Goal: Task Accomplishment & Management: Manage account settings

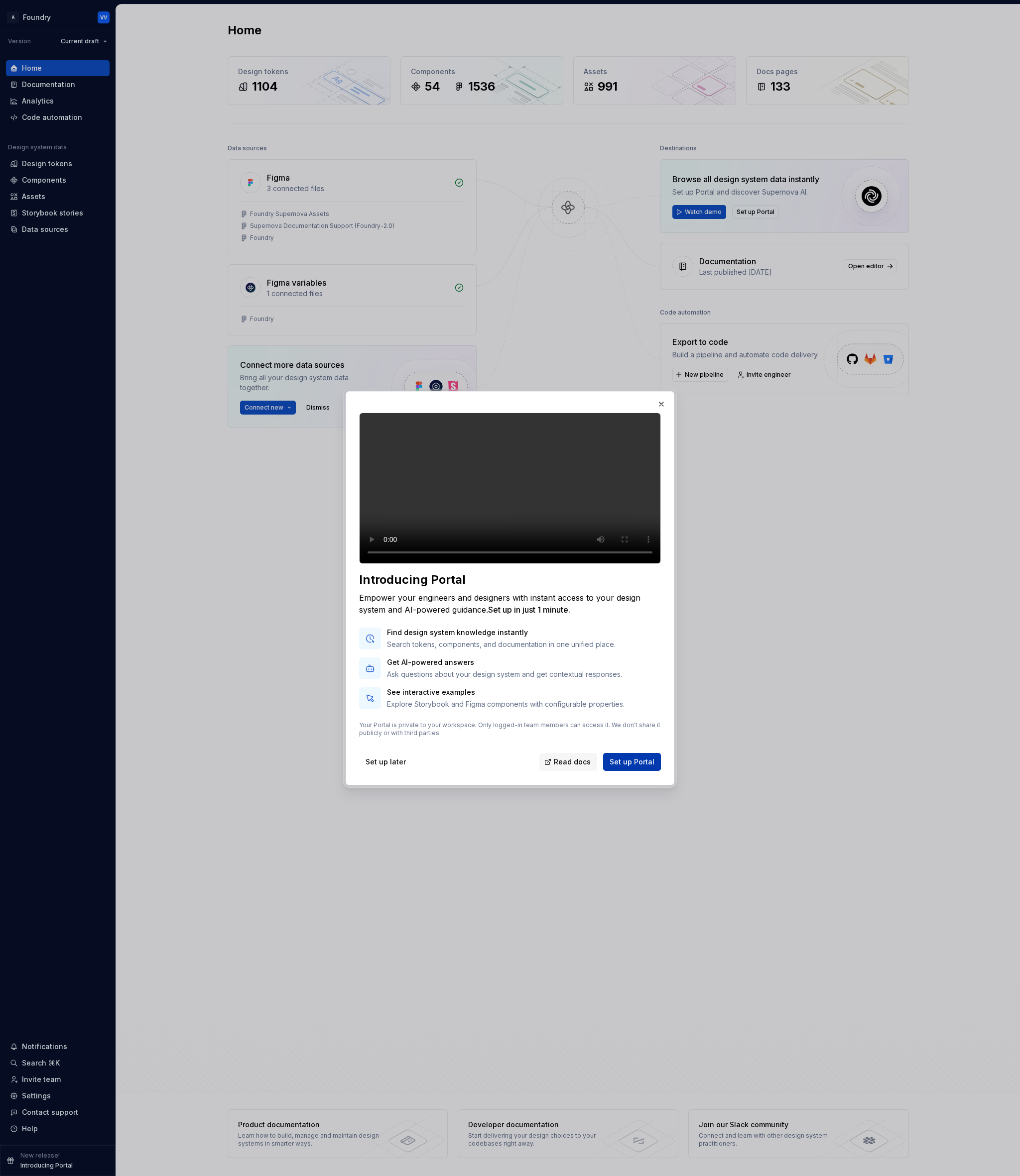
click at [641, 767] on span "Set up Portal" at bounding box center [631, 761] width 45 height 10
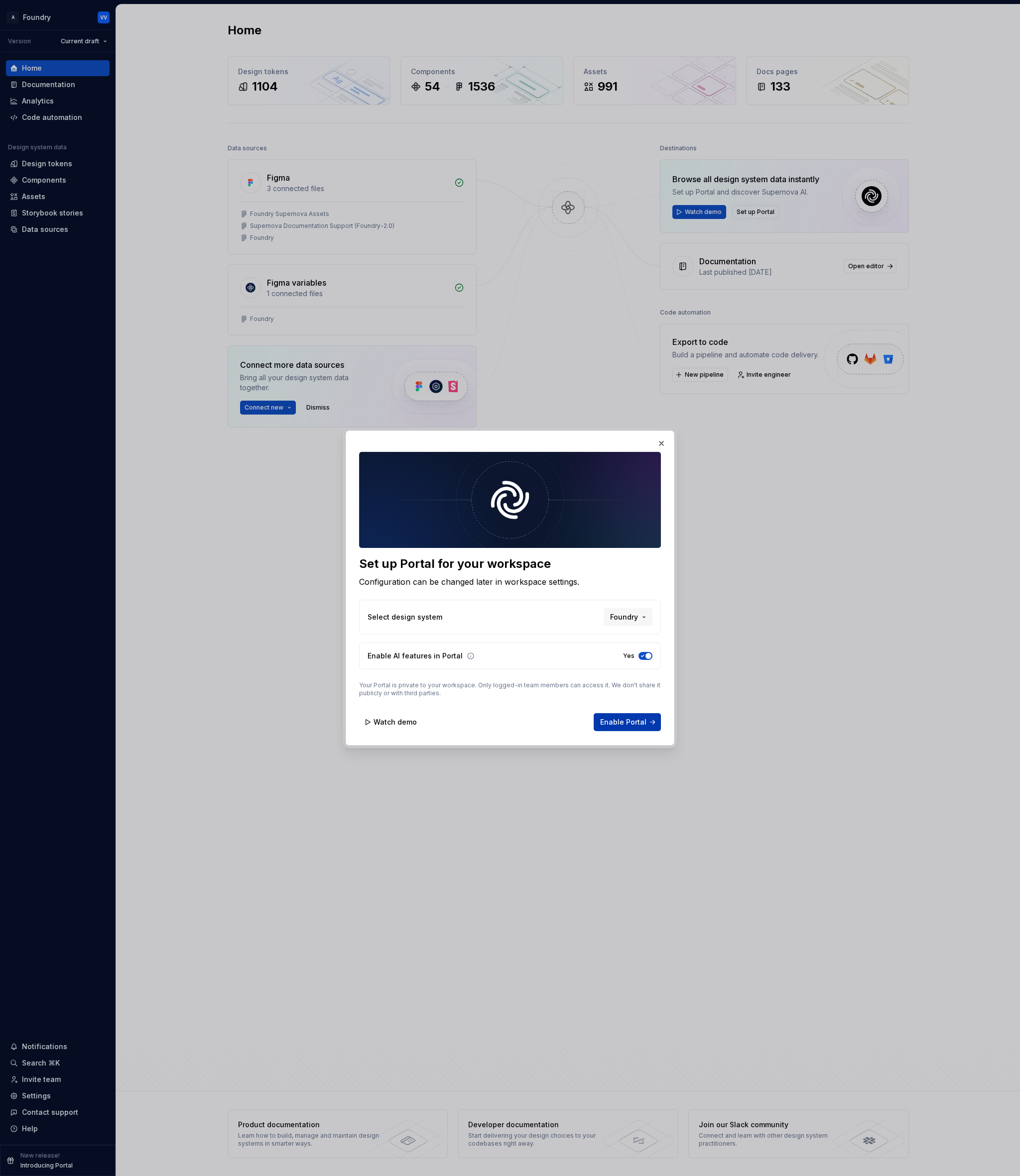
click at [624, 720] on span "Enable Portal" at bounding box center [623, 722] width 46 height 10
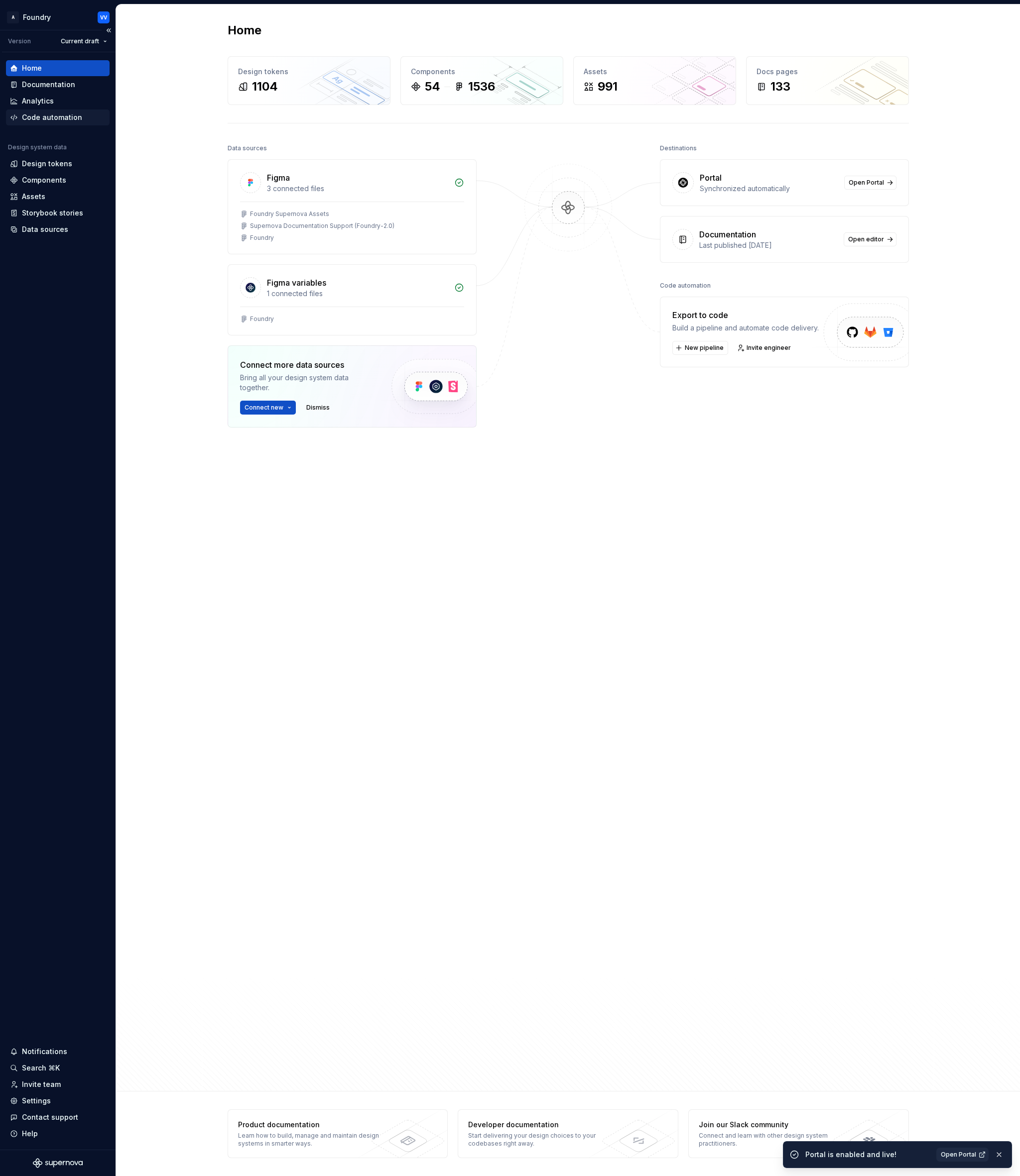
drag, startPoint x: 53, startPoint y: 83, endPoint x: 89, endPoint y: 117, distance: 49.5
click at [53, 83] on div "Documentation" at bounding box center [48, 84] width 53 height 10
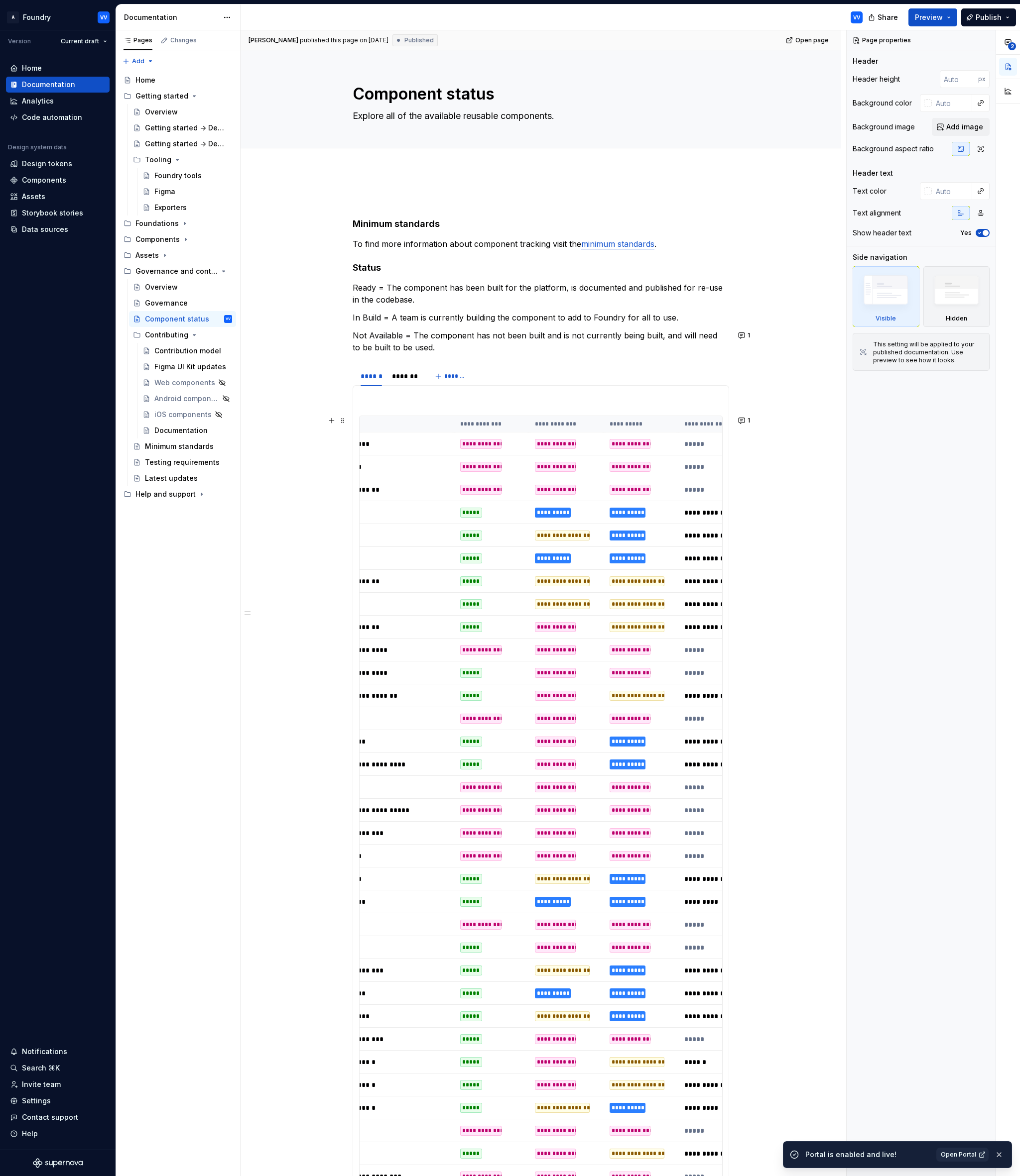
scroll to position [0, 31]
click at [569, 537] on div "**********" at bounding box center [560, 535] width 55 height 10
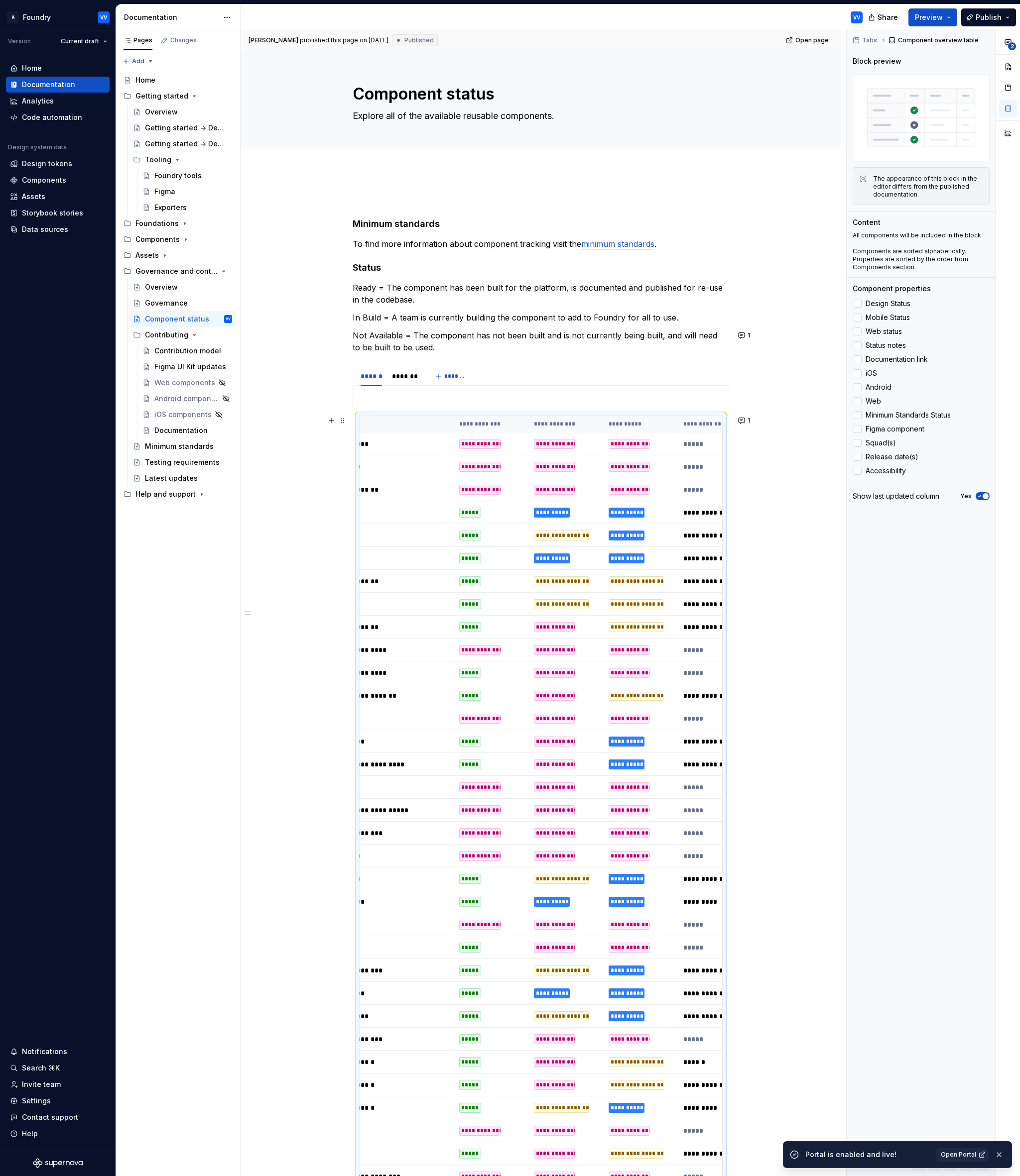
click at [577, 537] on div "**********" at bounding box center [560, 535] width 55 height 10
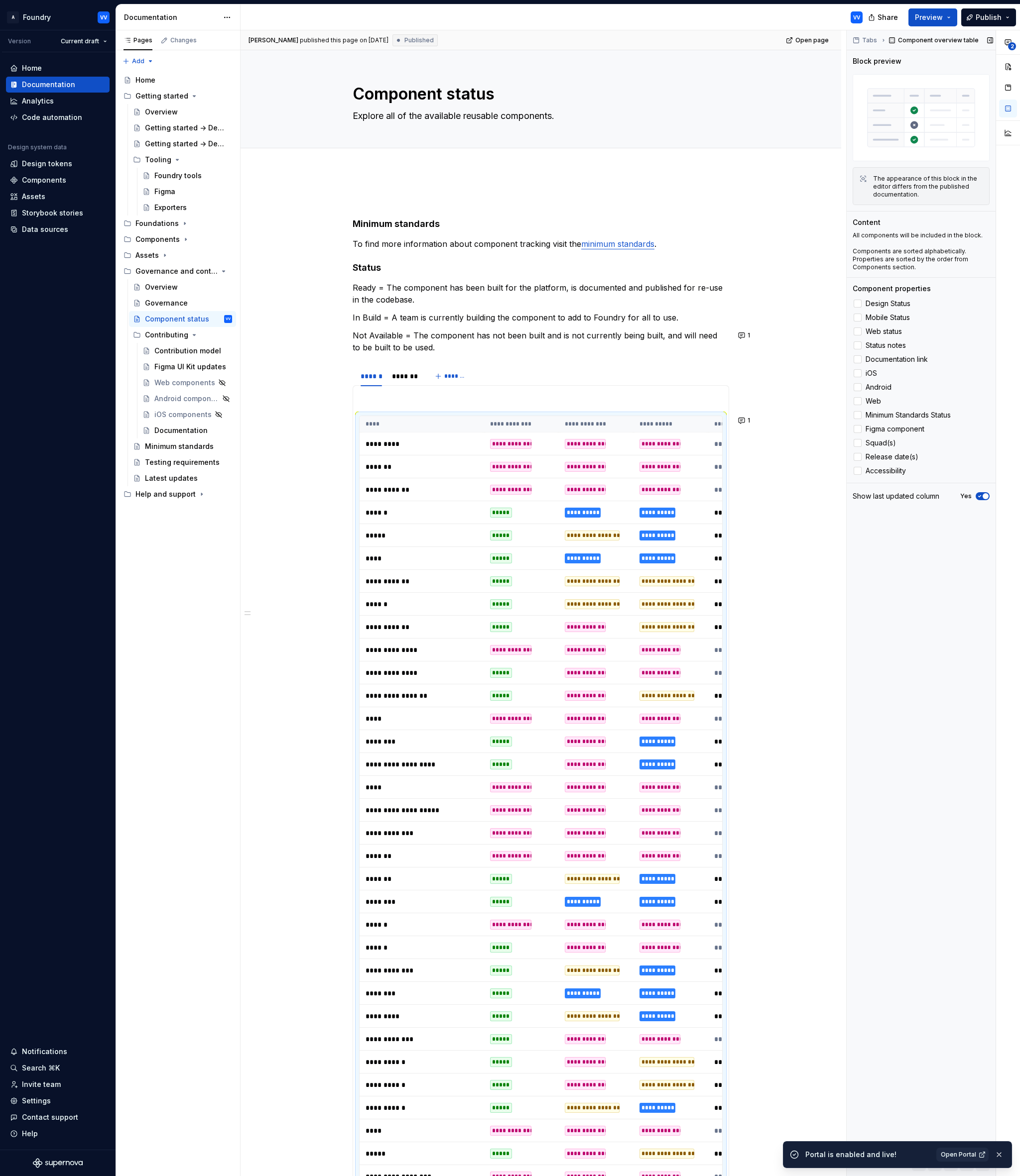
click at [935, 39] on div "Component overview table" at bounding box center [934, 40] width 98 height 14
click at [984, 41] on button "button" at bounding box center [990, 40] width 14 height 14
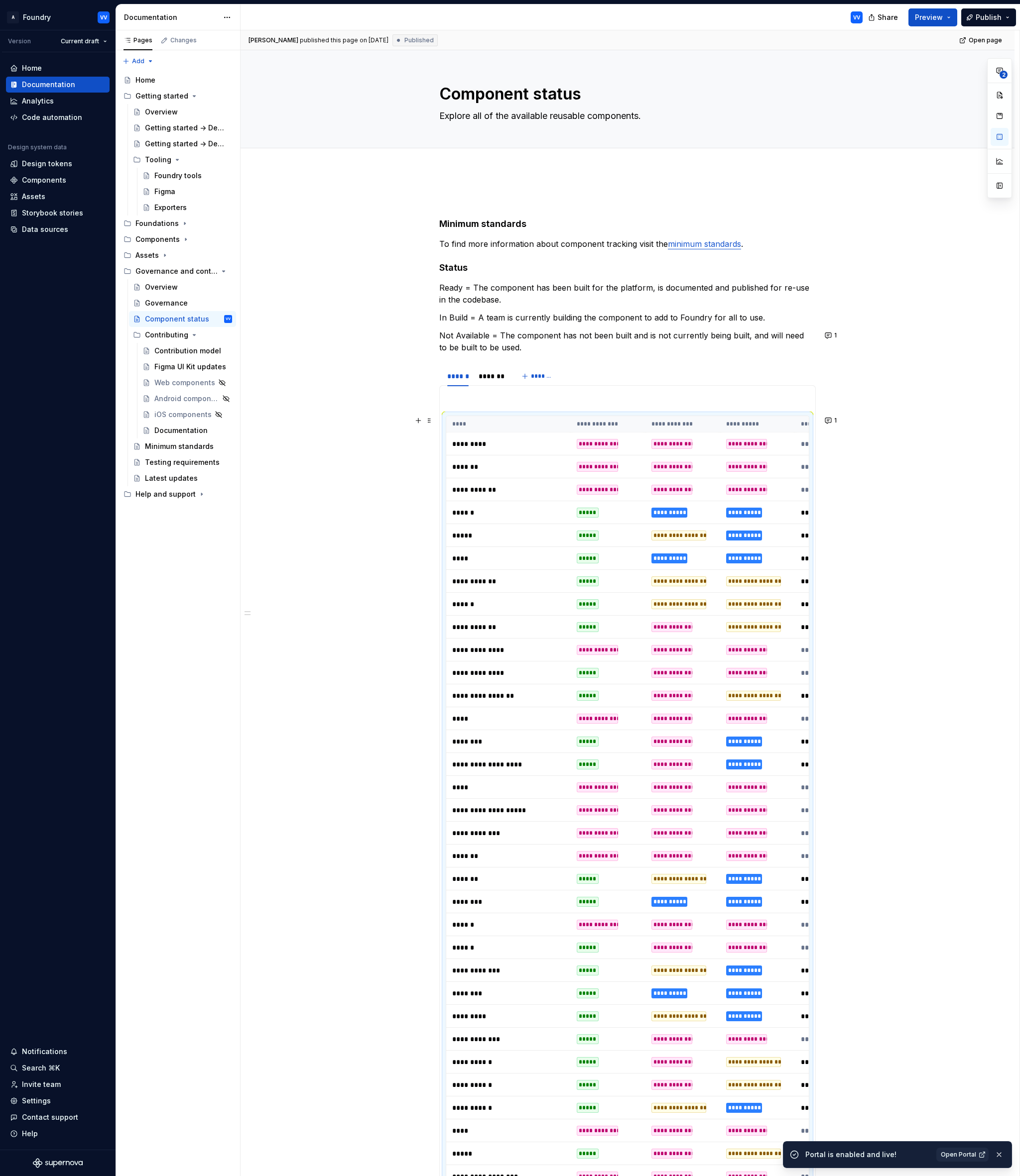
click at [710, 538] on td "**********" at bounding box center [682, 536] width 75 height 23
drag, startPoint x: 710, startPoint y: 538, endPoint x: 701, endPoint y: 537, distance: 9.1
click at [709, 538] on td "**********" at bounding box center [682, 536] width 75 height 23
click at [695, 536] on div "**********" at bounding box center [678, 535] width 55 height 10
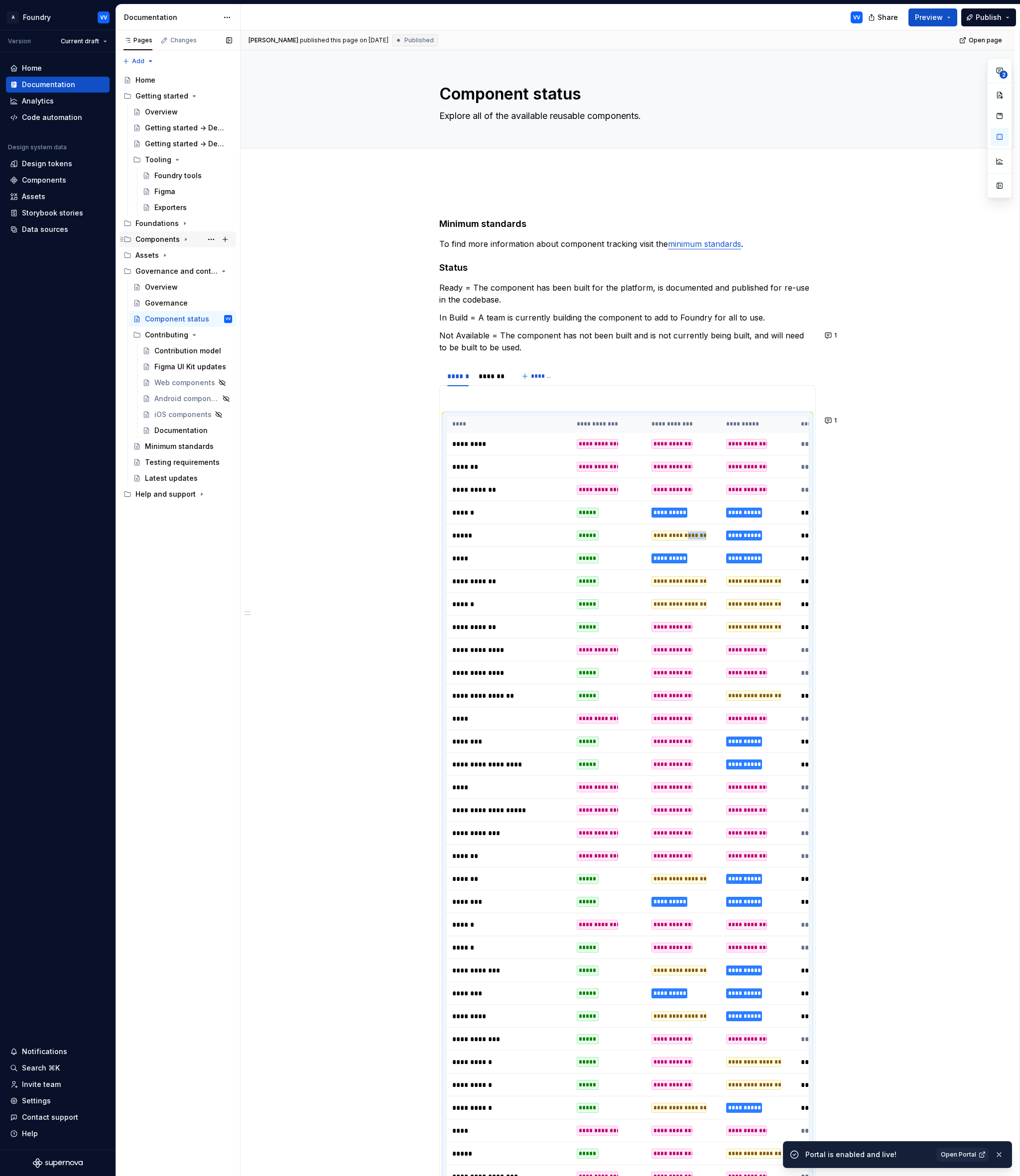
click at [185, 239] on icon "Page tree" at bounding box center [186, 239] width 8 height 8
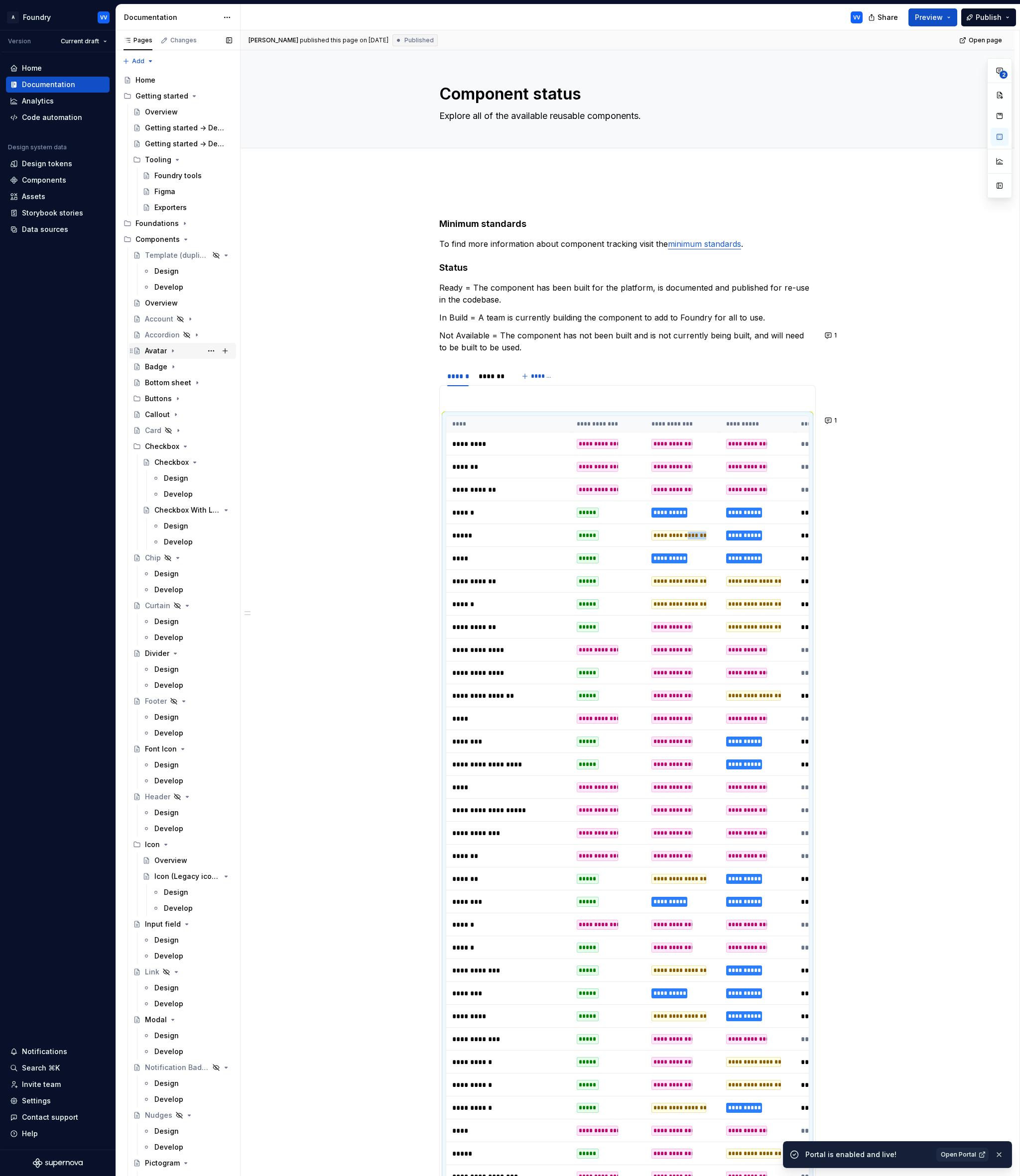
click at [164, 350] on div "Avatar" at bounding box center [156, 351] width 22 height 10
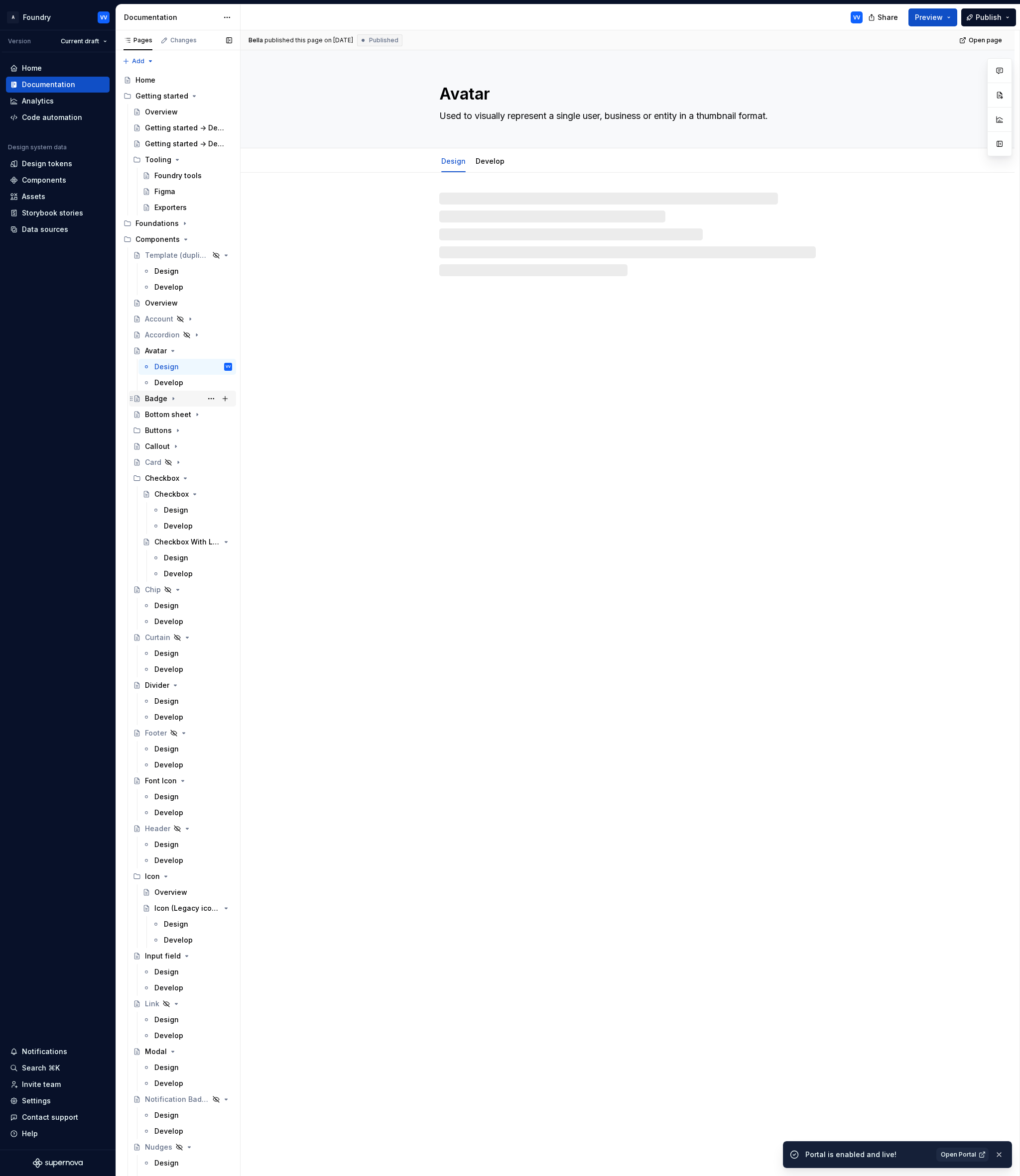
click at [156, 398] on div "Badge" at bounding box center [156, 398] width 22 height 10
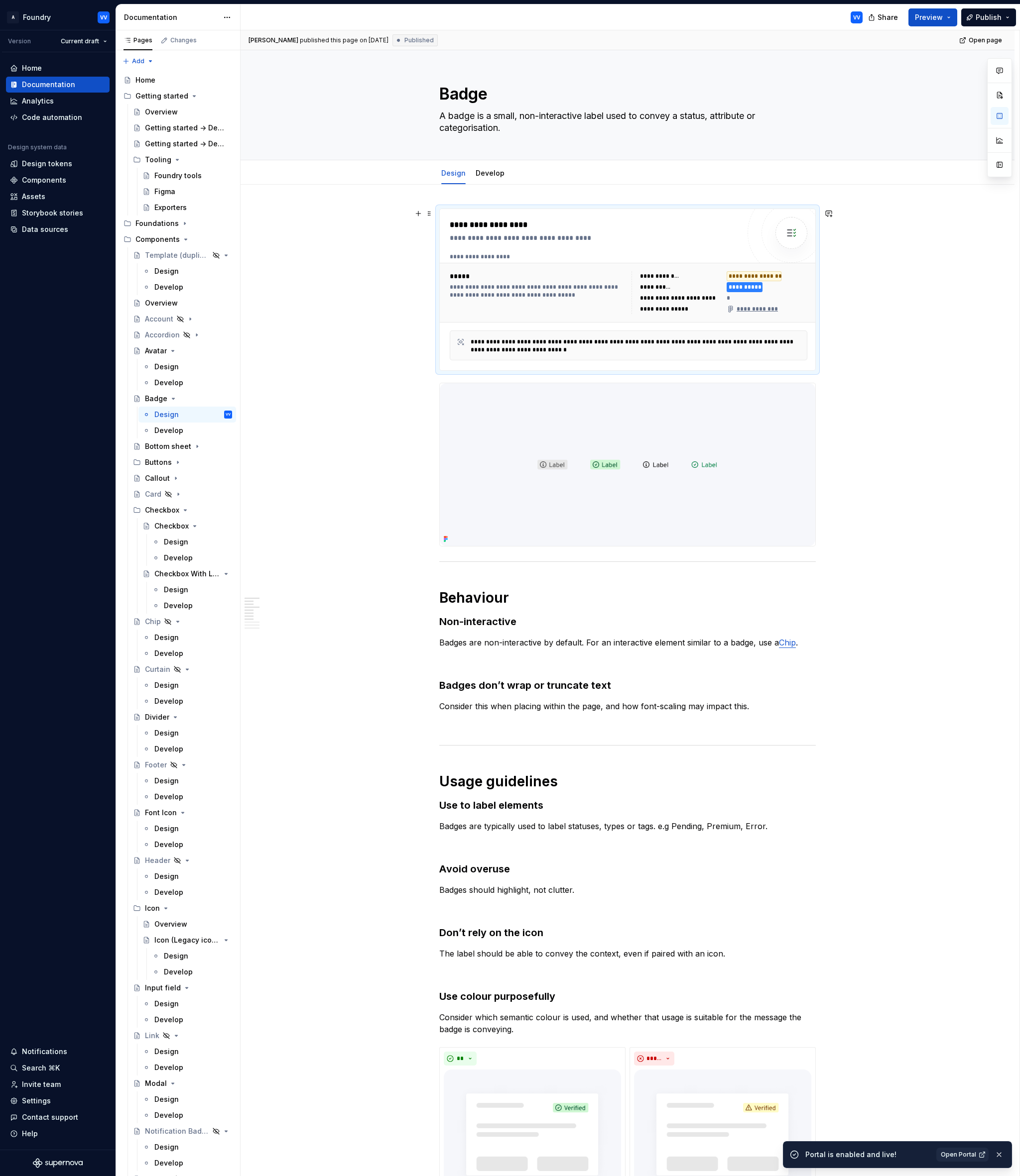
click at [764, 276] on div "**********" at bounding box center [753, 276] width 55 height 10
click at [756, 288] on div "**********" at bounding box center [744, 287] width 35 height 10
click at [759, 276] on div "**********" at bounding box center [753, 276] width 55 height 10
click at [228, 19] on html "A Foundry VV Version Current draft Home Documentation Analytics Code automation…" at bounding box center [510, 588] width 1020 height 1176
drag, startPoint x: 272, startPoint y: 104, endPoint x: 295, endPoint y: 134, distance: 37.8
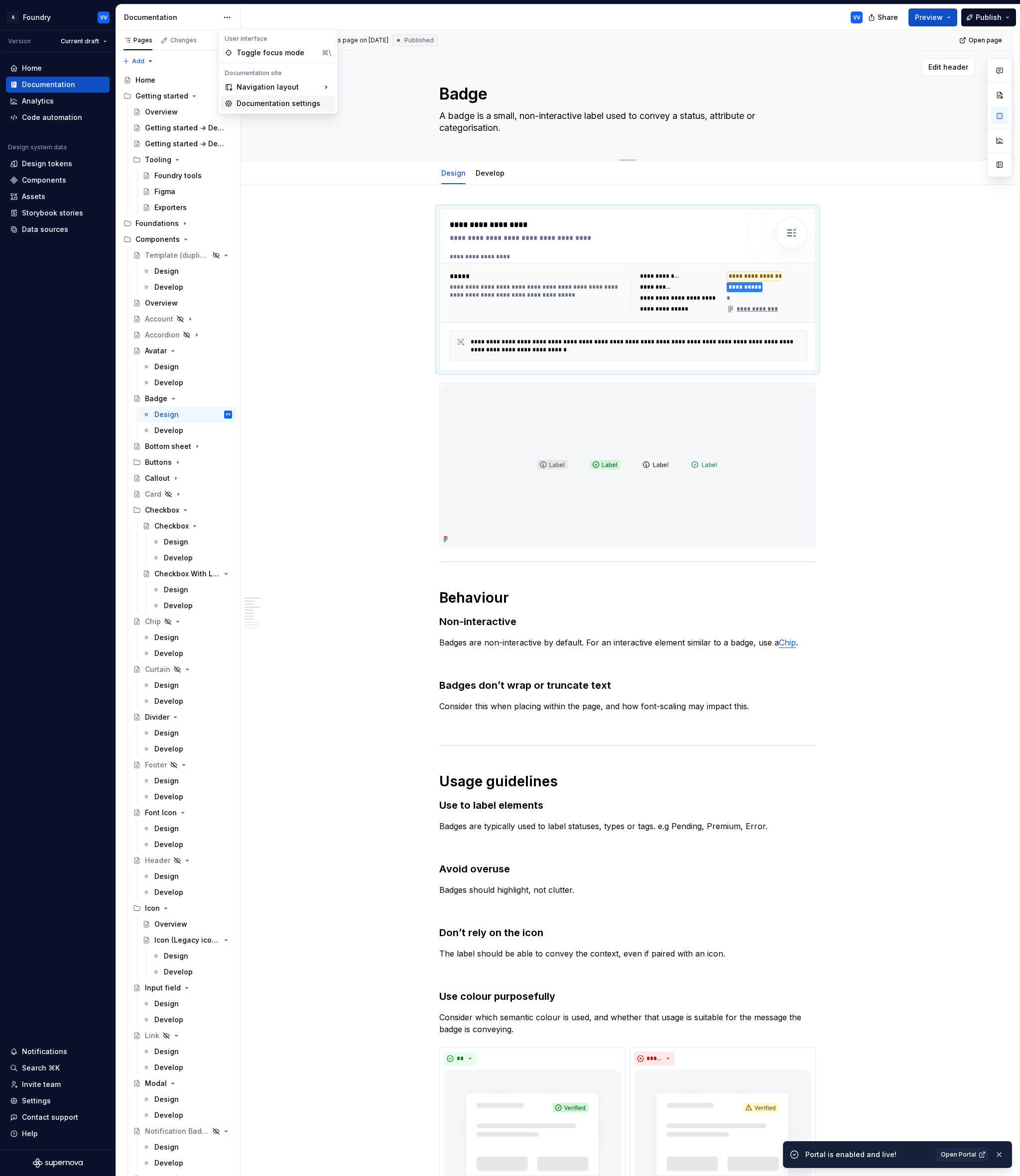
click at [272, 104] on div "Documentation settings" at bounding box center [284, 103] width 95 height 10
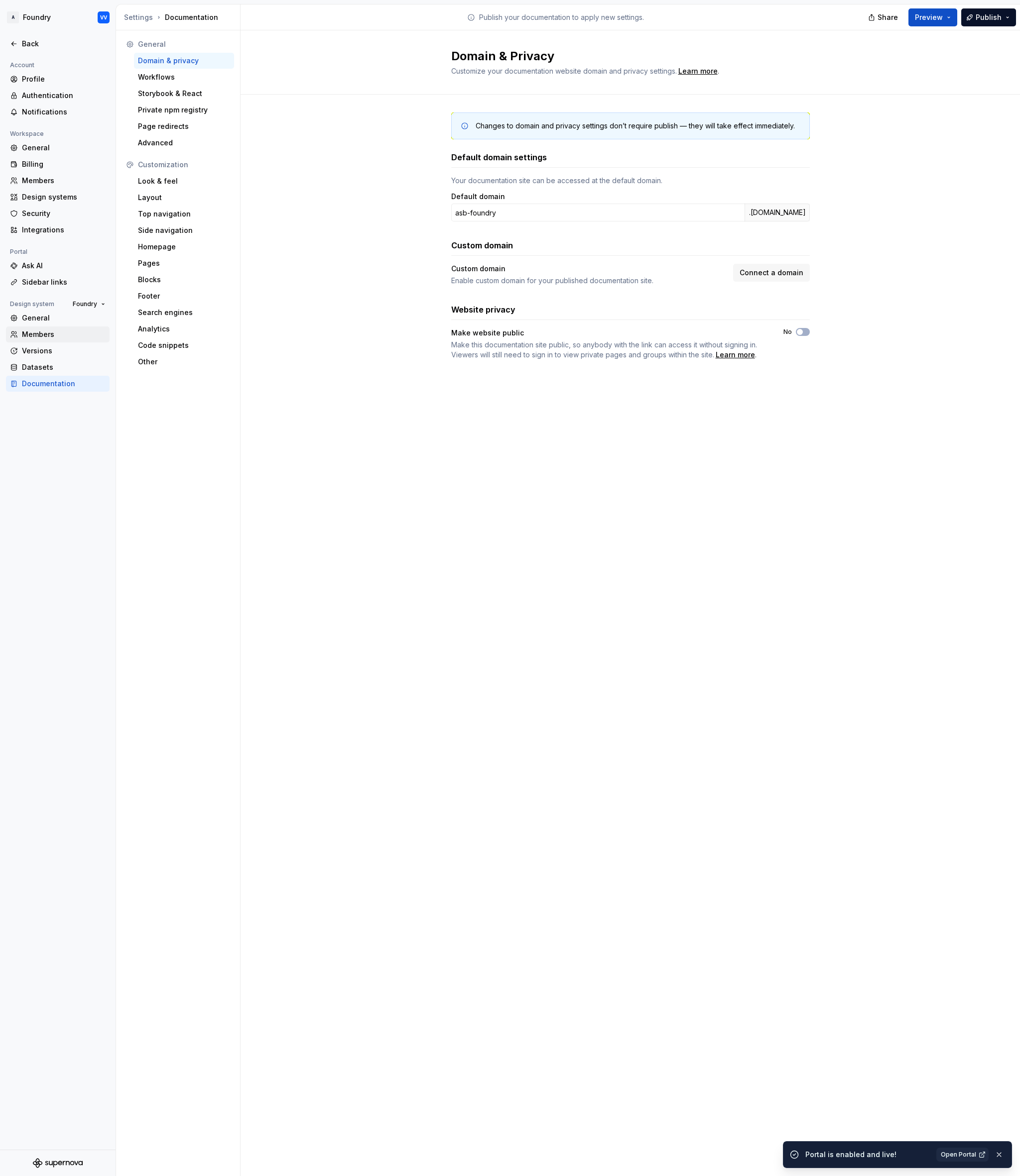
click at [41, 335] on div "Members" at bounding box center [63, 334] width 83 height 10
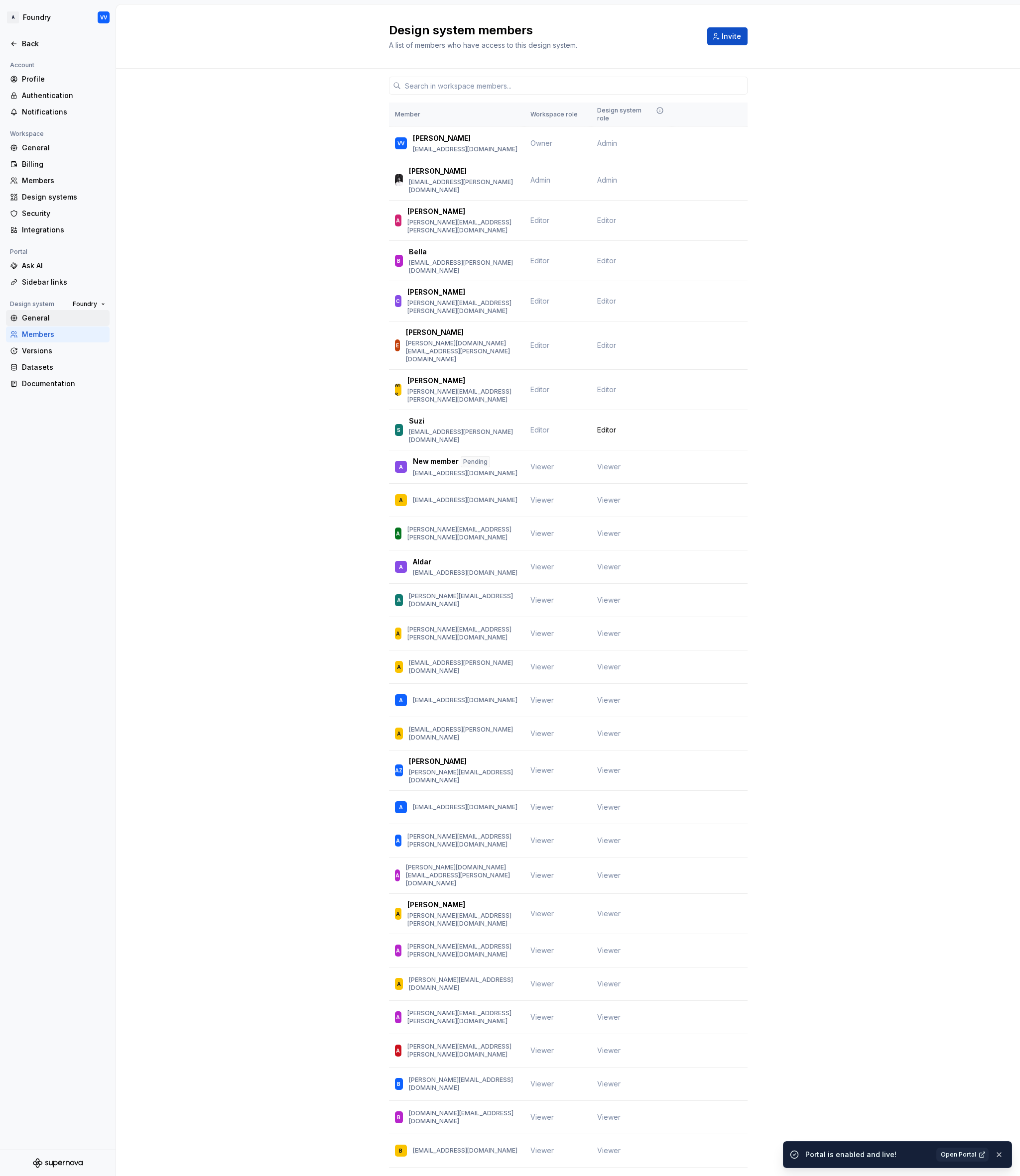
click at [35, 316] on div "General" at bounding box center [63, 318] width 83 height 10
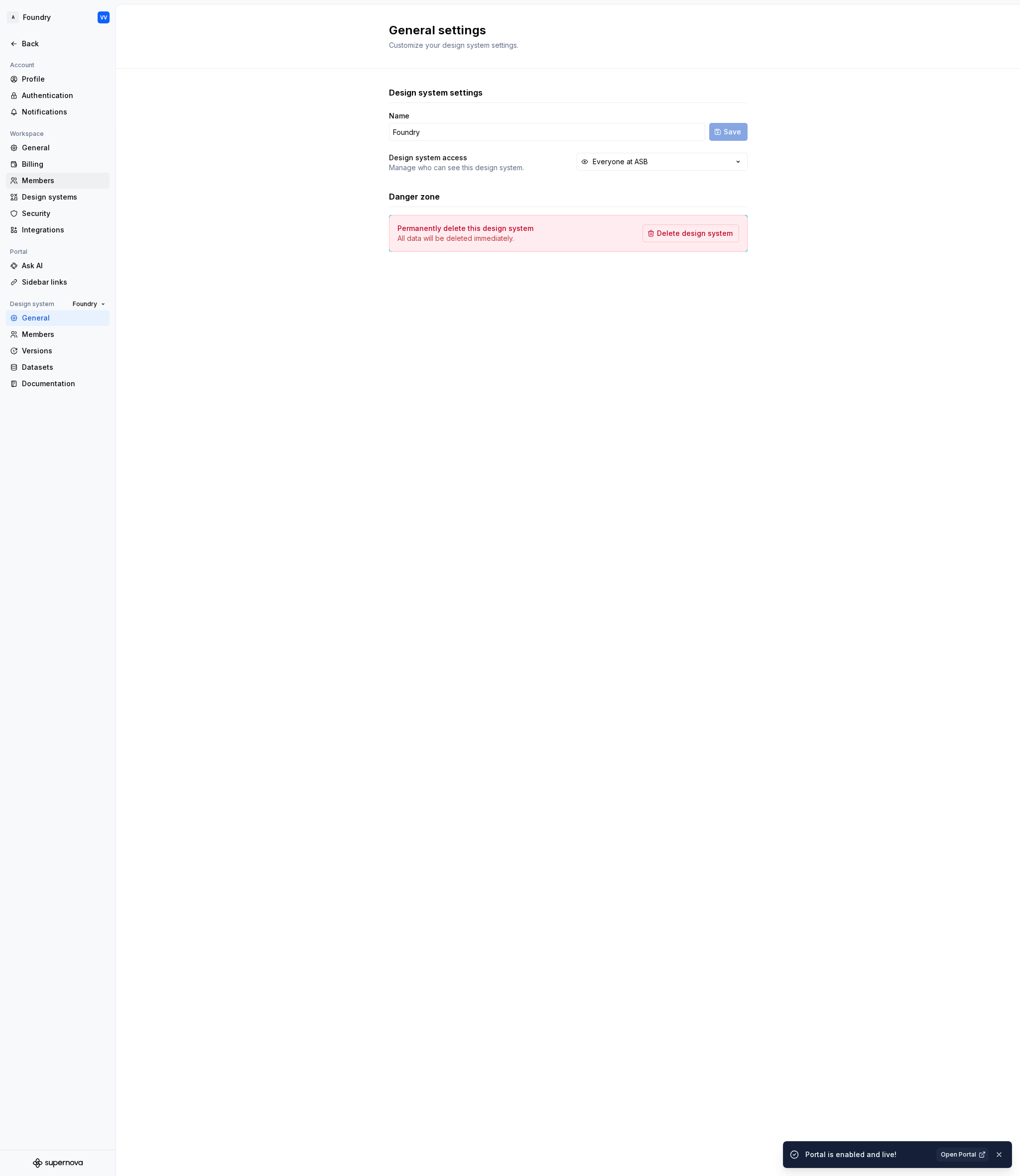
click at [51, 182] on div "Members" at bounding box center [63, 180] width 83 height 10
click at [32, 182] on div "Members" at bounding box center [63, 180] width 83 height 10
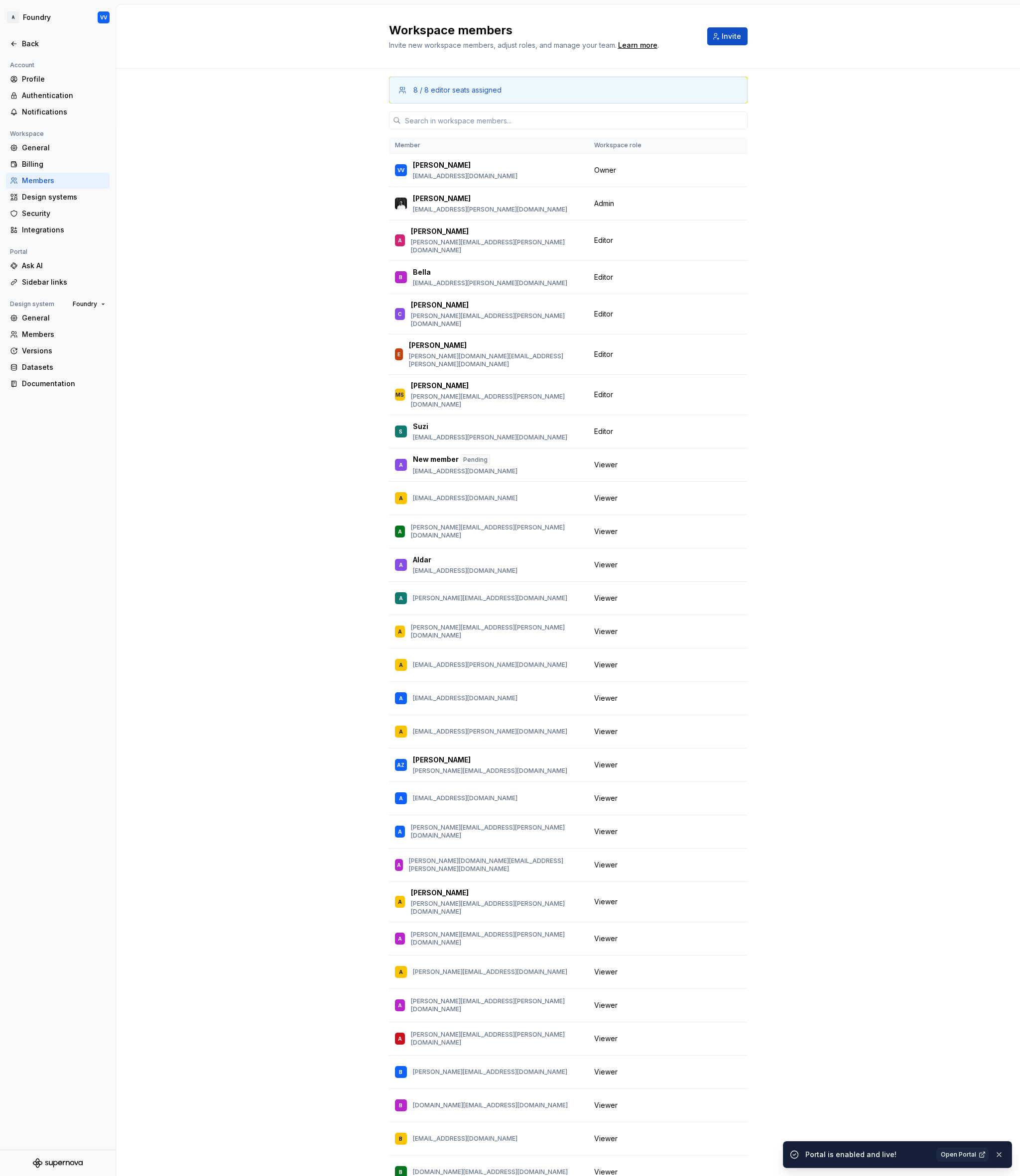
scroll to position [6, 0]
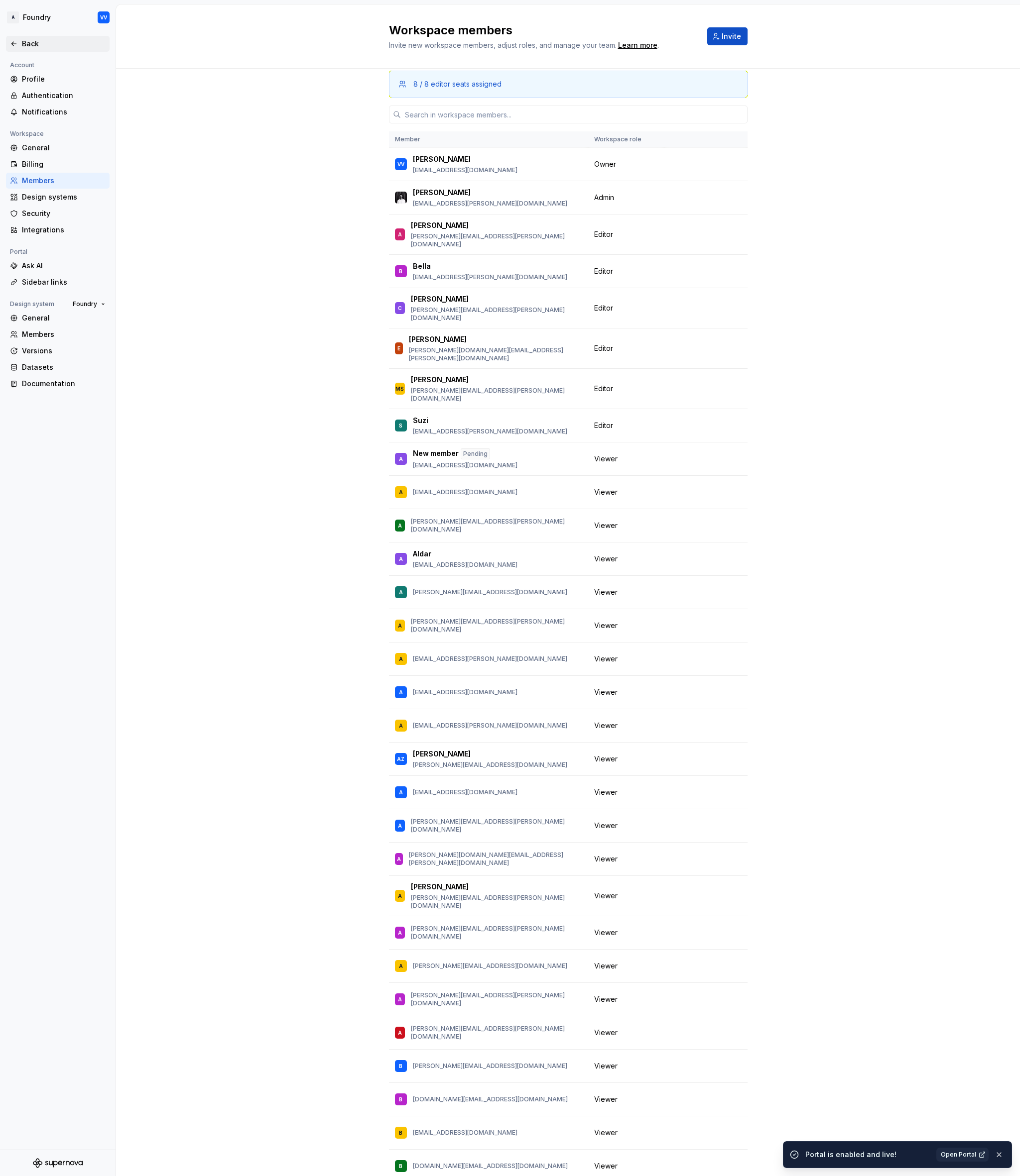
drag, startPoint x: 15, startPoint y: 45, endPoint x: 22, endPoint y: 47, distance: 7.3
click at [15, 45] on icon at bounding box center [14, 44] width 8 height 8
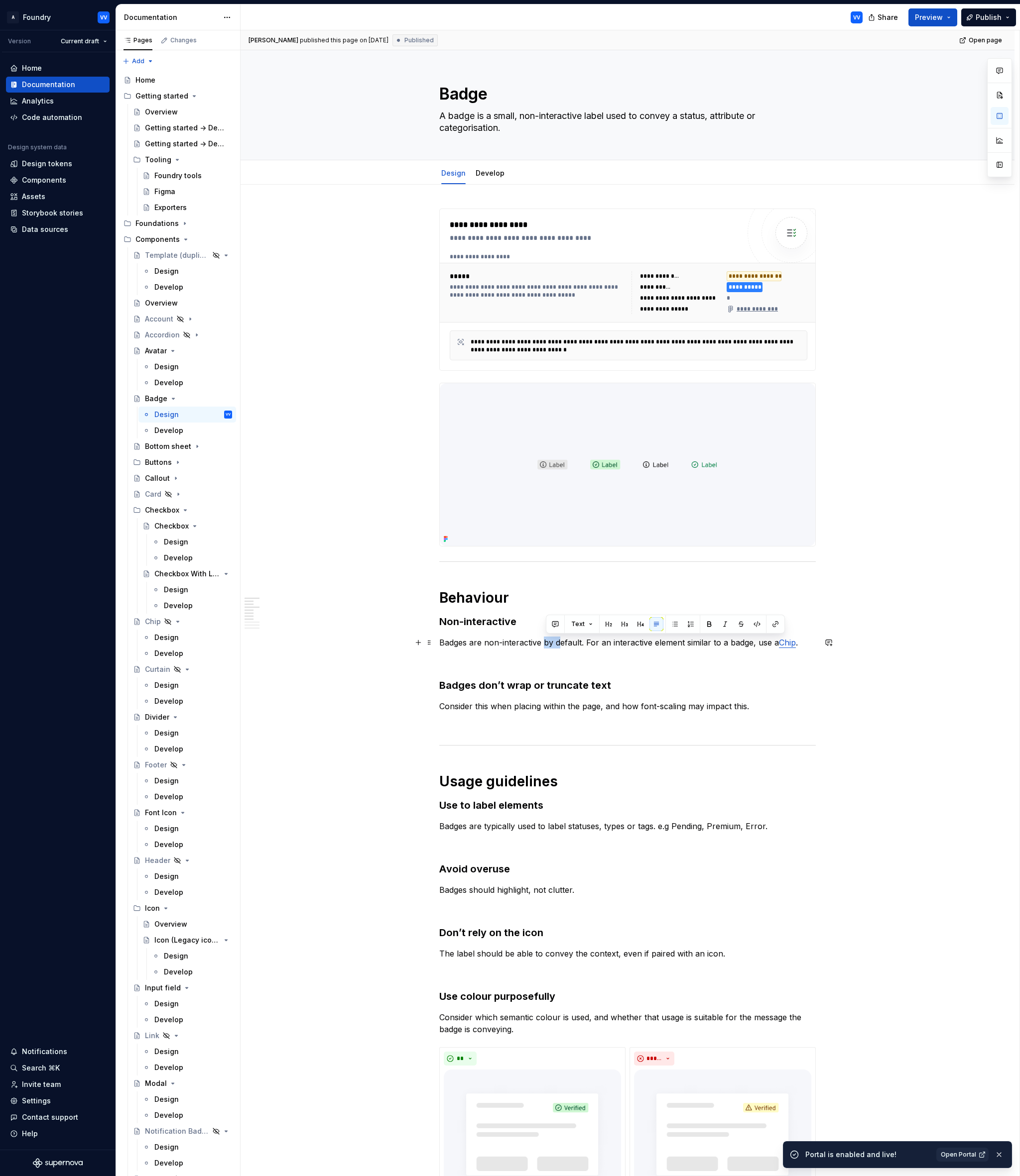
type textarea "*"
drag, startPoint x: 560, startPoint y: 644, endPoint x: 542, endPoint y: 642, distance: 18.1
click at [542, 642] on p "Badges are non-interactive by default. For an interactive element similar to a …" at bounding box center [628, 642] width 376 height 12
click at [571, 643] on p "Badges are non-interactive by default. For an interactive element similar to a …" at bounding box center [628, 642] width 376 height 12
click at [880, 518] on div "**********" at bounding box center [628, 1160] width 774 height 1950
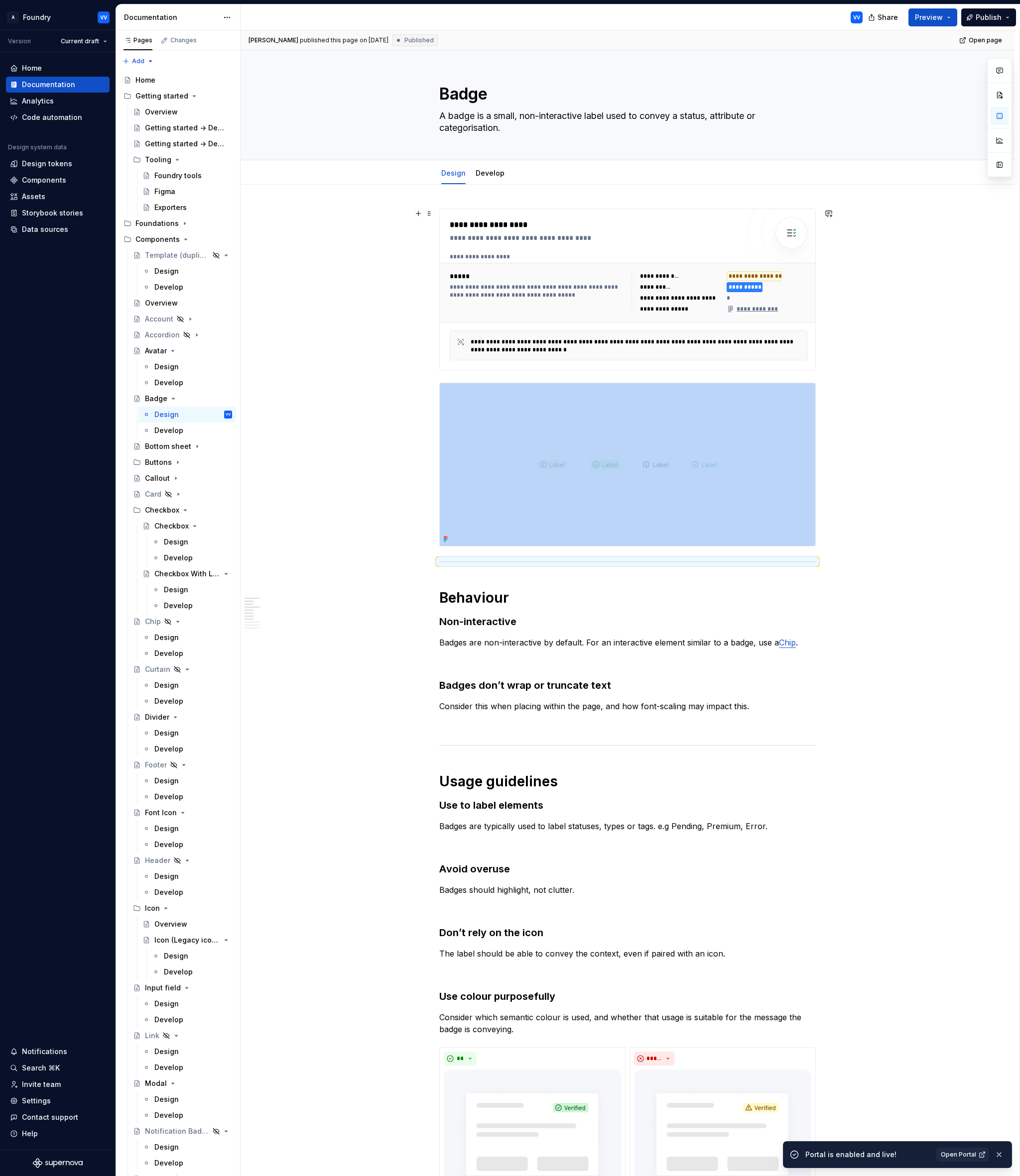
click at [923, 290] on div "**********" at bounding box center [628, 1160] width 774 height 1950
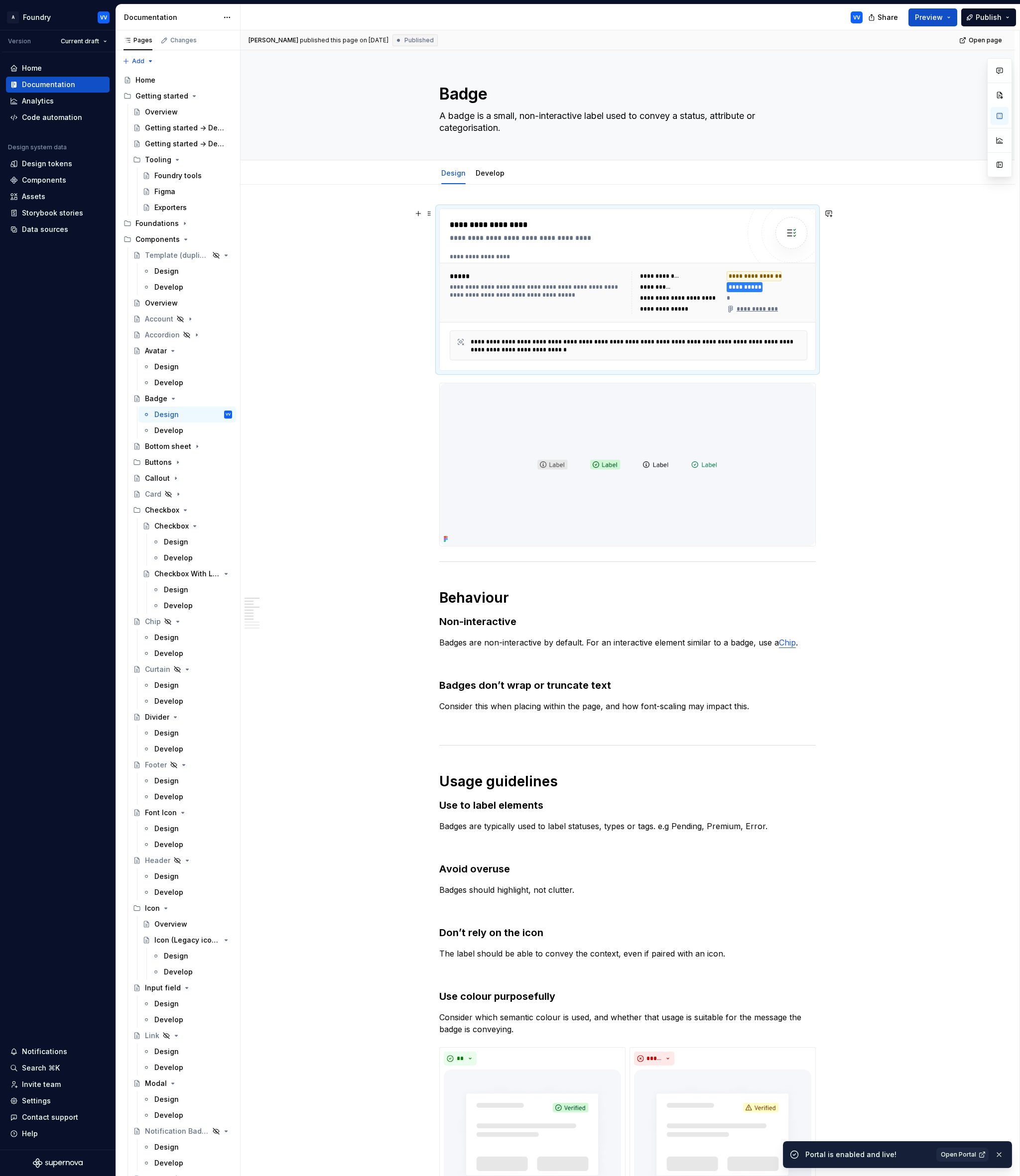
click at [764, 277] on div "**********" at bounding box center [753, 276] width 55 height 10
click at [768, 275] on div "**********" at bounding box center [753, 276] width 55 height 10
click at [496, 171] on link "Develop" at bounding box center [490, 173] width 29 height 8
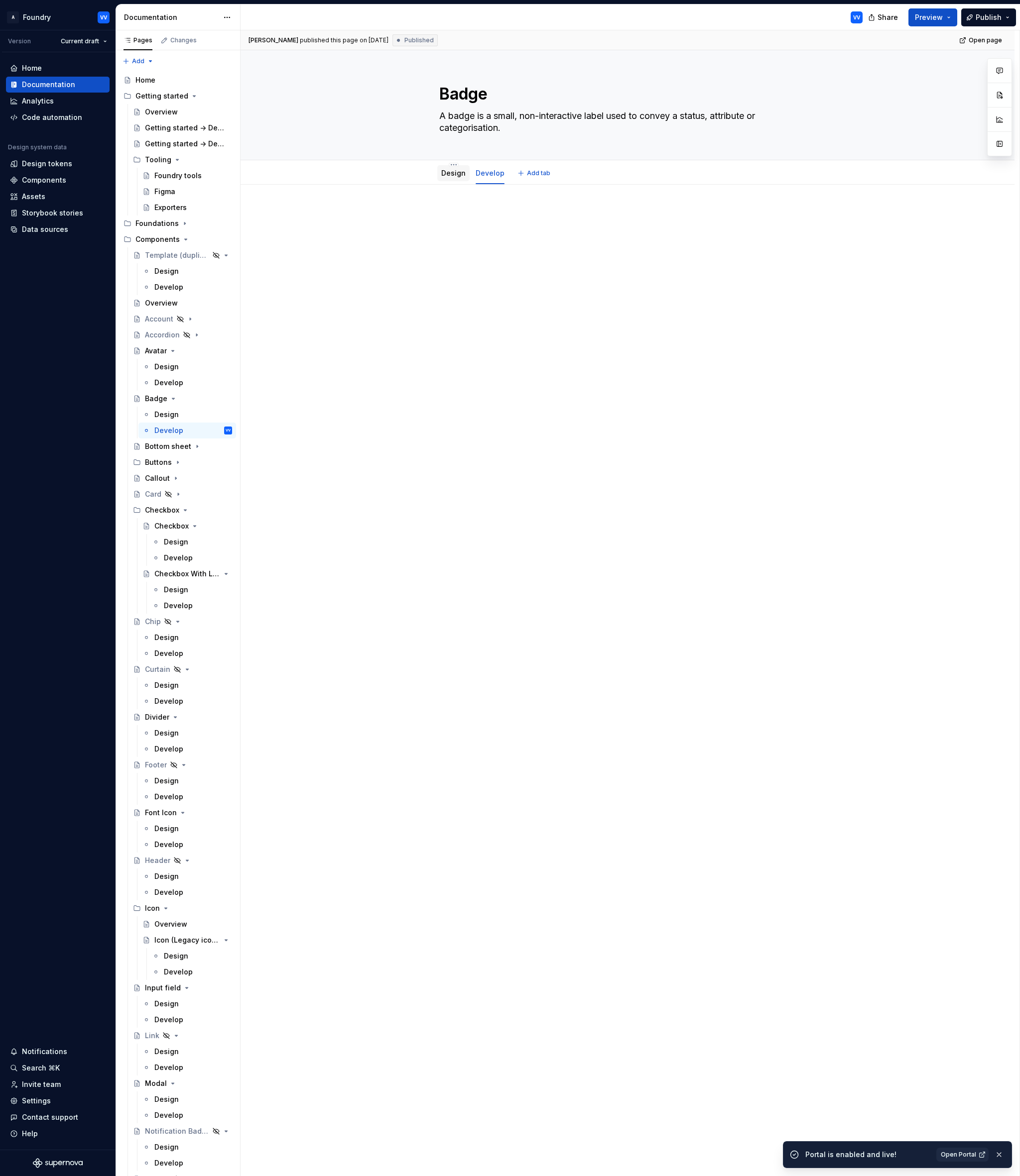
click at [449, 171] on link "Design" at bounding box center [453, 173] width 25 height 8
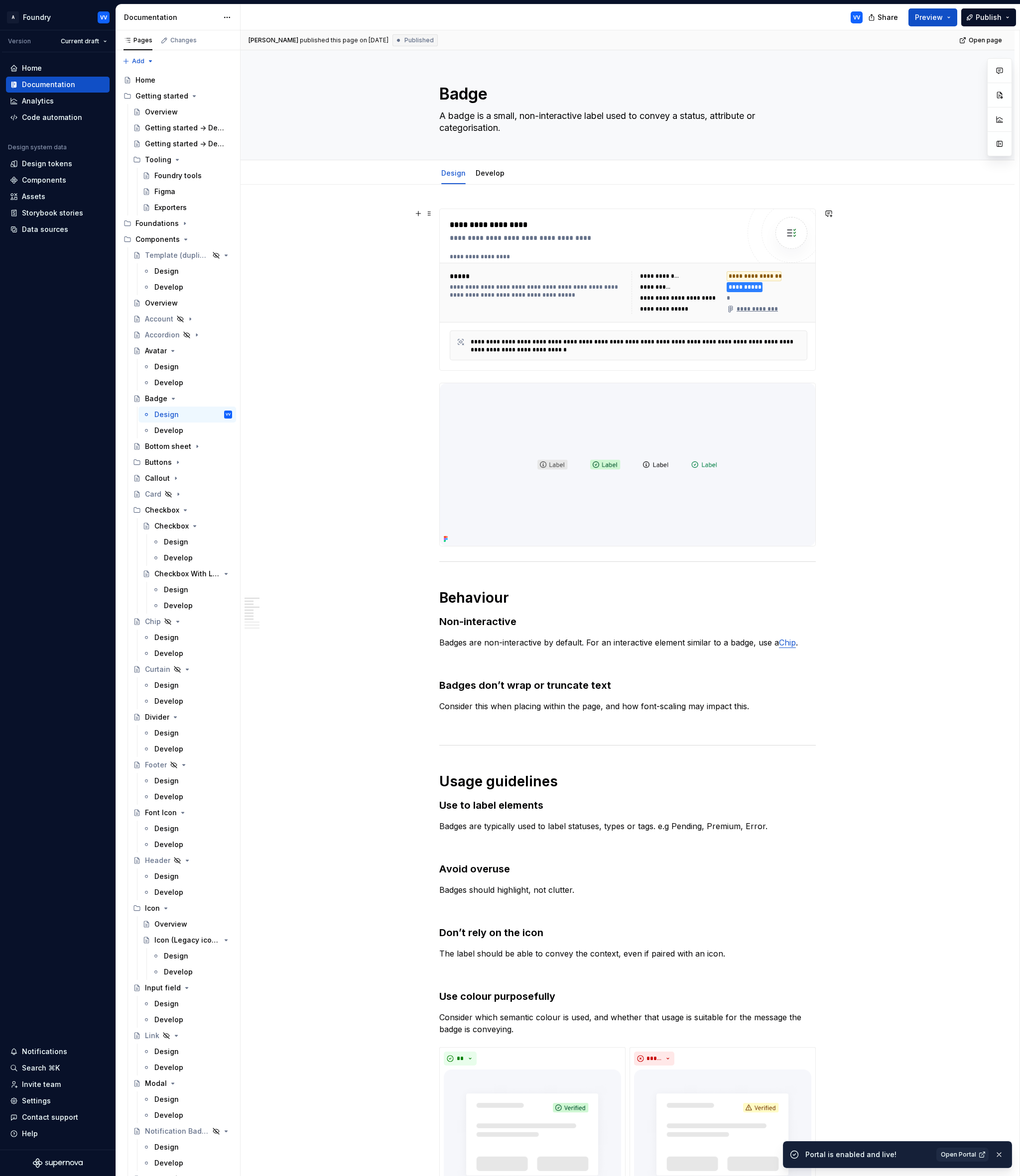
click at [752, 276] on div "**********" at bounding box center [753, 276] width 55 height 10
click at [739, 278] on div "**********" at bounding box center [753, 276] width 55 height 10
click at [432, 214] on span at bounding box center [429, 213] width 8 height 14
click at [385, 217] on div "**********" at bounding box center [628, 1160] width 774 height 1950
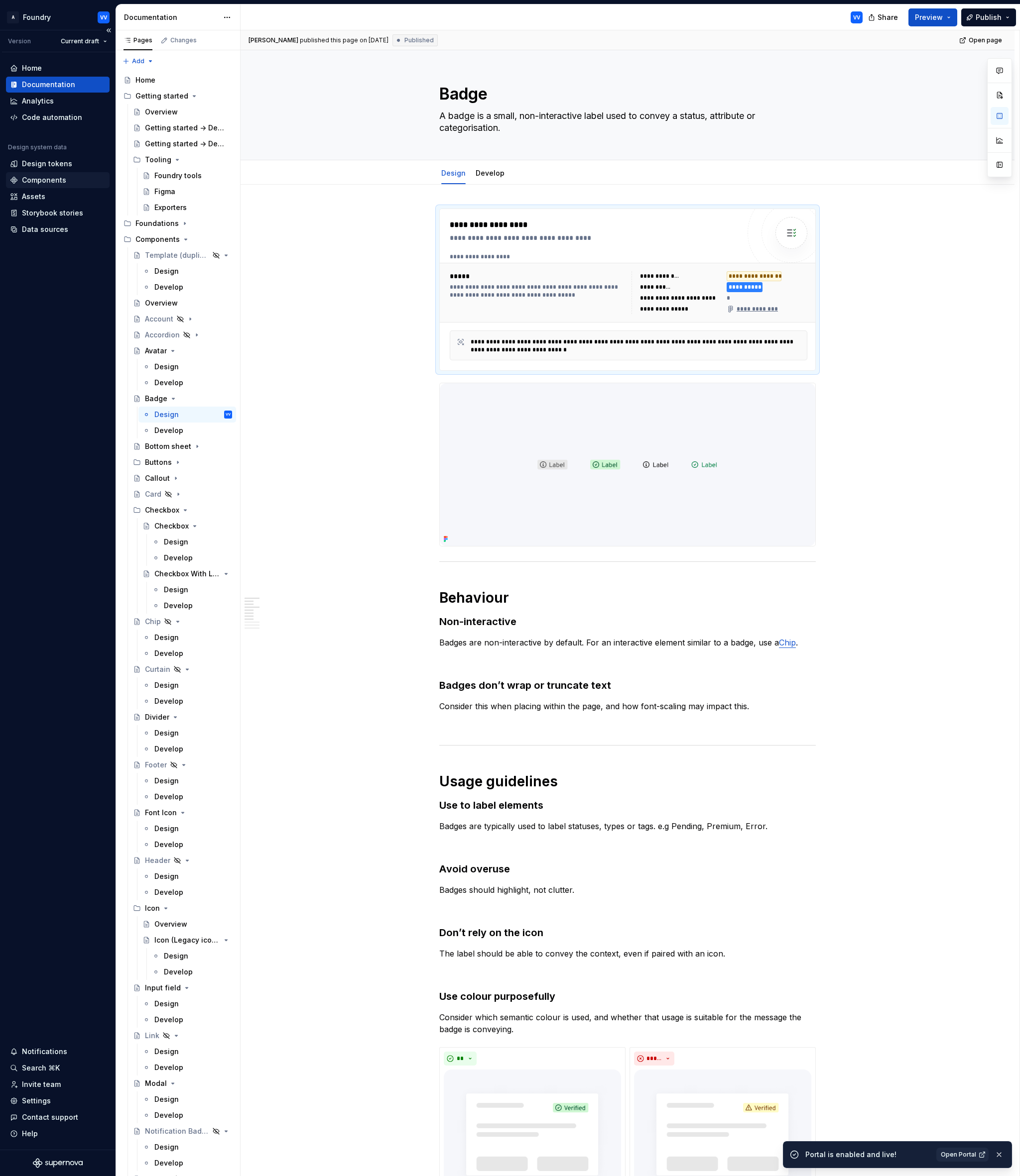
click at [53, 179] on div "Components" at bounding box center [43, 180] width 44 height 10
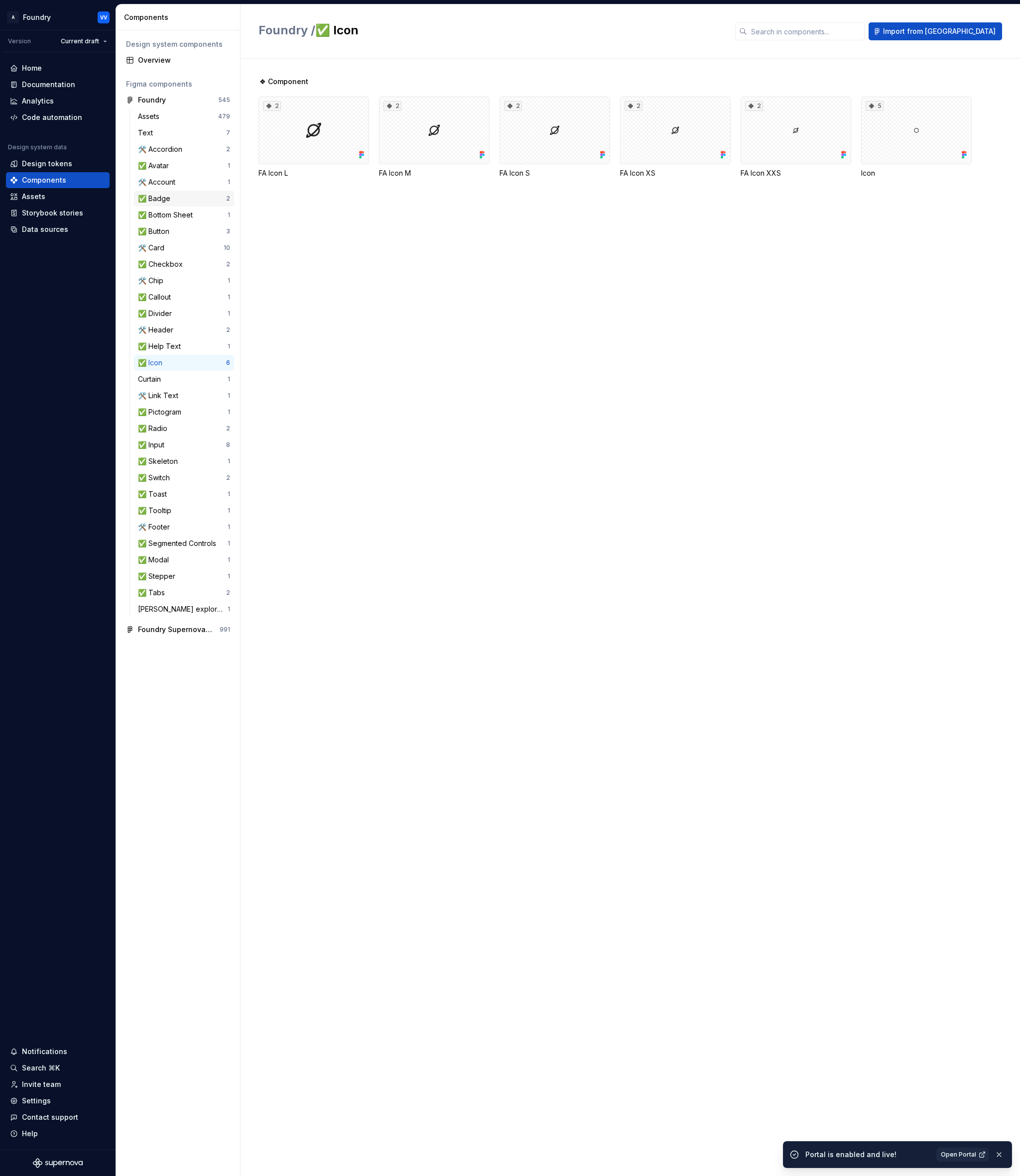
click at [161, 197] on div "✅ Badge" at bounding box center [156, 198] width 36 height 10
click at [42, 85] on div "Documentation" at bounding box center [48, 84] width 53 height 10
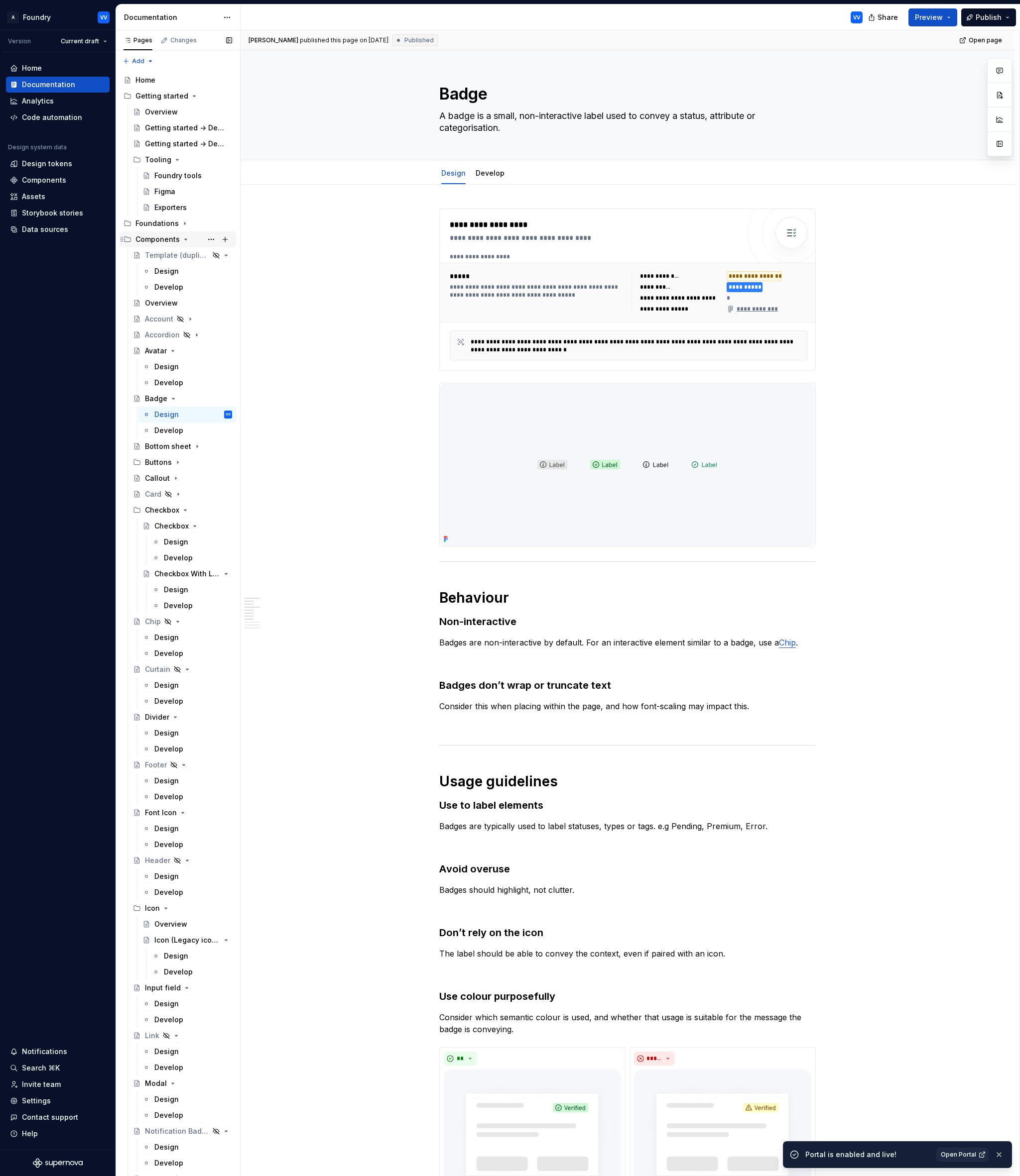
click at [185, 239] on icon "Page tree" at bounding box center [186, 239] width 2 height 1
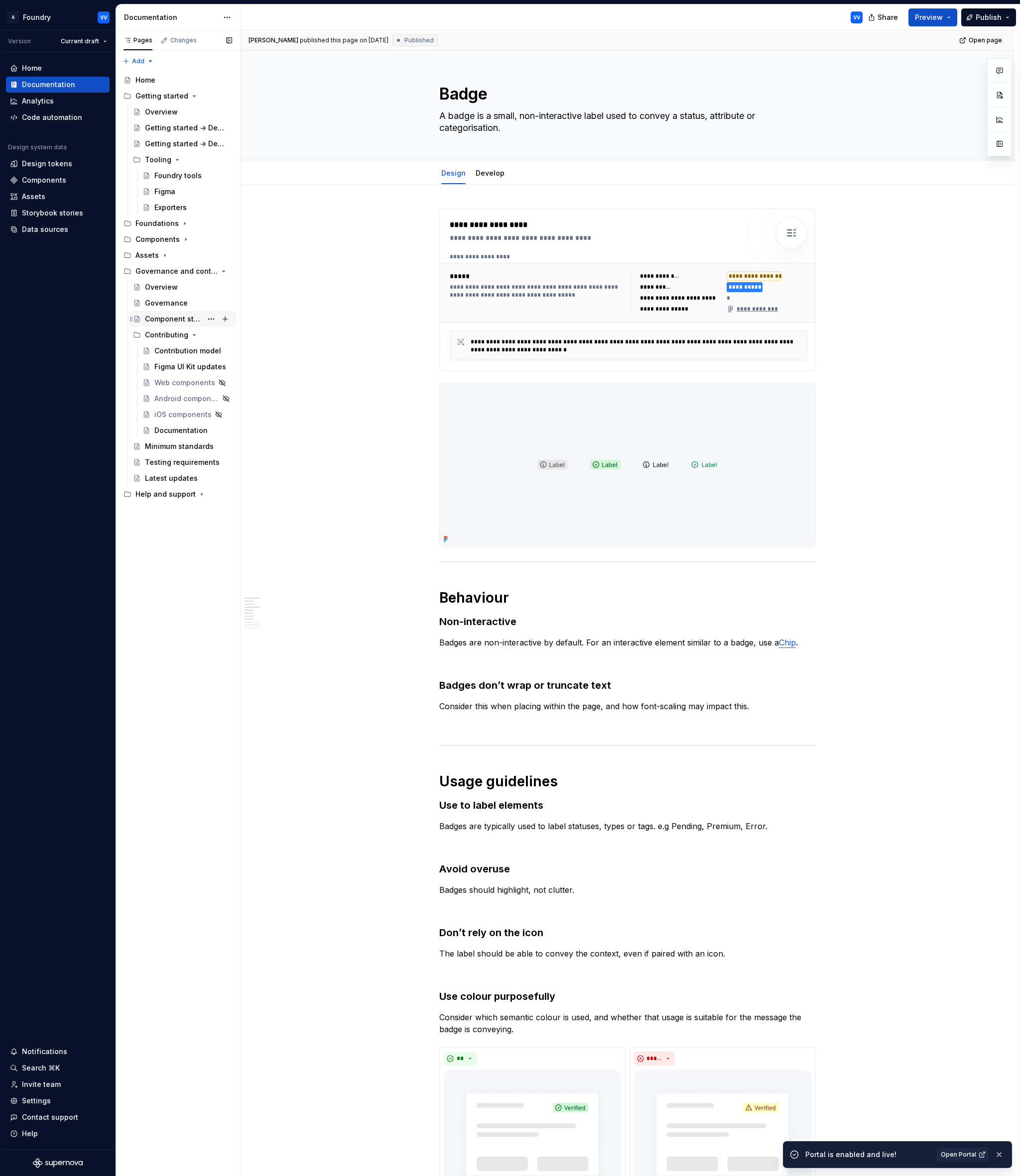
click at [170, 318] on div "Component status" at bounding box center [173, 318] width 57 height 10
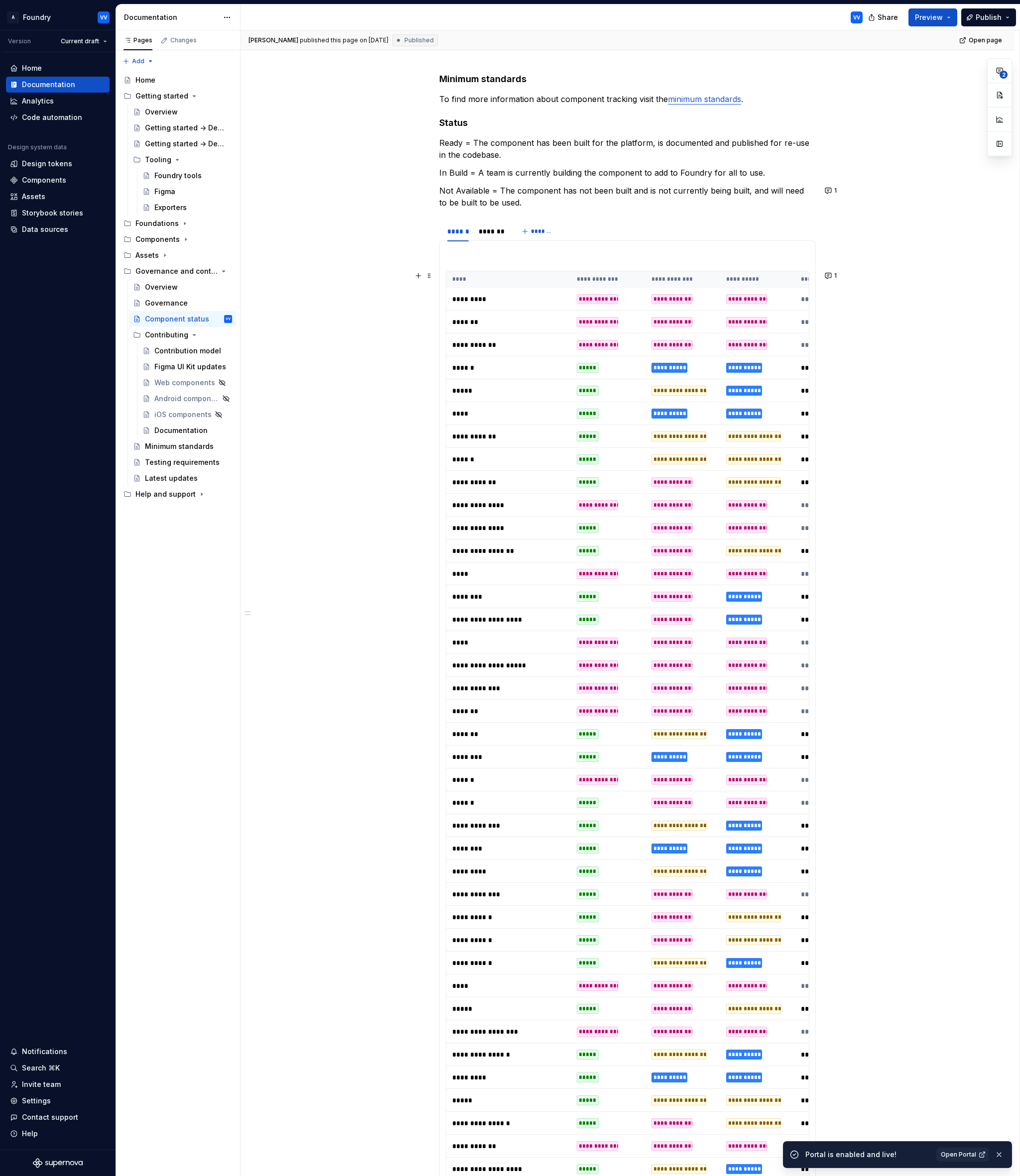
scroll to position [148, 0]
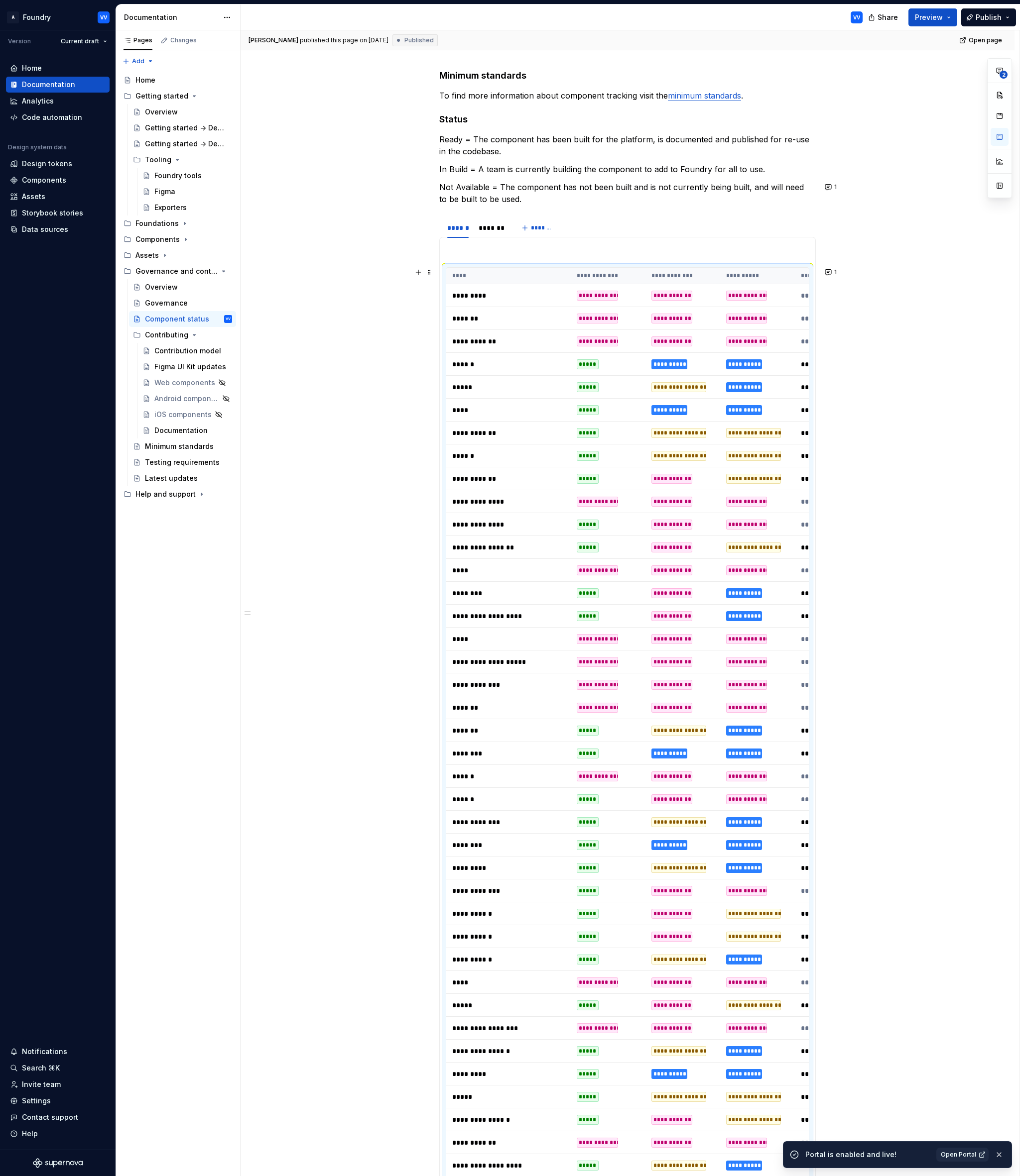
click at [467, 385] on p "*****" at bounding box center [508, 387] width 113 height 10
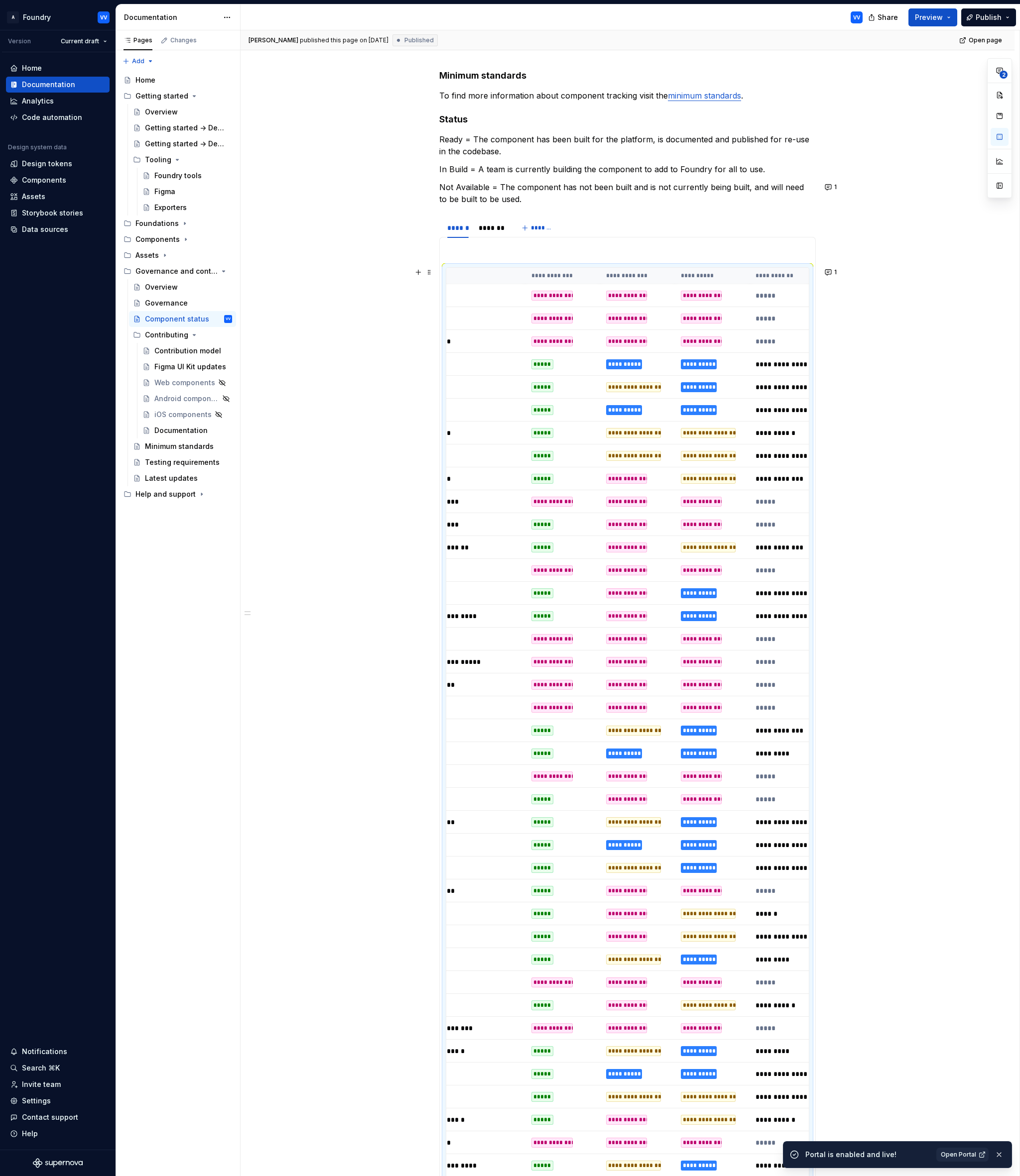
scroll to position [0, 0]
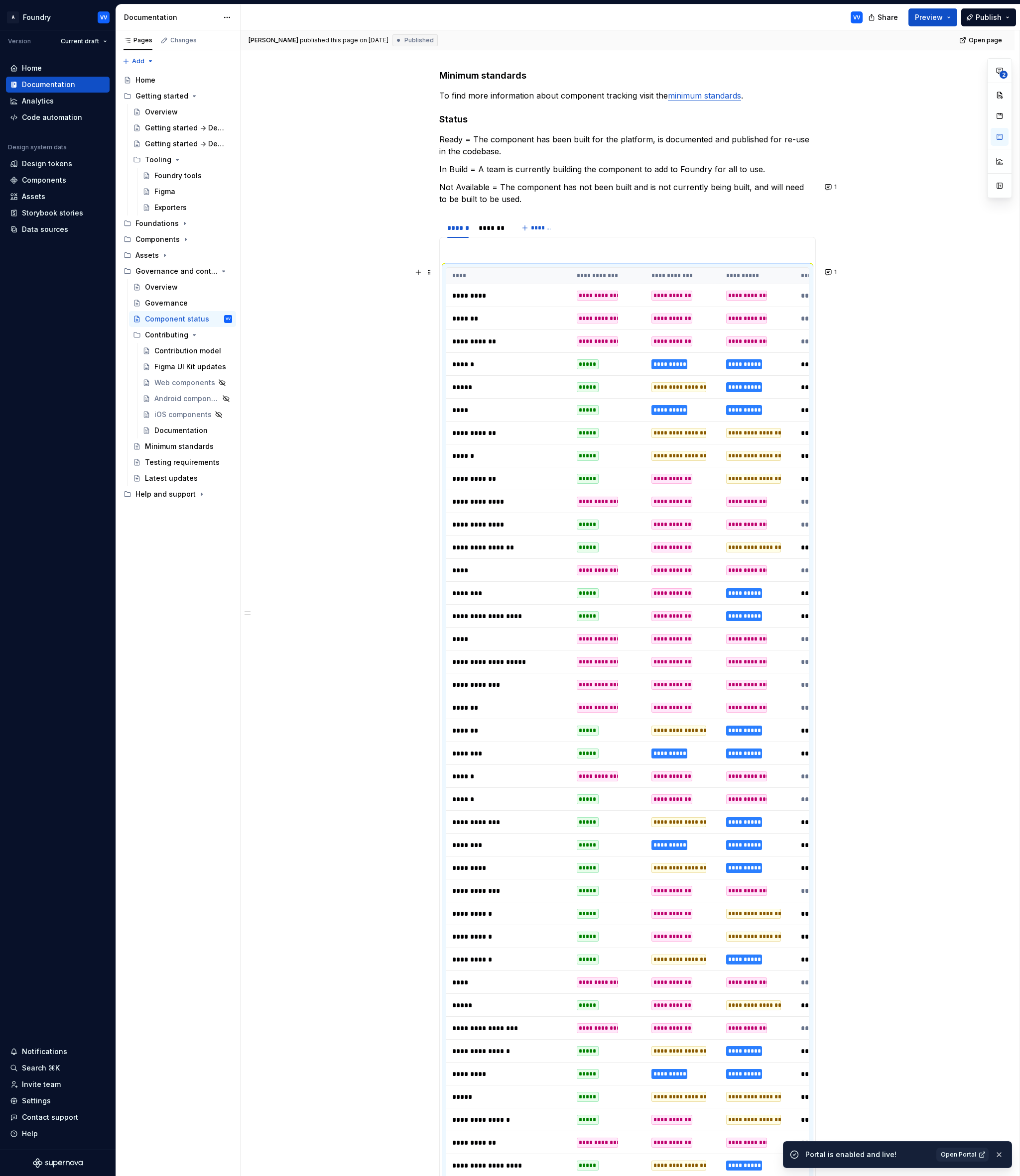
click at [472, 387] on p "*****" at bounding box center [508, 387] width 113 height 10
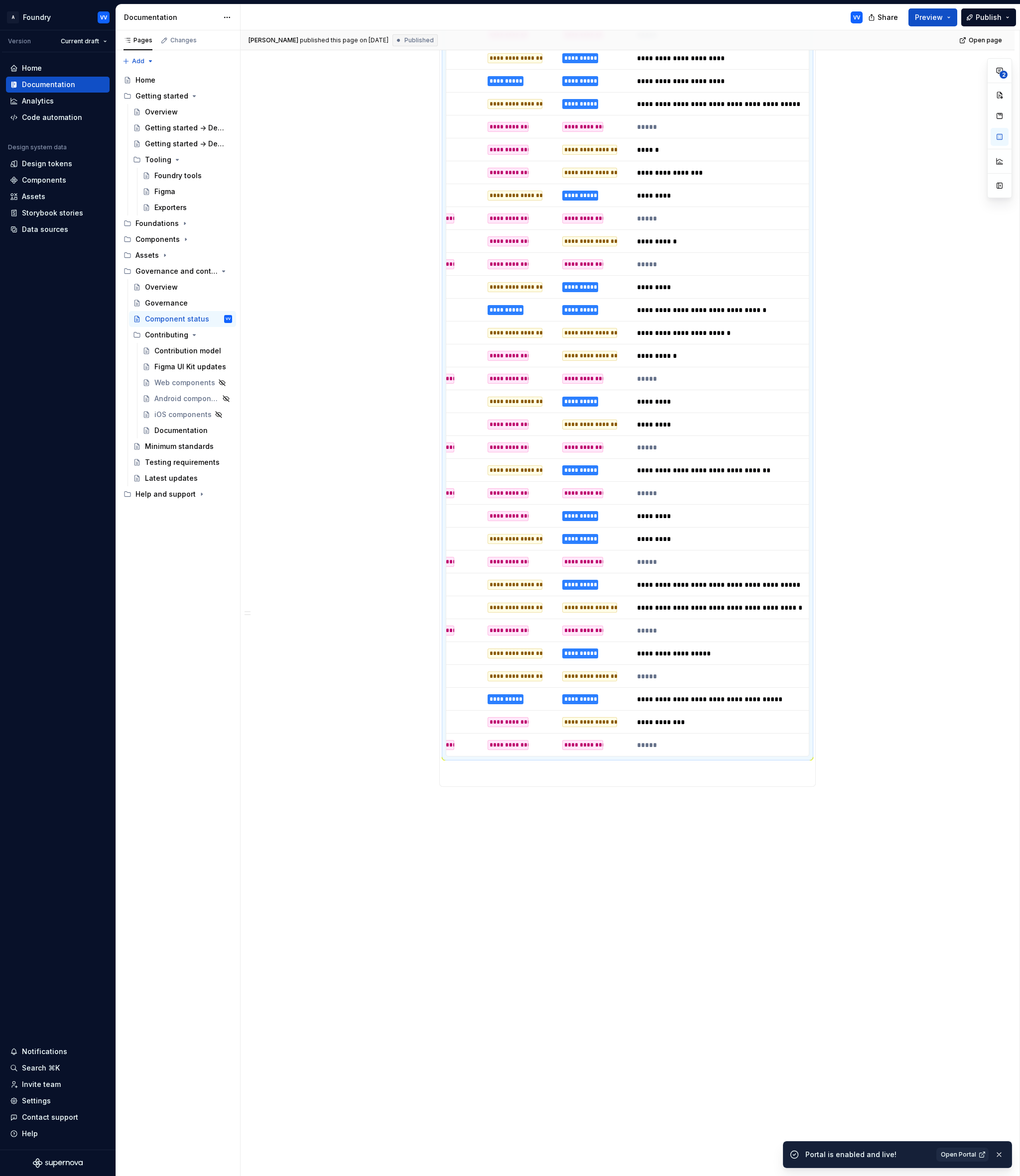
scroll to position [929, 0]
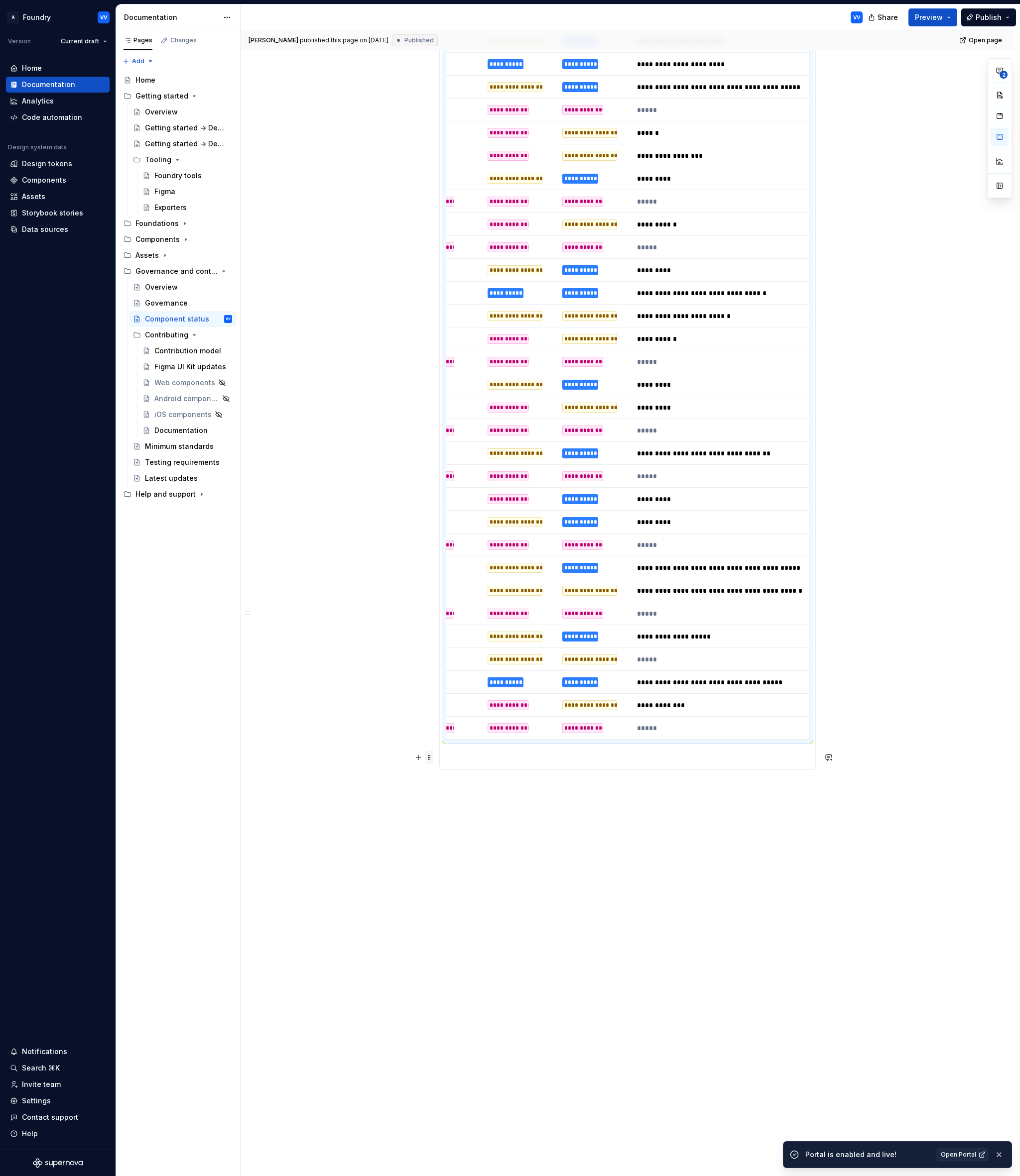
click at [432, 758] on span at bounding box center [429, 758] width 8 height 14
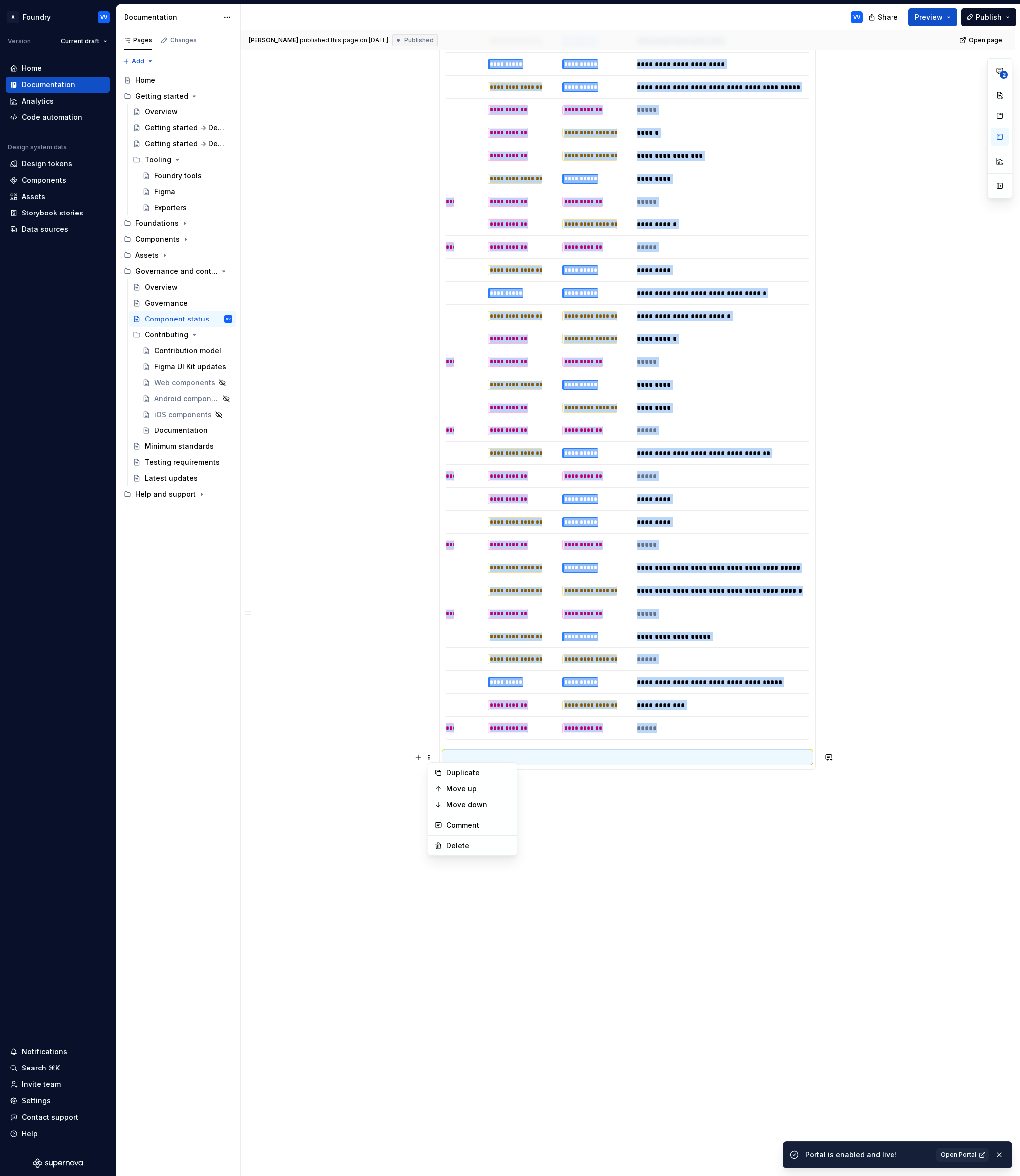
click at [417, 693] on div "**********" at bounding box center [628, 209] width 774 height 1936
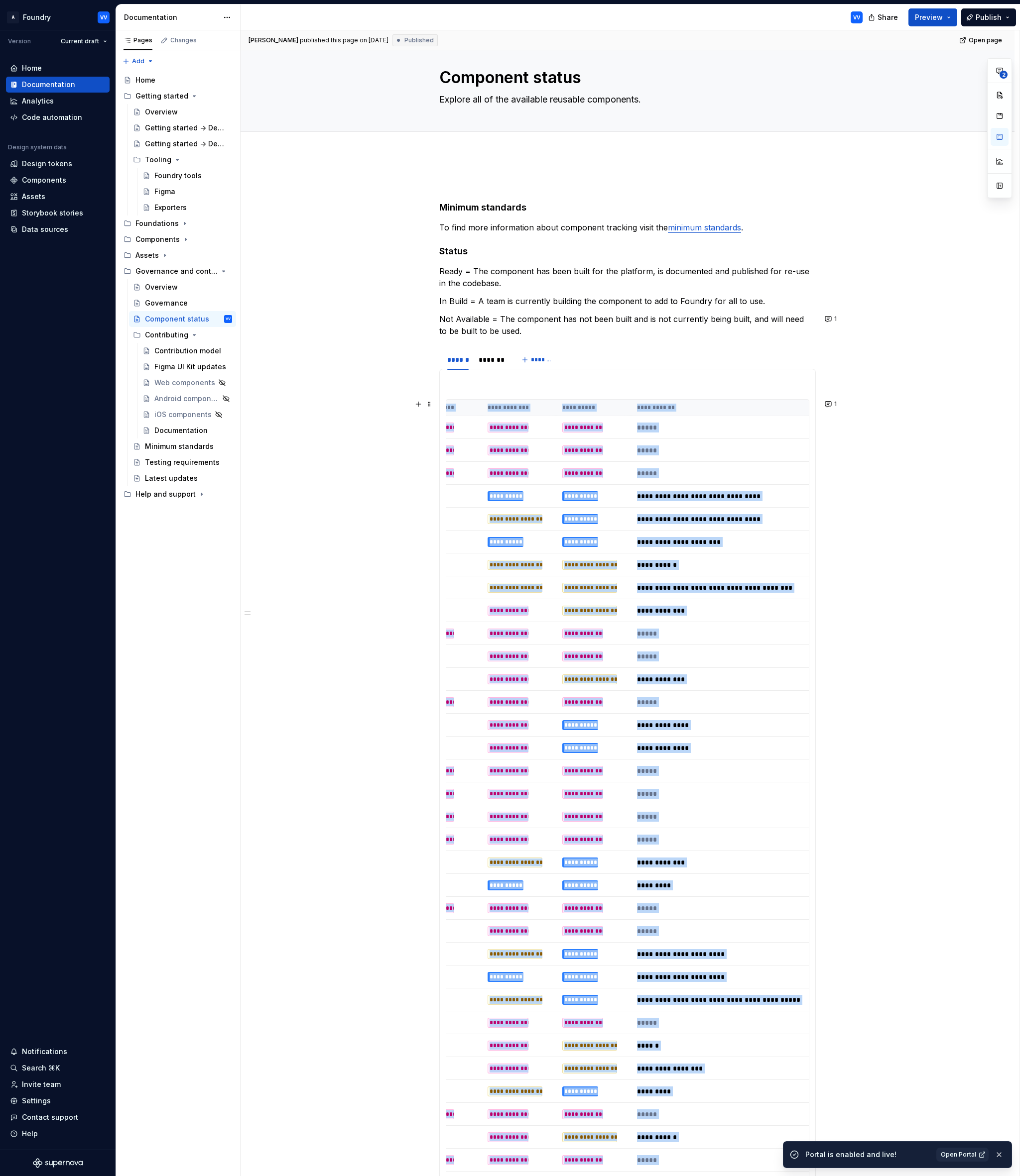
scroll to position [0, 0]
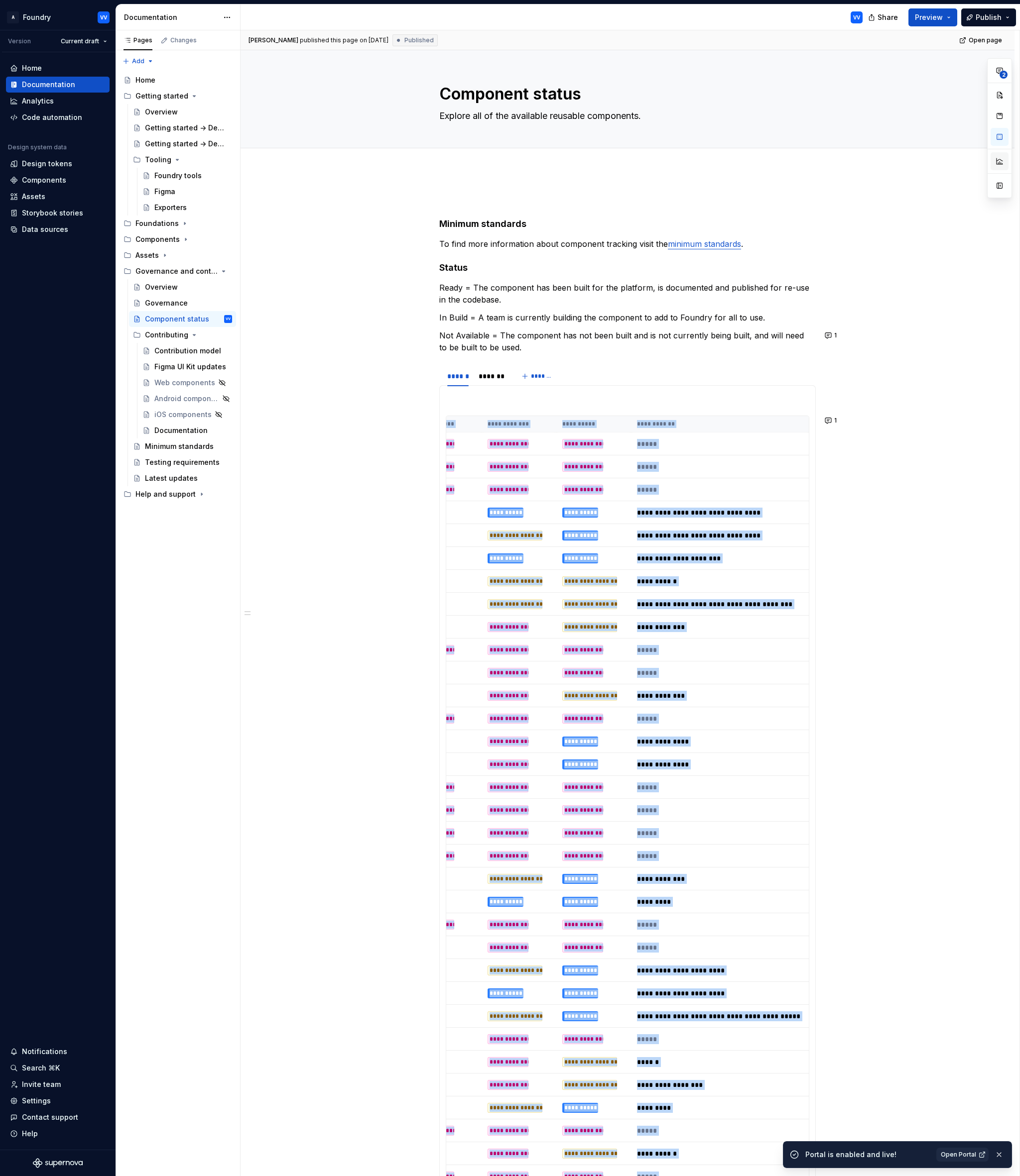
click at [996, 161] on button "button" at bounding box center [998, 161] width 18 height 18
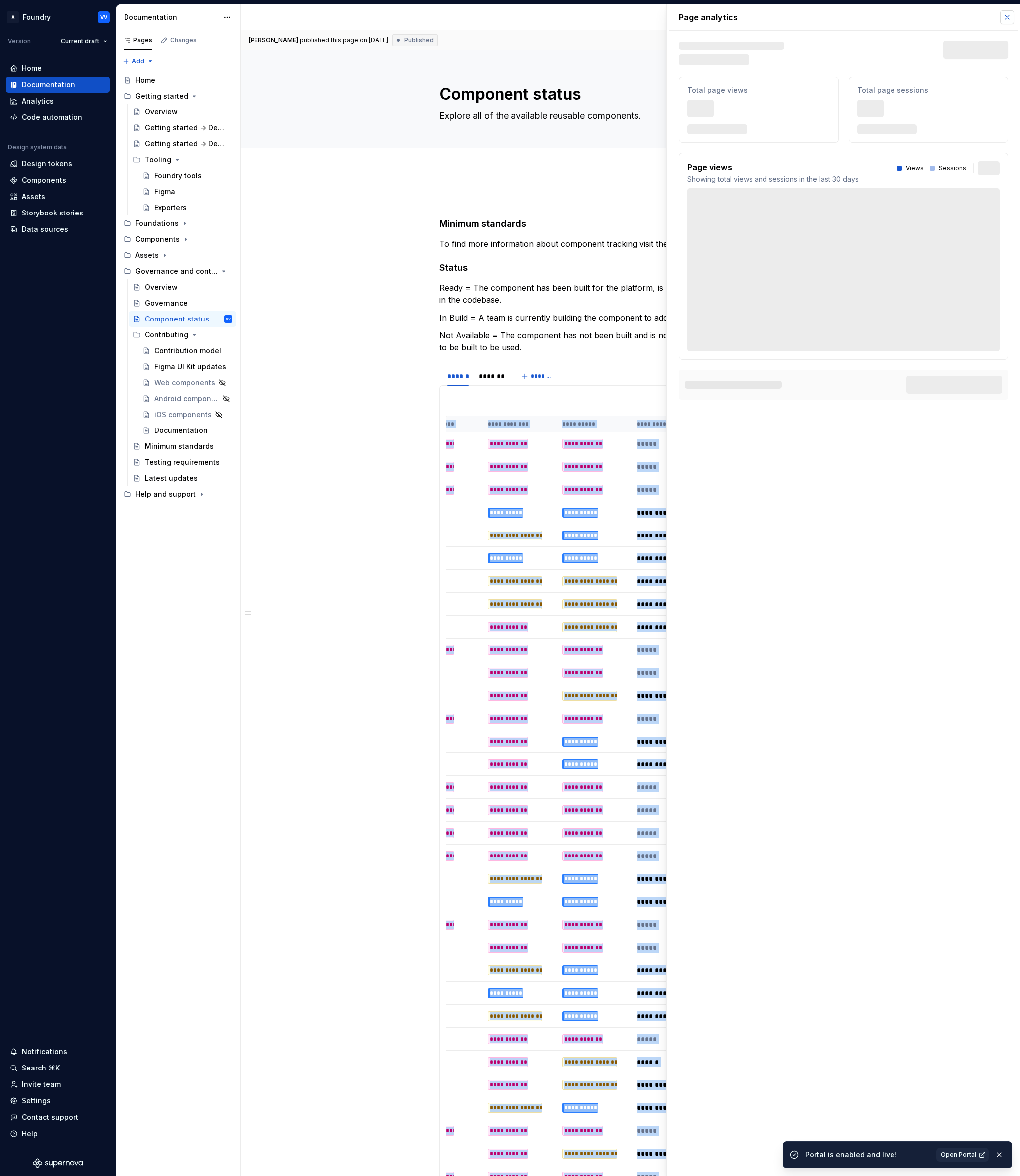
click at [1009, 18] on button "button" at bounding box center [1007, 18] width 14 height 14
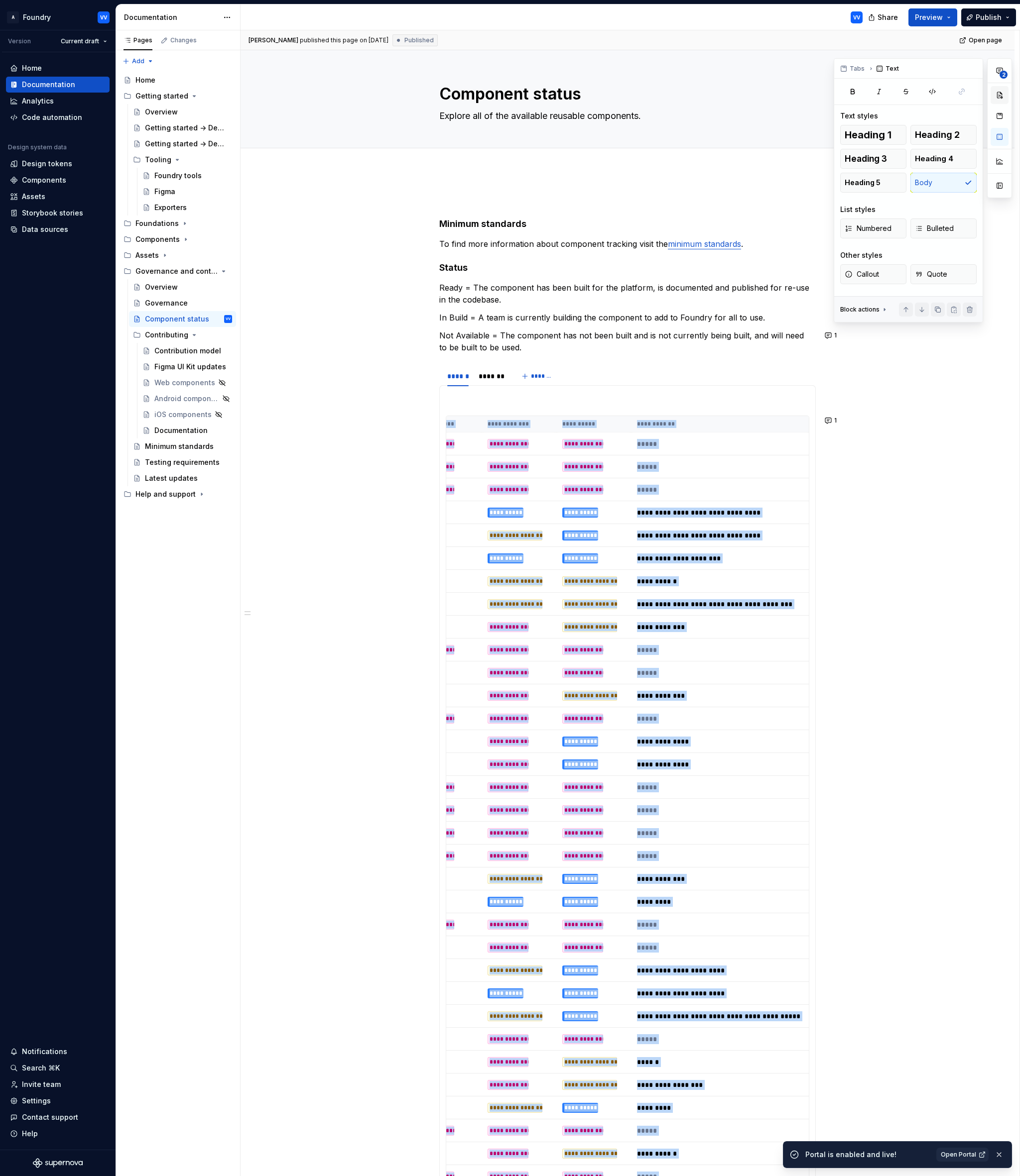
click at [1000, 97] on button "button" at bounding box center [998, 95] width 18 height 18
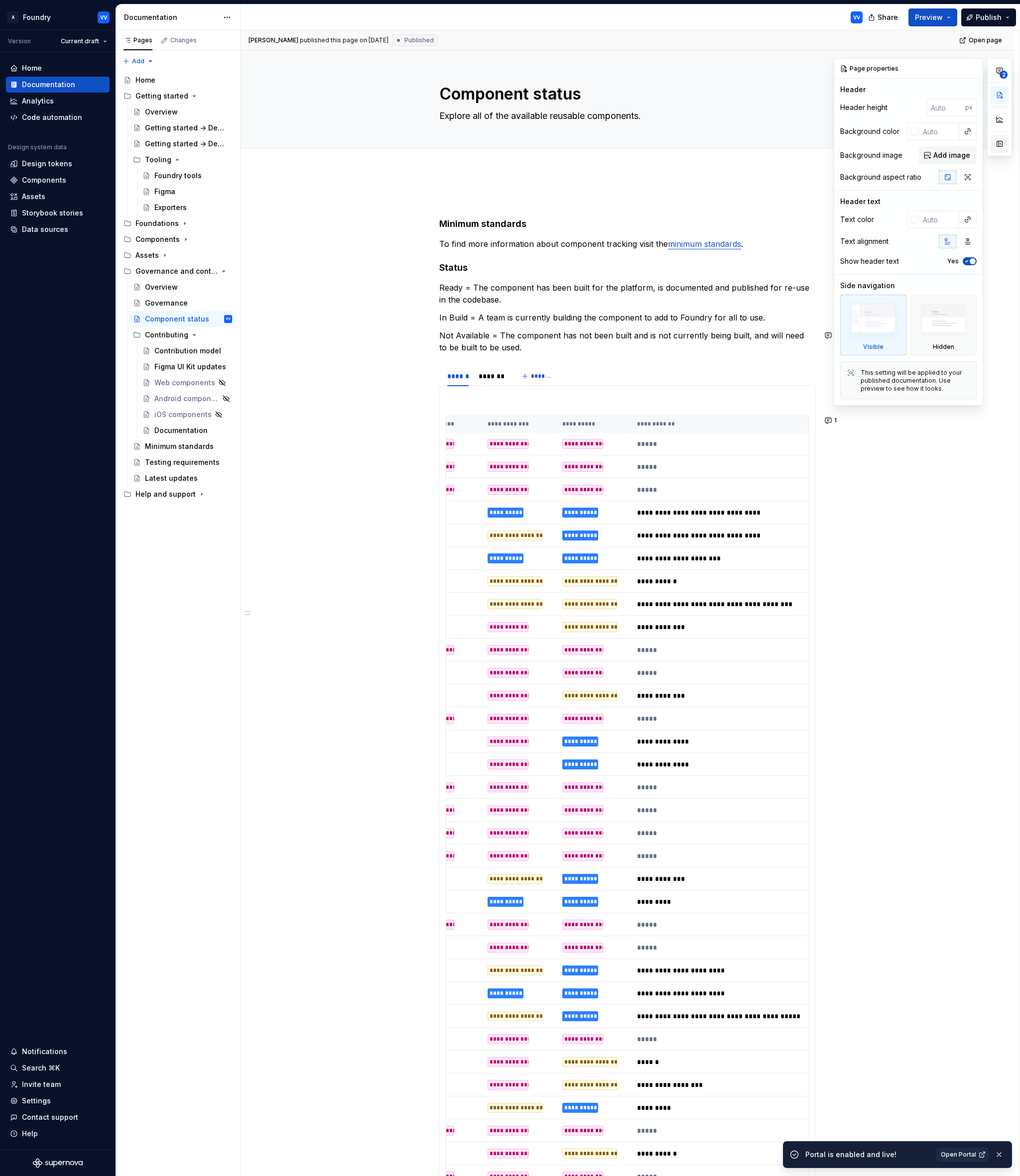
click at [1003, 146] on button "button" at bounding box center [998, 143] width 18 height 18
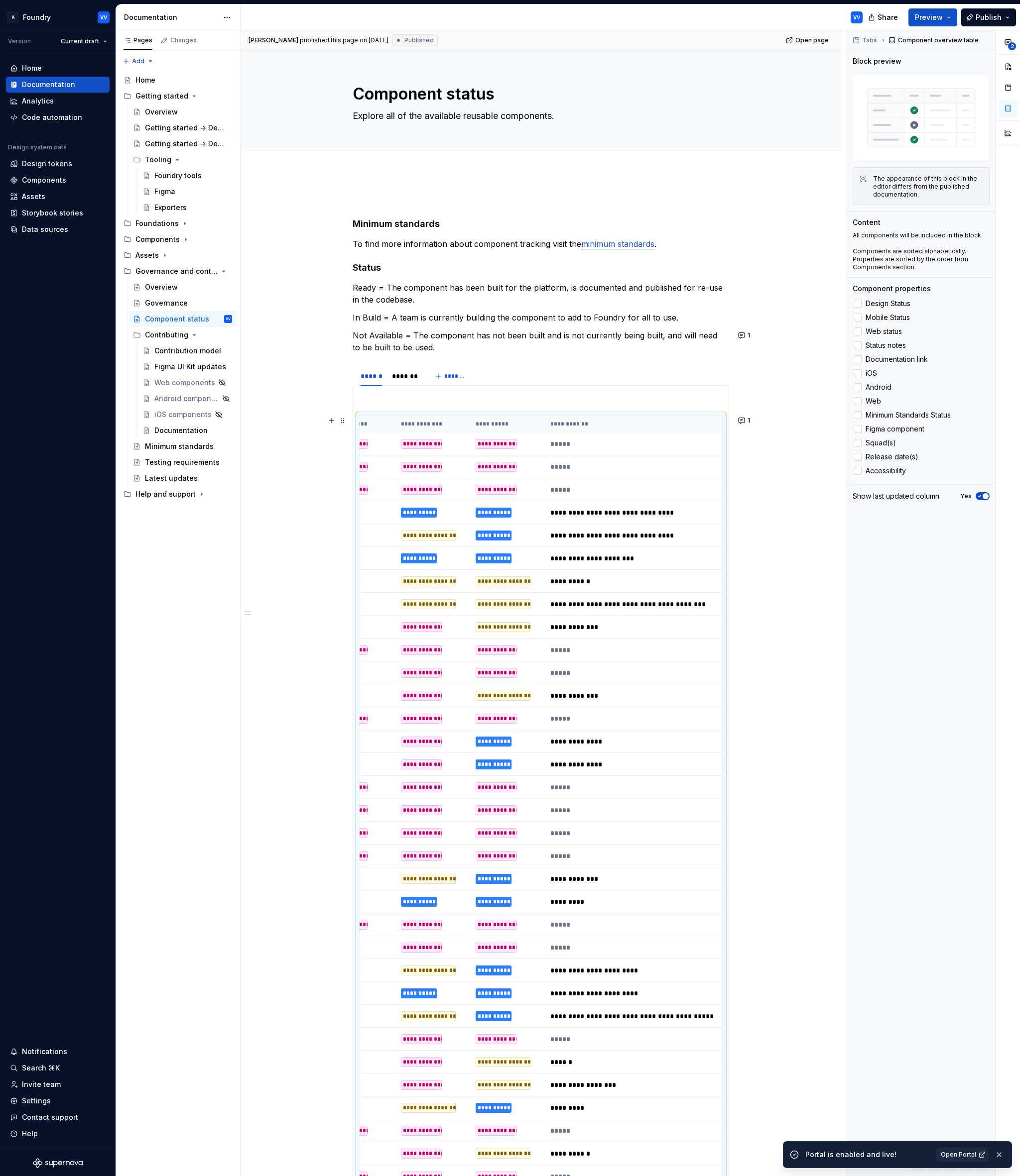
click at [508, 515] on div "**********" at bounding box center [493, 512] width 35 height 10
type textarea "*"
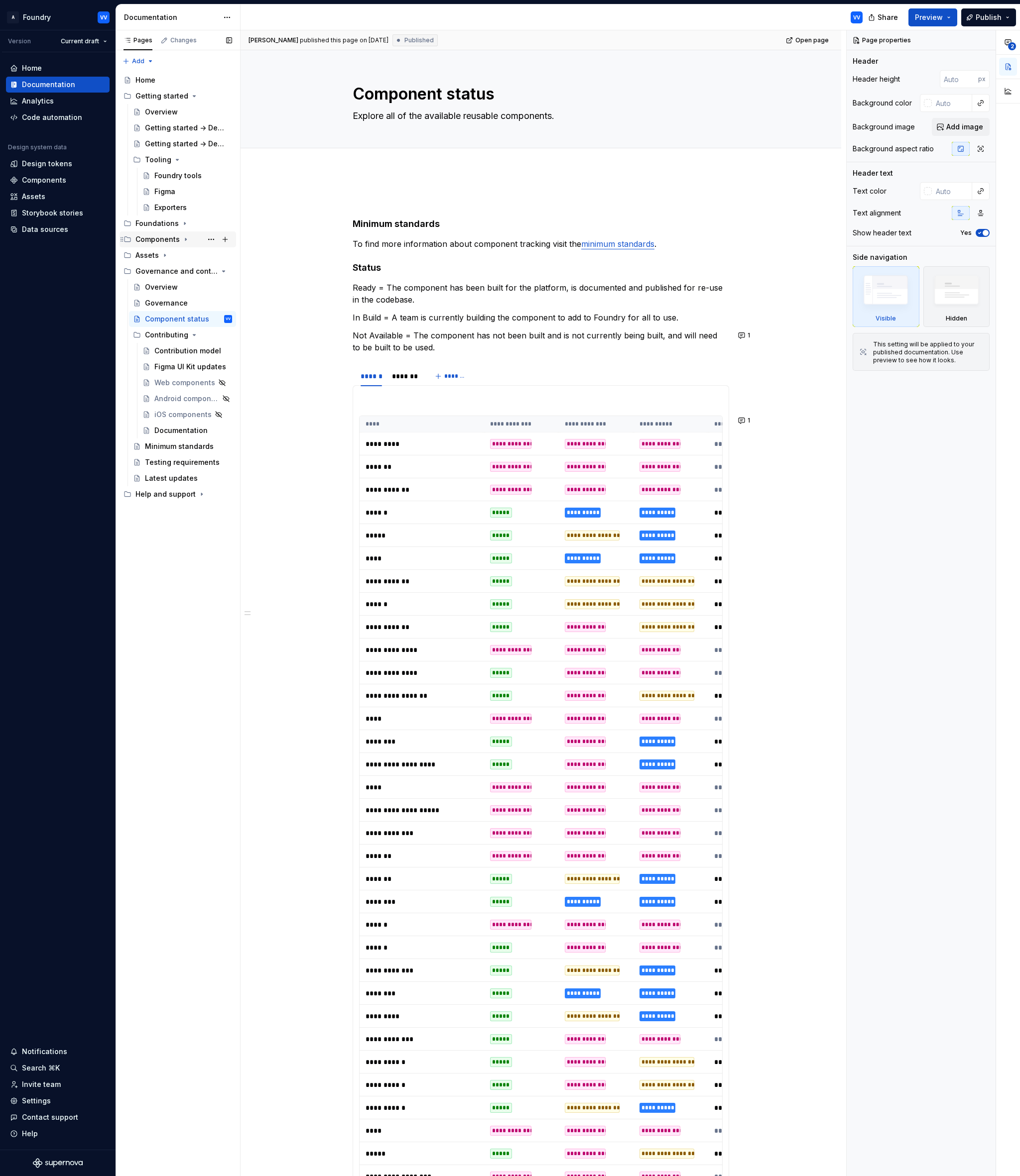
click at [171, 237] on div "Components" at bounding box center [157, 239] width 44 height 10
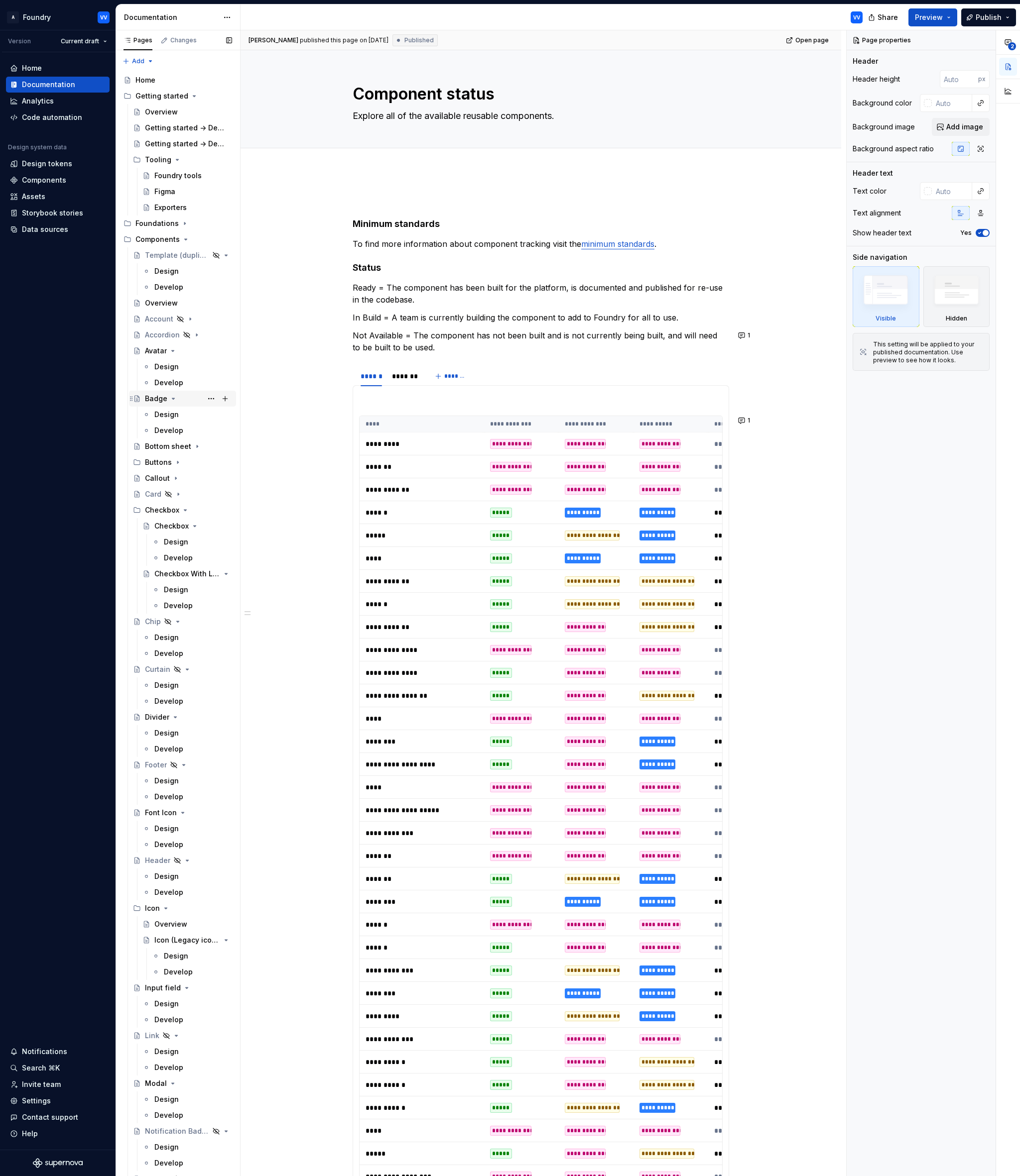
click at [160, 402] on div "Badge" at bounding box center [156, 398] width 22 height 10
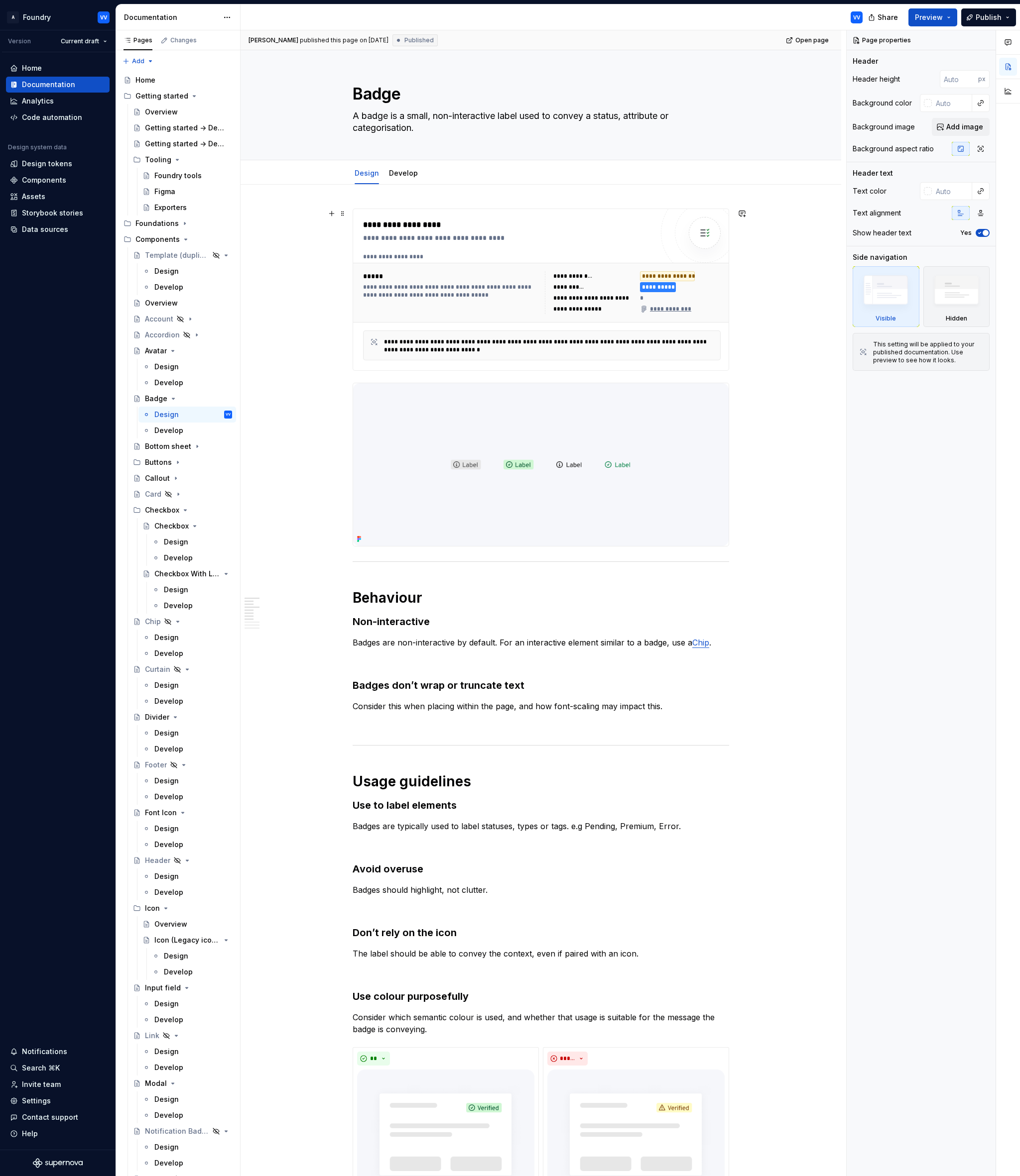
click at [708, 237] on img at bounding box center [705, 233] width 20 height 20
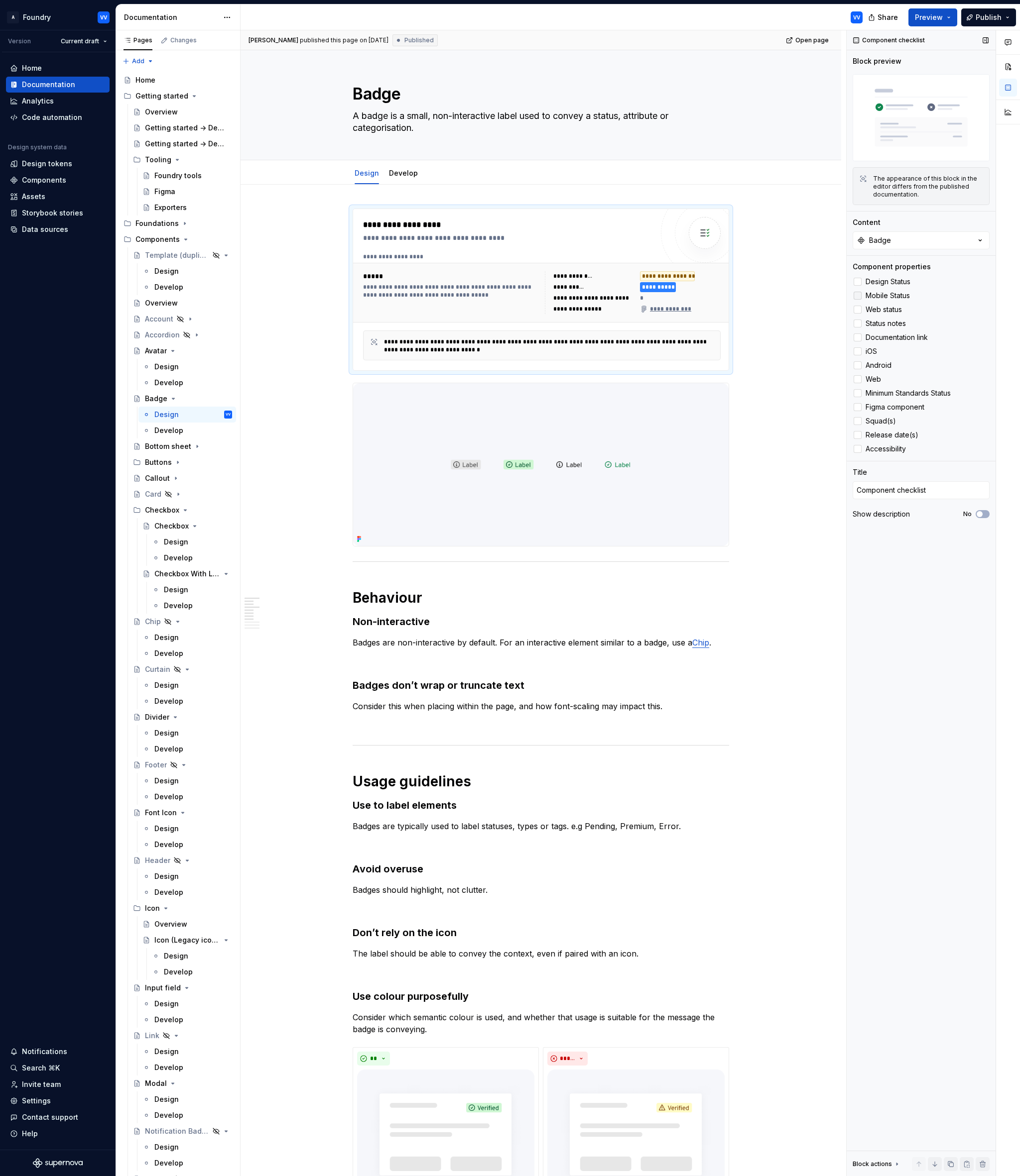
click at [894, 295] on span "Mobile Status" at bounding box center [887, 295] width 44 height 8
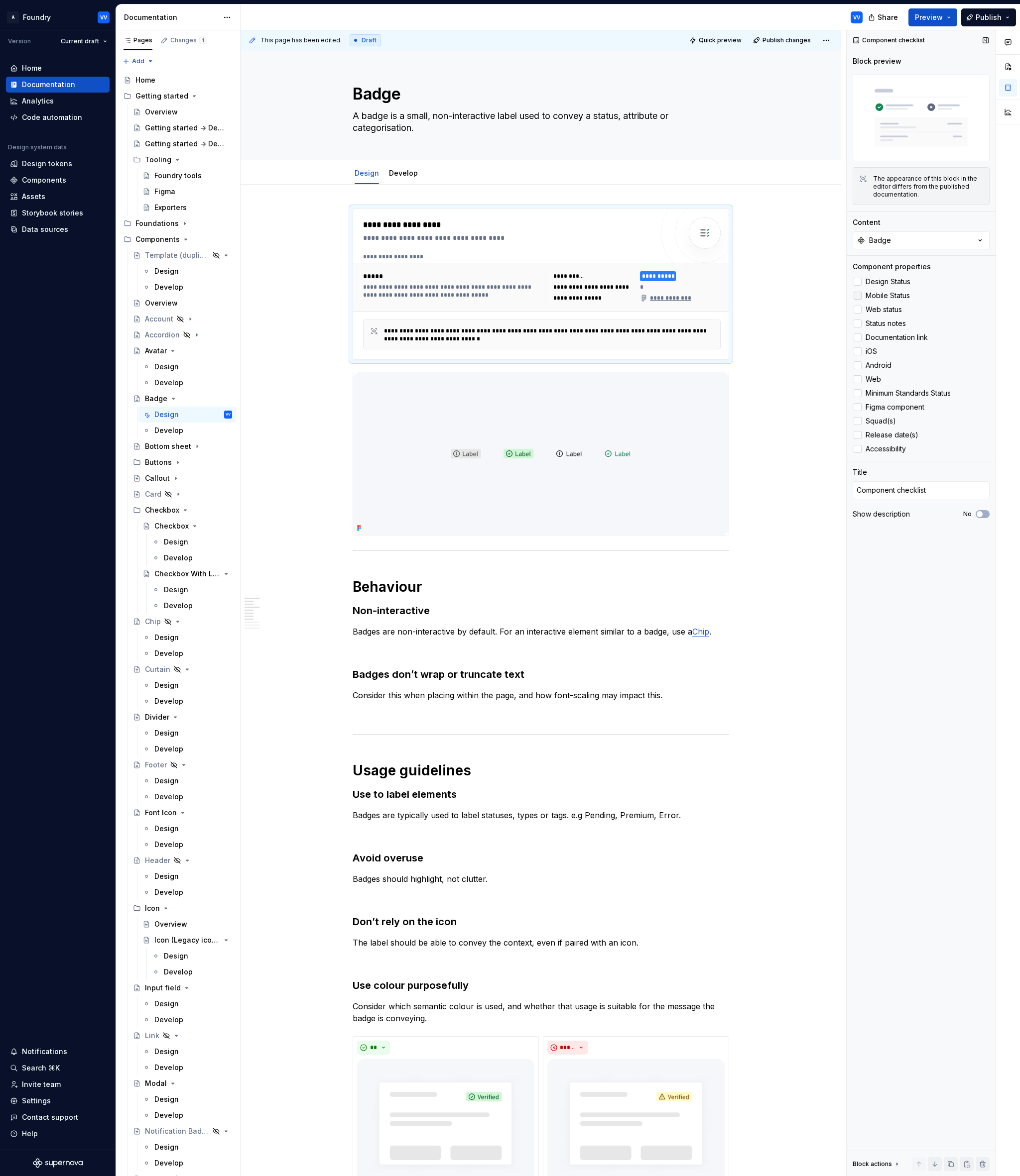
click at [894, 295] on span "Mobile Status" at bounding box center [887, 295] width 44 height 8
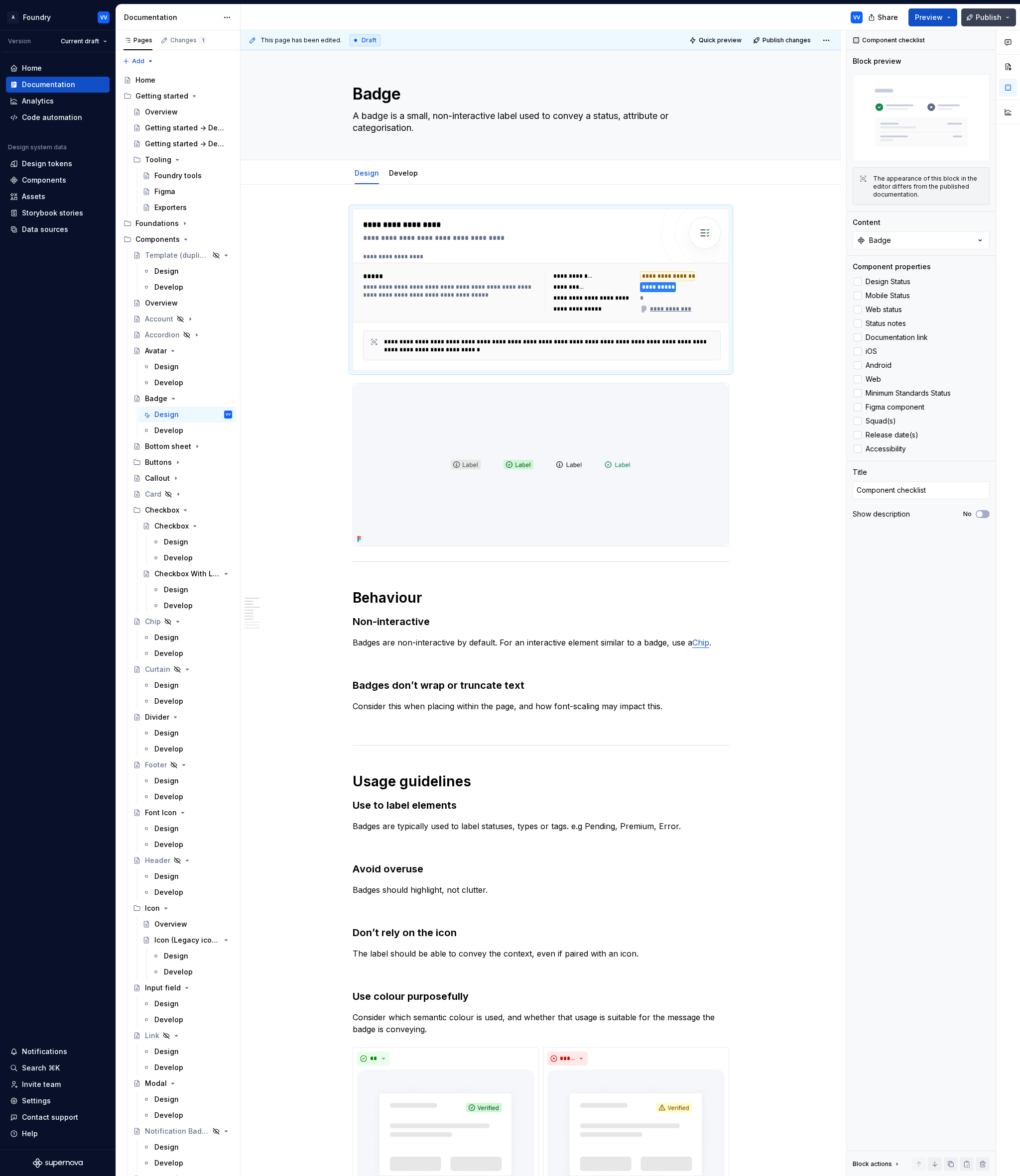
click at [1007, 19] on button "Publish" at bounding box center [988, 17] width 55 height 18
click at [810, 204] on div "**********" at bounding box center [540, 1160] width 601 height 1950
click at [951, 18] on button "Preview" at bounding box center [932, 17] width 49 height 18
click at [781, 221] on div "**********" at bounding box center [540, 1160] width 601 height 1950
click at [831, 40] on html "A Foundry VV Version Current draft Home Documentation Analytics Code automation…" at bounding box center [510, 588] width 1020 height 1176
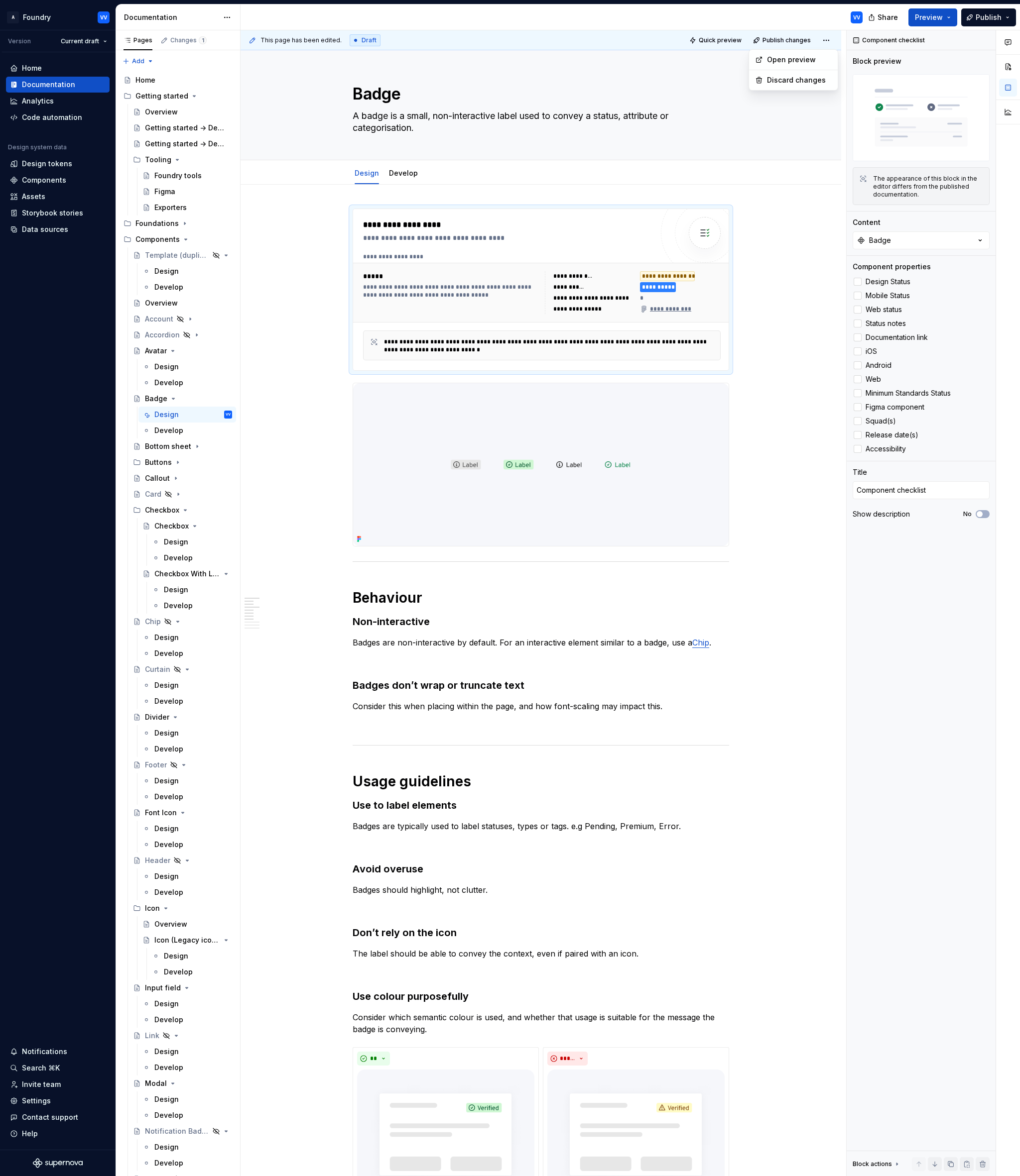
click at [782, 203] on html "A Foundry VV Version Current draft Home Documentation Analytics Code automation…" at bounding box center [510, 588] width 1020 height 1176
click at [227, 17] on html "A Foundry VV Version Current draft Home Documentation Analytics Code automation…" at bounding box center [510, 588] width 1020 height 1176
click at [293, 55] on div "Toggle focus mode" at bounding box center [277, 52] width 81 height 10
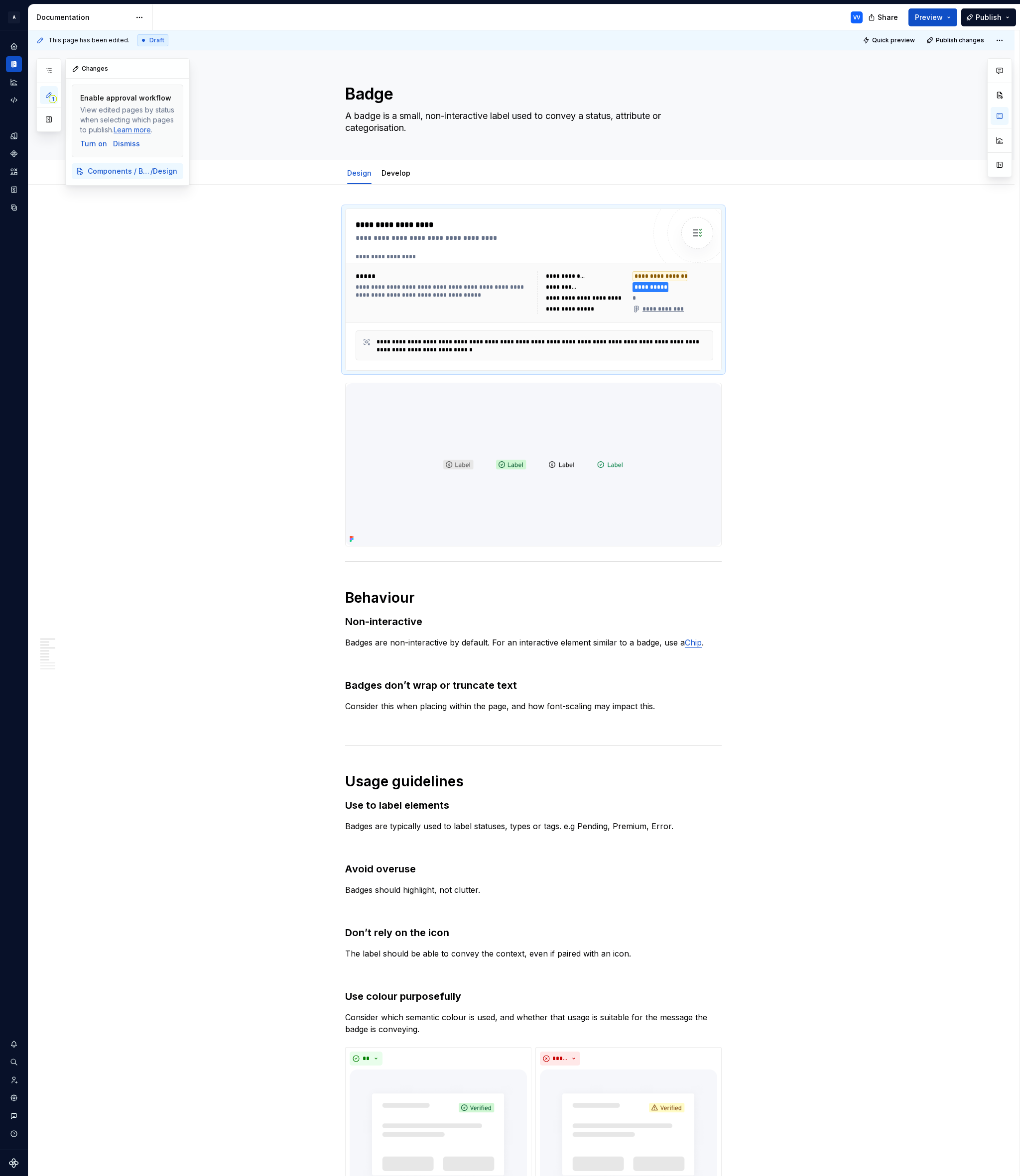
click at [48, 99] on button "1" at bounding box center [49, 95] width 18 height 18
click at [129, 175] on span "Components / Badge" at bounding box center [112, 171] width 49 height 10
click at [92, 140] on div "1 Pages Add Accessibility guide for tree Page tree. Navigate the tree with the …" at bounding box center [113, 122] width 153 height 127
click at [86, 143] on div "Turn on" at bounding box center [93, 143] width 27 height 10
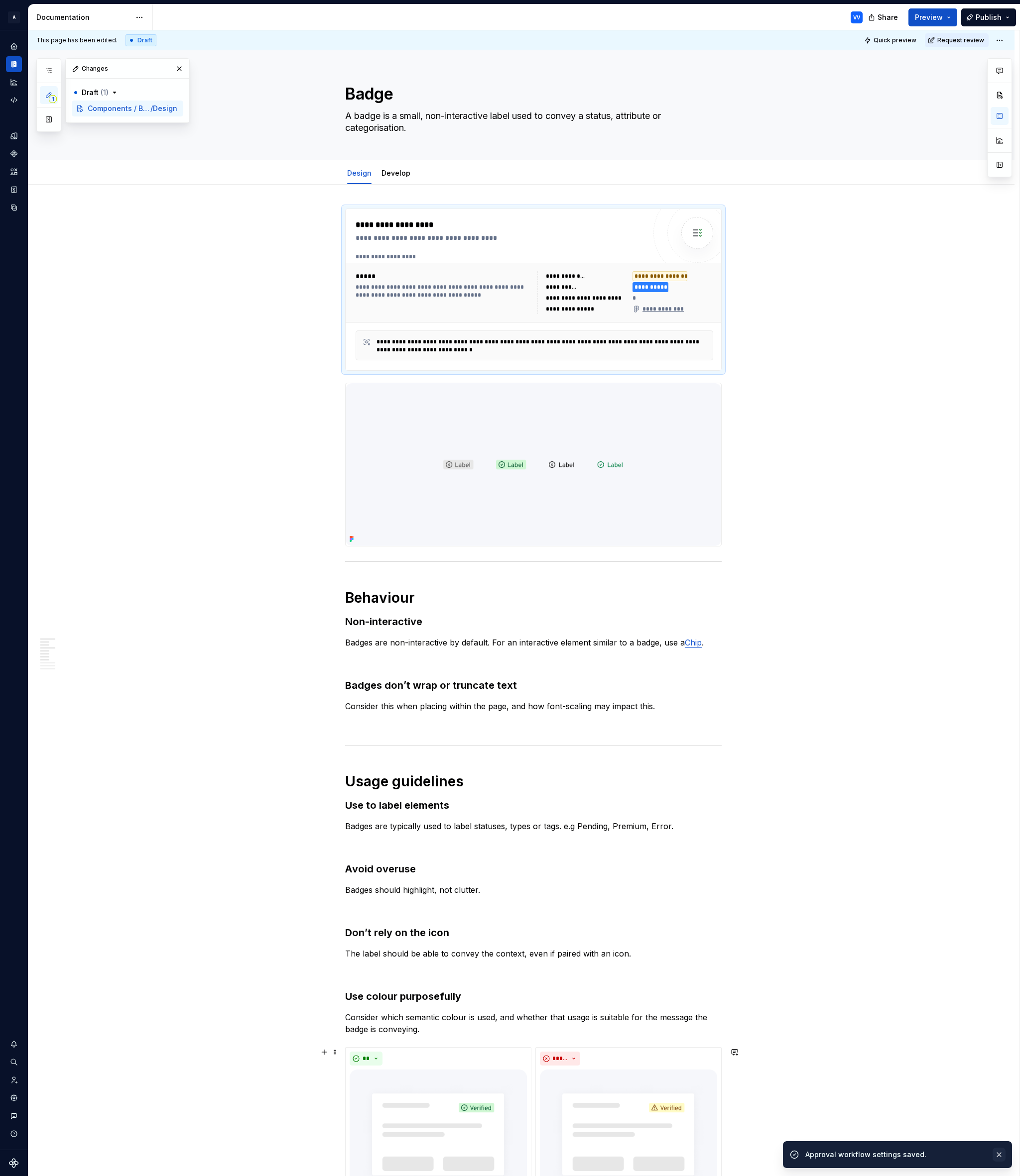
click at [998, 1154] on button "button" at bounding box center [998, 1154] width 13 height 14
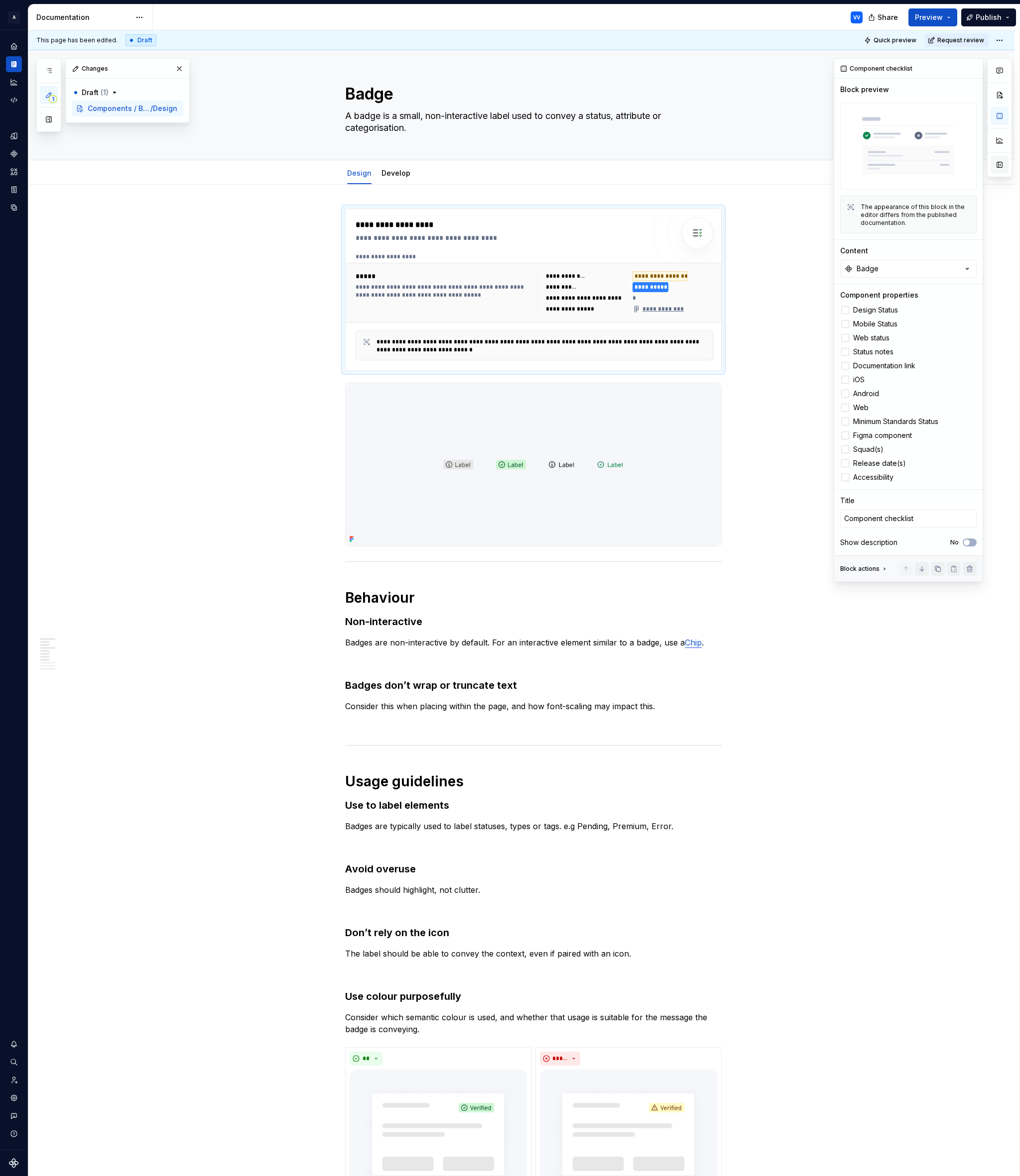
click at [1002, 164] on button "button" at bounding box center [998, 164] width 18 height 18
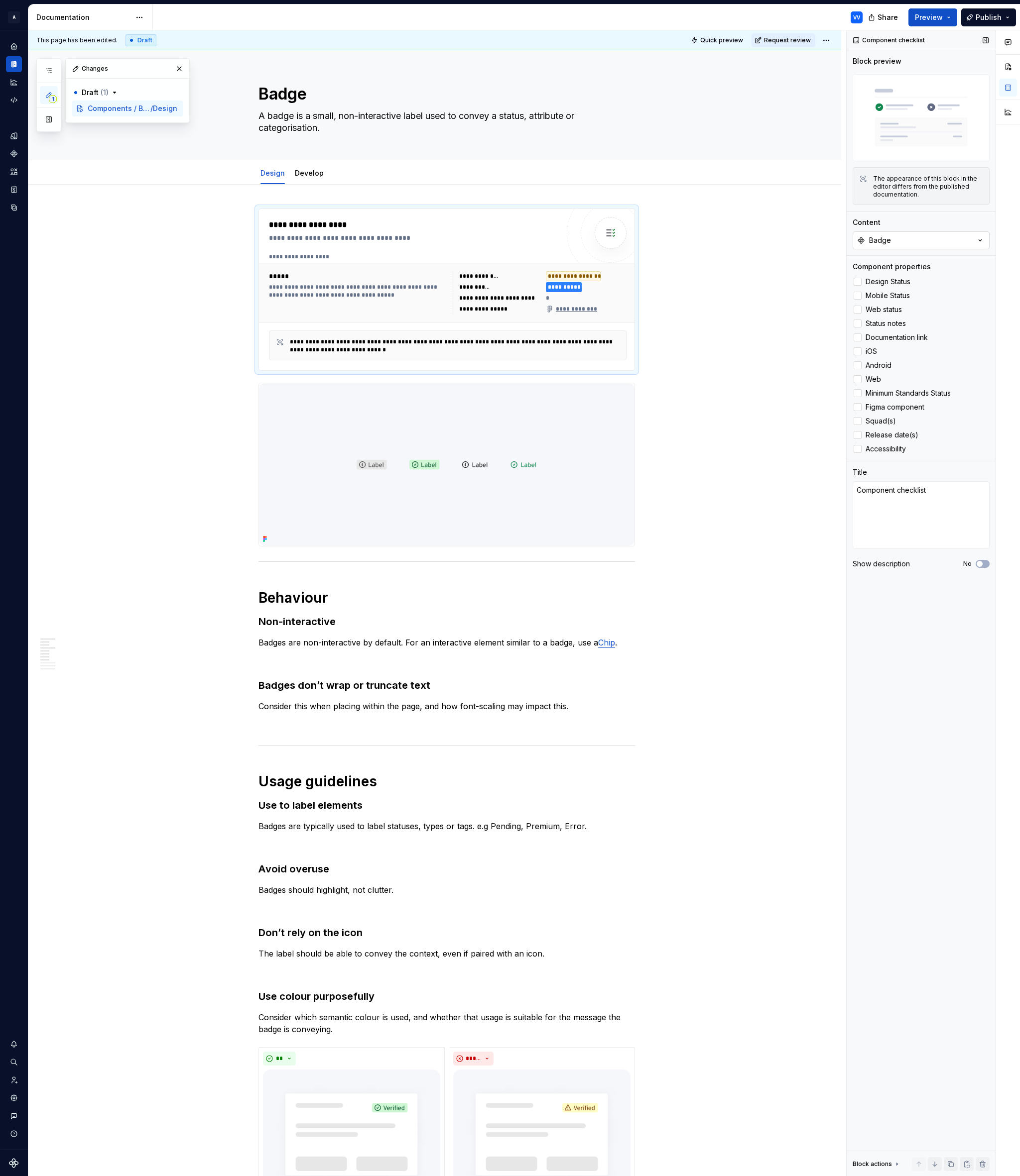
click at [978, 241] on icon "button" at bounding box center [979, 240] width 10 height 10
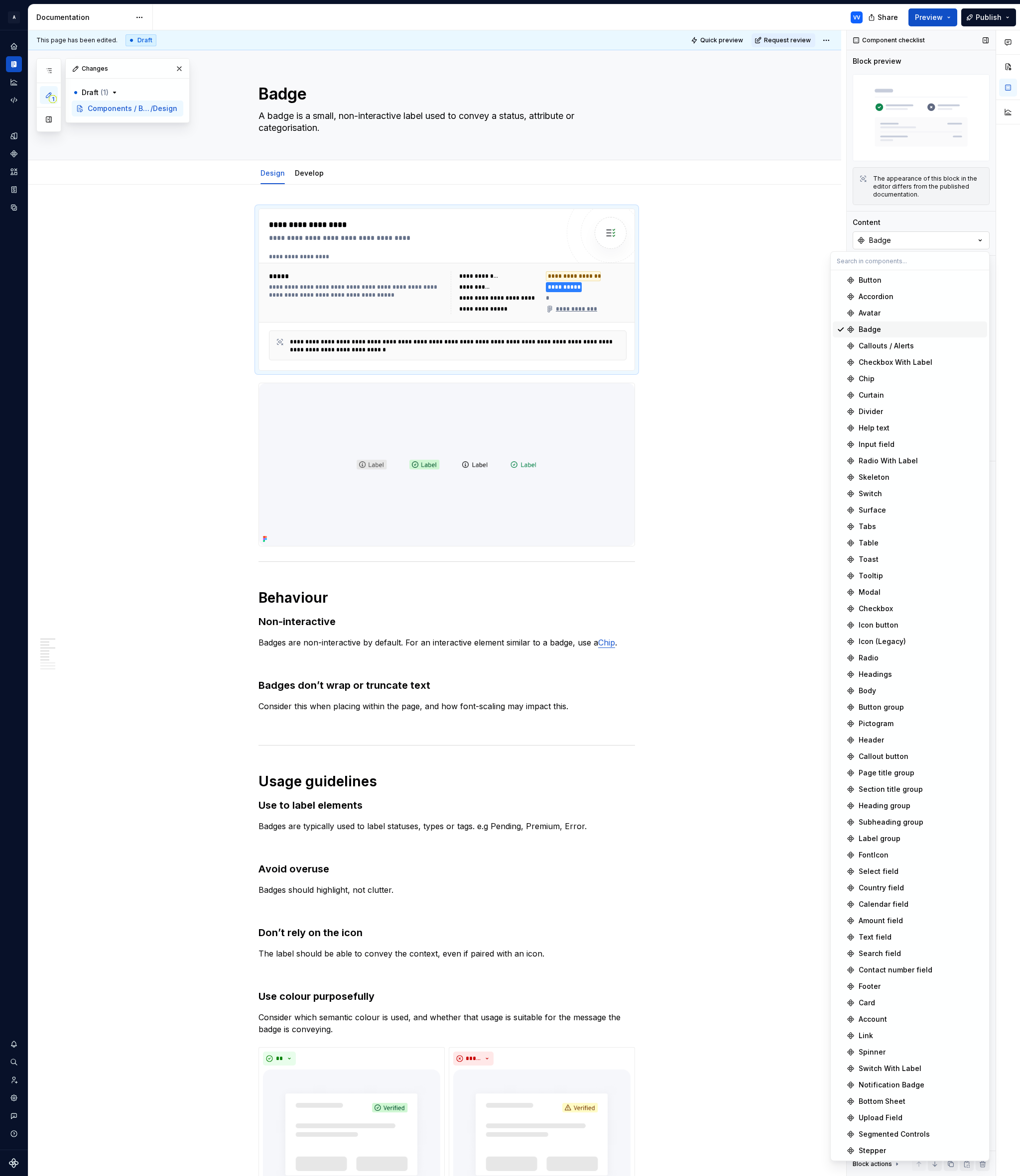
click at [977, 241] on icon "button" at bounding box center [979, 240] width 10 height 10
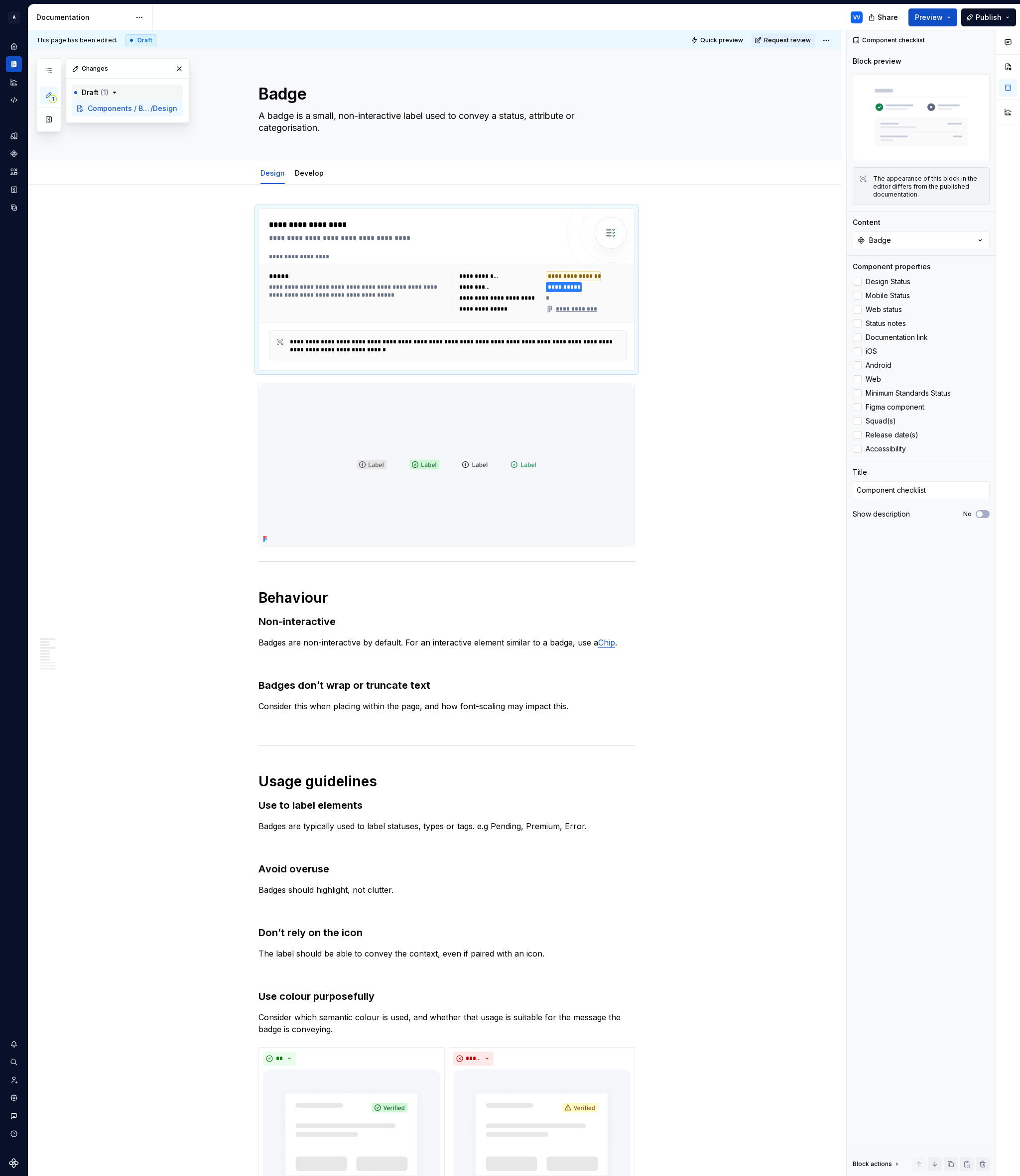
click at [110, 91] on icon "button" at bounding box center [114, 92] width 8 height 8
click at [125, 109] on span "Components / Badge" at bounding box center [112, 108] width 49 height 10
click at [49, 70] on div "1 Pages Add Accessibility guide for tree Page tree. Navigate the tree with the …" at bounding box center [113, 96] width 153 height 74
click at [50, 70] on icon "button" at bounding box center [49, 71] width 8 height 8
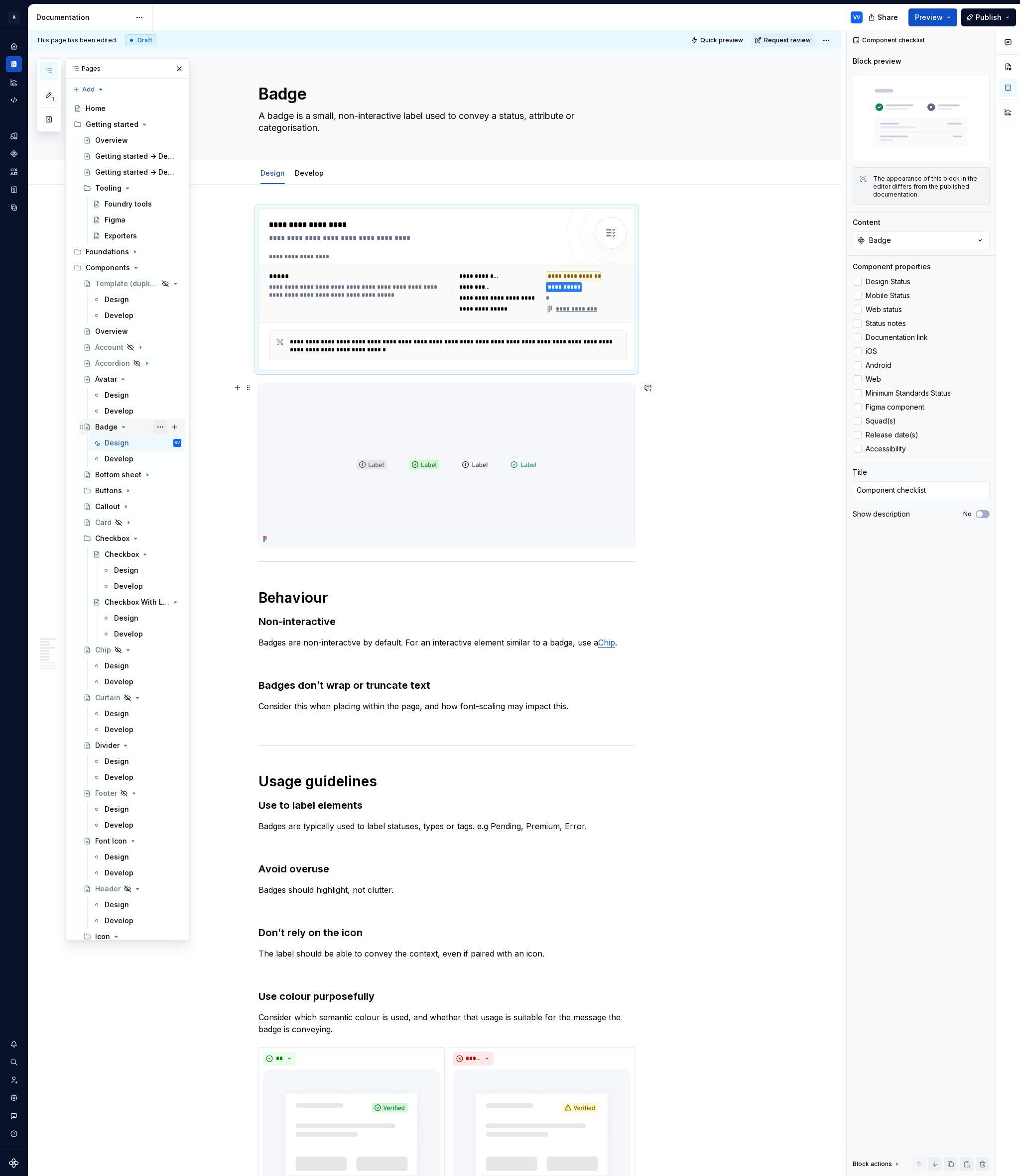
click at [160, 426] on button "Page tree" at bounding box center [160, 427] width 14 height 14
click at [102, 425] on div "1 Pages Add Accessibility guide for tree Page tree. Navigate the tree with the …" at bounding box center [113, 499] width 153 height 882
click at [109, 425] on div "Badge" at bounding box center [106, 427] width 22 height 10
click at [213, 430] on div "**********" at bounding box center [435, 1160] width 813 height 1950
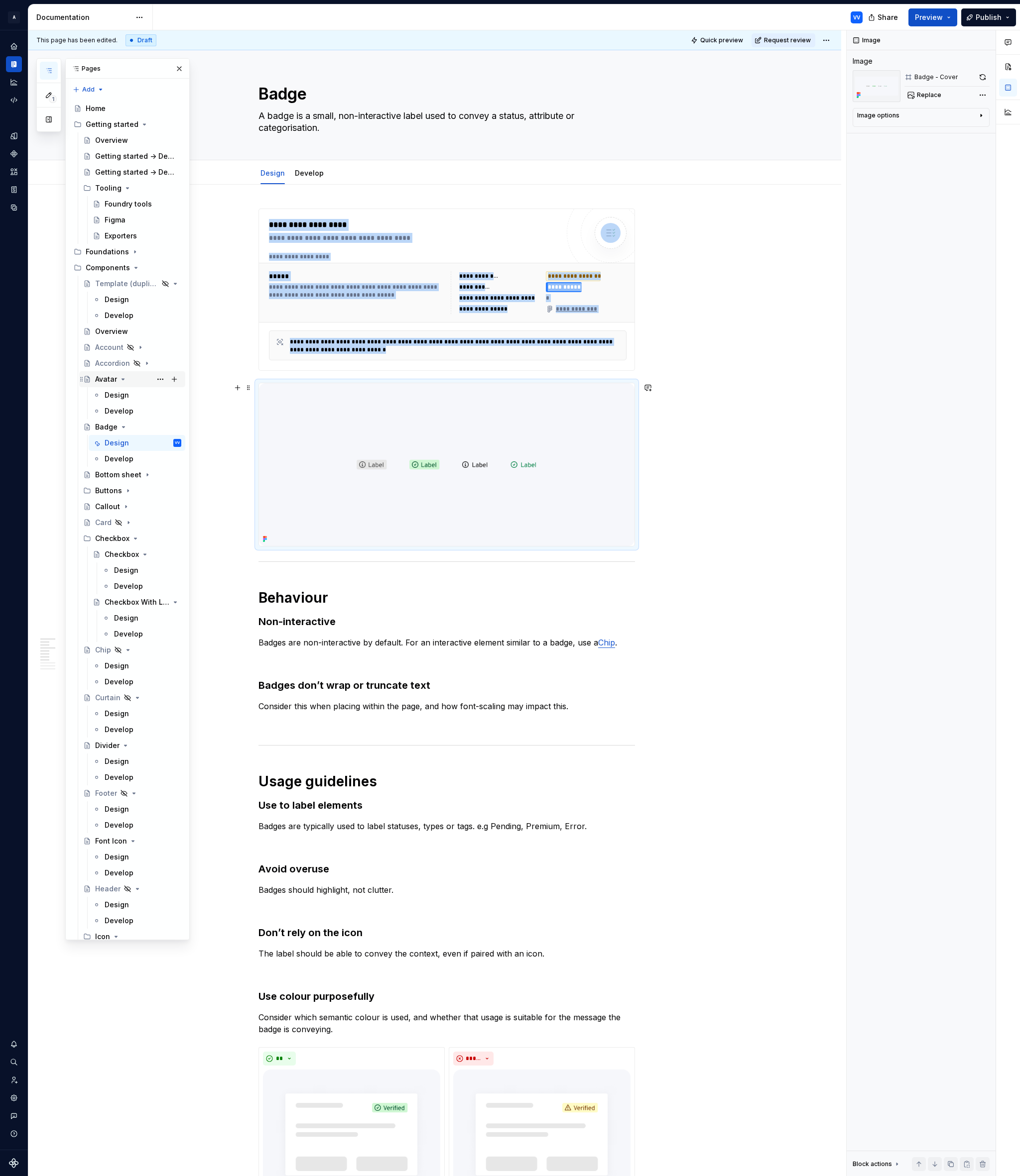
click at [107, 379] on div "Avatar" at bounding box center [106, 379] width 22 height 10
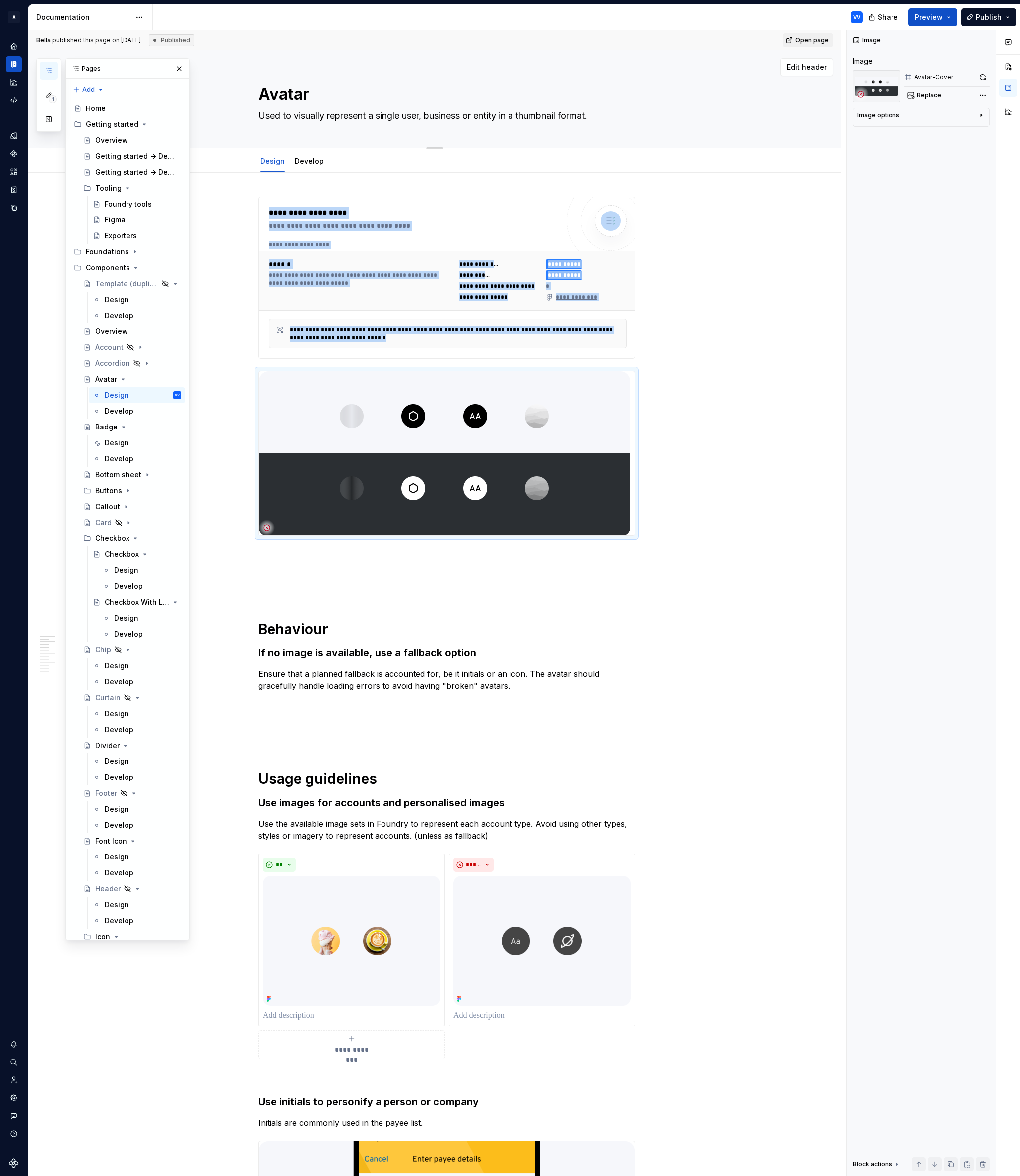
click at [179, 69] on button "button" at bounding box center [179, 69] width 14 height 14
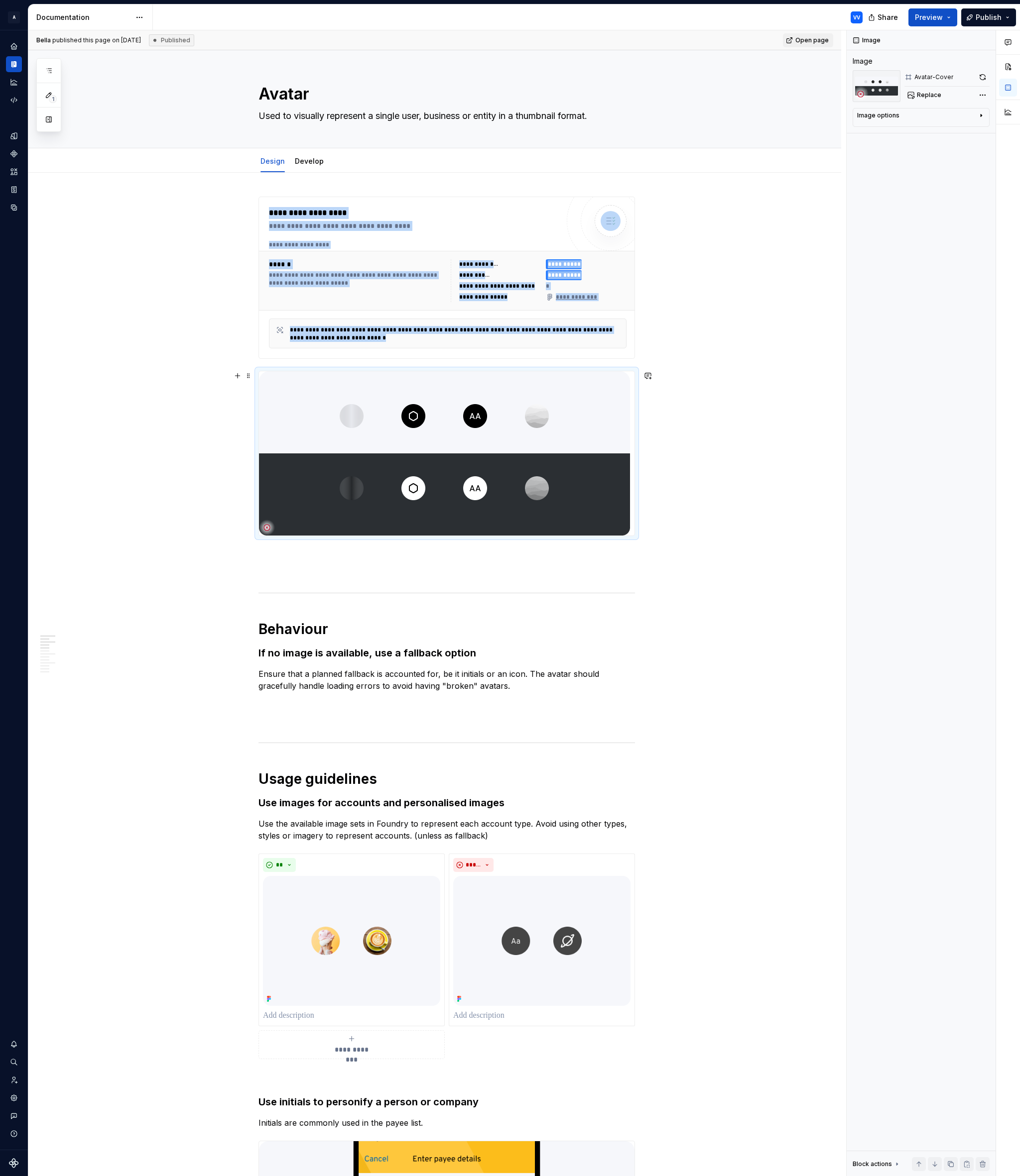
click at [356, 417] on img at bounding box center [444, 453] width 371 height 164
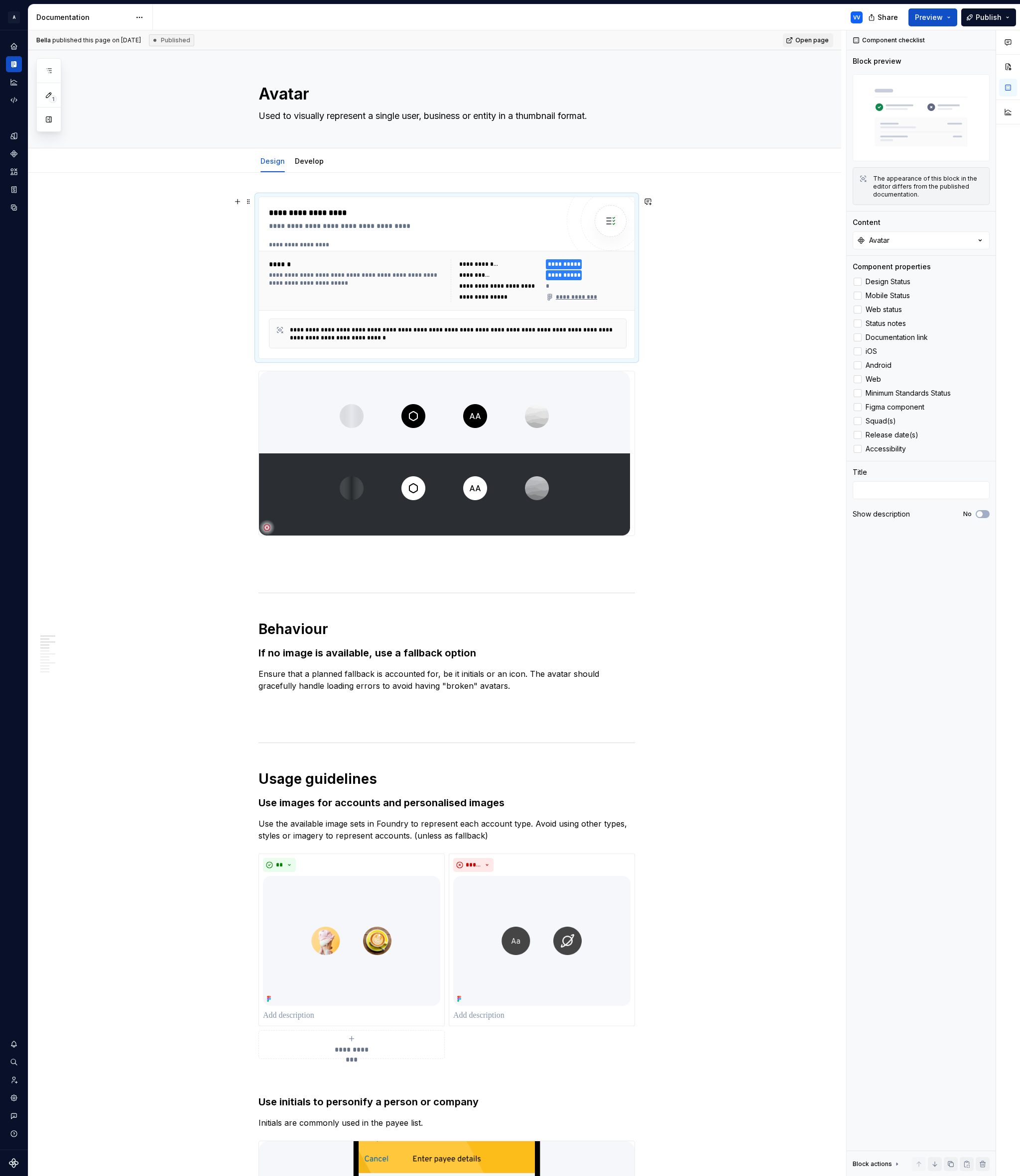
click at [473, 265] on div "**********" at bounding box center [478, 264] width 39 height 8
click at [883, 295] on span "Mobile Status" at bounding box center [887, 295] width 44 height 8
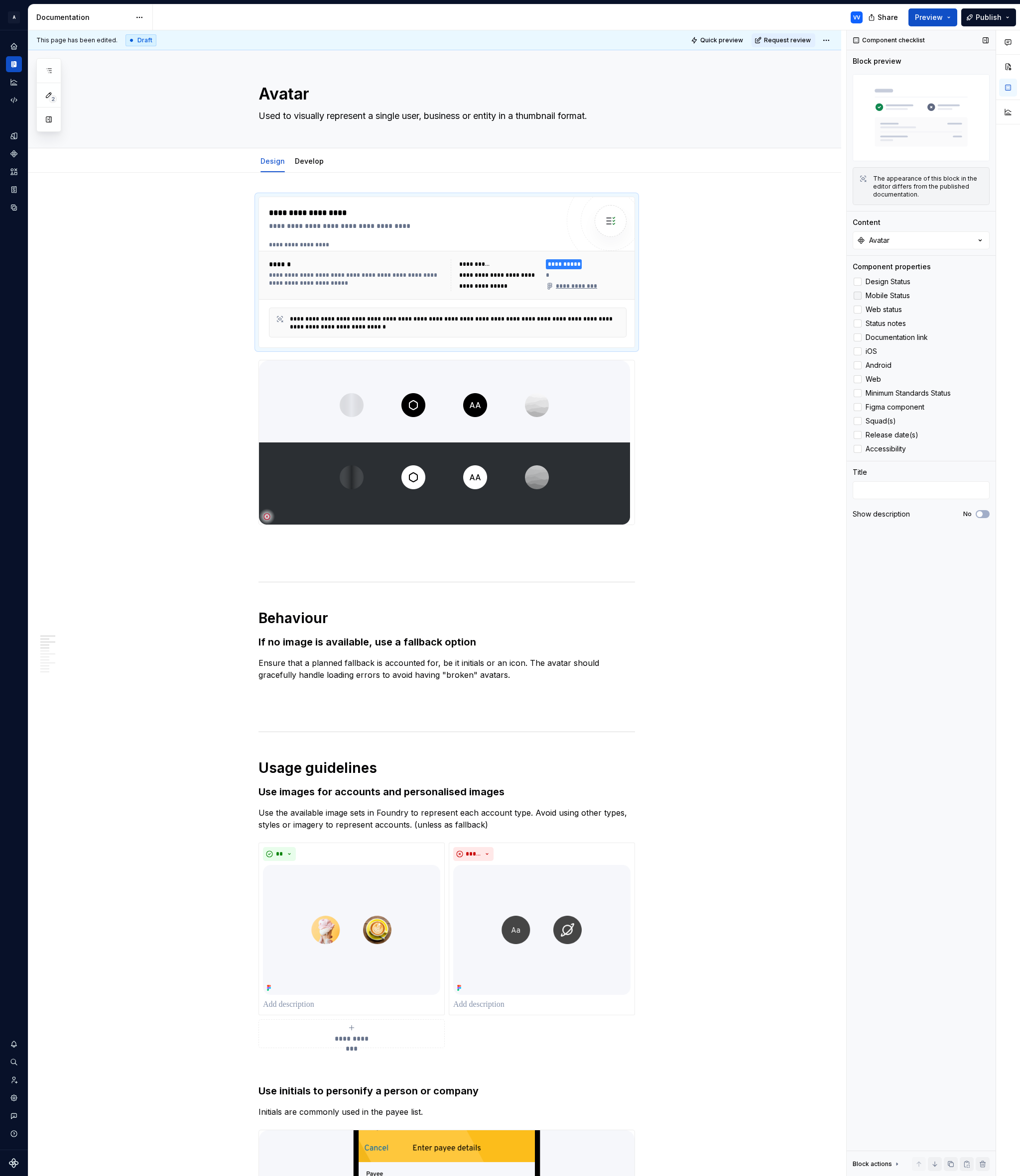
click at [883, 295] on span "Mobile Status" at bounding box center [887, 295] width 44 height 8
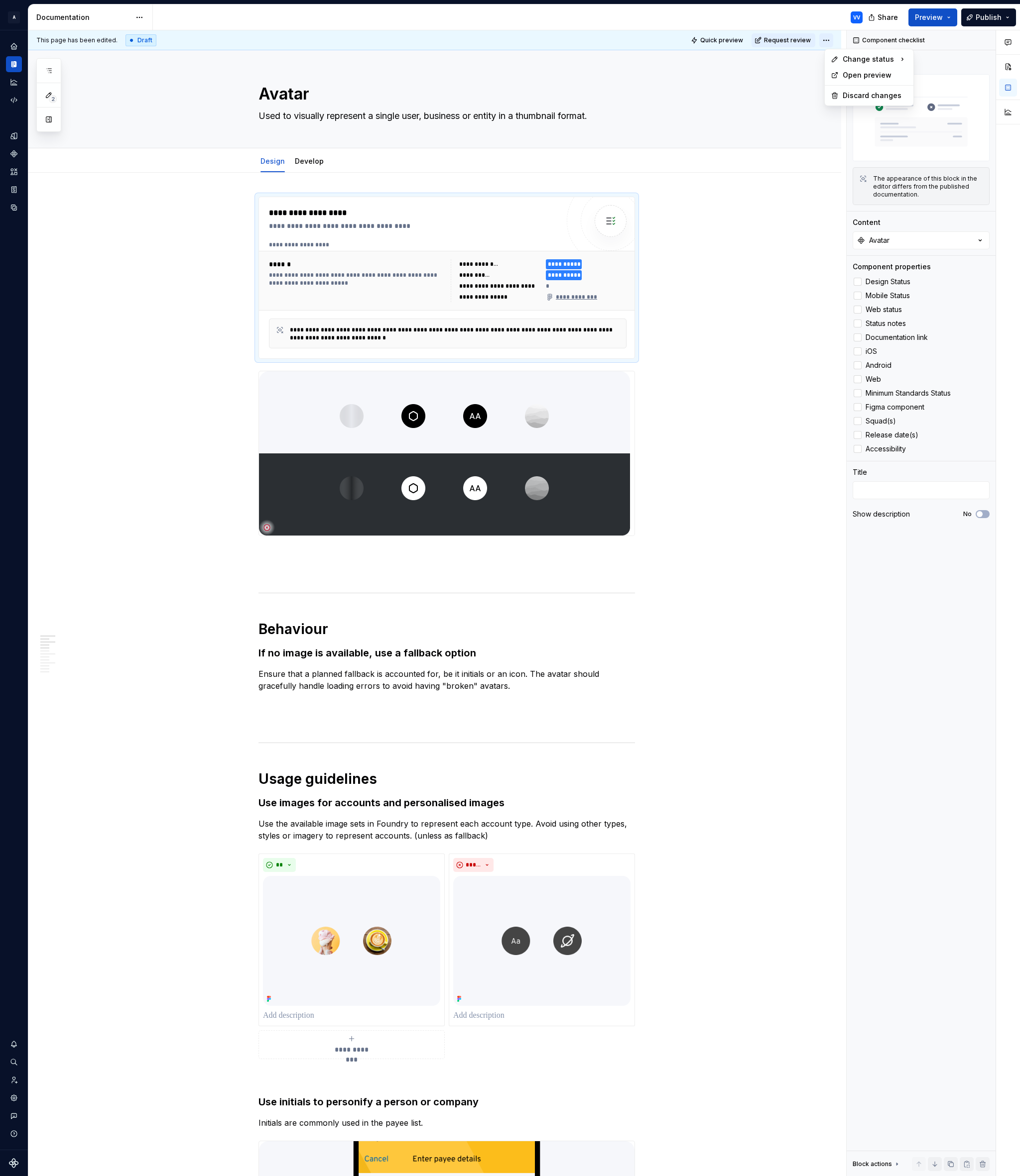
click at [833, 42] on html "A Foundry VV Design system data Documentation VV Share Preview Publish 2 Pages …" at bounding box center [510, 588] width 1020 height 1176
click at [274, 196] on html "A Foundry VV Design system data Documentation VV Share Preview Publish 2 Pages …" at bounding box center [510, 588] width 1020 height 1176
click at [274, 197] on div "**********" at bounding box center [446, 277] width 376 height 163
click at [239, 202] on button "button" at bounding box center [237, 202] width 14 height 14
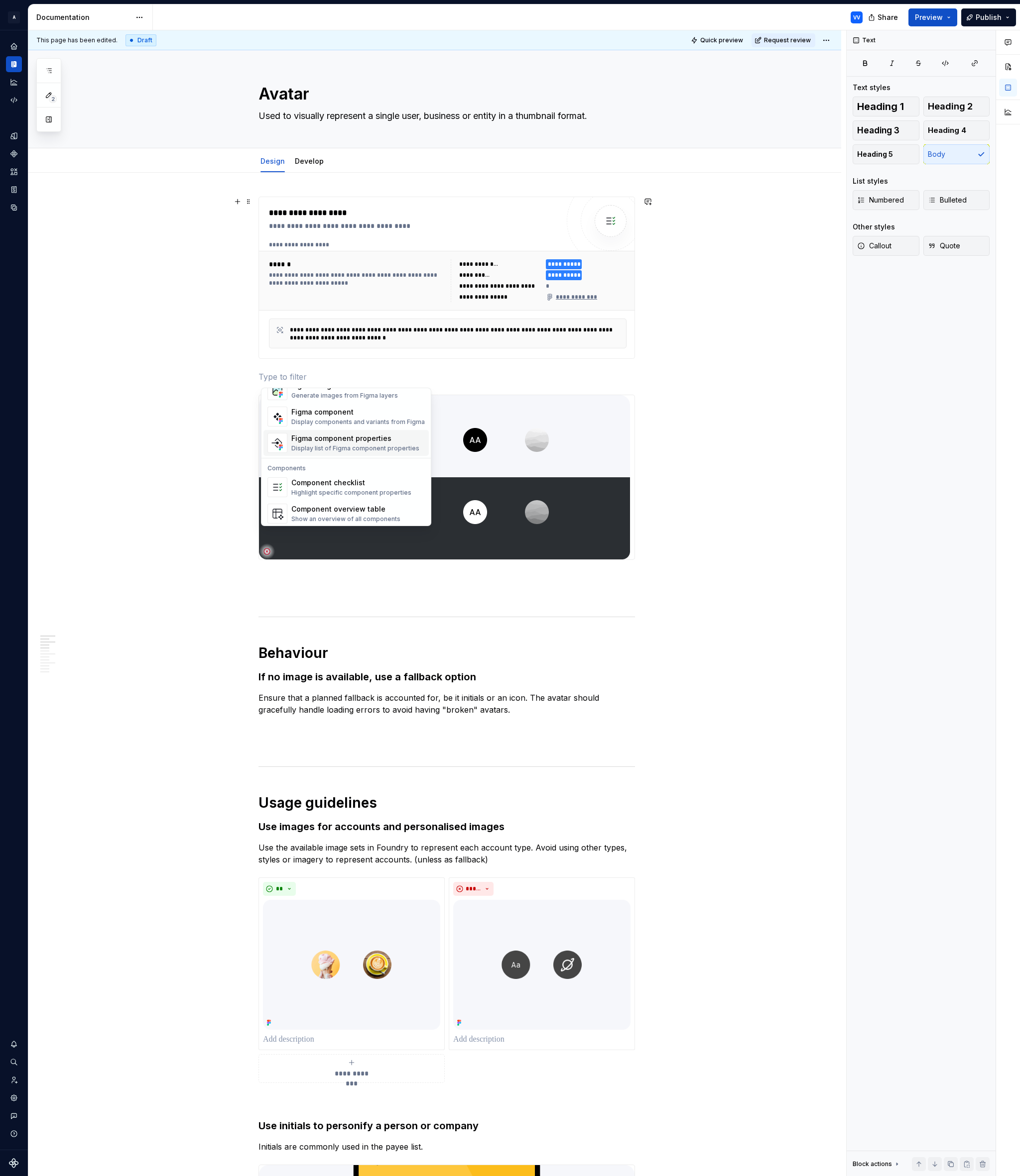
scroll to position [991, 0]
click at [379, 482] on div "Component overview table" at bounding box center [345, 479] width 109 height 10
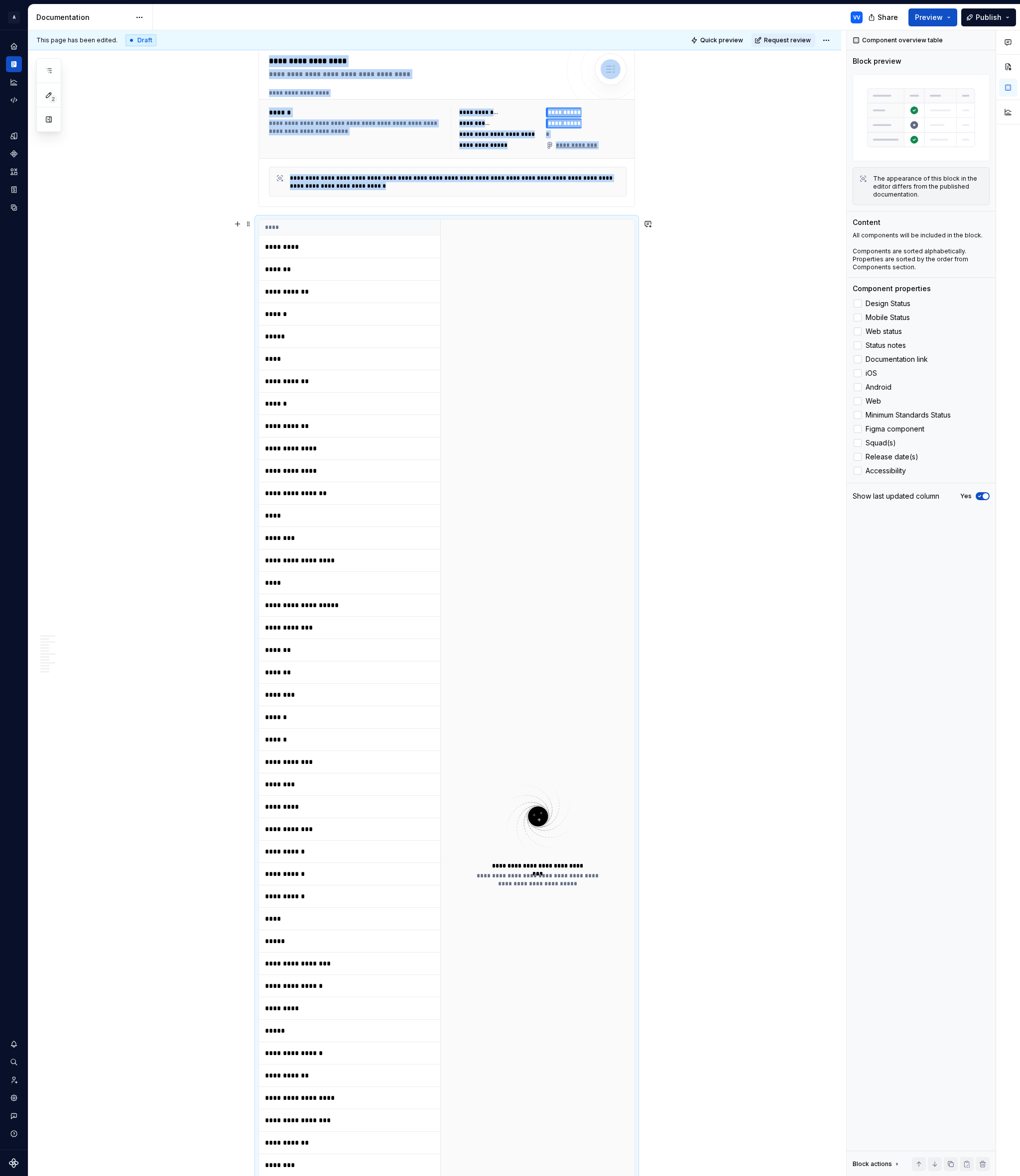
scroll to position [146, 0]
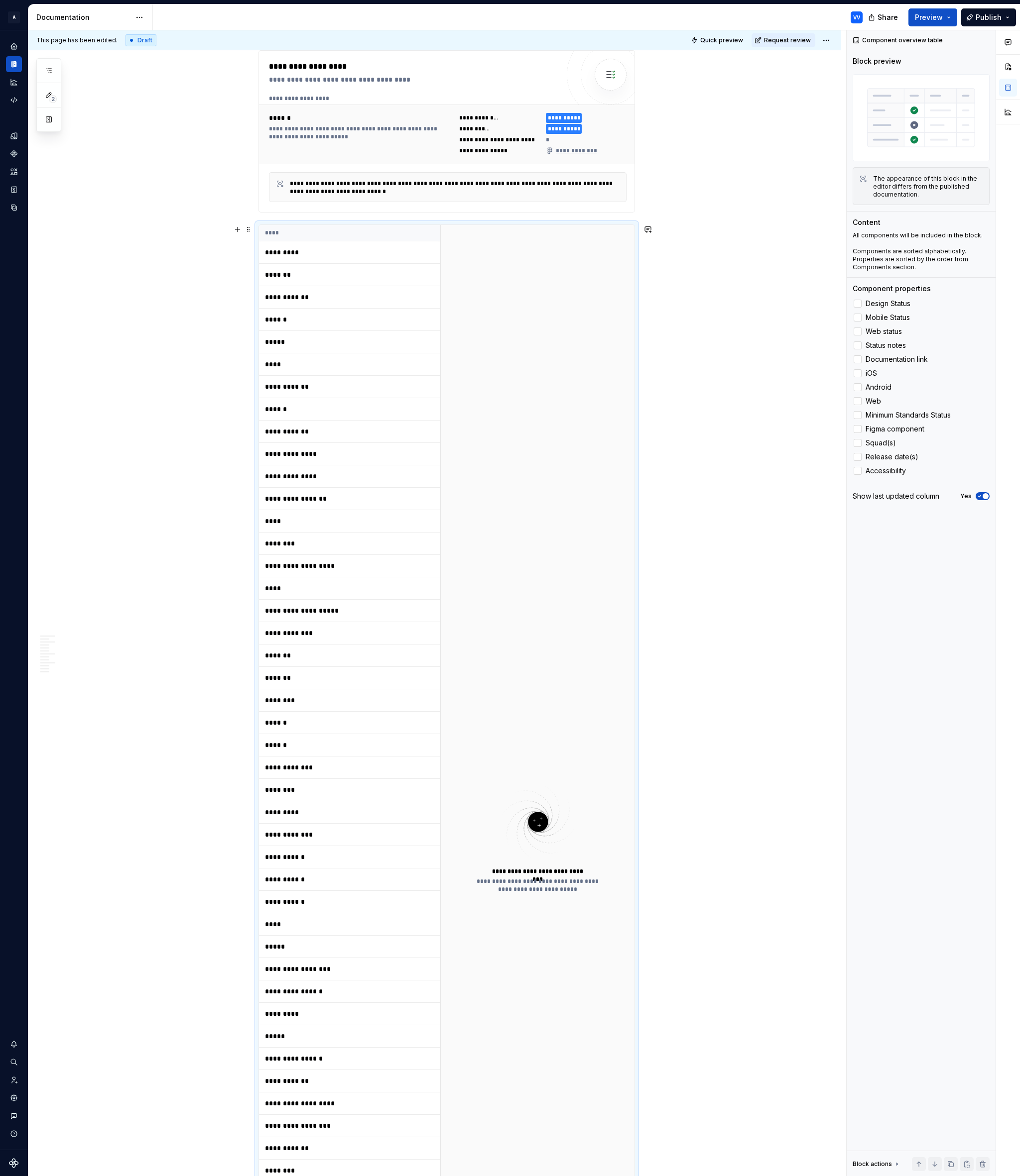
click at [294, 224] on div "**********" at bounding box center [446, 837] width 376 height 1226
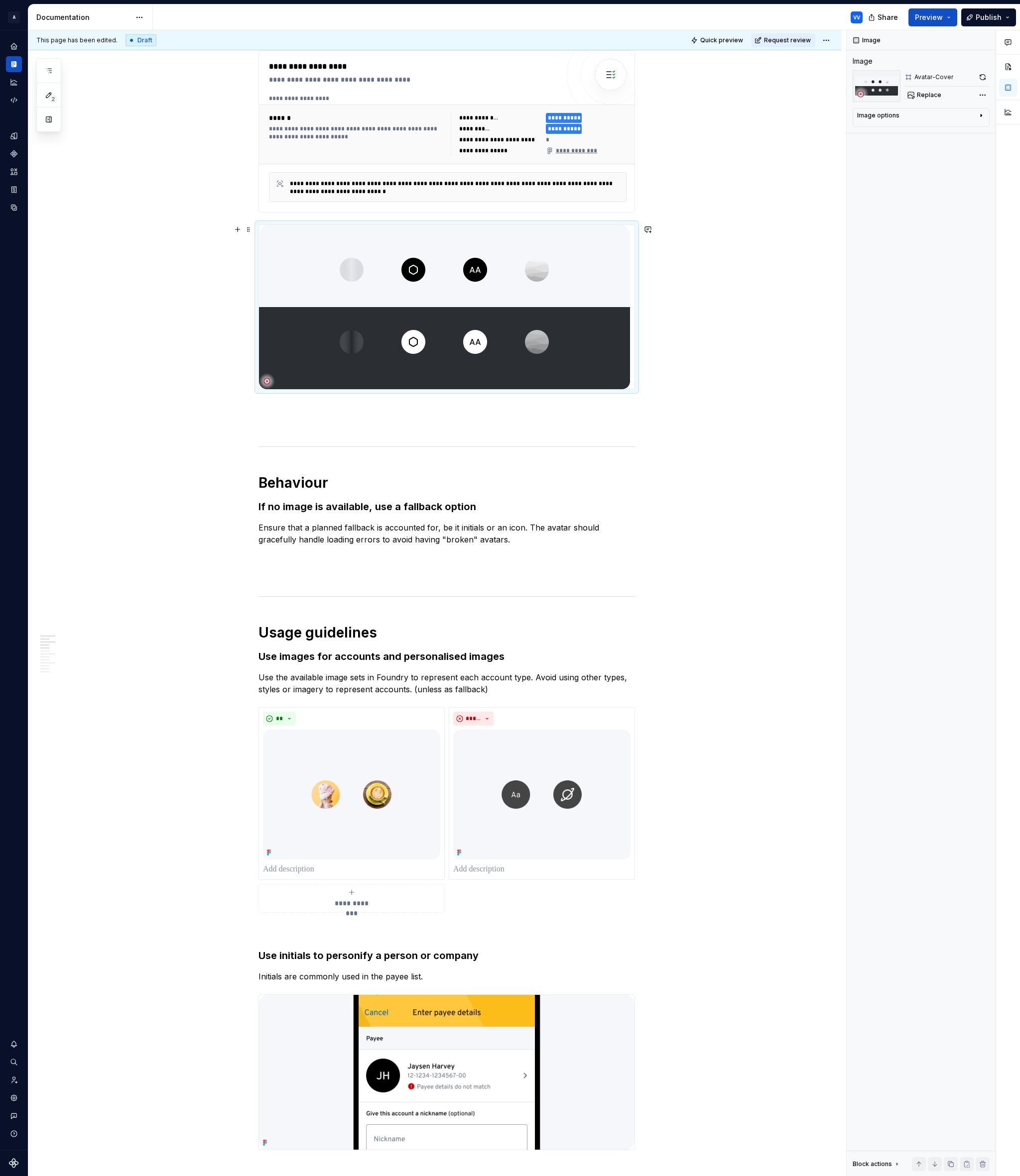
click at [634, 390] on div at bounding box center [446, 307] width 376 height 165
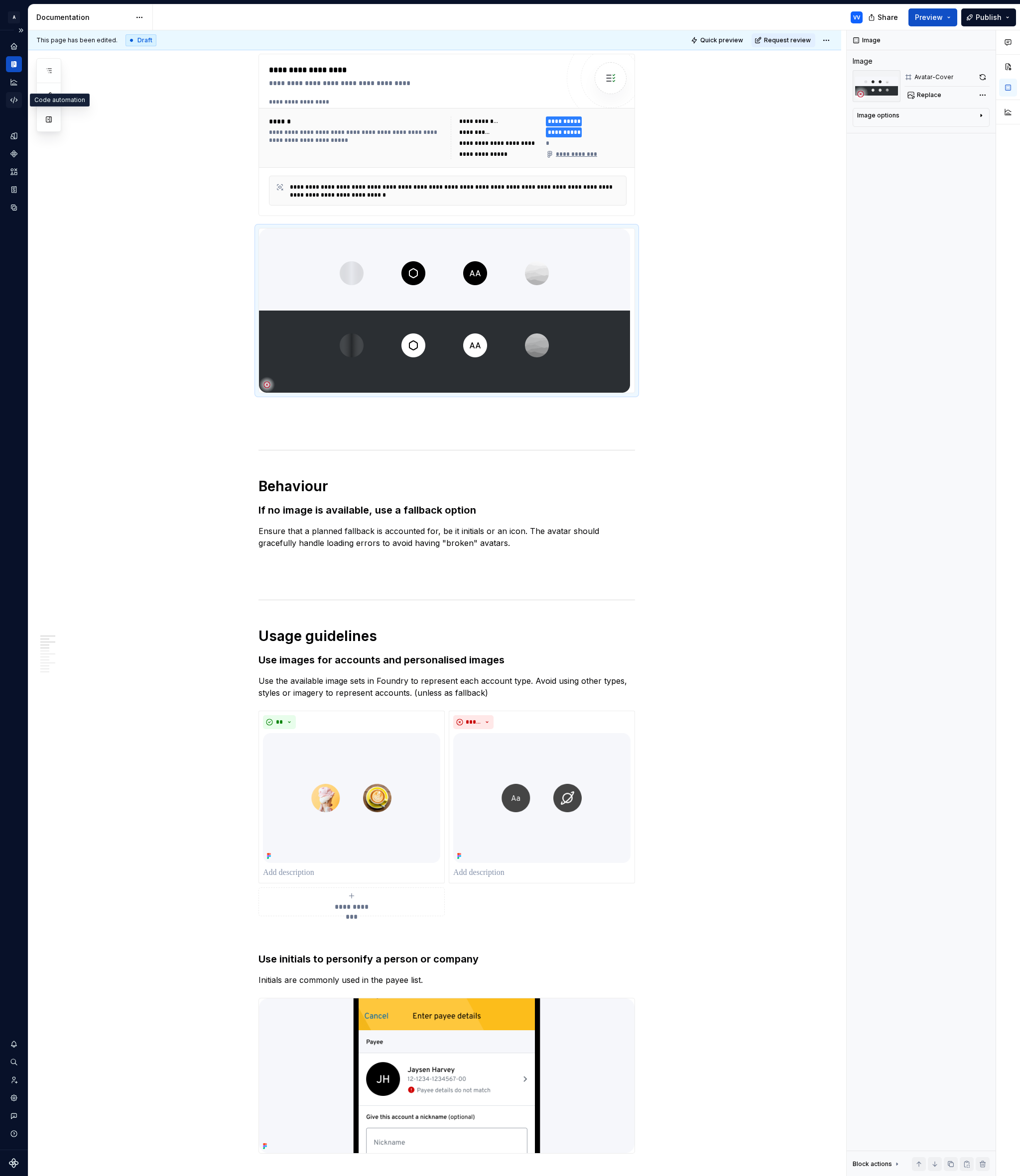
click at [15, 102] on icon "Code automation" at bounding box center [14, 100] width 9 height 9
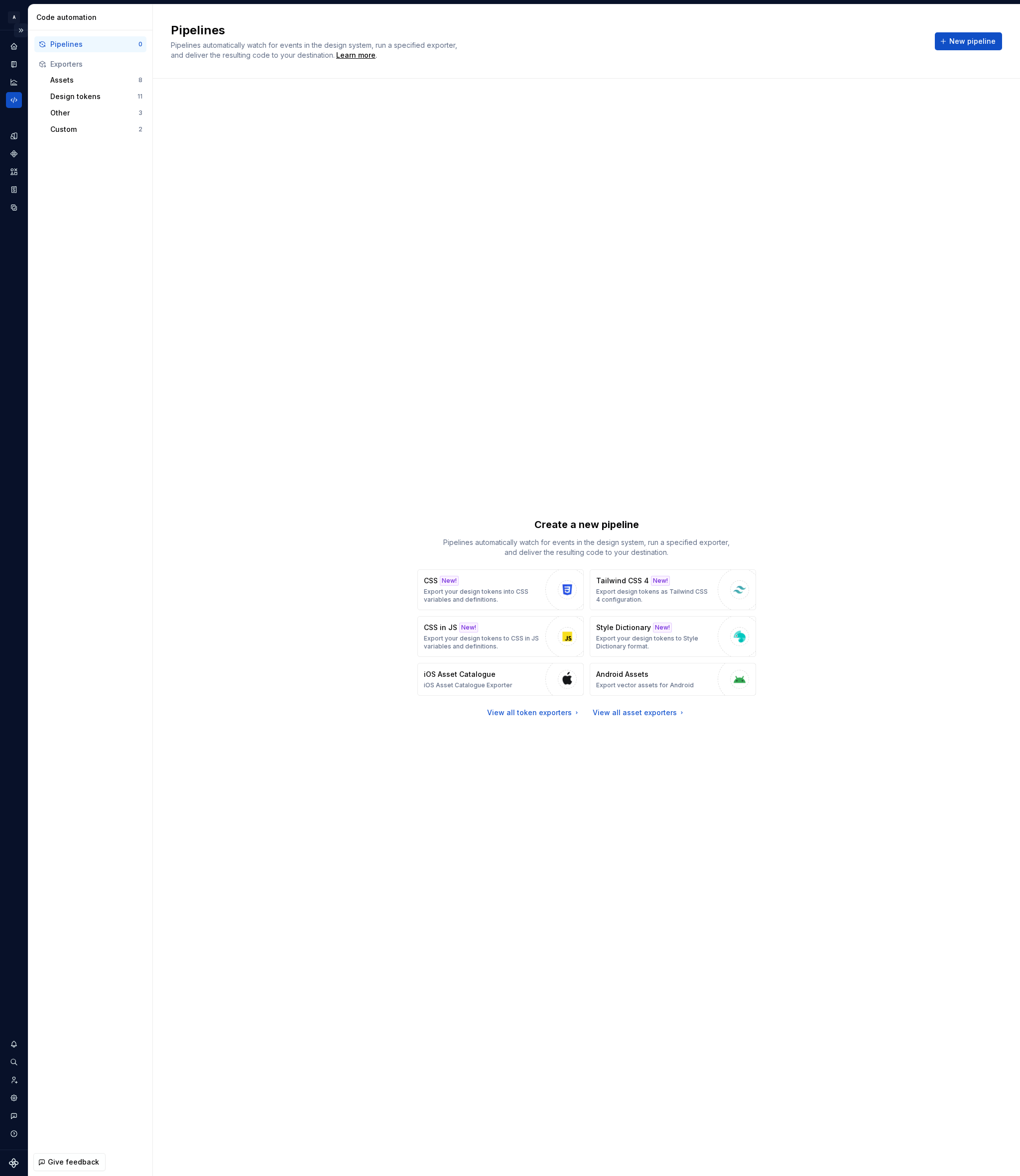
click at [21, 29] on button "Expand sidebar" at bounding box center [21, 30] width 14 height 14
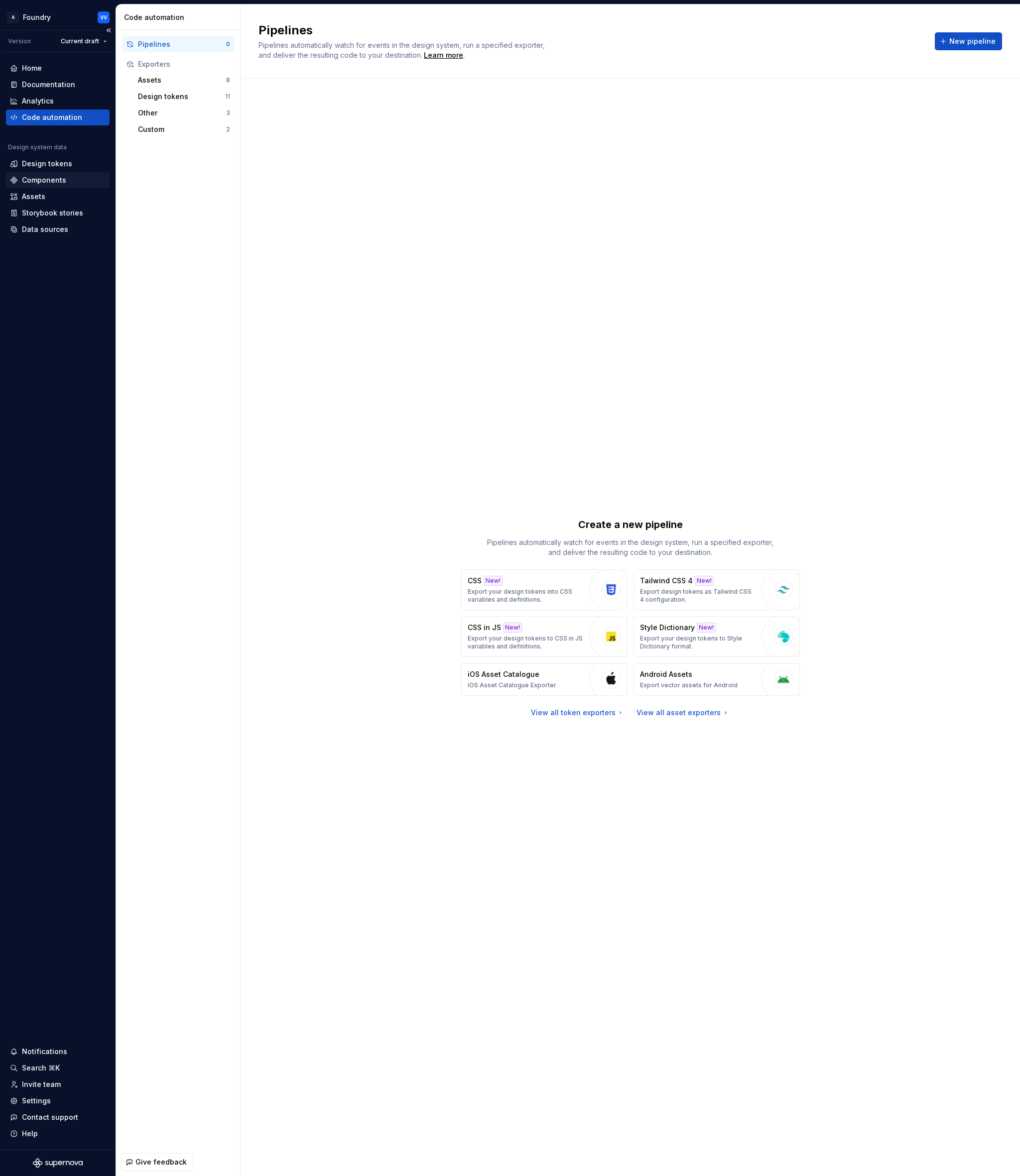
click at [56, 179] on div "Components" at bounding box center [43, 180] width 44 height 10
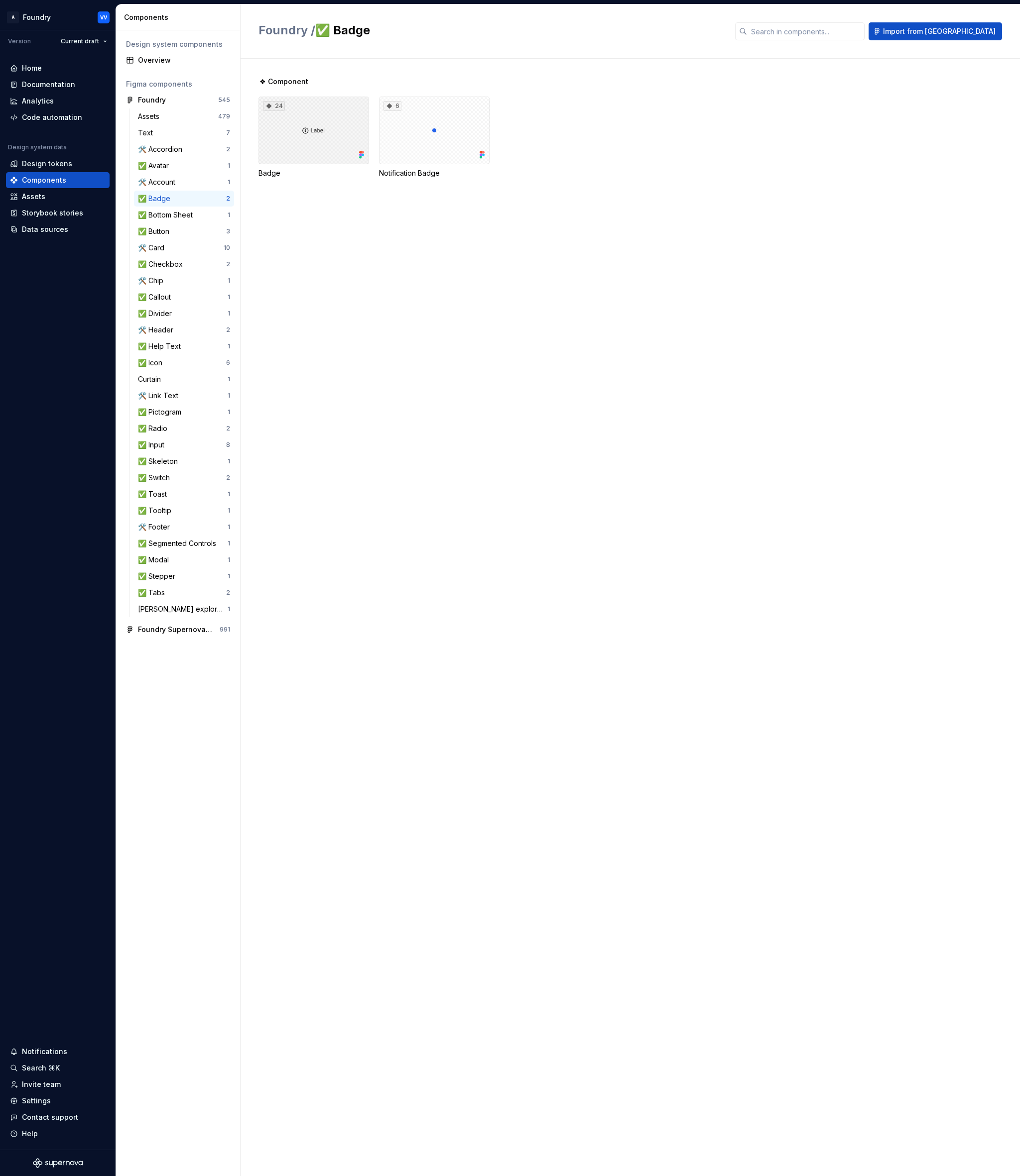
click at [333, 130] on div "24" at bounding box center [313, 130] width 110 height 68
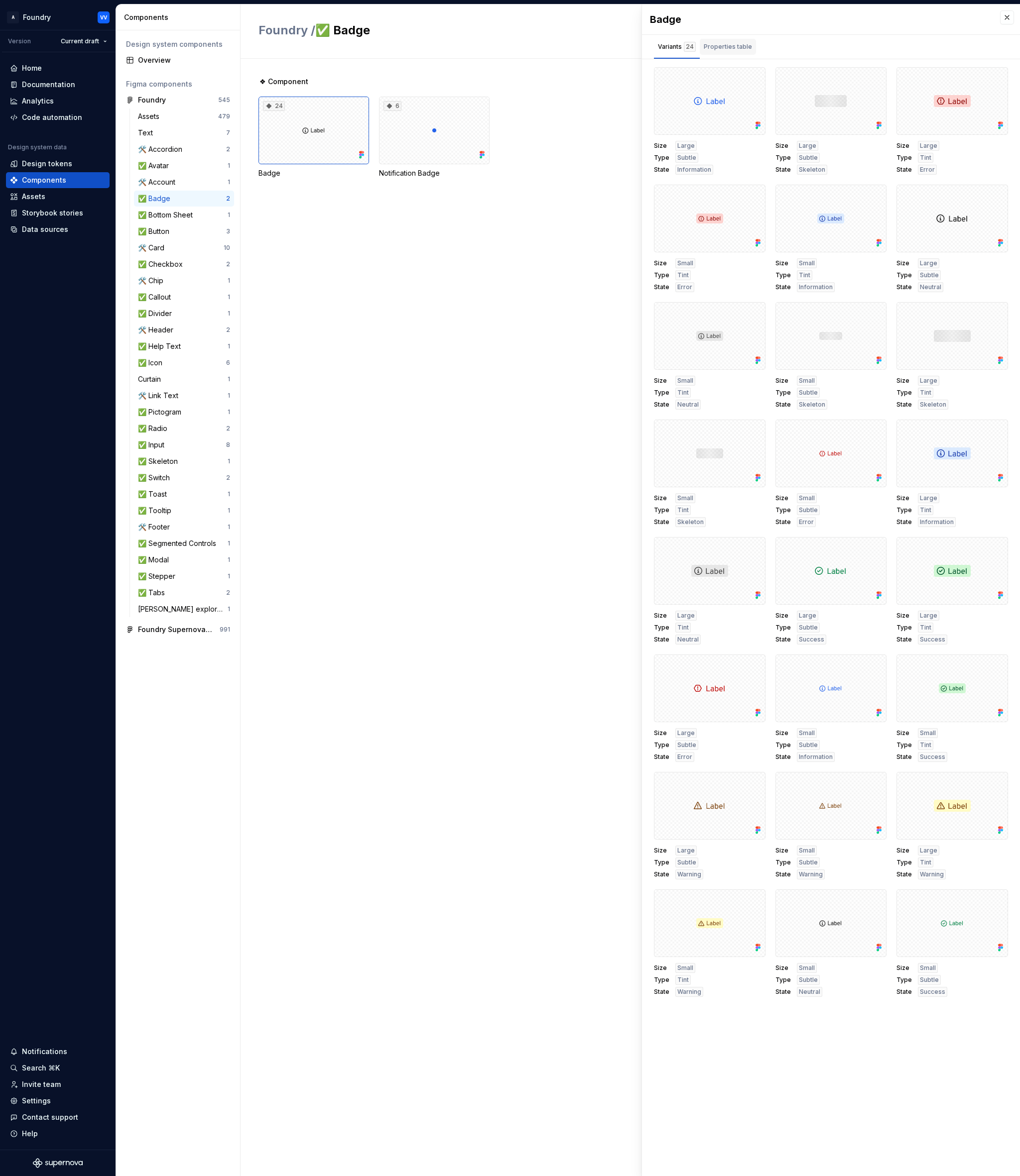
click at [718, 48] on div "Properties table" at bounding box center [728, 46] width 49 height 10
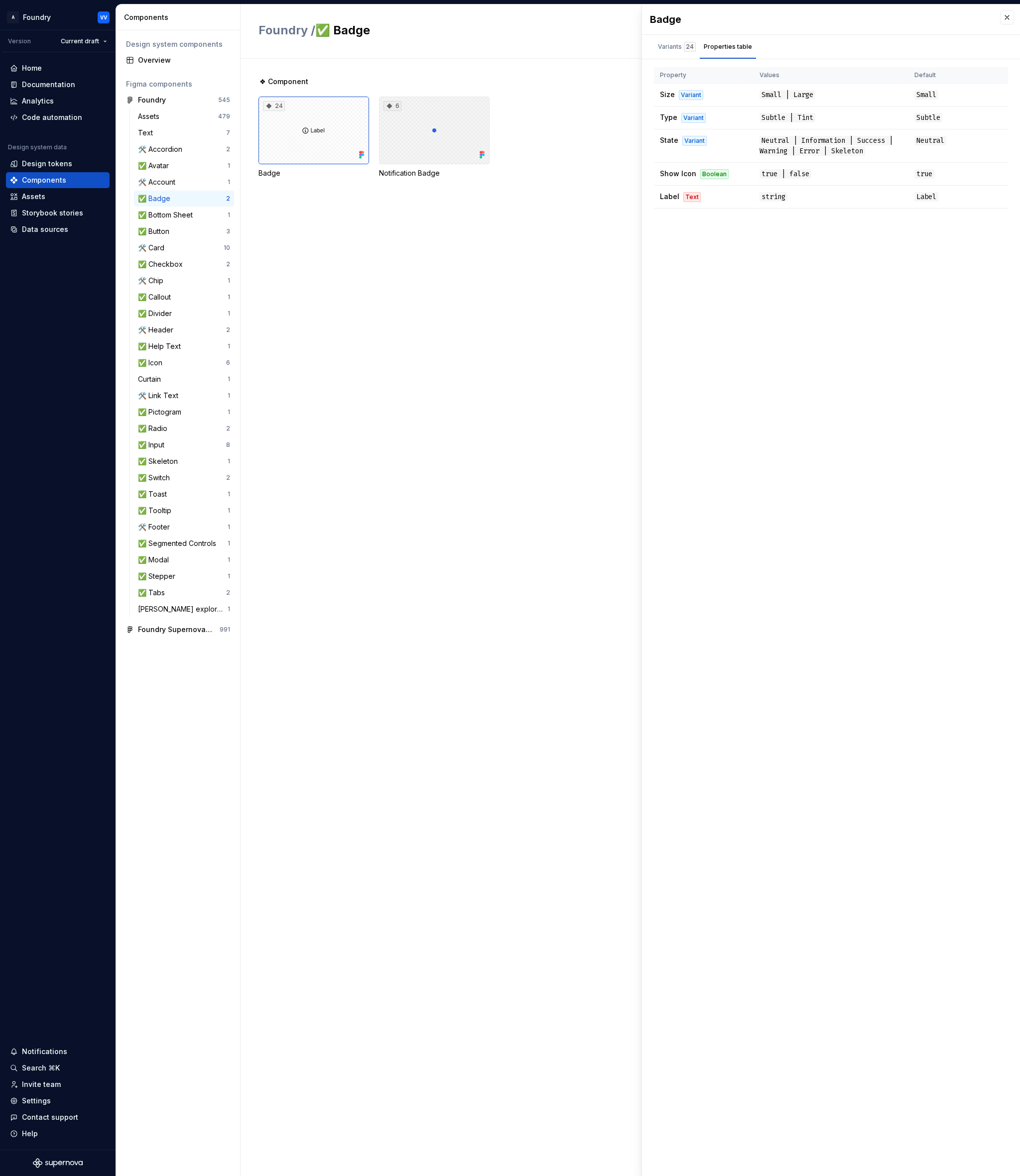
click at [455, 118] on div "6" at bounding box center [433, 130] width 110 height 68
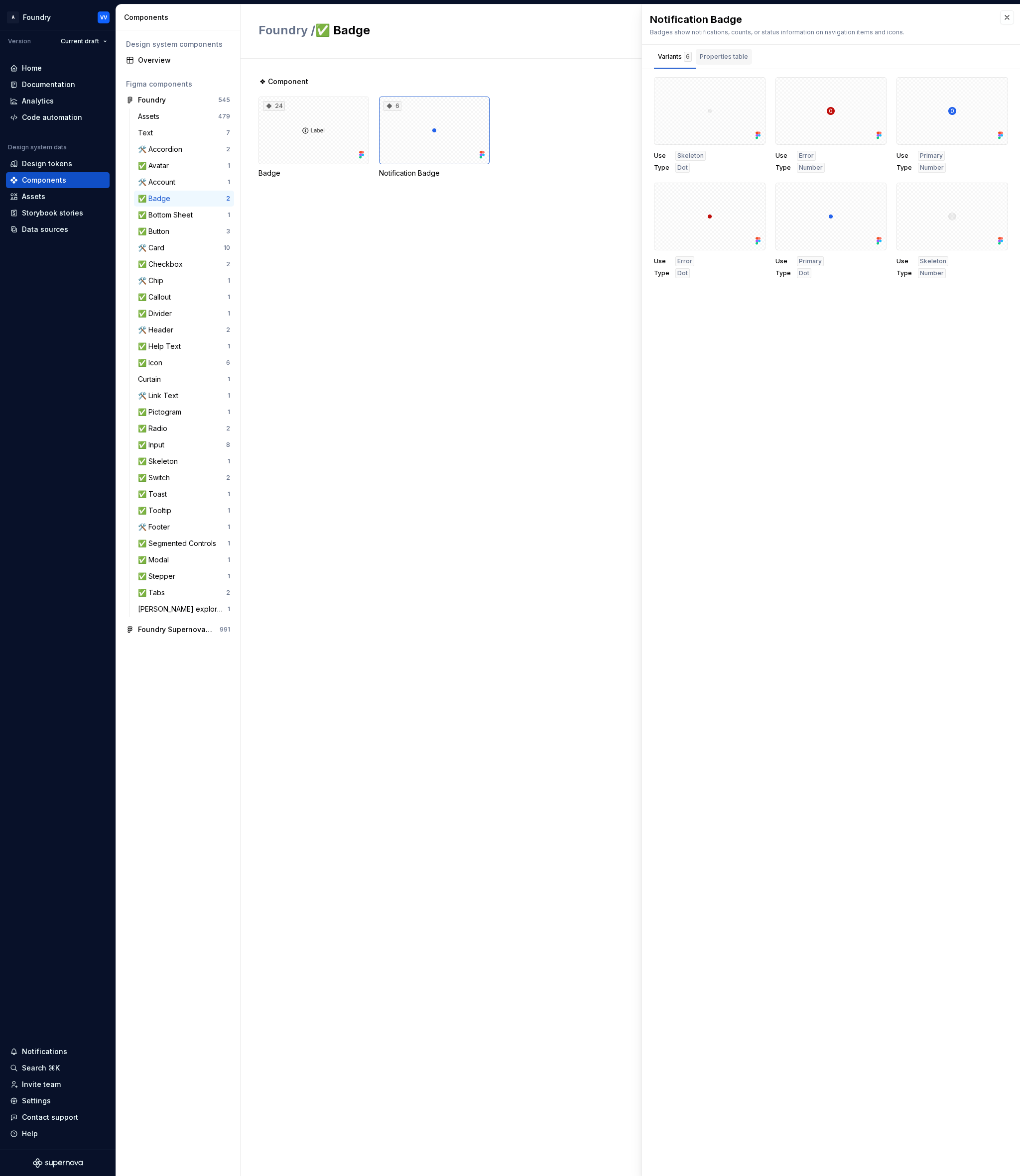
click at [731, 61] on div "Properties table" at bounding box center [723, 56] width 49 height 10
click at [680, 61] on div "Variants 6" at bounding box center [675, 56] width 34 height 10
click at [308, 137] on div "24" at bounding box center [313, 130] width 110 height 68
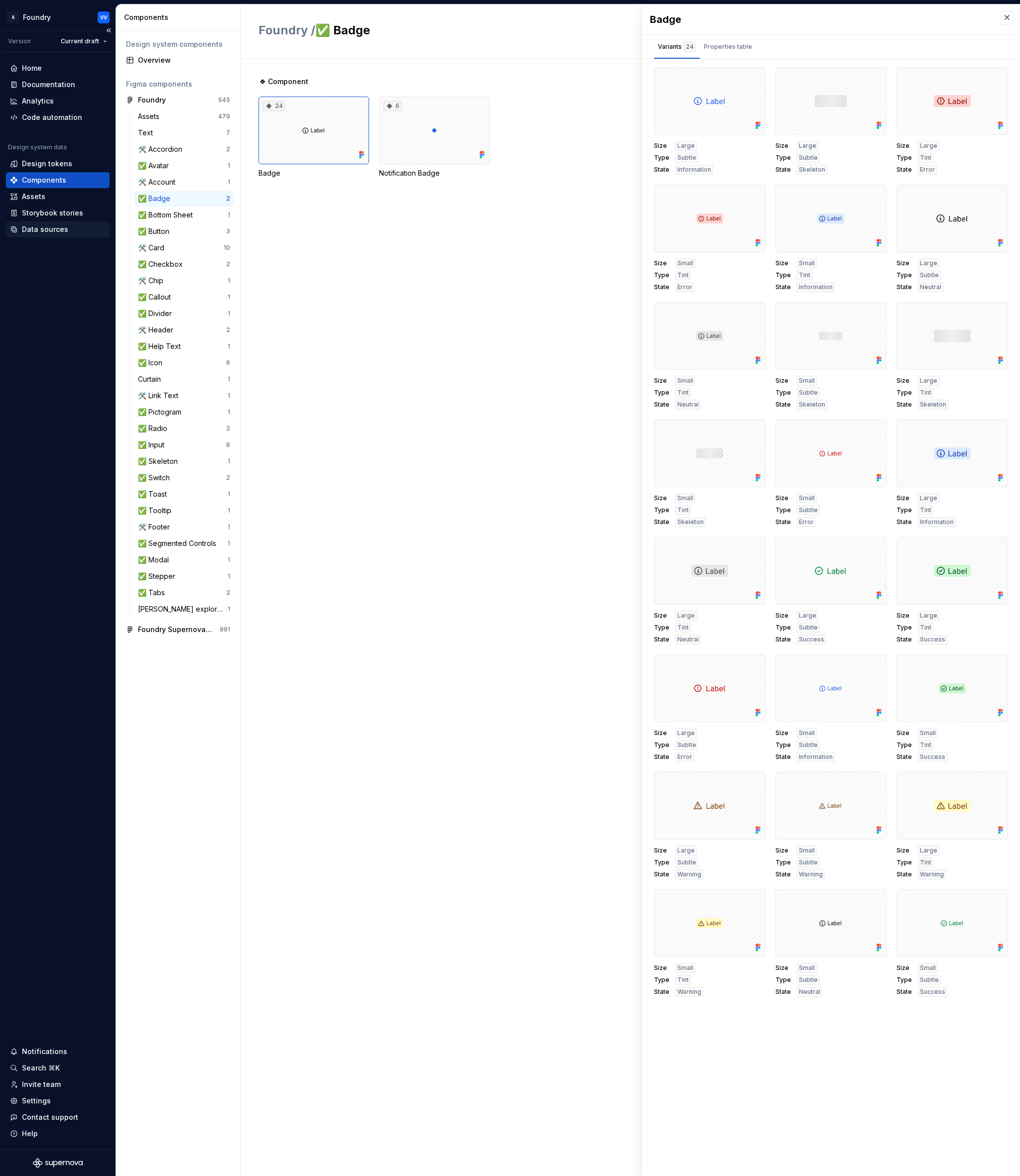
click at [45, 227] on div "Data sources" at bounding box center [45, 229] width 46 height 10
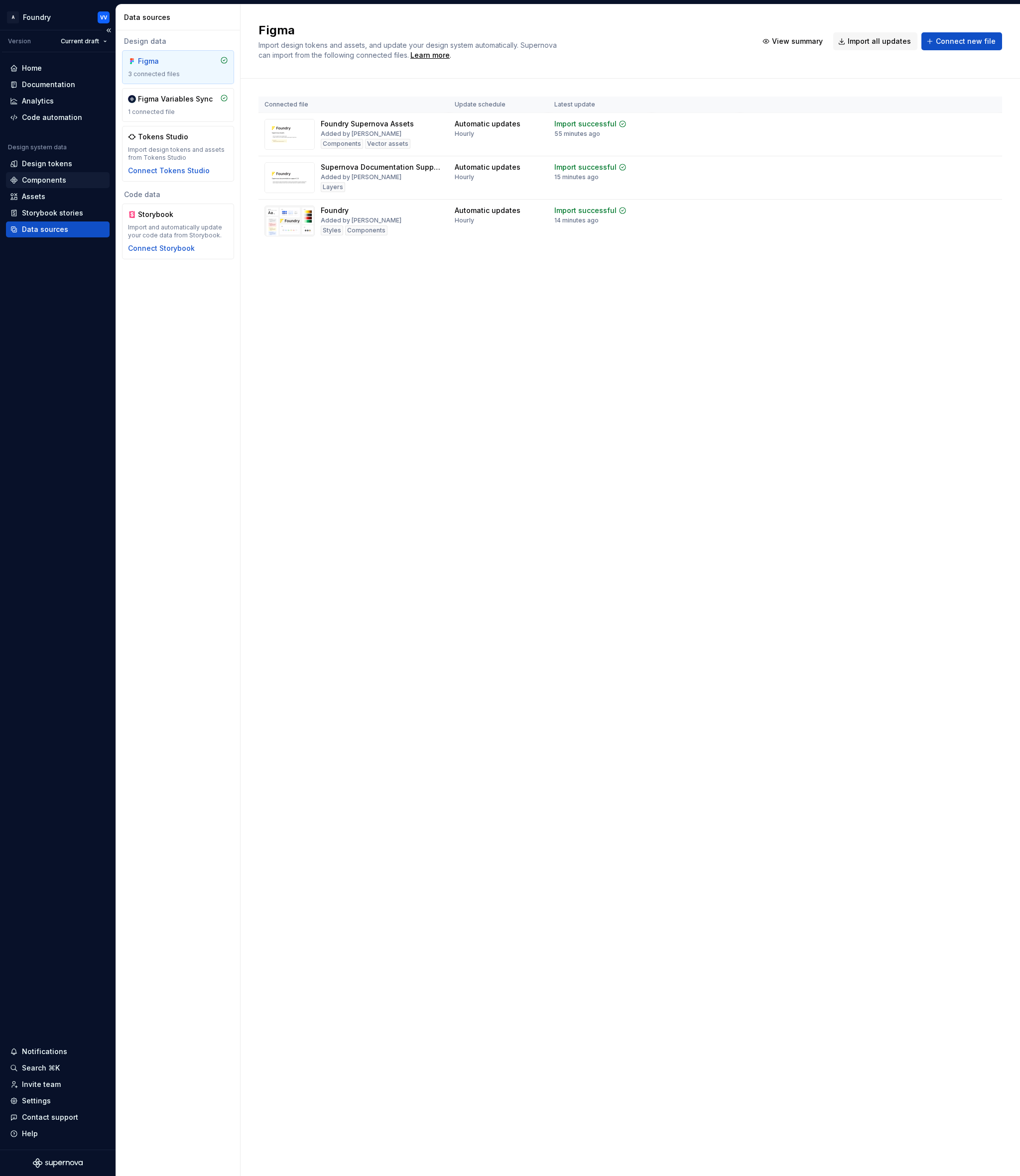
click at [44, 179] on div "Components" at bounding box center [43, 180] width 44 height 10
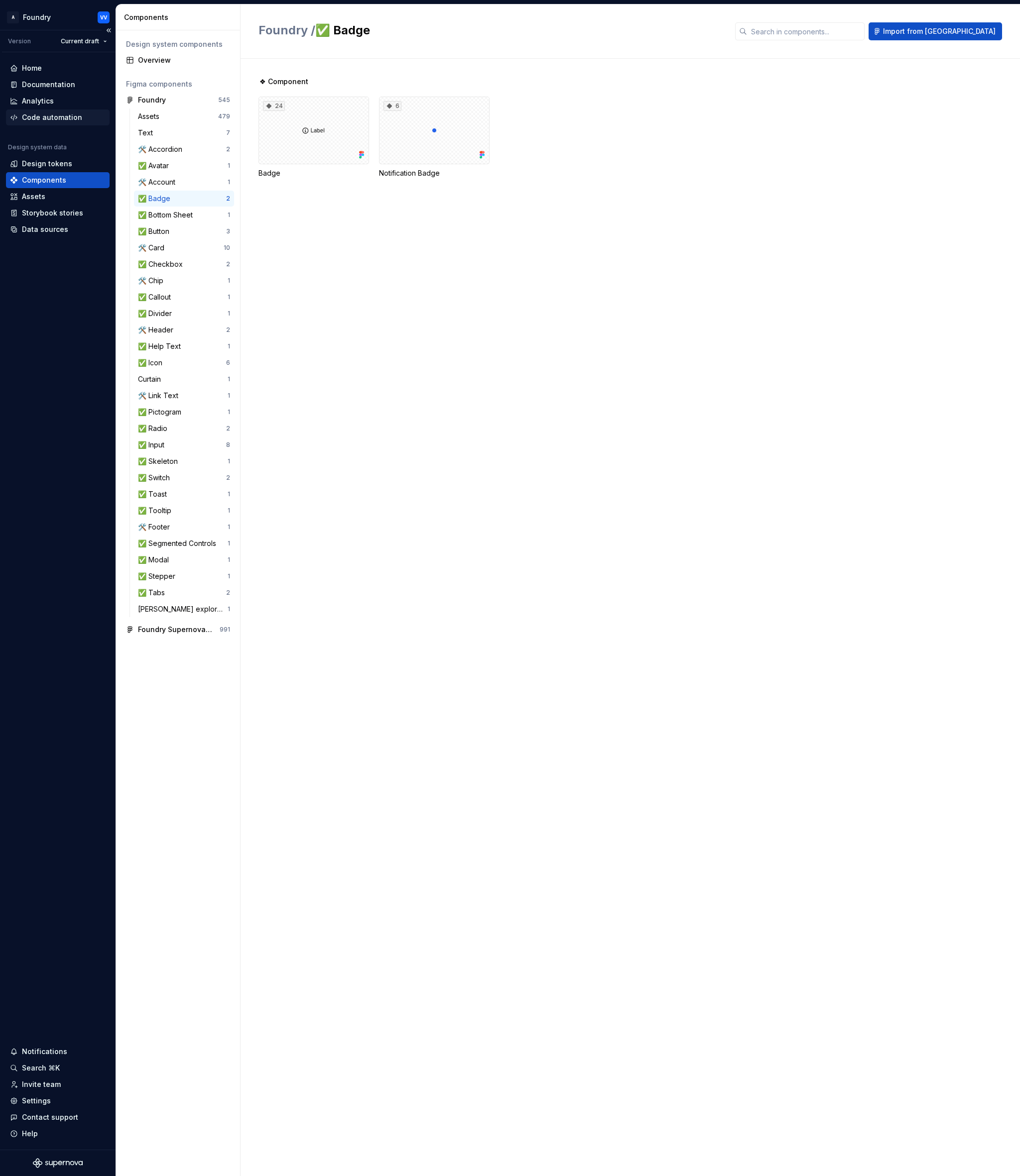
click at [39, 118] on div "Code automation" at bounding box center [52, 117] width 60 height 10
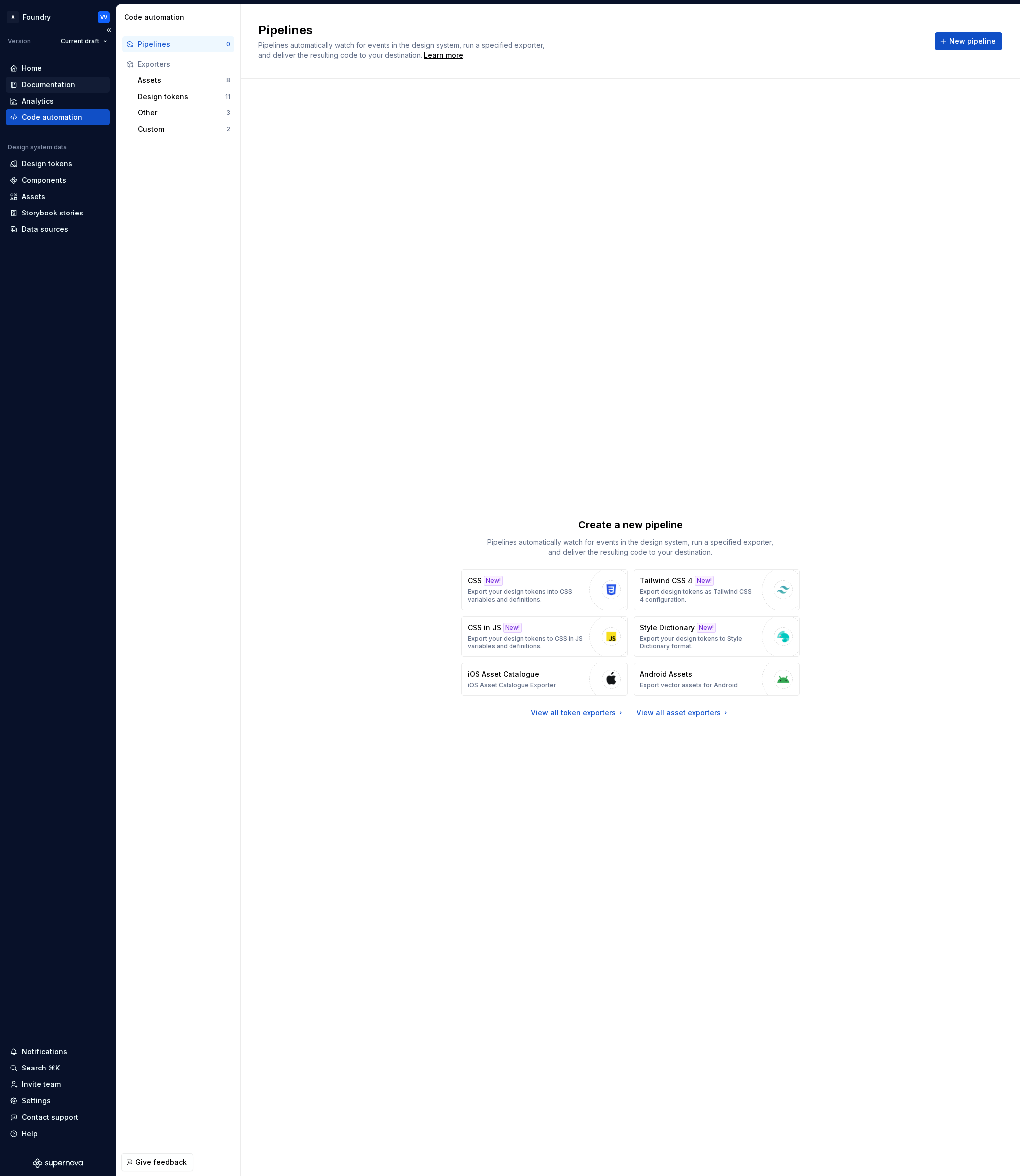
click at [39, 83] on div "Documentation" at bounding box center [48, 84] width 53 height 10
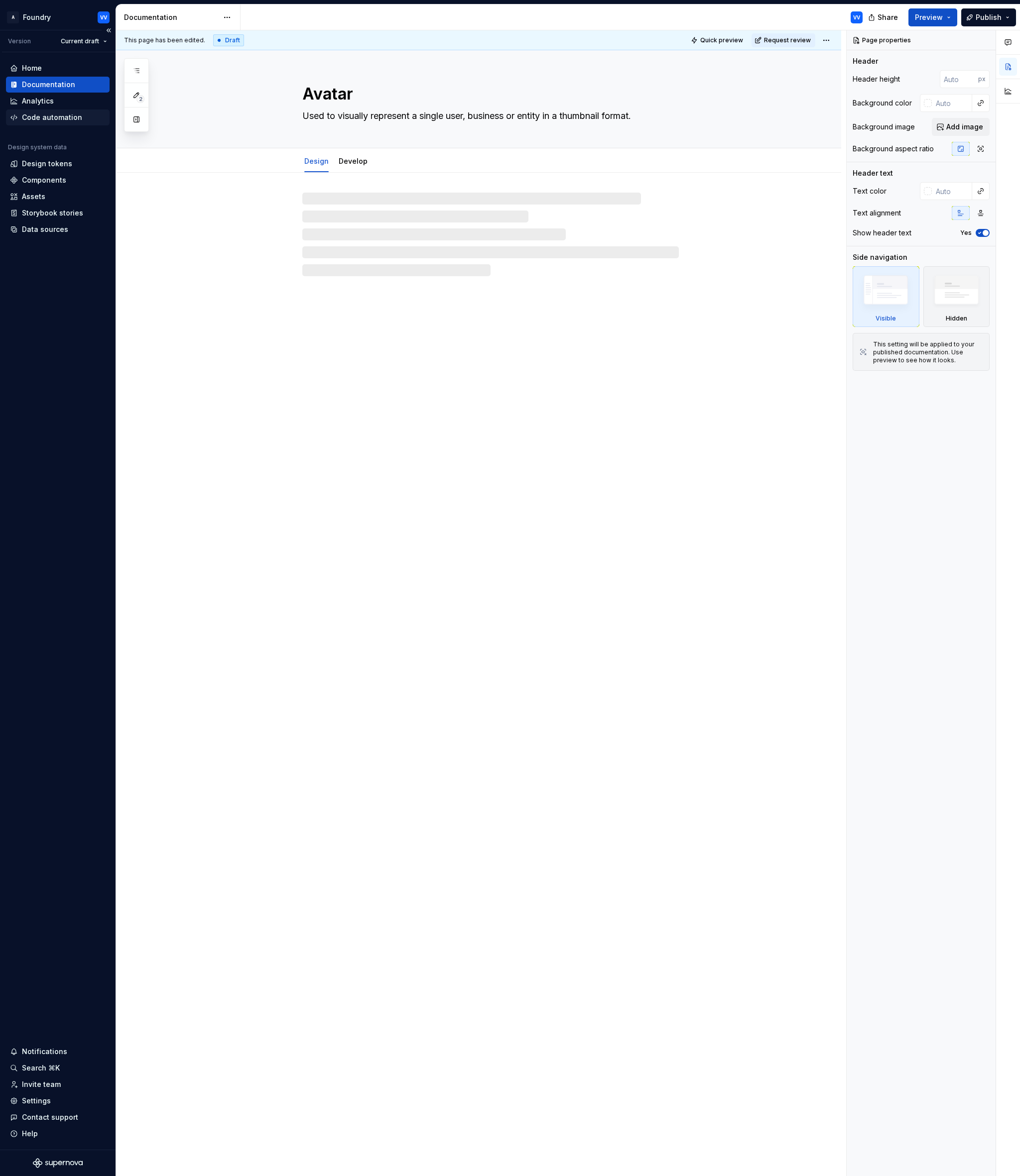
click at [39, 116] on div "Code automation" at bounding box center [52, 117] width 60 height 10
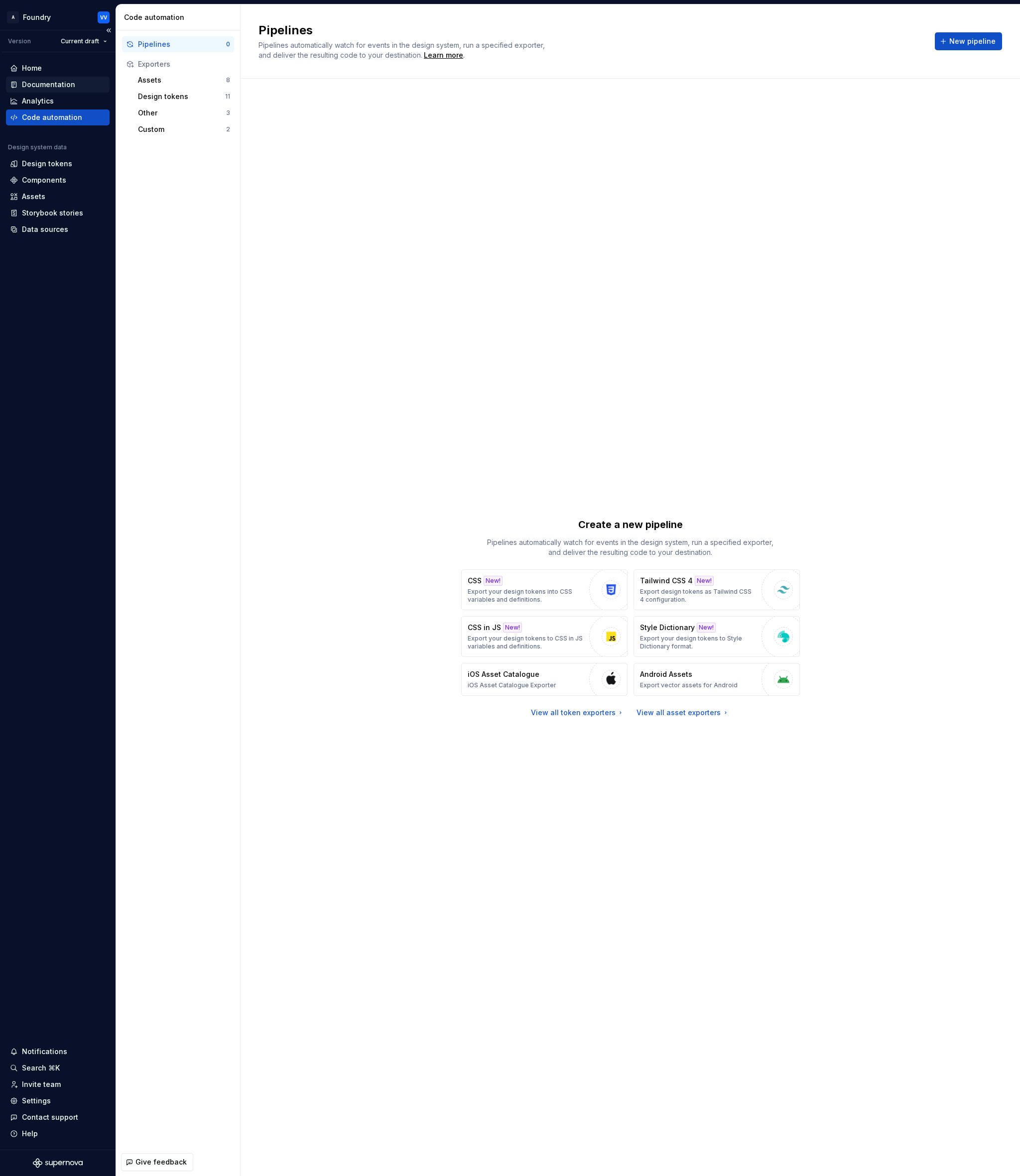
click at [36, 81] on div "Documentation" at bounding box center [48, 84] width 53 height 10
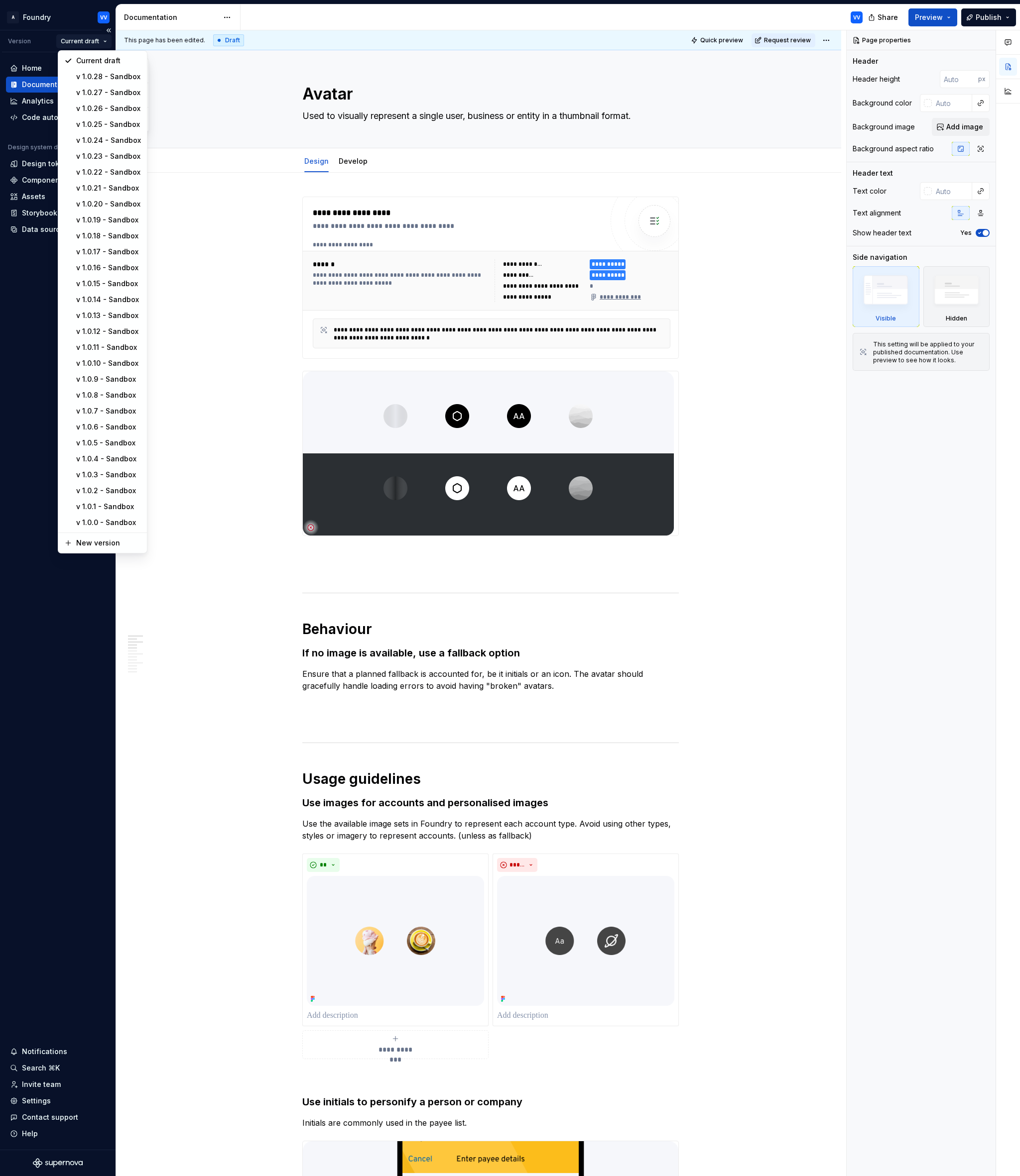
click at [103, 41] on html "A Foundry VV Version Current draft Home Documentation Analytics Code automation…" at bounding box center [510, 588] width 1020 height 1176
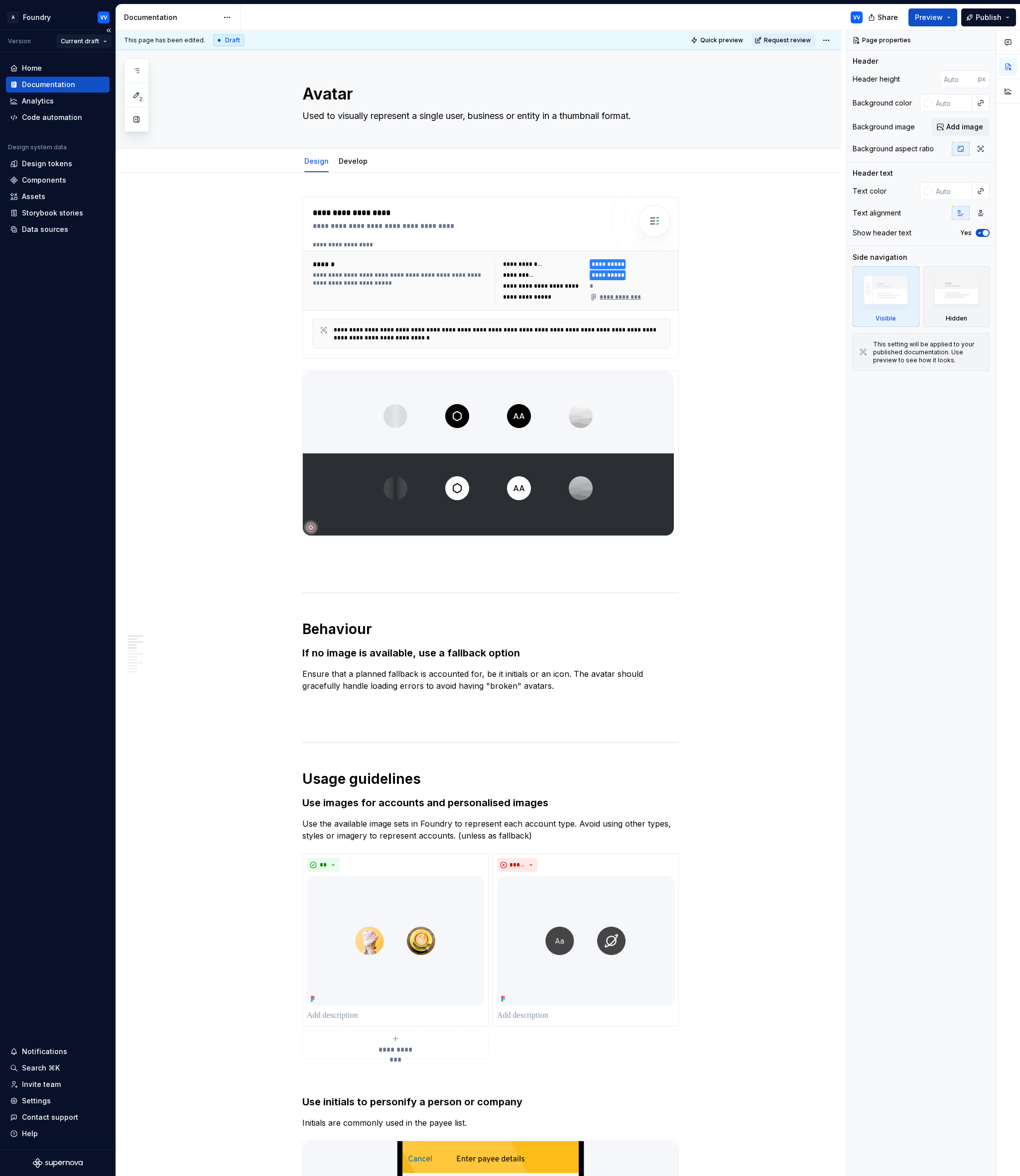
click at [103, 41] on html "A Foundry VV Version Current draft Home Documentation Analytics Code automation…" at bounding box center [510, 588] width 1020 height 1176
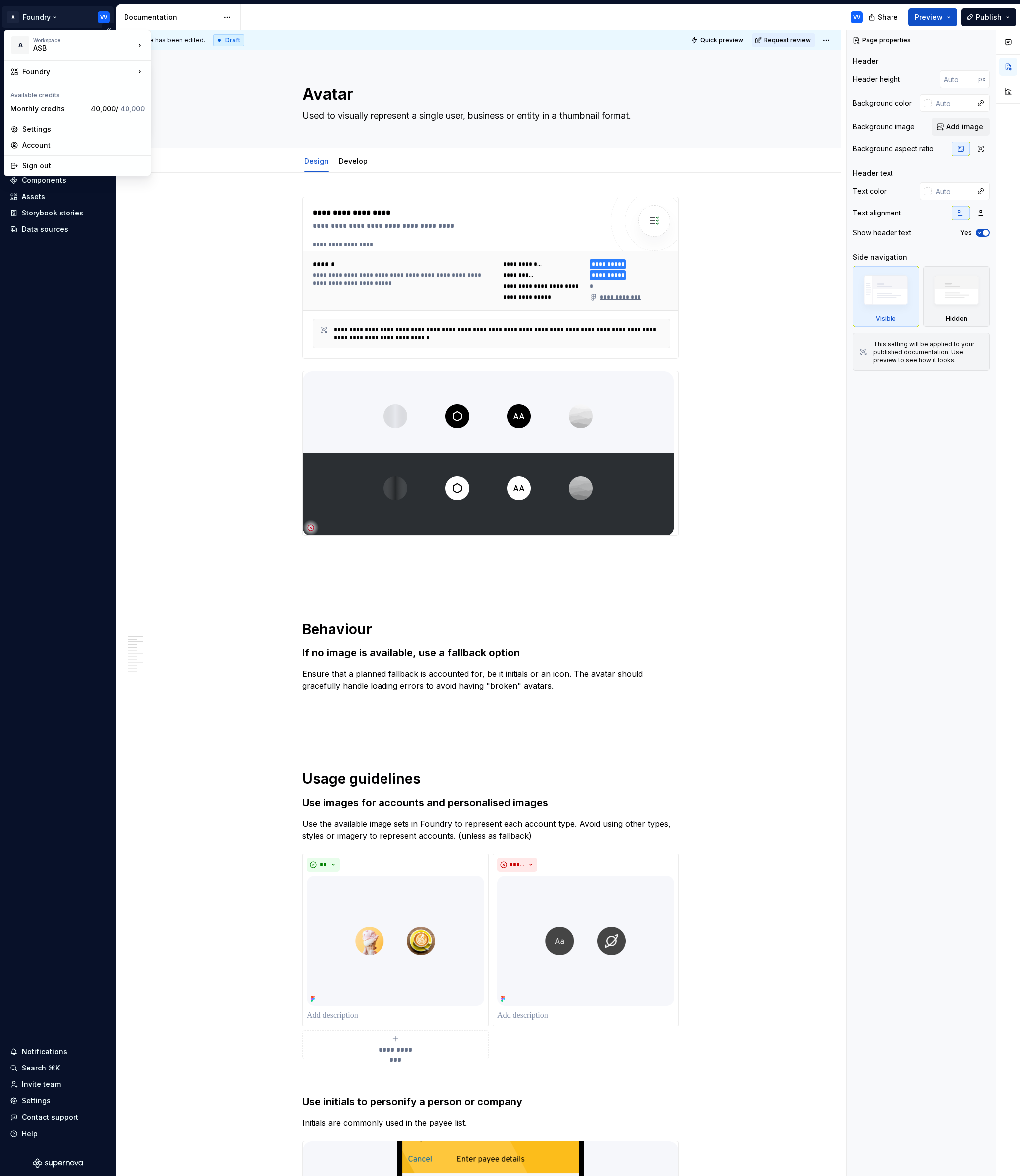
click at [52, 18] on html "A Foundry VV Version Current draft Home Documentation Analytics Code automation…" at bounding box center [510, 588] width 1020 height 1176
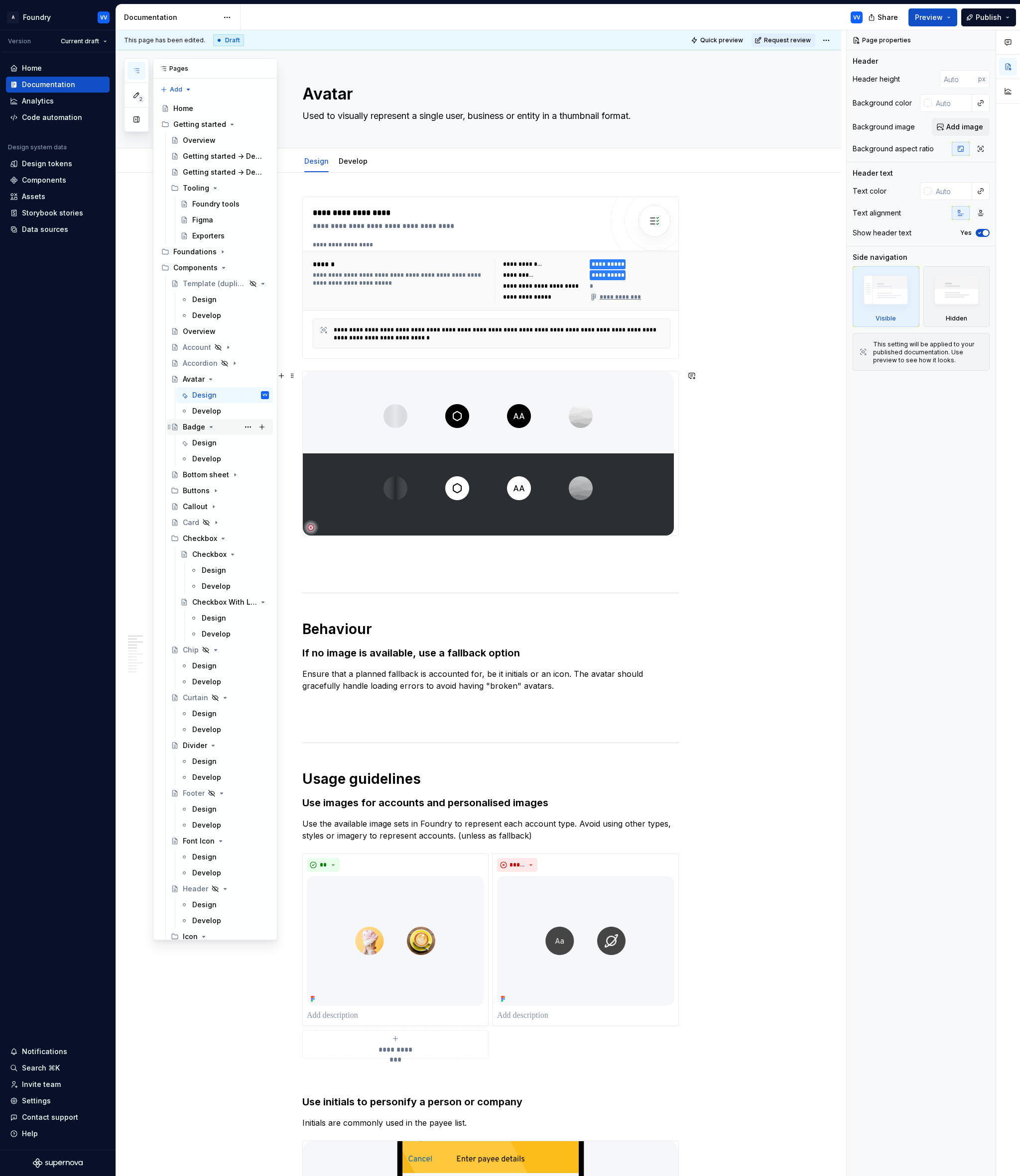
click at [199, 427] on div "Badge" at bounding box center [194, 427] width 22 height 10
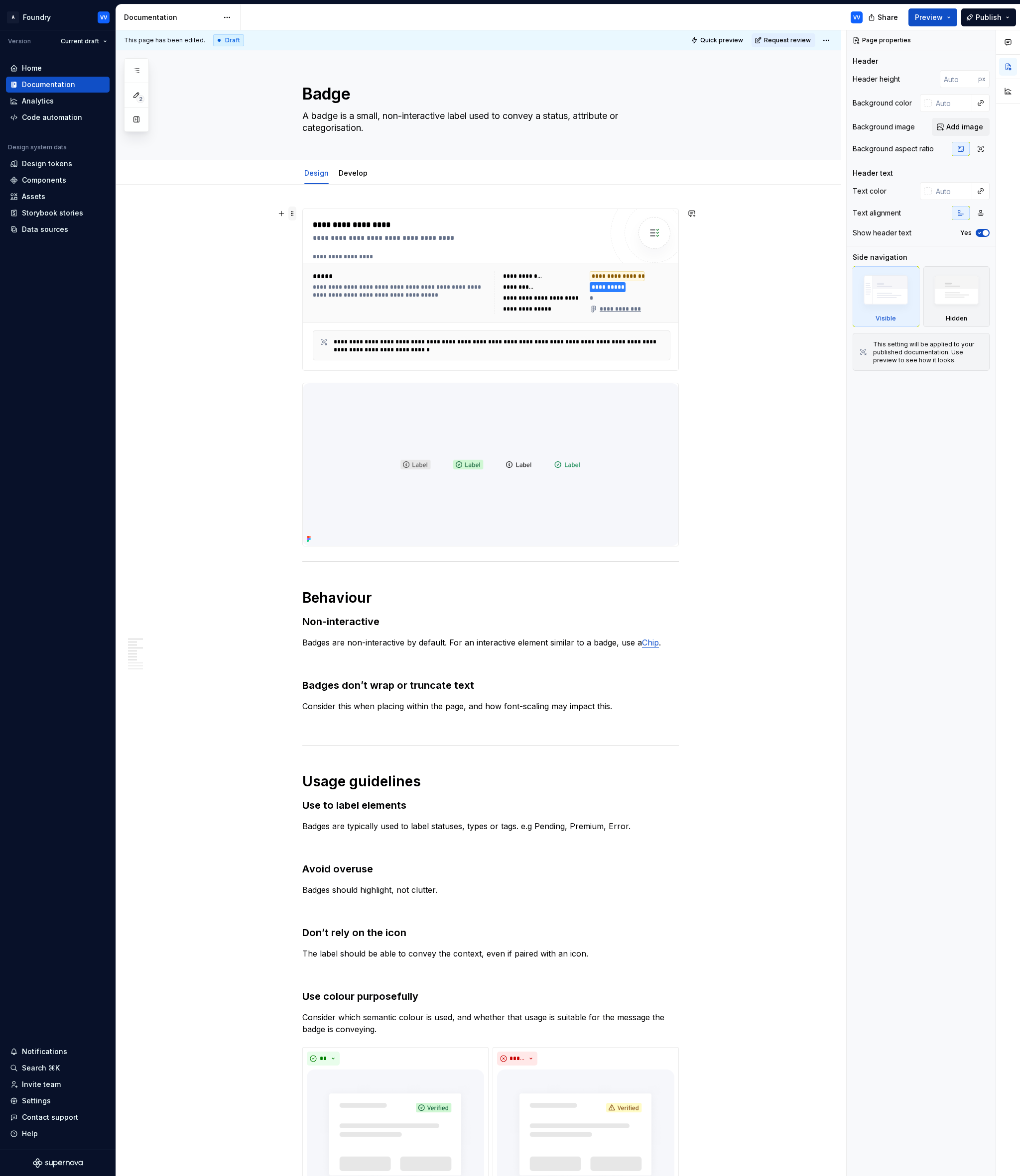
click at [292, 213] on span at bounding box center [292, 213] width 8 height 14
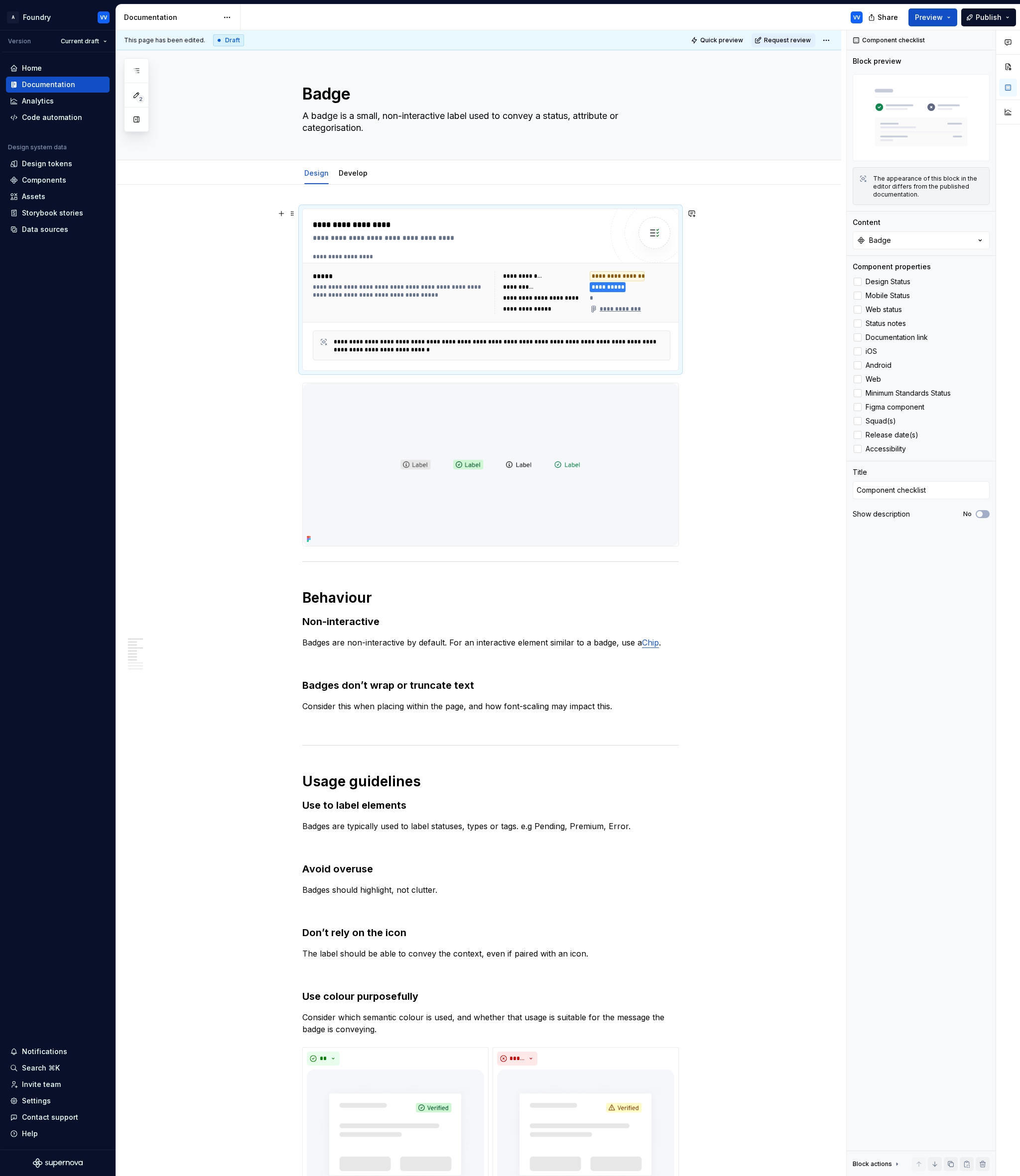
click at [259, 313] on div "**********" at bounding box center [478, 1160] width 725 height 1950
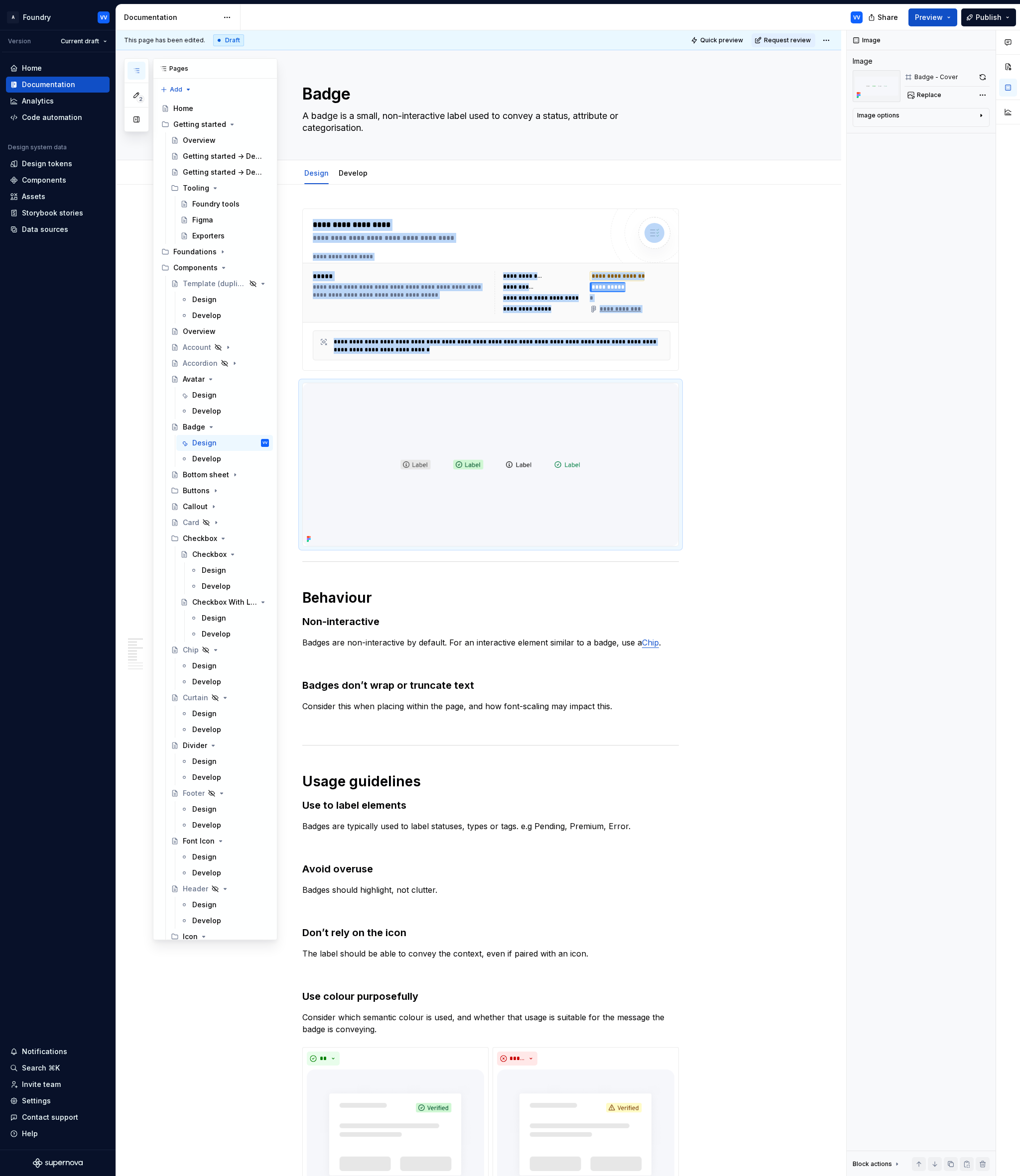
click at [136, 71] on icon "button" at bounding box center [136, 71] width 8 height 8
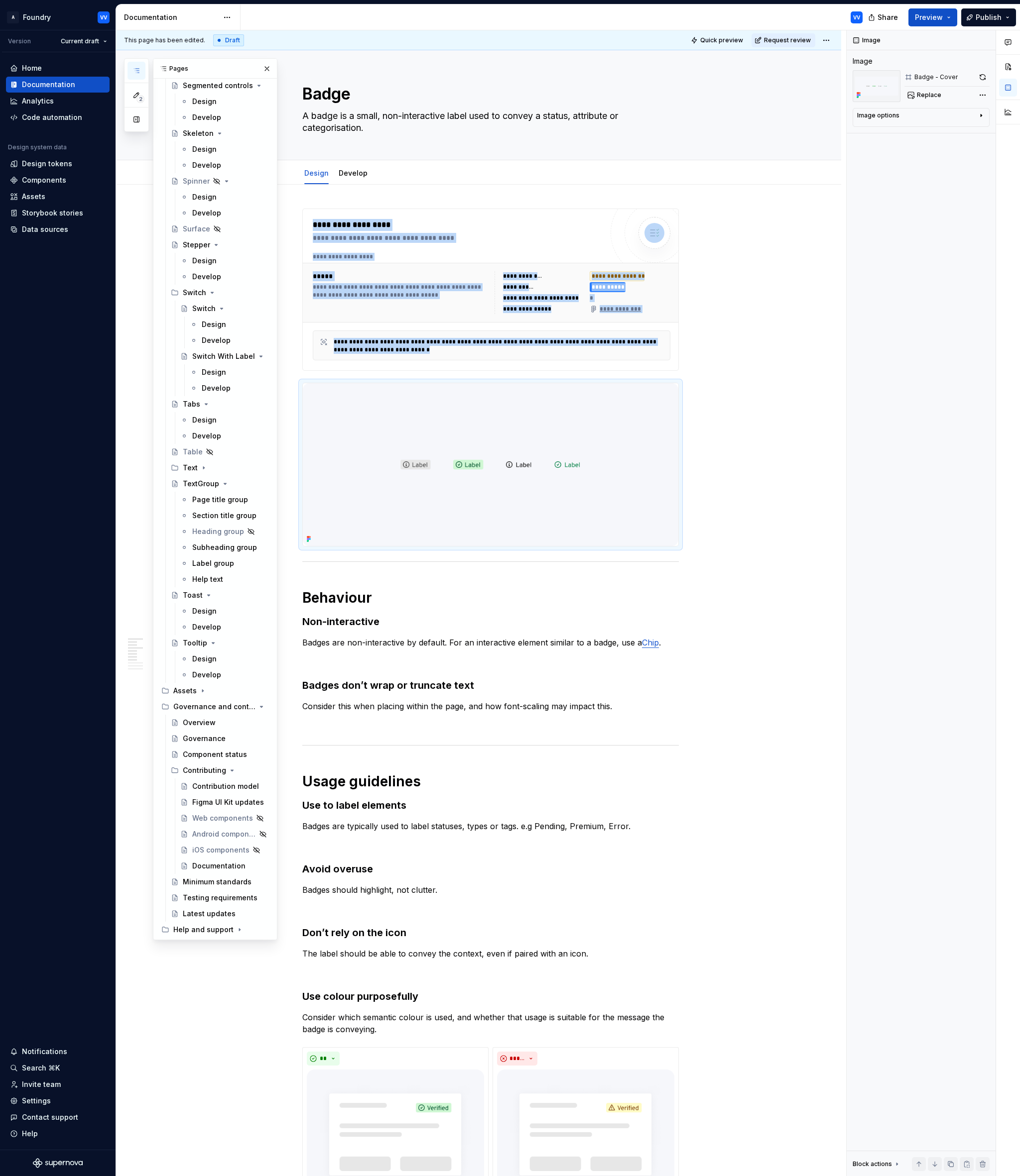
scroll to position [1329, 0]
click at [12, 180] on icon at bounding box center [14, 180] width 6 height 6
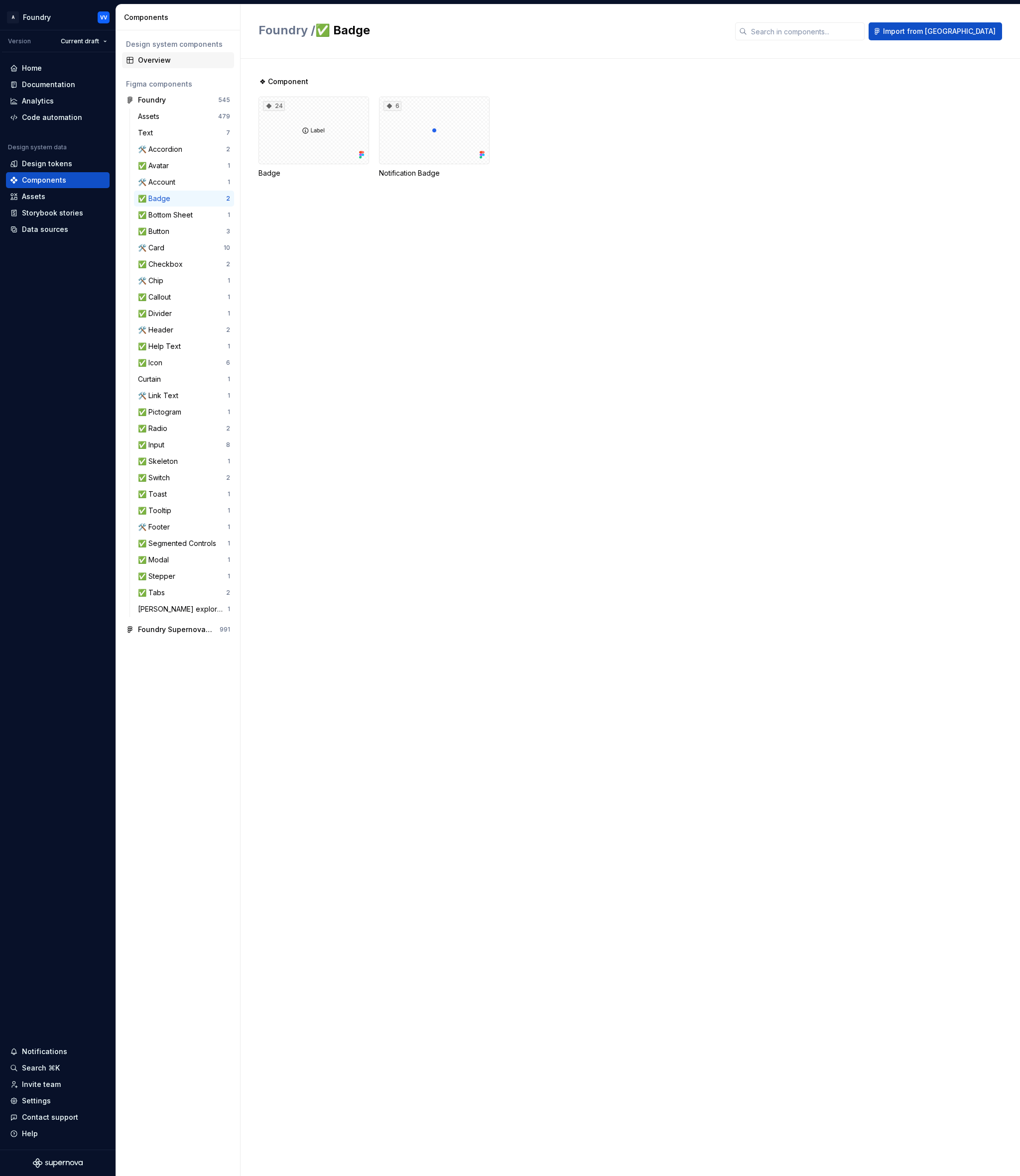
click at [156, 57] on div "Overview" at bounding box center [183, 60] width 92 height 10
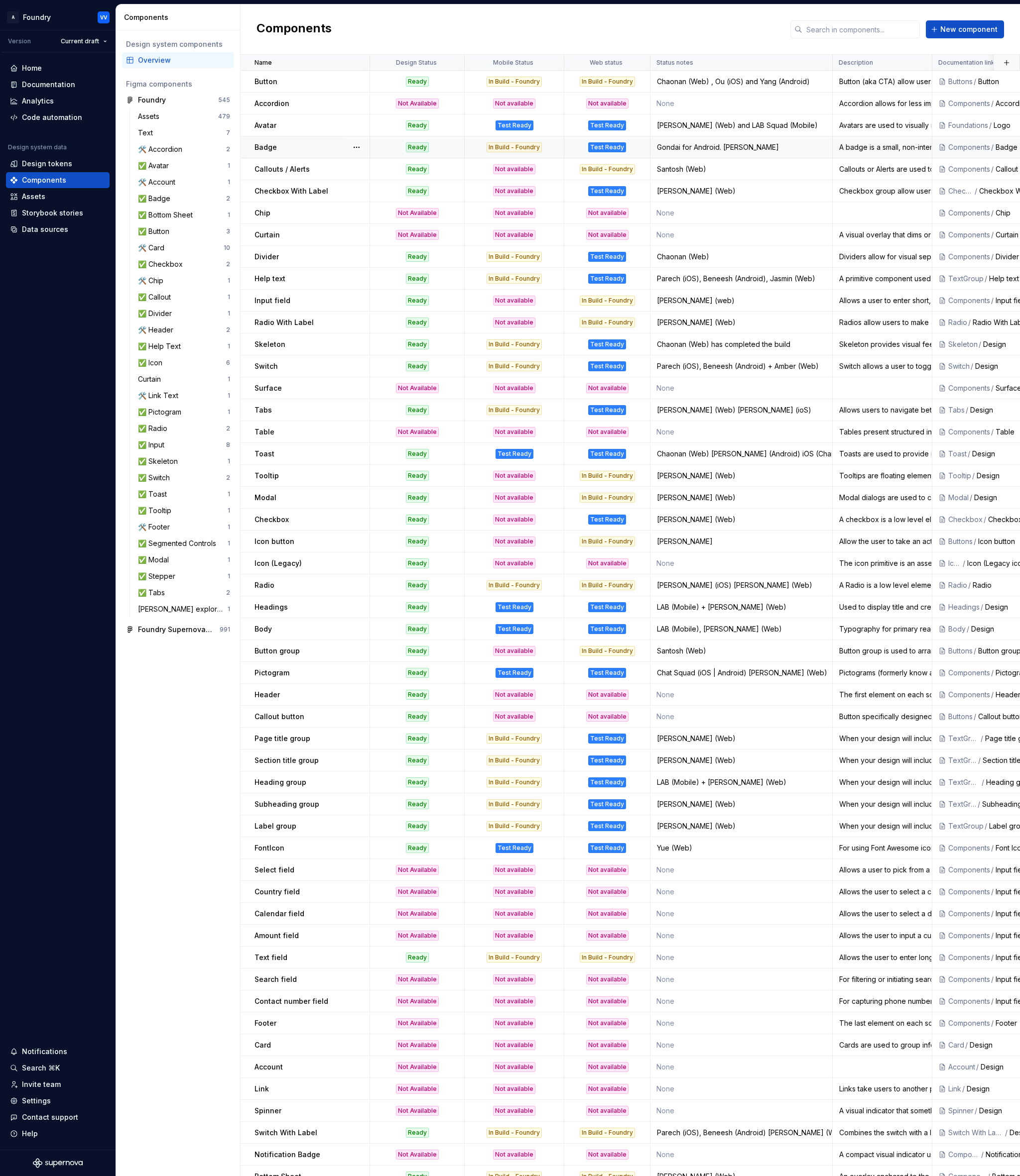
click at [537, 145] on div "In Build - Foundry" at bounding box center [514, 147] width 56 height 10
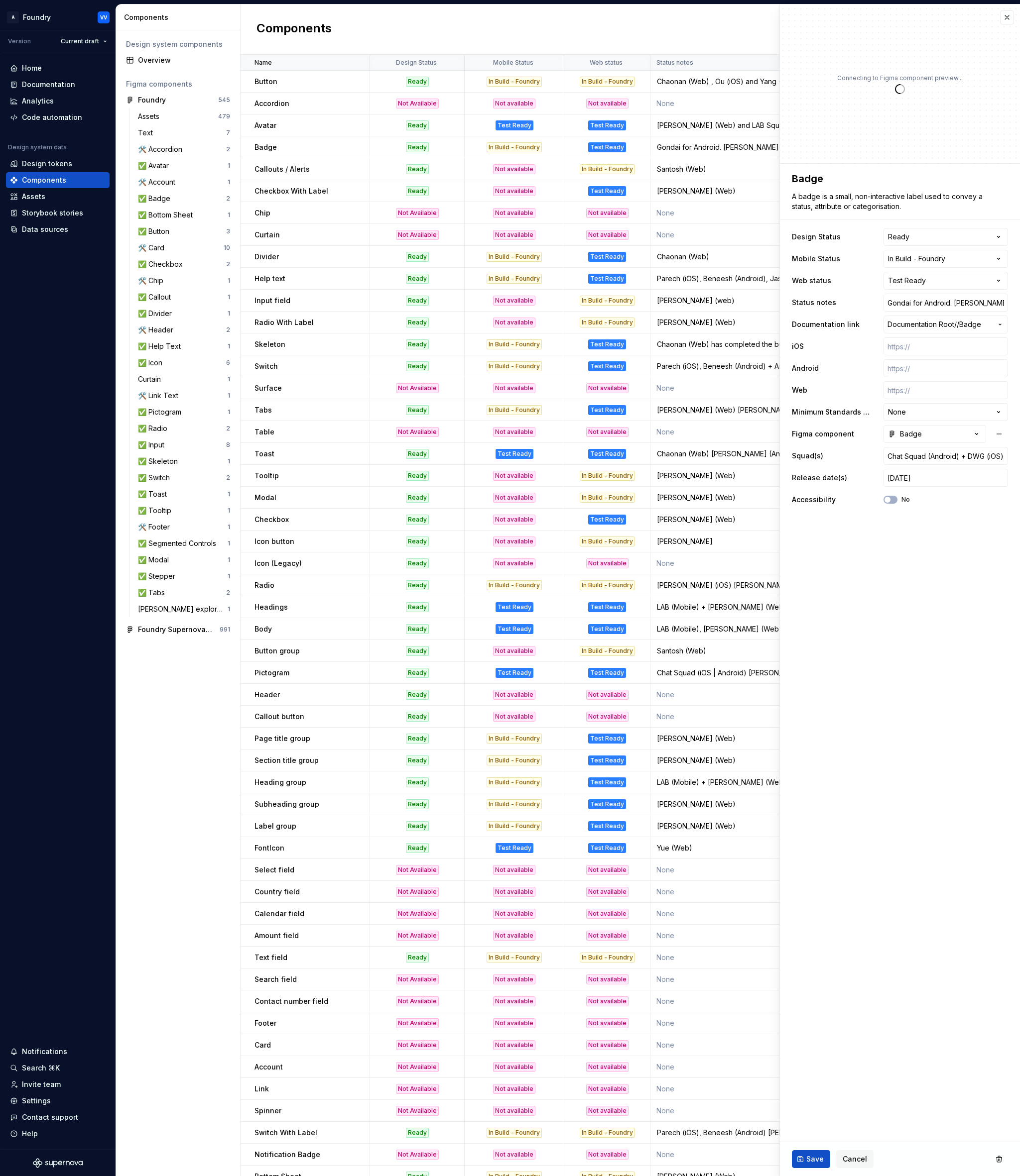
type textarea "*"
click at [1000, 259] on html "A Foundry VV Version Current draft Home Documentation Analytics Code automation…" at bounding box center [510, 588] width 1020 height 1176
select select "**********"
click at [880, 613] on fieldset "**********" at bounding box center [899, 670] width 240 height 1013
drag, startPoint x: 813, startPoint y: 1158, endPoint x: 827, endPoint y: 1157, distance: 14.0
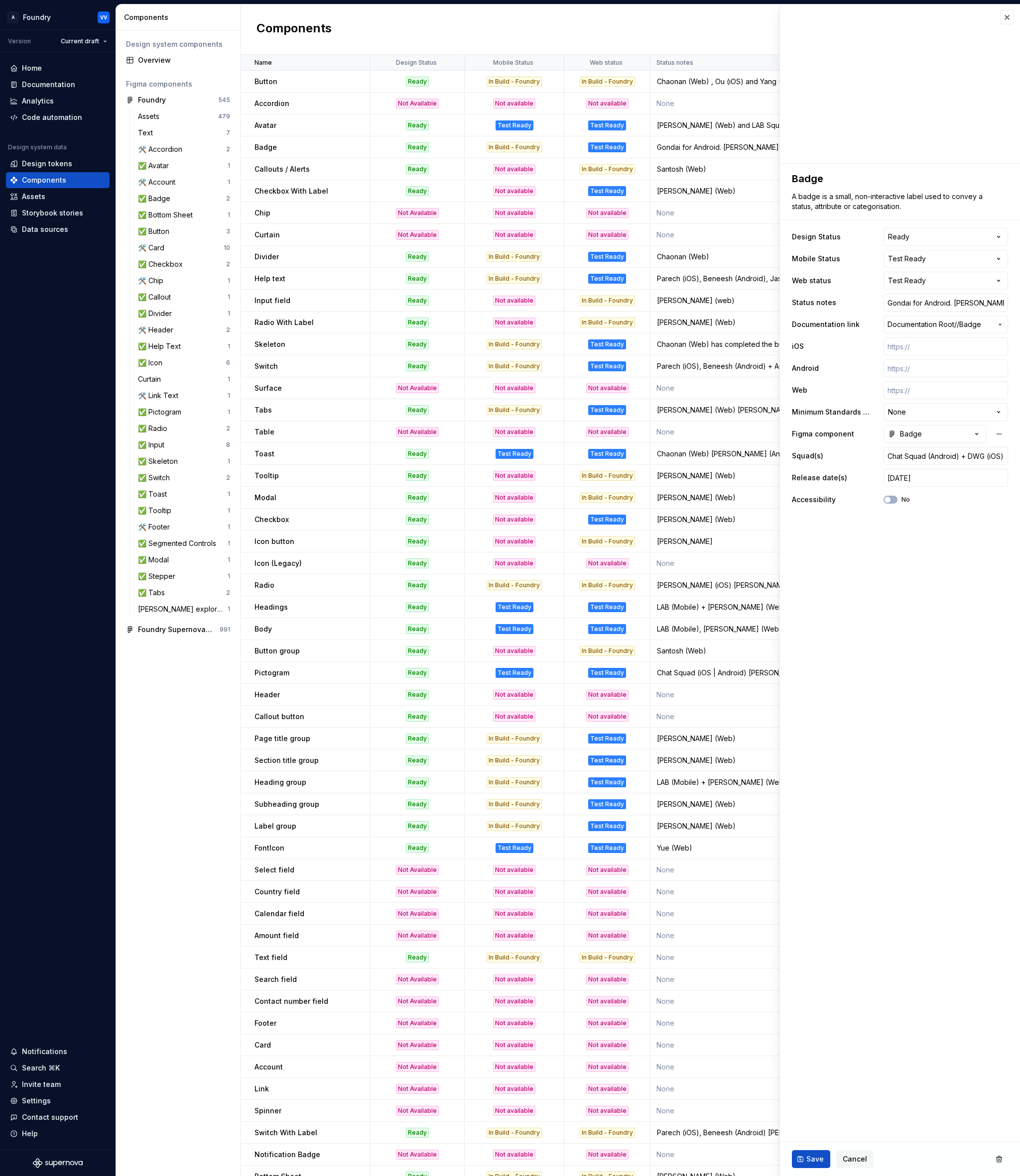
click at [813, 1158] on span "Save" at bounding box center [815, 1159] width 18 height 10
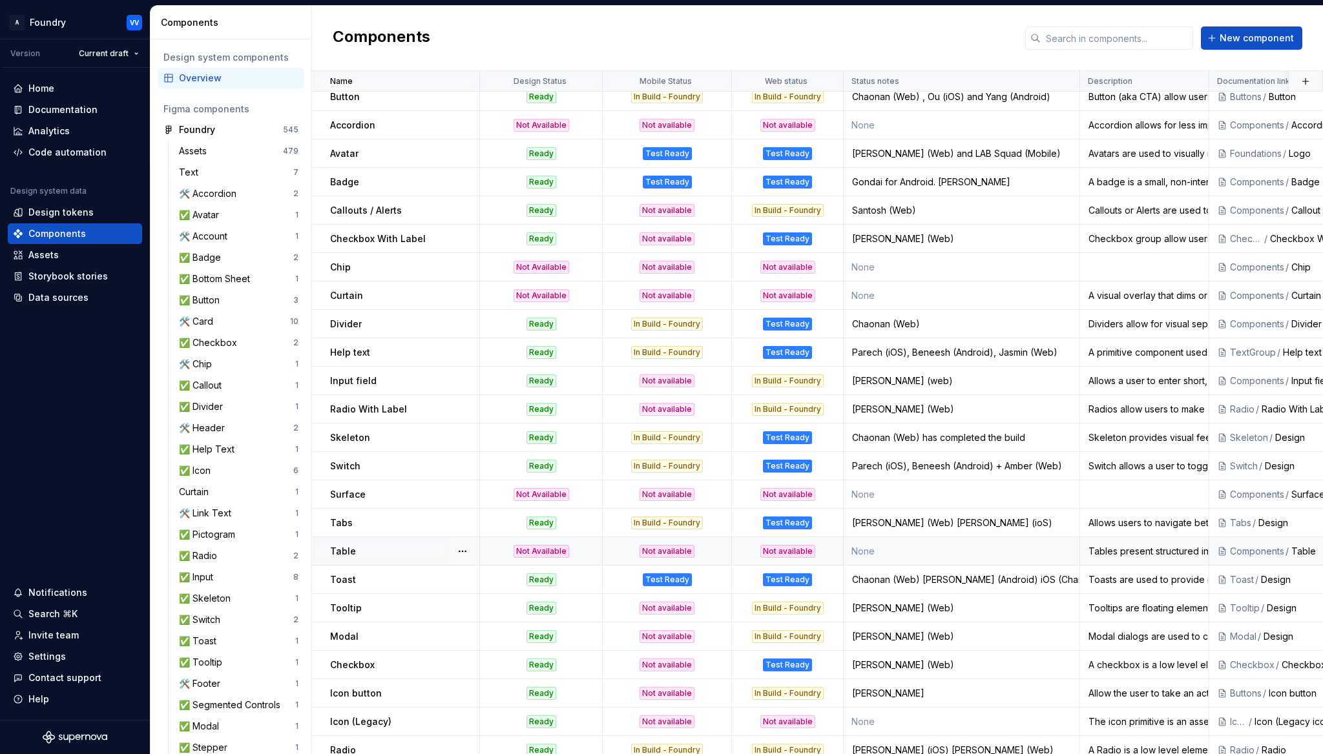
scroll to position [10, 0]
click at [664, 210] on div "Not available" at bounding box center [666, 209] width 55 height 13
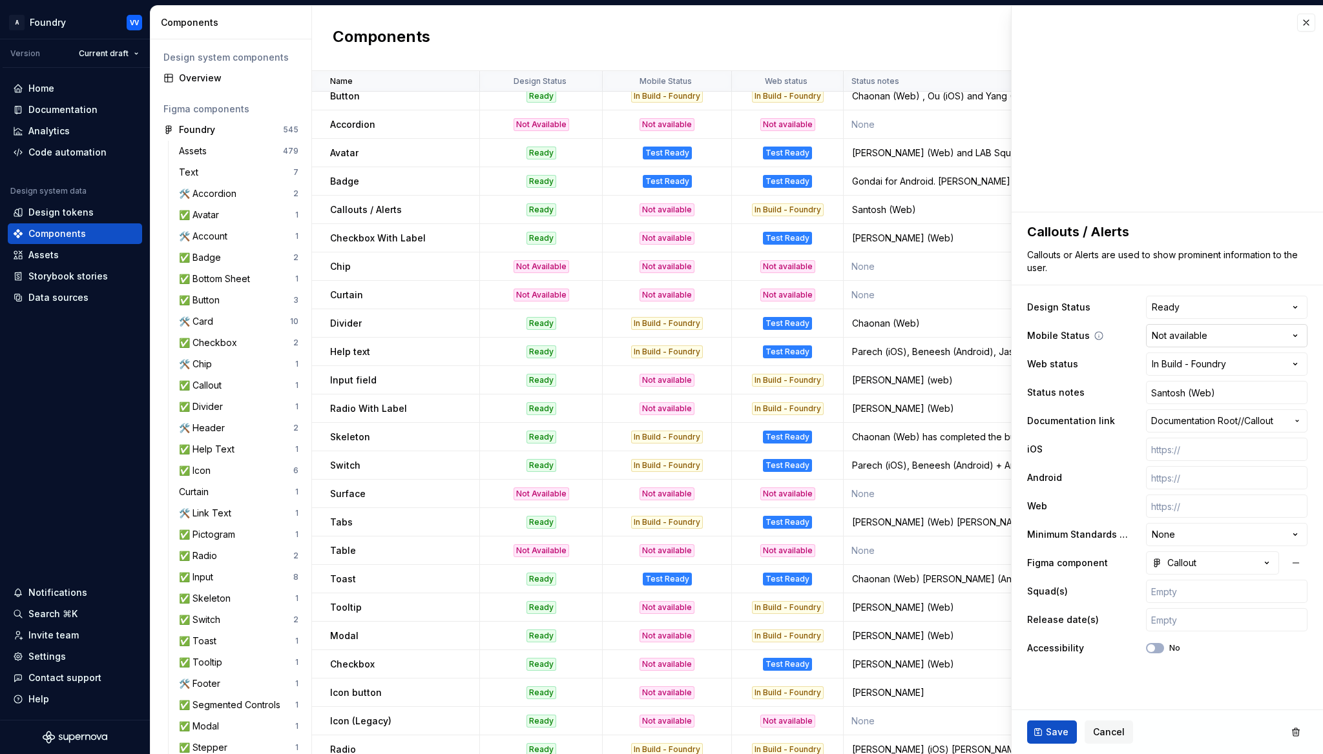
click at [1295, 335] on html "A Foundry VV Version Current draft Home Documentation Analytics Code automation…" at bounding box center [661, 377] width 1323 height 754
type textarea "*"
select select "**********"
click at [1052, 730] on span "Save" at bounding box center [1057, 732] width 23 height 13
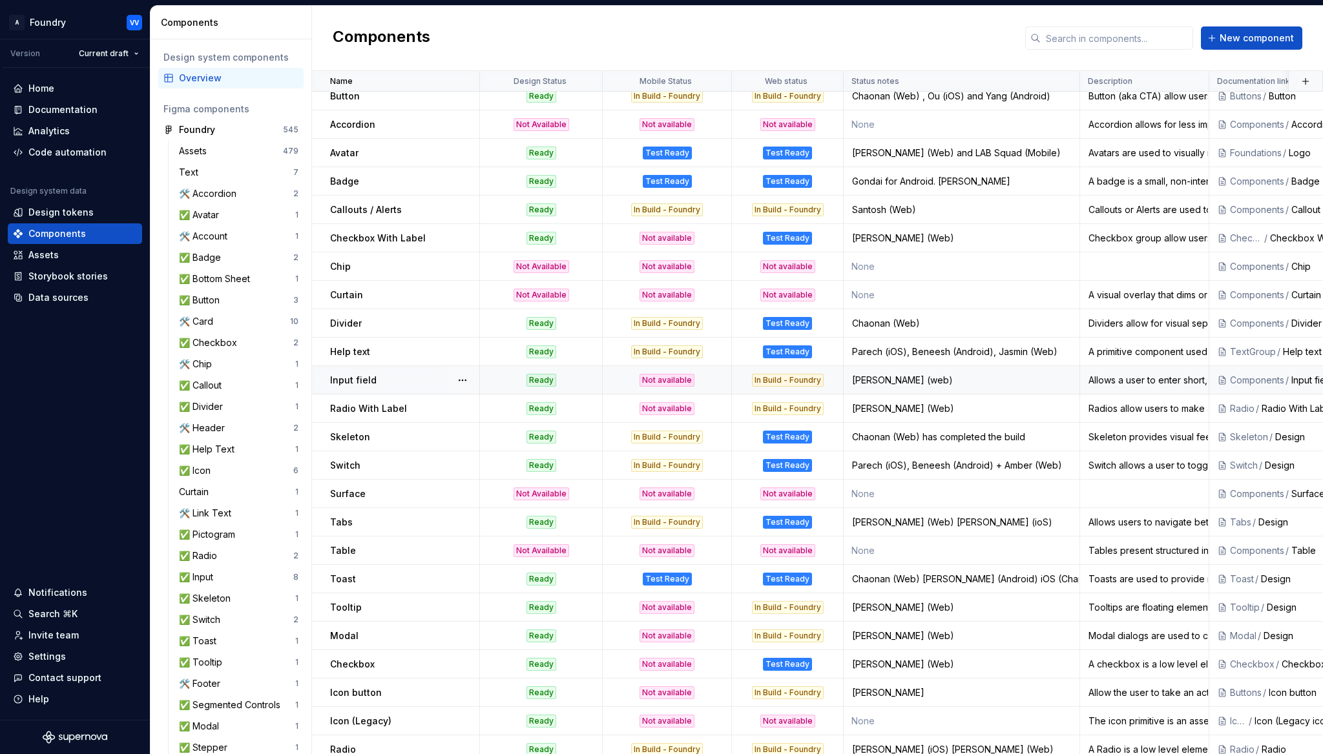
click at [681, 381] on div "Not available" at bounding box center [666, 380] width 55 height 13
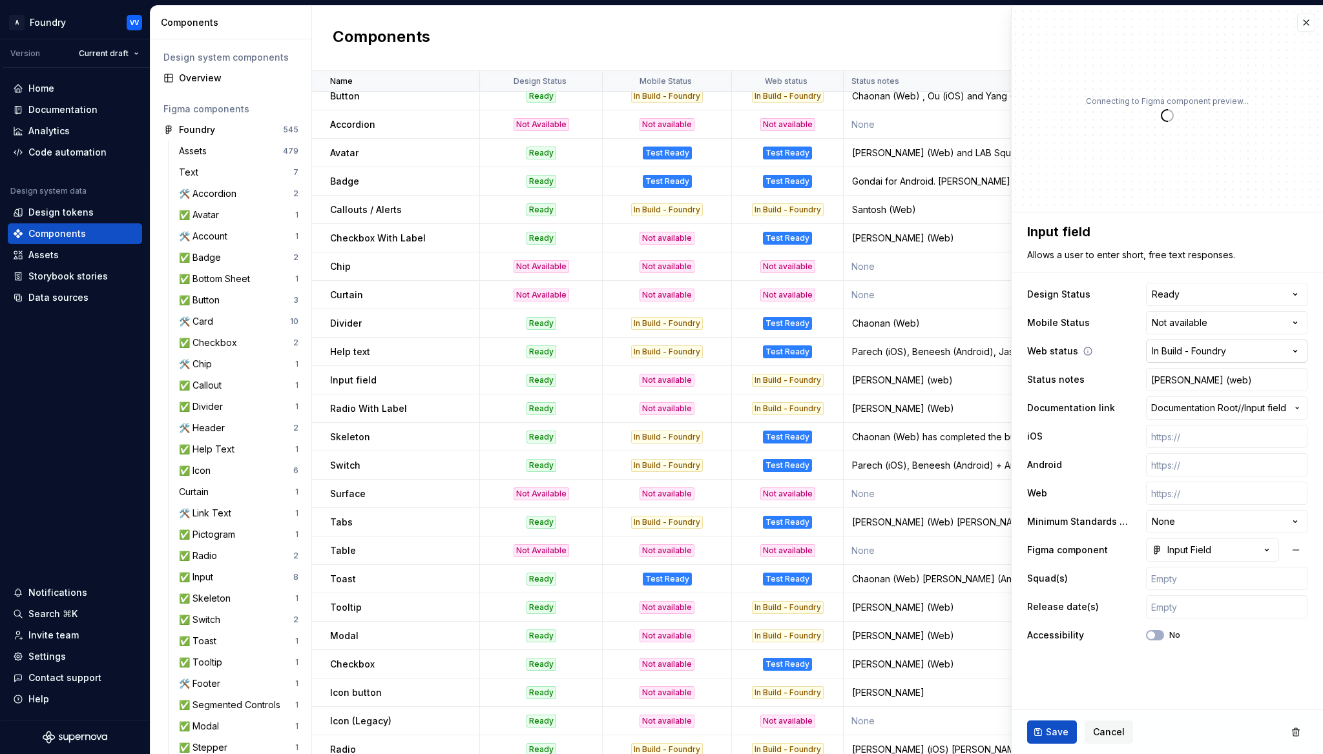
type textarea "*"
click at [1297, 319] on html "A Foundry VV Version Current draft Home Documentation Analytics Code automation…" at bounding box center [661, 377] width 1323 height 754
select select "**********"
drag, startPoint x: 1057, startPoint y: 733, endPoint x: 1088, endPoint y: 725, distance: 32.0
click at [1057, 733] on span "Save" at bounding box center [1057, 732] width 23 height 13
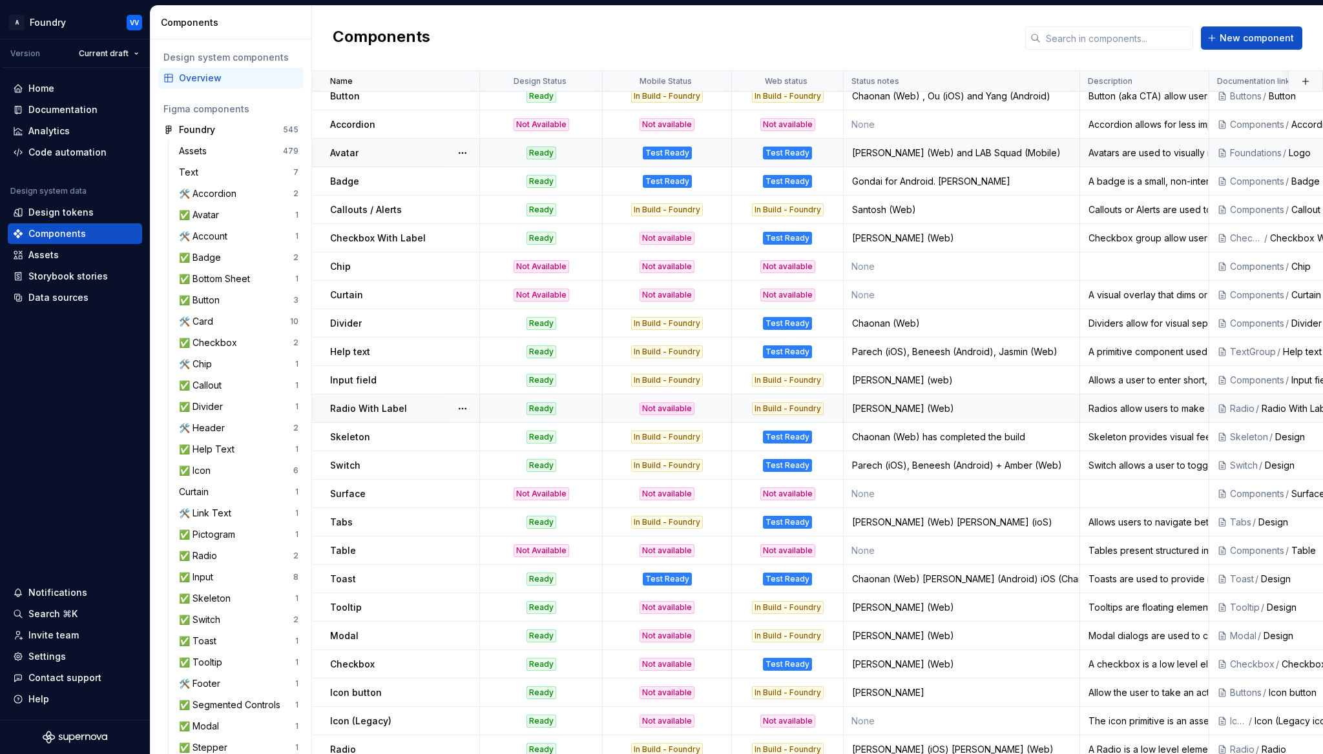
click at [677, 407] on div "Not available" at bounding box center [666, 408] width 55 height 13
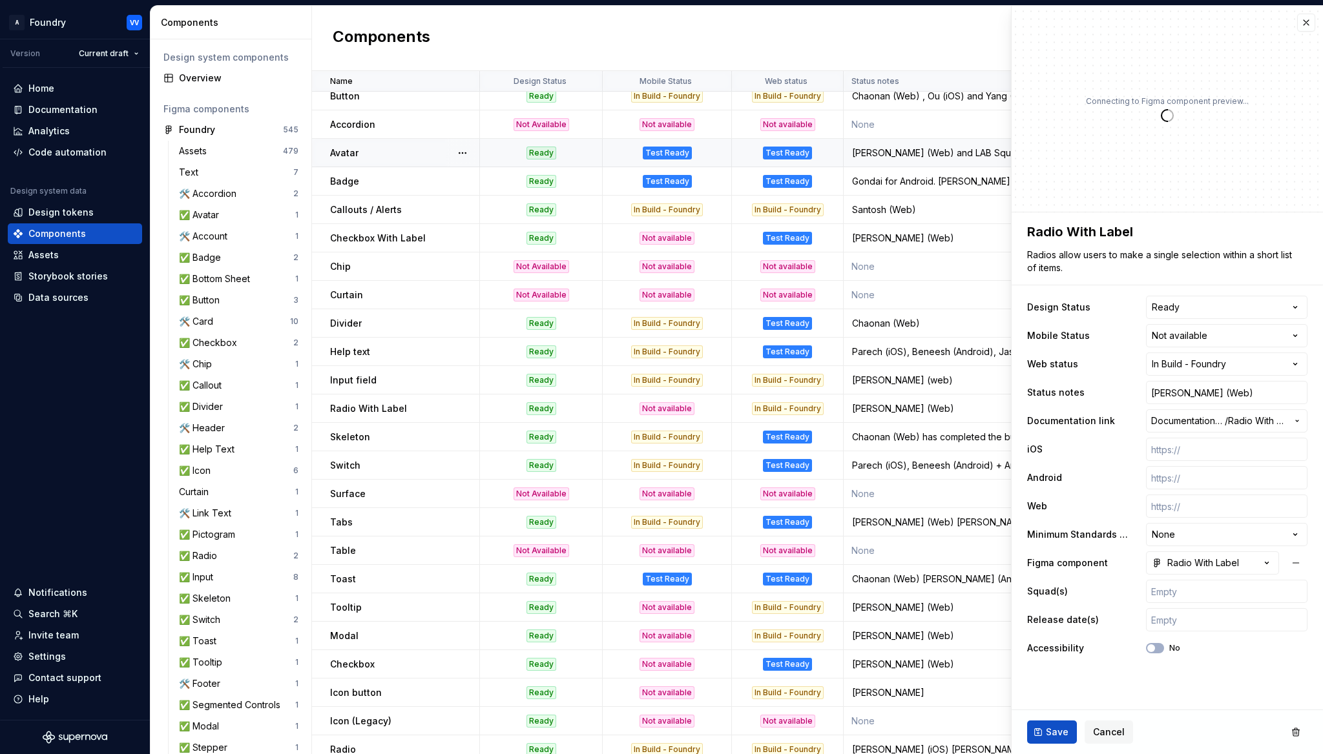
type textarea "*"
click at [1299, 335] on html "A Foundry VV Version Current draft Home Documentation Analytics Code automation…" at bounding box center [661, 377] width 1323 height 754
select select "**********"
click at [1046, 731] on span "Save" at bounding box center [1057, 732] width 23 height 13
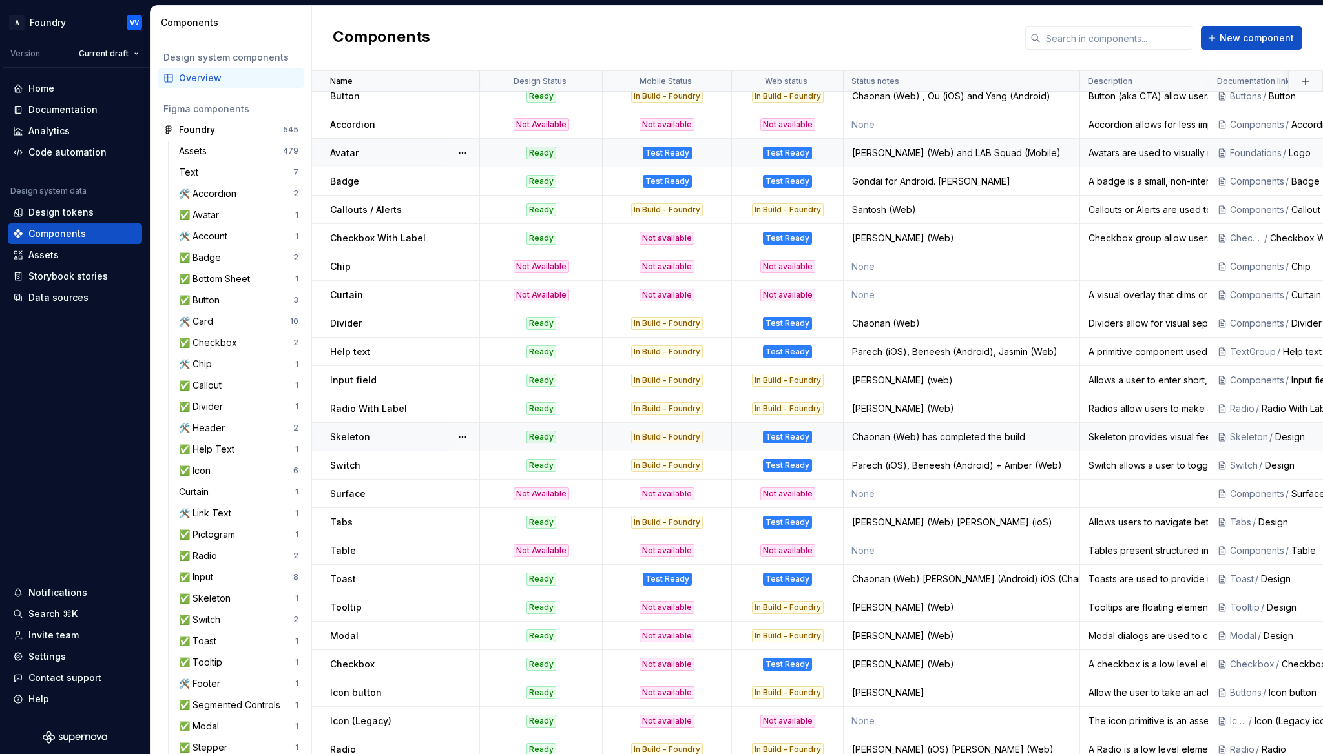
click at [676, 438] on div "In Build - Foundry" at bounding box center [667, 437] width 72 height 13
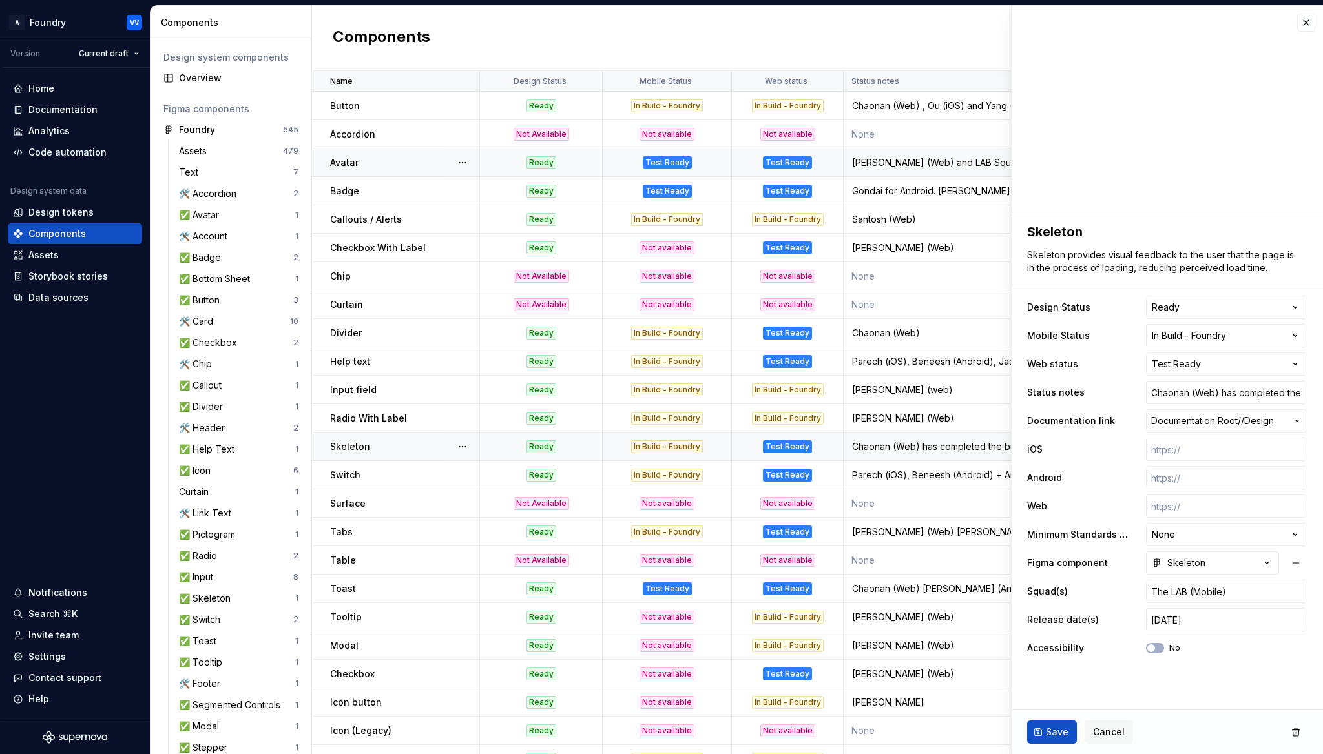
click at [674, 446] on div "In Build - Foundry" at bounding box center [667, 446] width 72 height 13
type textarea "*"
click at [1294, 336] on html "A Foundry VV Version Current draft Home Documentation Analytics Code automation…" at bounding box center [661, 377] width 1323 height 754
select select "**********"
click at [1051, 734] on span "Save" at bounding box center [1057, 732] width 23 height 13
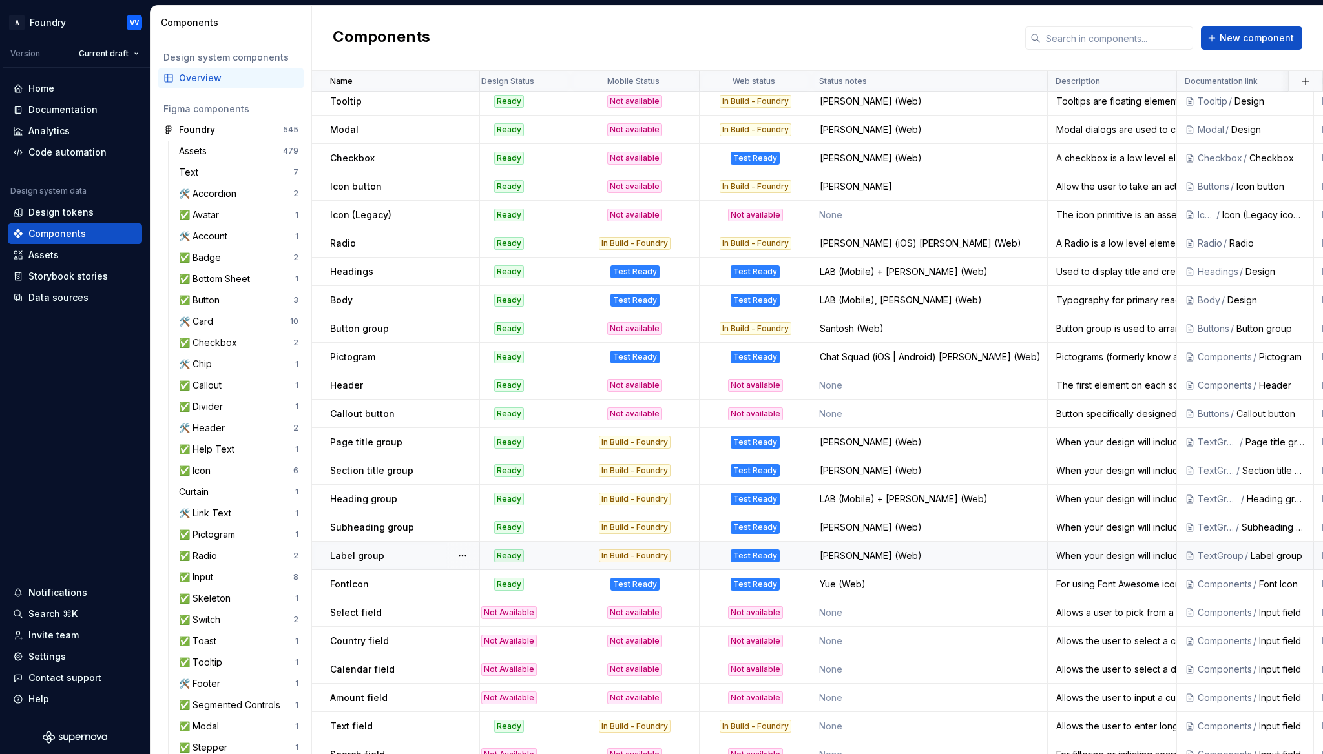
scroll to position [516, 0]
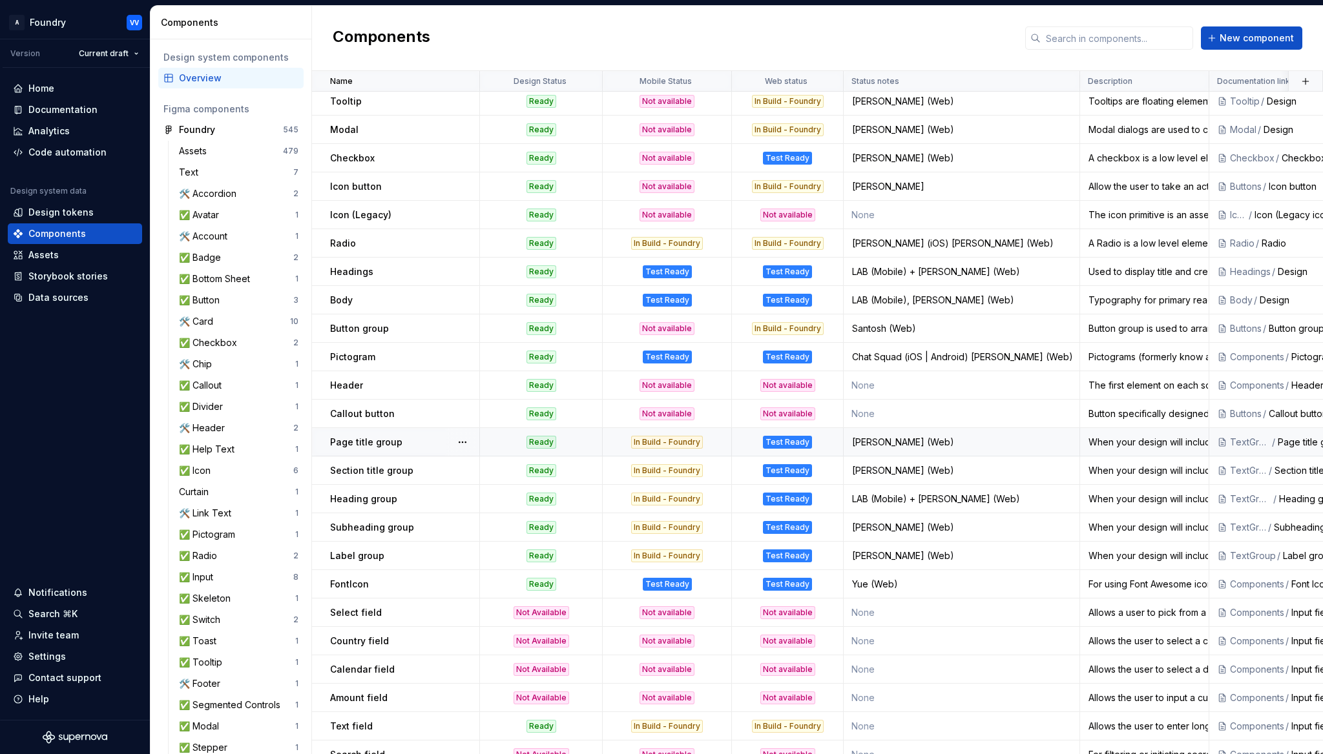
click at [681, 443] on div "In Build - Foundry" at bounding box center [667, 442] width 72 height 13
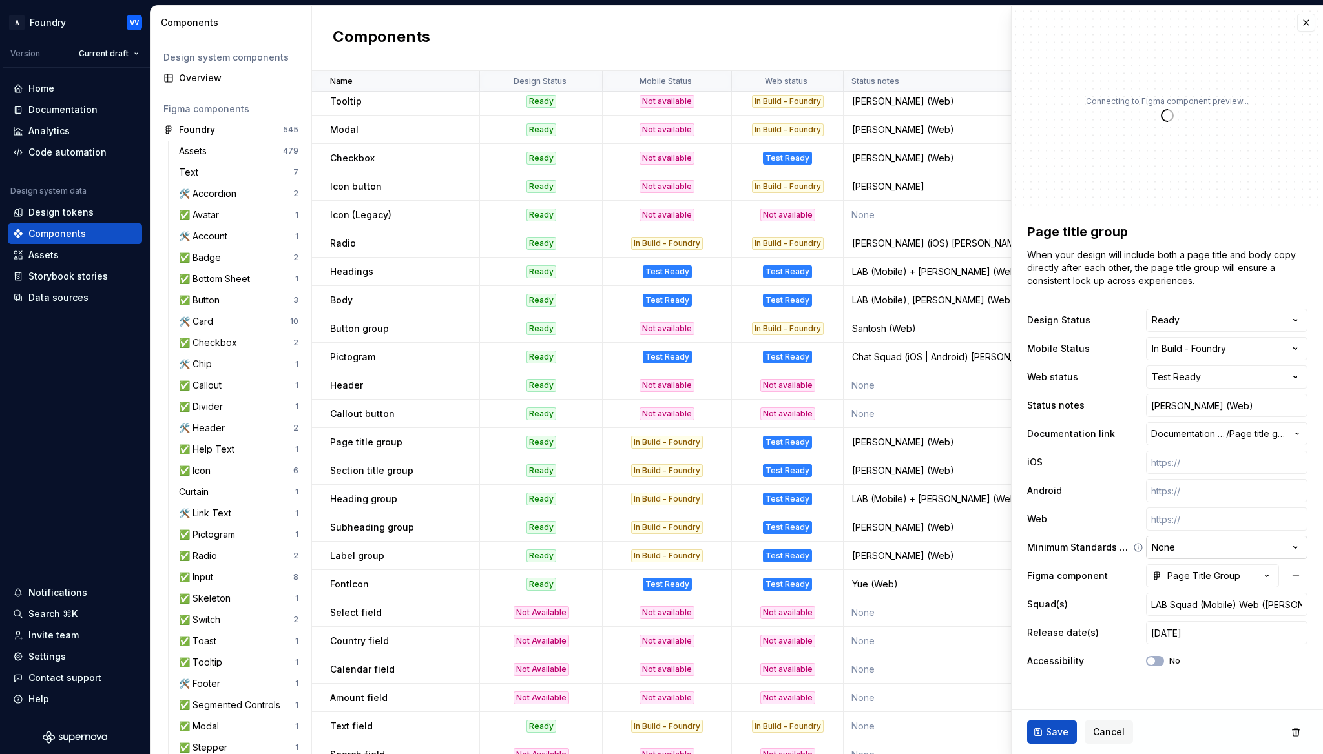
type textarea "*"
click at [1300, 346] on html "A Foundry VV Version Current draft Home Documentation Analytics Code automation…" at bounding box center [661, 377] width 1323 height 754
select select "**********"
type textarea "*"
click at [1296, 347] on html "A Foundry VV Version Current draft Home Documentation Analytics Code automation…" at bounding box center [661, 377] width 1323 height 754
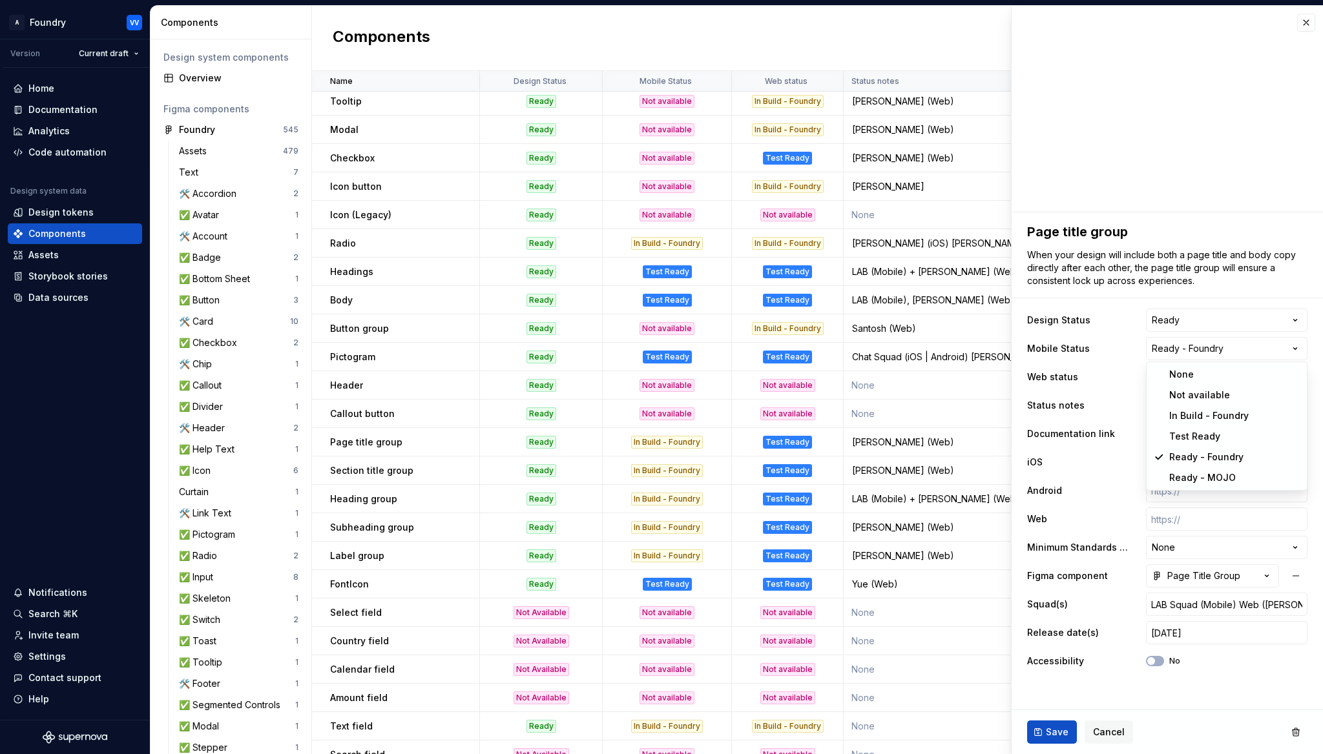
select select "**********"
click at [1052, 734] on span "Save" at bounding box center [1057, 732] width 23 height 13
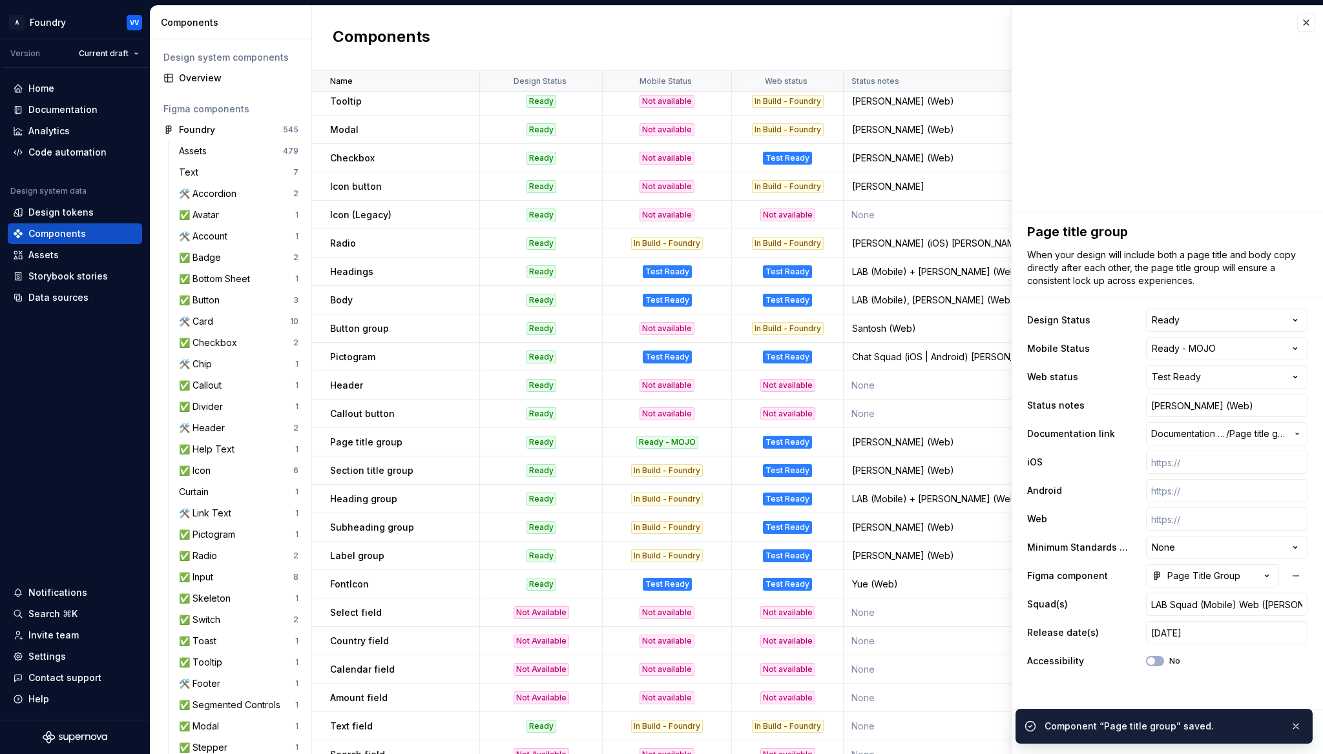
click at [683, 469] on div "In Build - Foundry" at bounding box center [667, 470] width 72 height 13
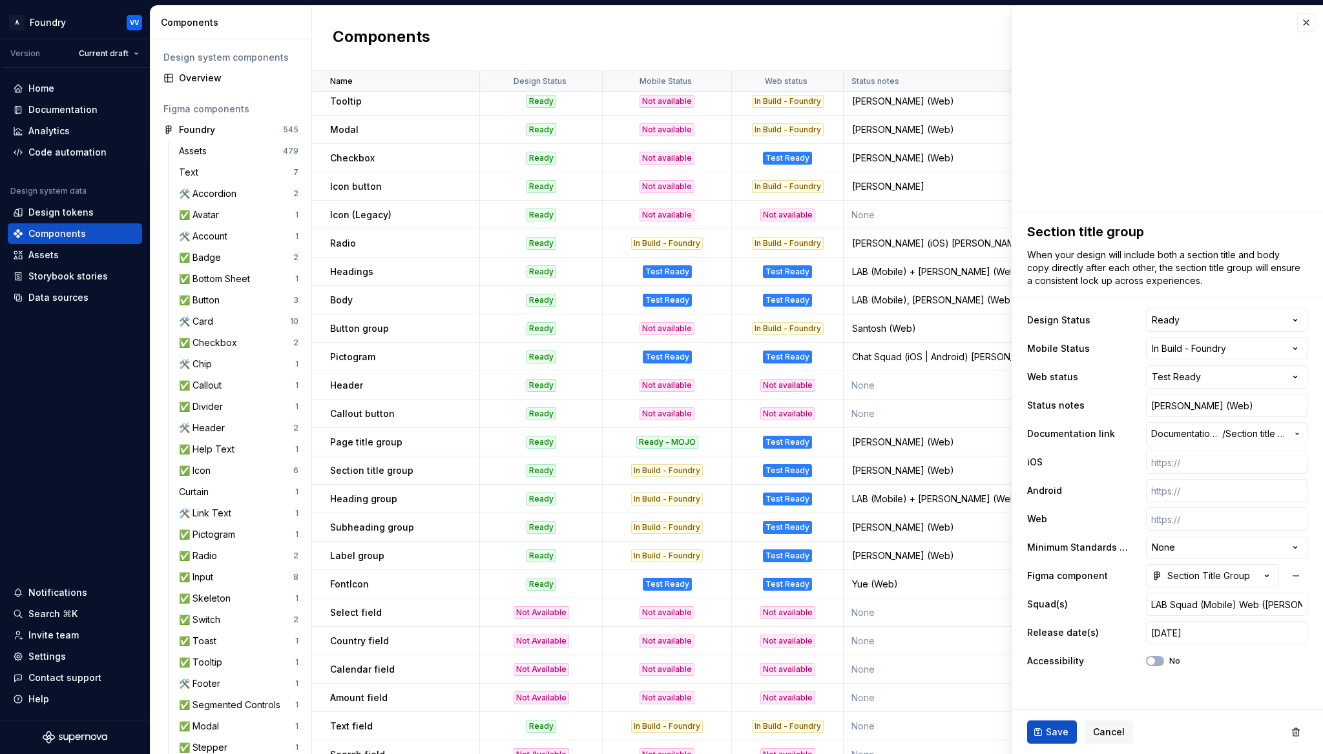
type textarea "*"
click at [1298, 347] on html "A Foundry VV Version Current draft Home Documentation Analytics Code automation…" at bounding box center [661, 377] width 1323 height 754
select select "**********"
click at [1054, 736] on span "Save" at bounding box center [1057, 732] width 23 height 13
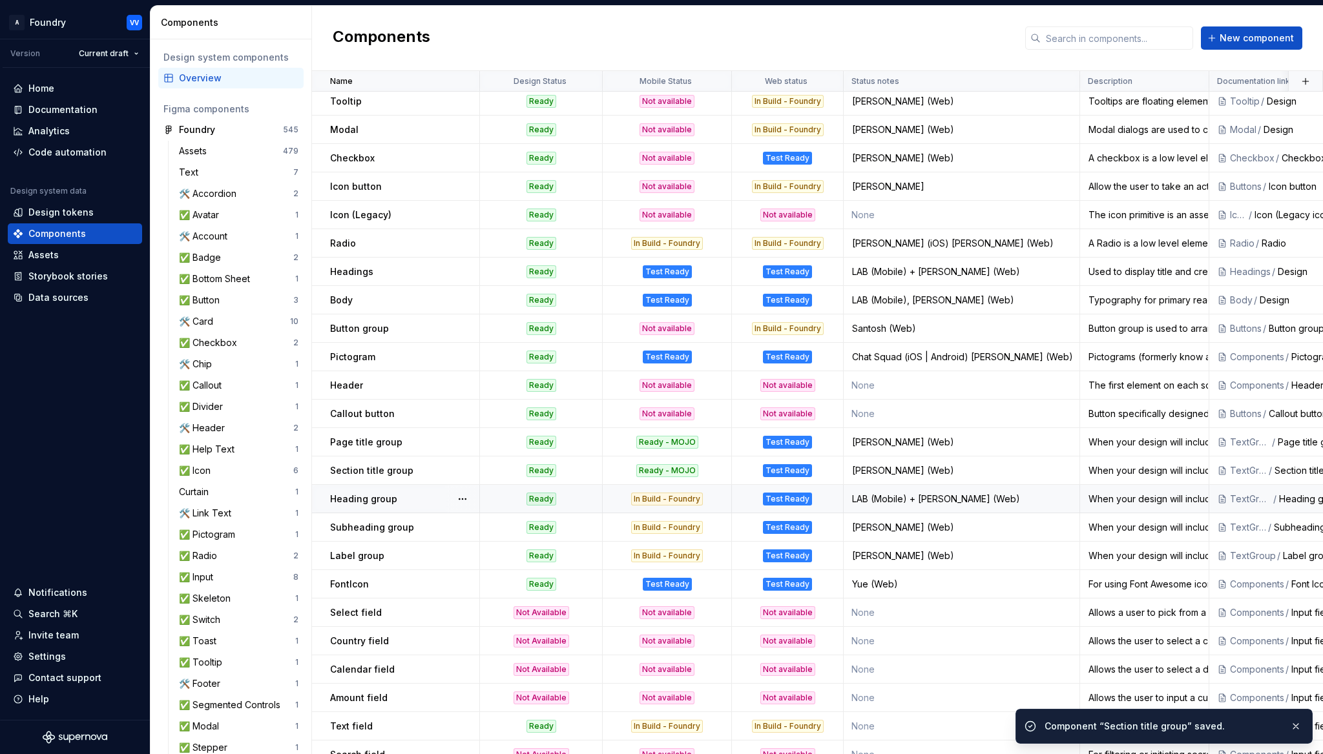
click at [678, 502] on div "In Build - Foundry" at bounding box center [667, 499] width 72 height 13
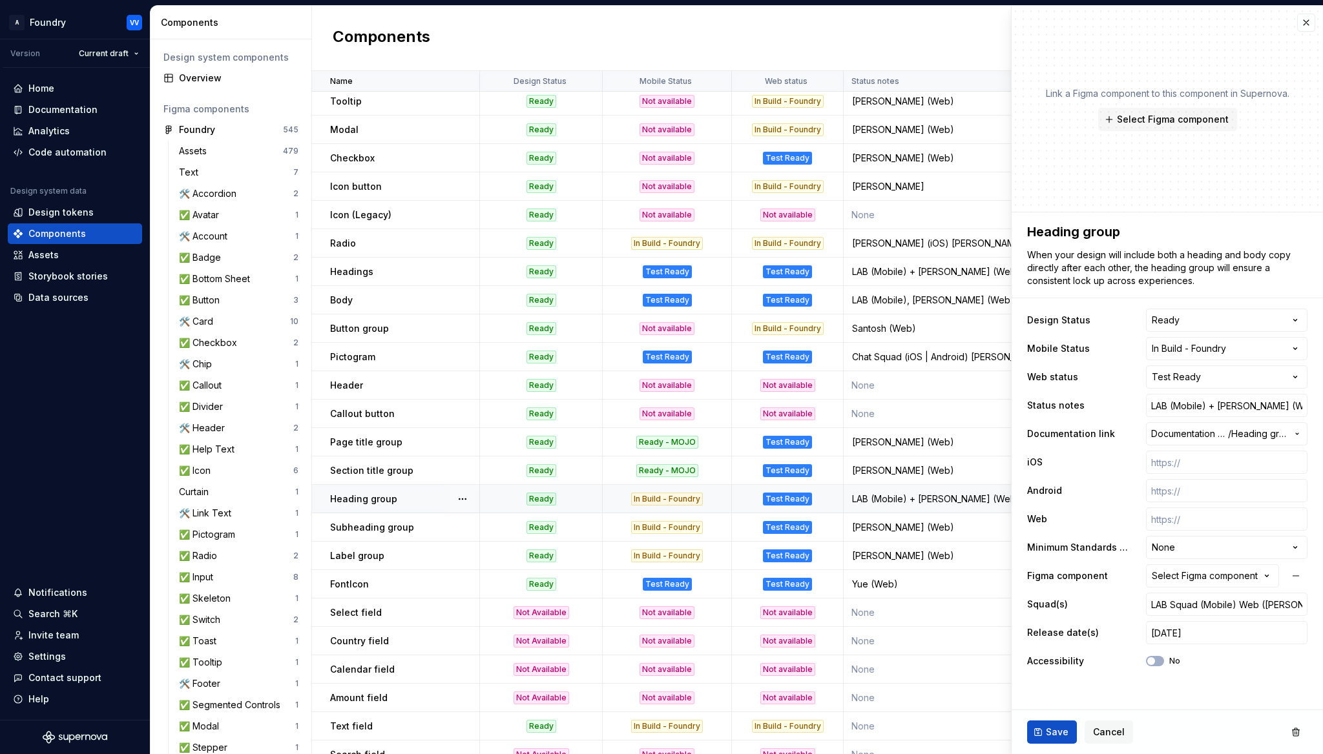
type textarea "*"
click at [1297, 351] on html "A Foundry VV Version Current draft Home Documentation Analytics Code automation…" at bounding box center [661, 377] width 1323 height 754
select select "**********"
click at [1053, 734] on span "Save" at bounding box center [1057, 732] width 23 height 13
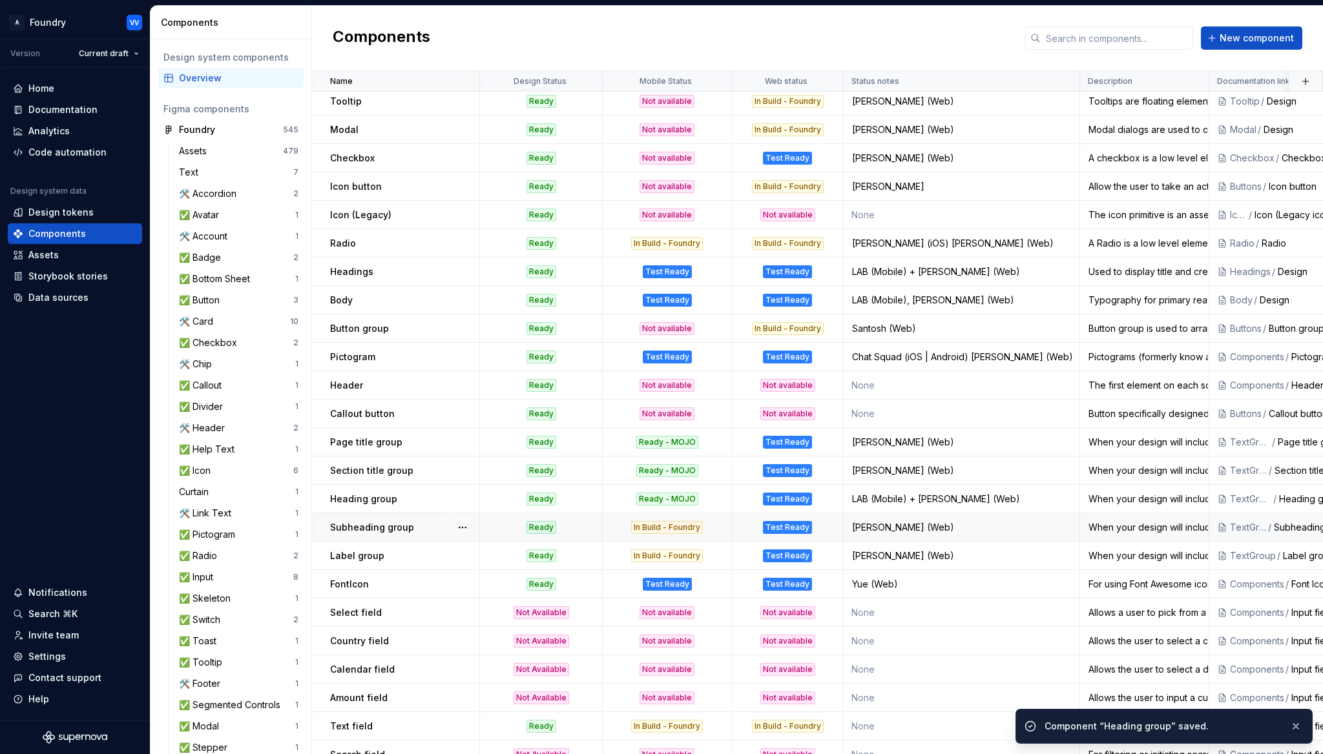
click at [679, 528] on div "In Build - Foundry" at bounding box center [667, 527] width 72 height 13
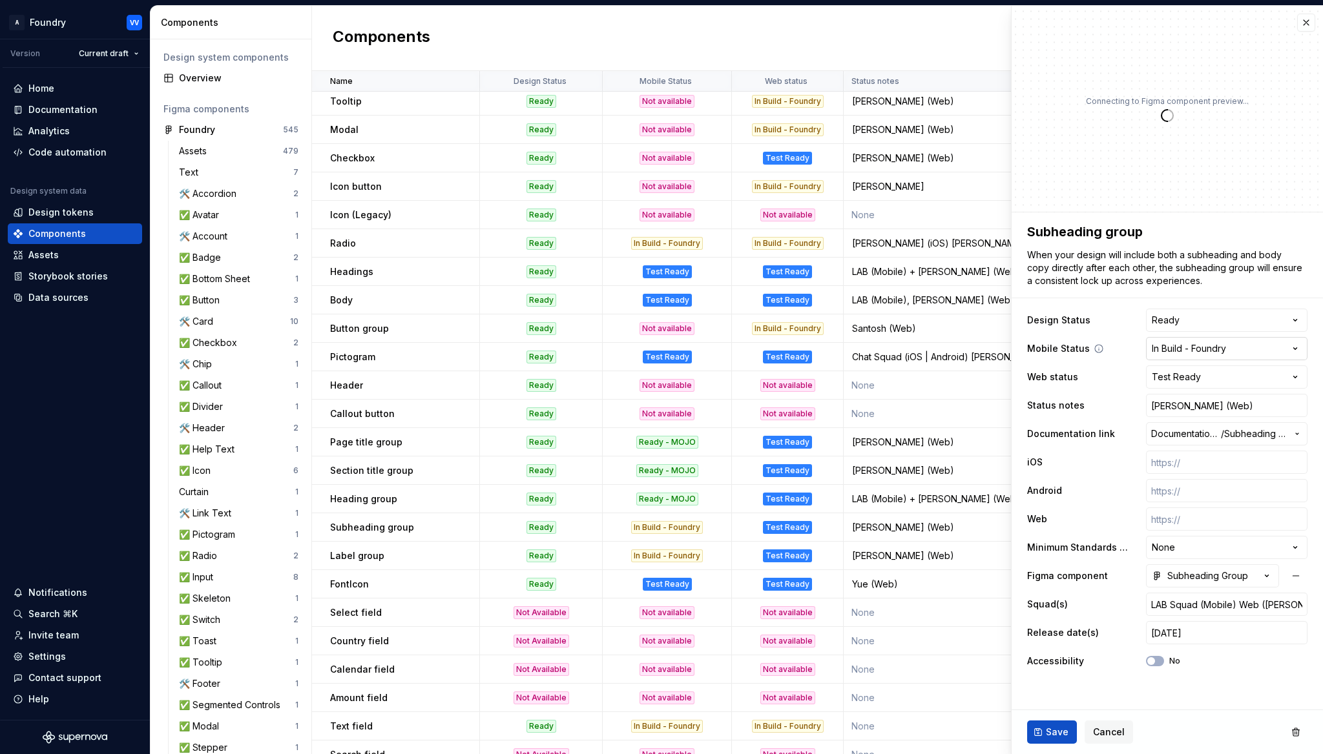
type textarea "*"
click at [1294, 347] on html "A Foundry VV Version Current draft Home Documentation Analytics Code automation…" at bounding box center [661, 377] width 1323 height 754
select select "**********"
click at [1048, 736] on span "Save" at bounding box center [1057, 732] width 23 height 13
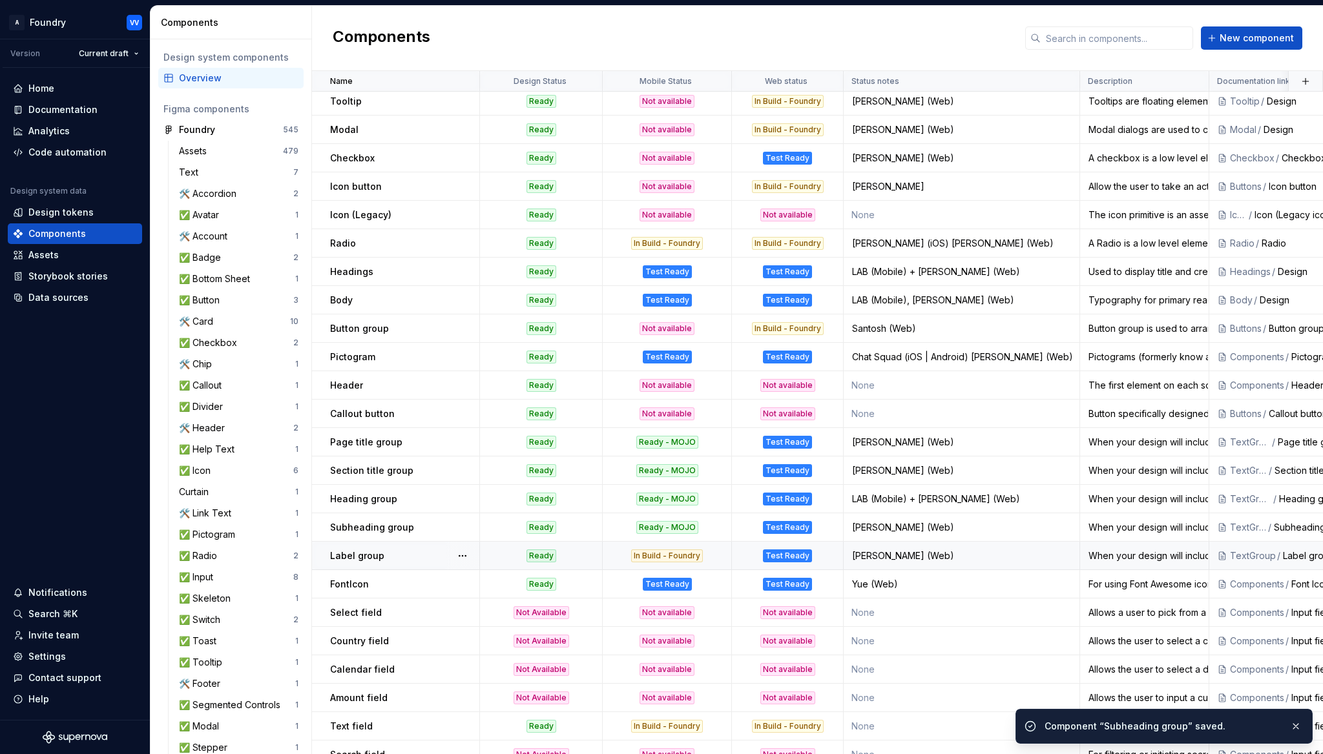
click at [673, 558] on div "In Build - Foundry" at bounding box center [667, 556] width 72 height 13
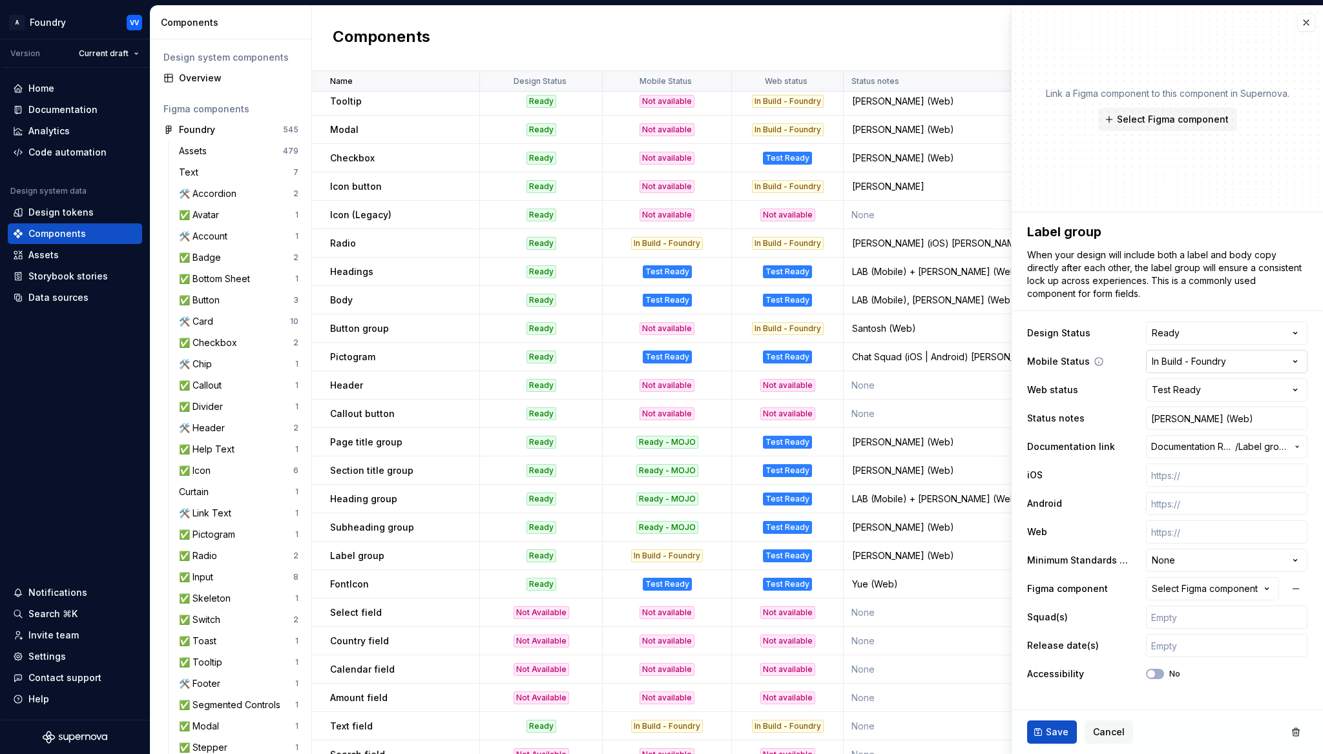
type textarea "*"
click at [1299, 359] on html "A Foundry VV Version Current draft Home Documentation Analytics Code automation…" at bounding box center [661, 377] width 1323 height 754
select select "**********"
click at [1051, 739] on button "Save" at bounding box center [1052, 732] width 50 height 23
type textarea "*"
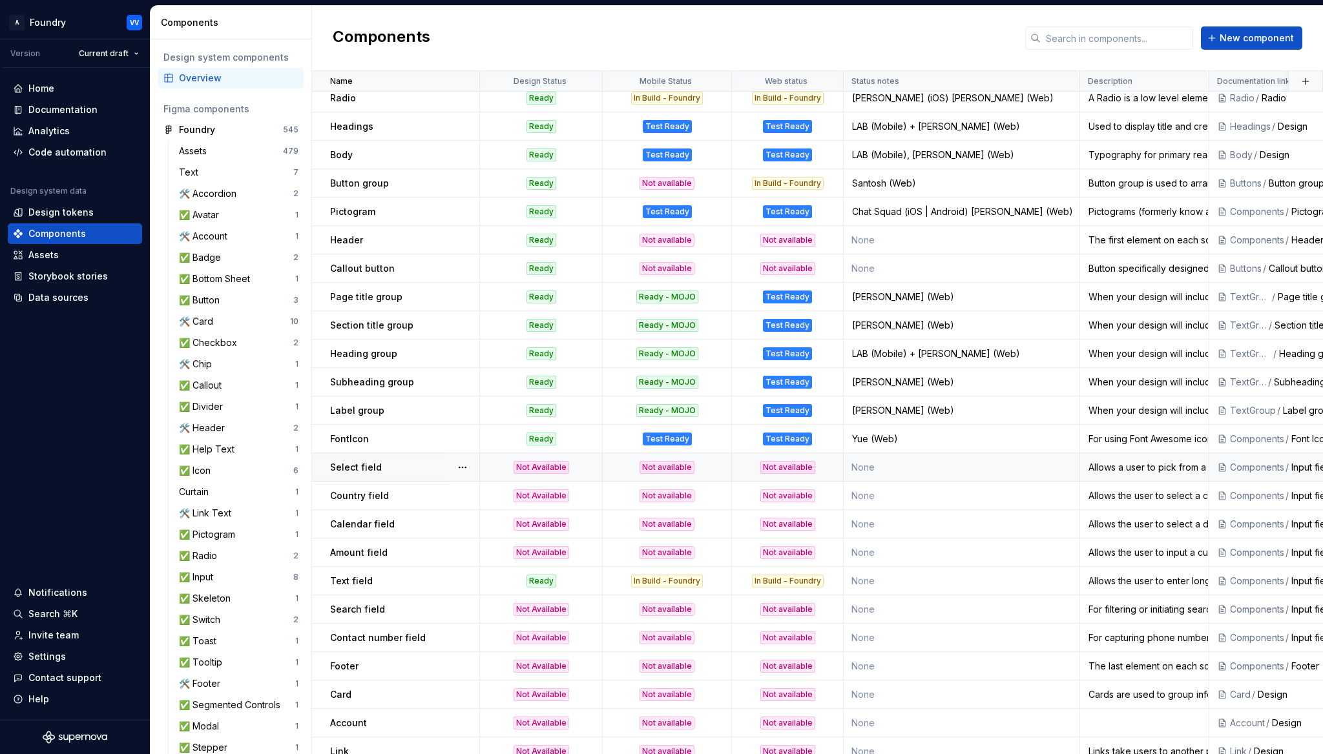
scroll to position [663, 0]
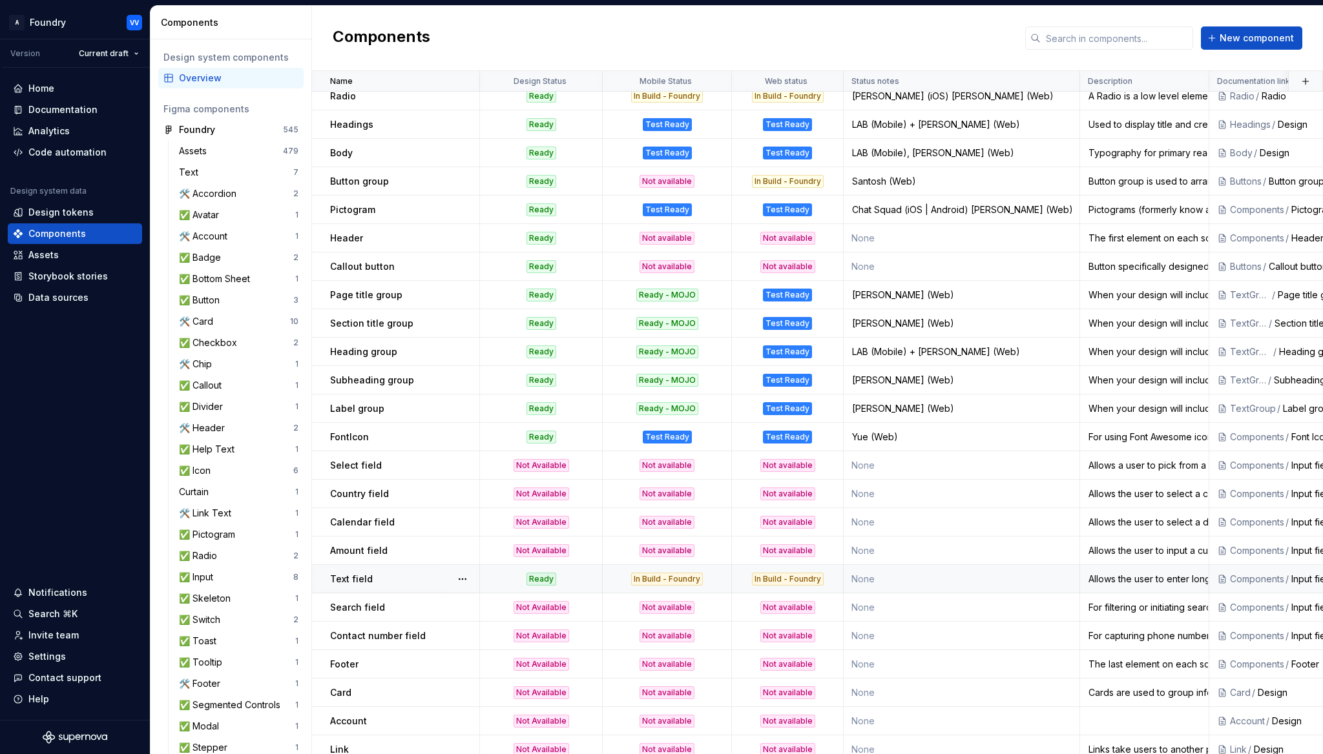
click at [685, 579] on div "In Build - Foundry" at bounding box center [667, 579] width 72 height 13
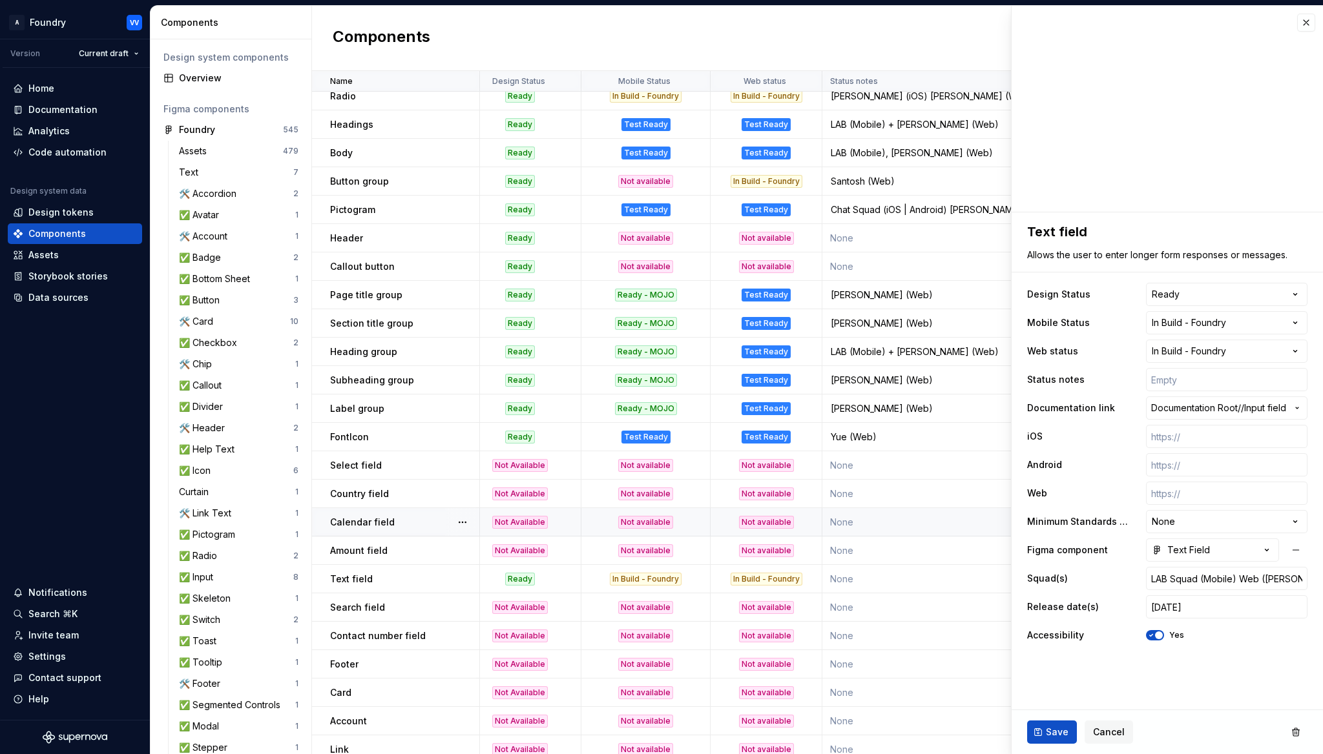
scroll to position [663, 0]
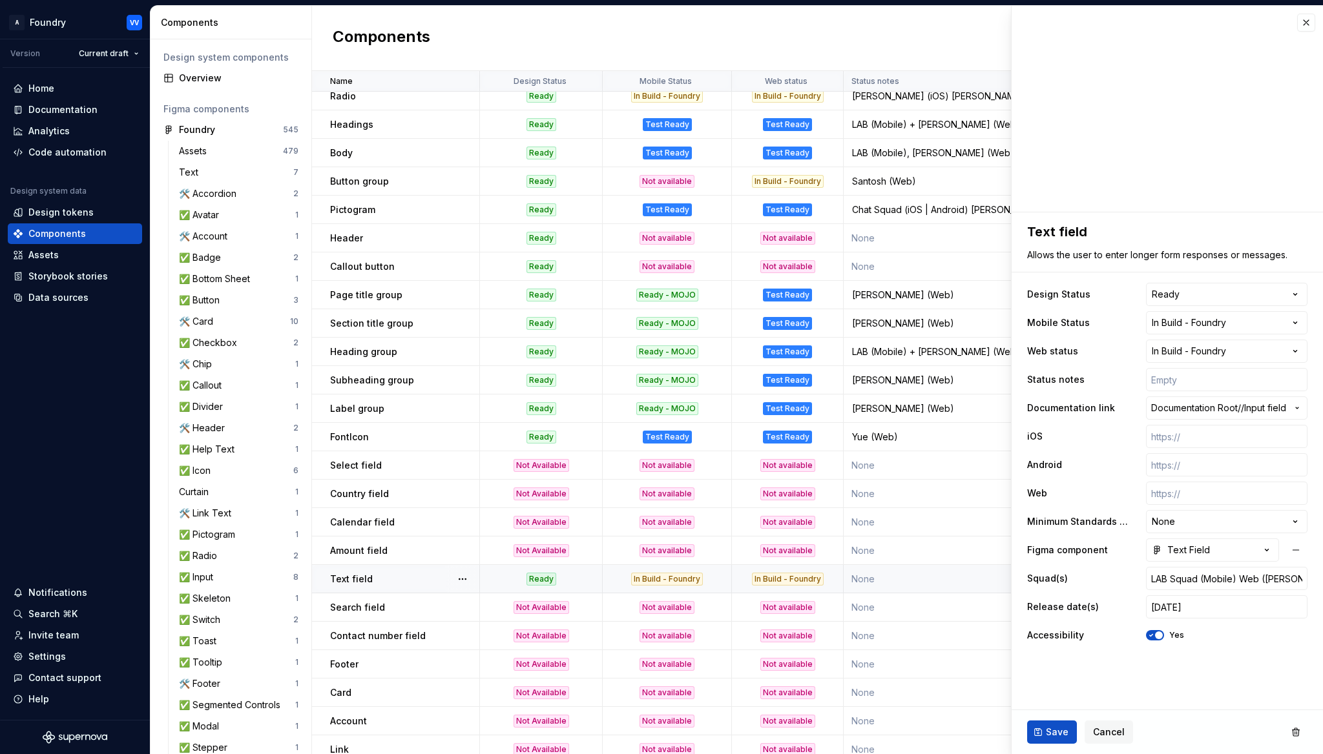
click at [696, 580] on div "In Build - Foundry" at bounding box center [667, 579] width 72 height 13
type textarea "*"
click at [1295, 321] on html "A Foundry VV Version Current draft Home Documentation Analytics Code automation…" at bounding box center [661, 377] width 1323 height 754
select select "**********"
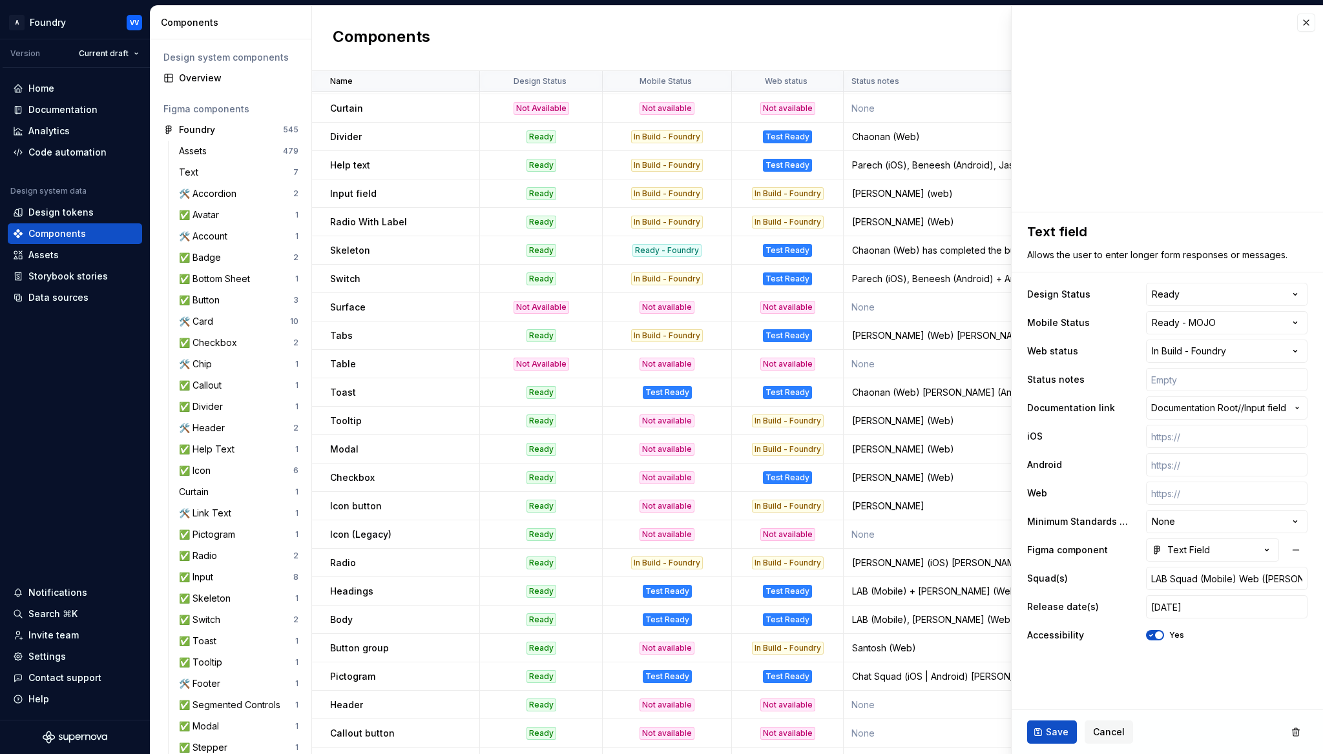
scroll to position [163, 0]
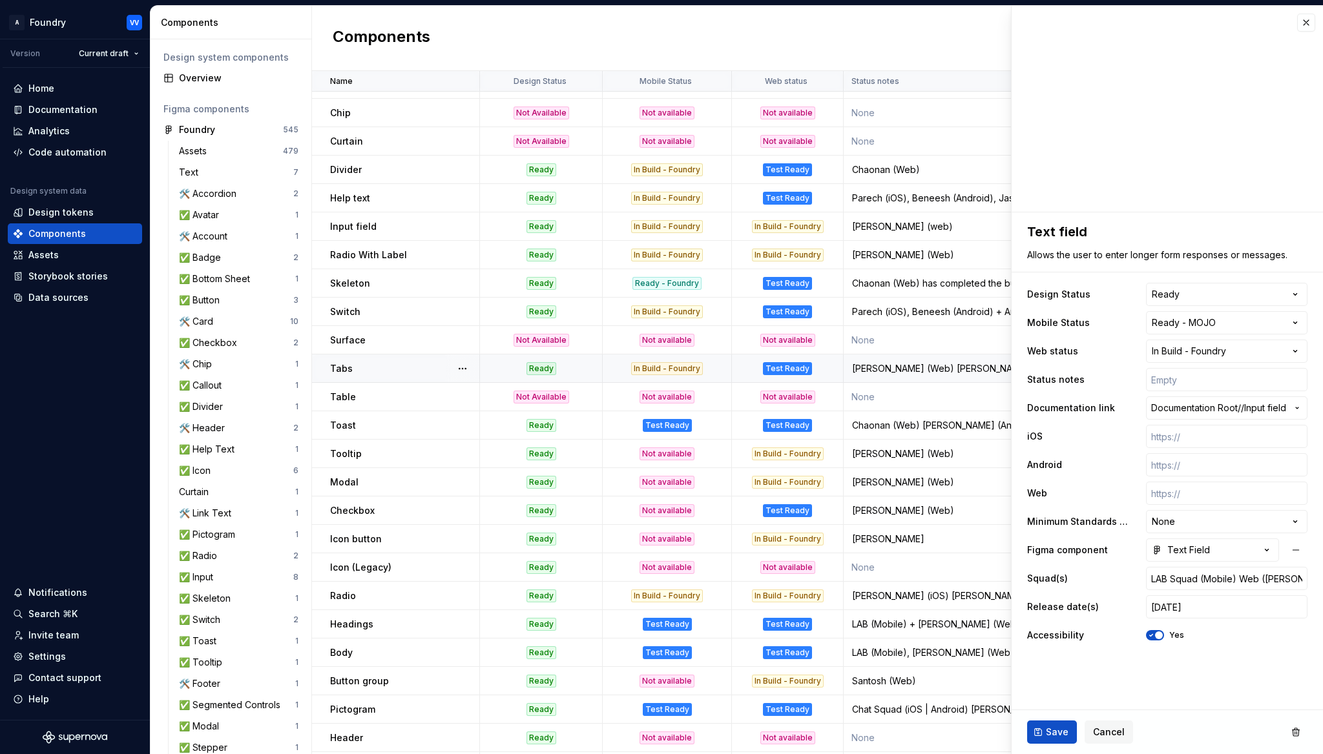
click at [677, 367] on div "In Build - Foundry" at bounding box center [667, 368] width 72 height 13
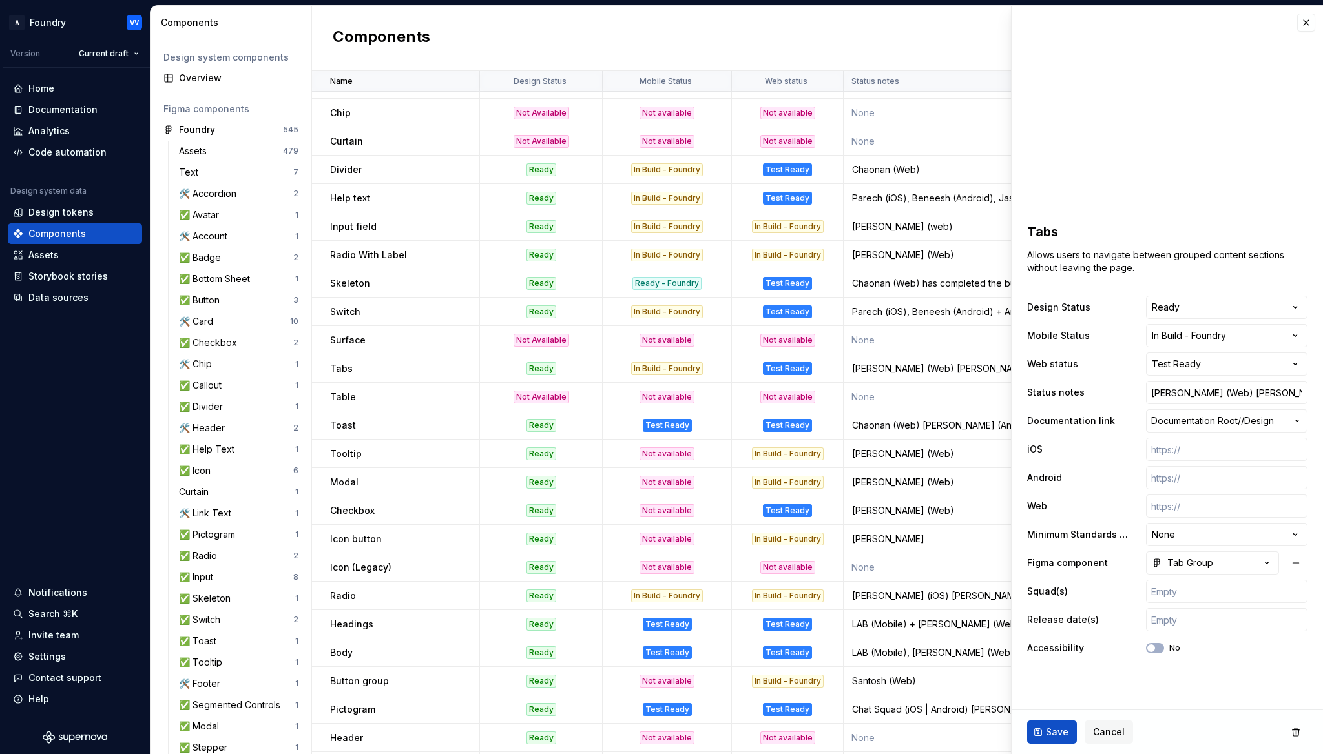
click at [1297, 337] on html "A Foundry VV Version Current draft Home Documentation Analytics Code automation…" at bounding box center [661, 377] width 1323 height 754
click at [1200, 423] on span "Documentation Root /" at bounding box center [1196, 421] width 90 height 13
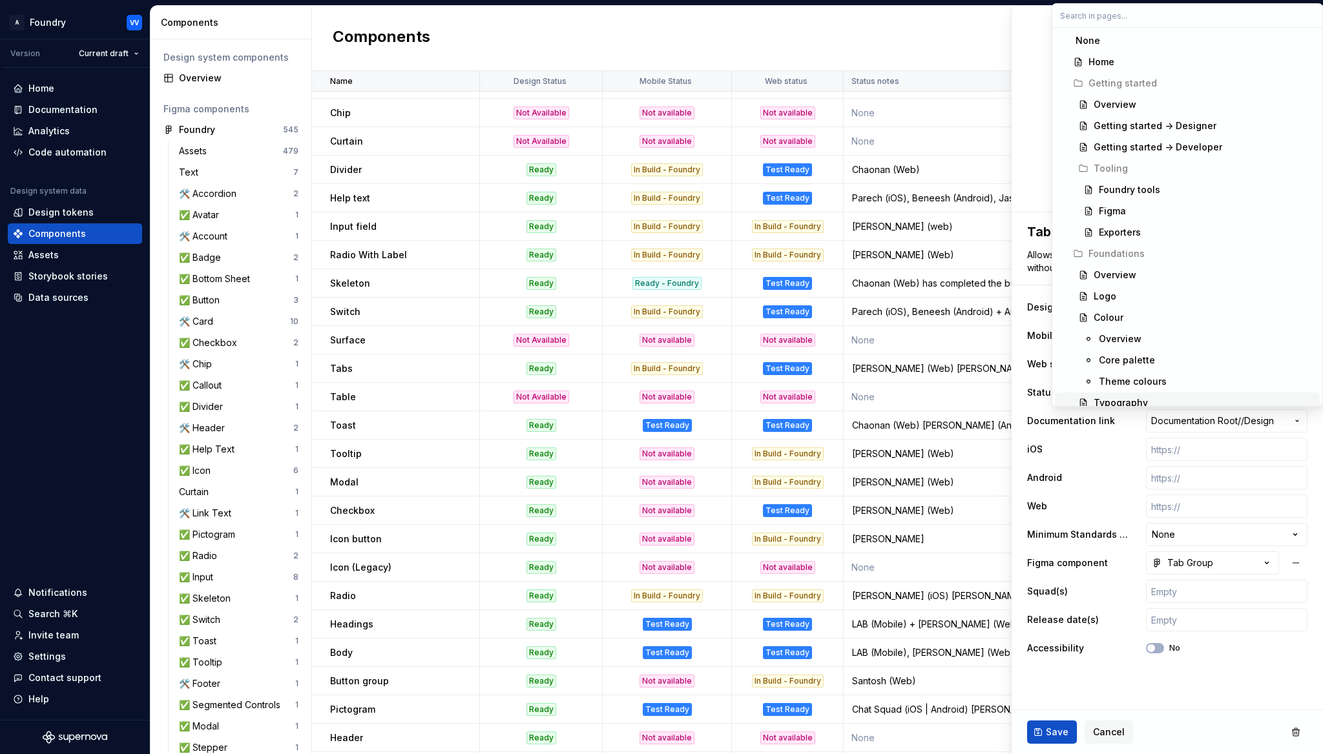
type textarea "*"
click at [1094, 448] on html "A Foundry VV Version Current draft Home Documentation Analytics Code automation…" at bounding box center [661, 377] width 1323 height 754
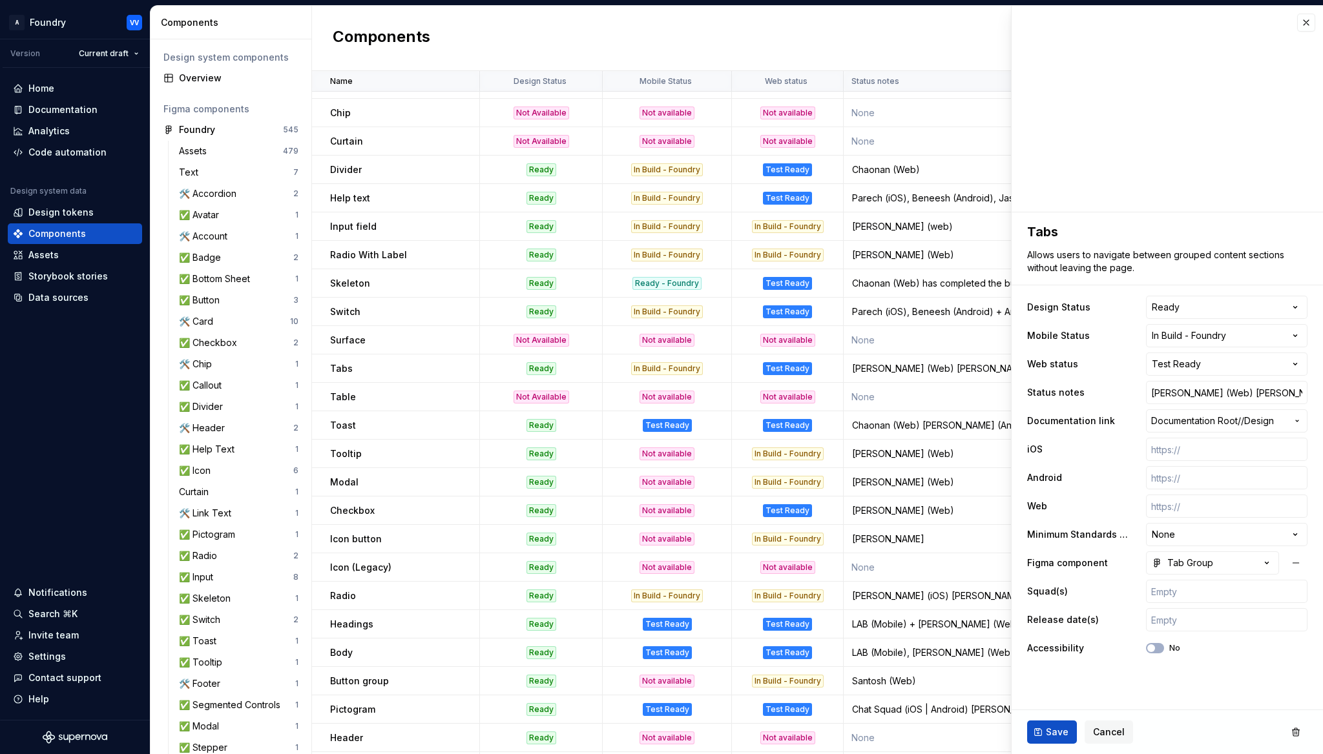
click at [1296, 338] on html "A Foundry VV Version Current draft Home Documentation Analytics Code automation…" at bounding box center [661, 377] width 1323 height 754
select select "**********"
click at [1053, 734] on span "Save" at bounding box center [1057, 732] width 23 height 13
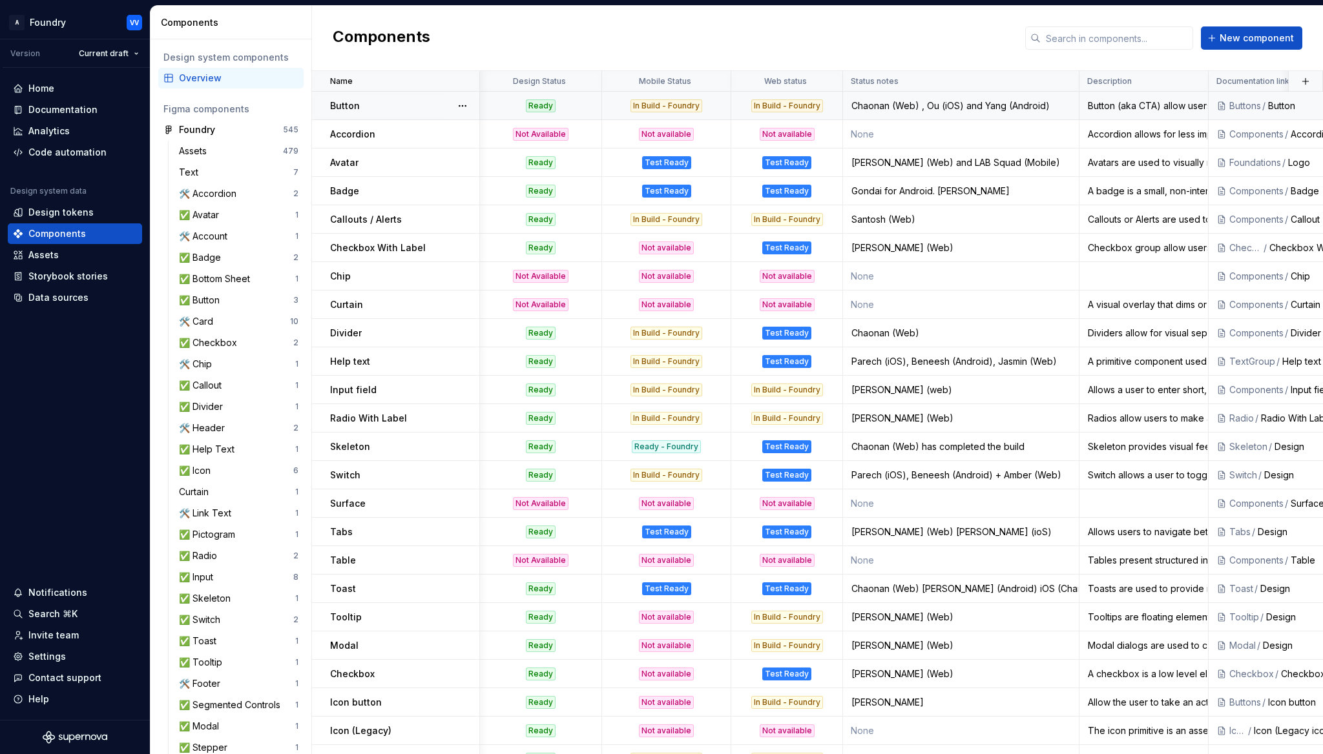
scroll to position [2, 1]
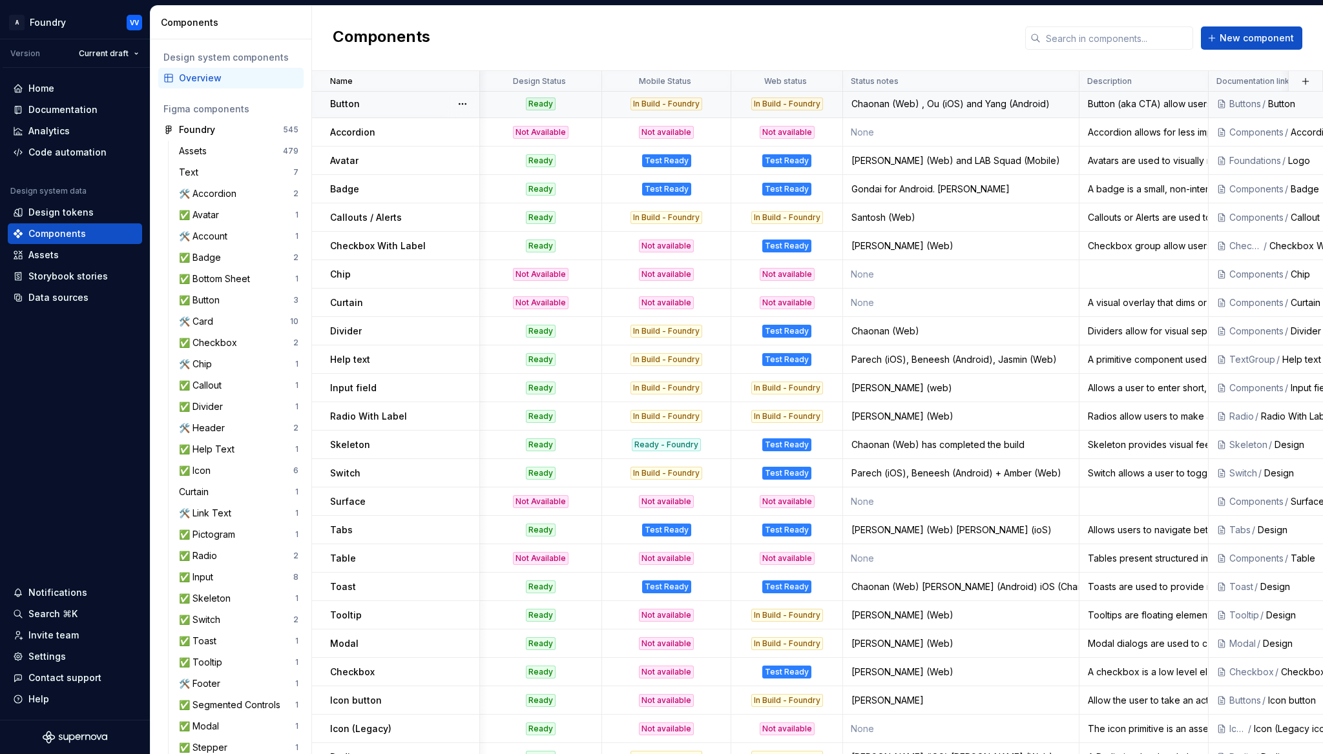
click at [664, 101] on div "In Build - Foundry" at bounding box center [666, 104] width 72 height 13
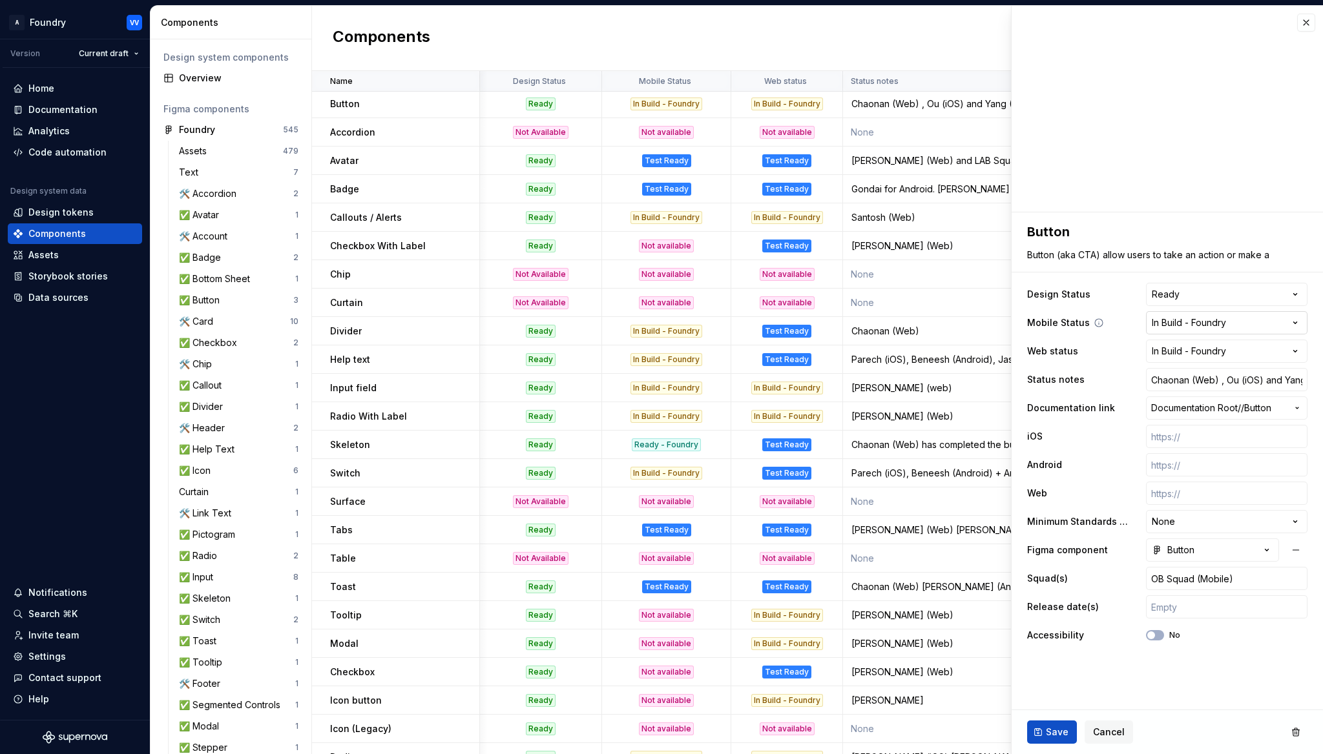
click at [1294, 320] on html "A Foundry VV Version Current draft Home Documentation Analytics Code automation…" at bounding box center [661, 377] width 1323 height 754
click at [1295, 321] on html "A Foundry VV Version Current draft Home Documentation Analytics Code automation…" at bounding box center [661, 377] width 1323 height 754
type textarea "*"
select select "**********"
click at [1051, 733] on span "Save" at bounding box center [1057, 732] width 23 height 13
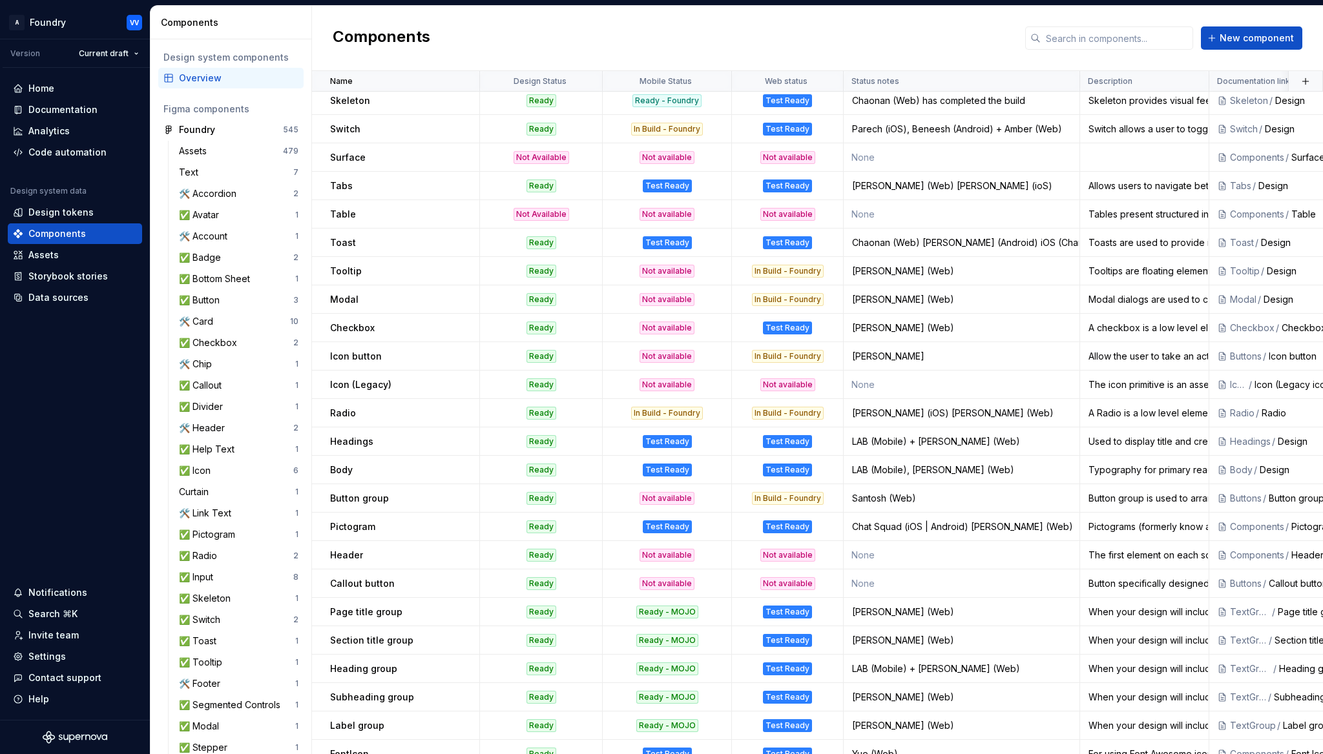
scroll to position [348, 0]
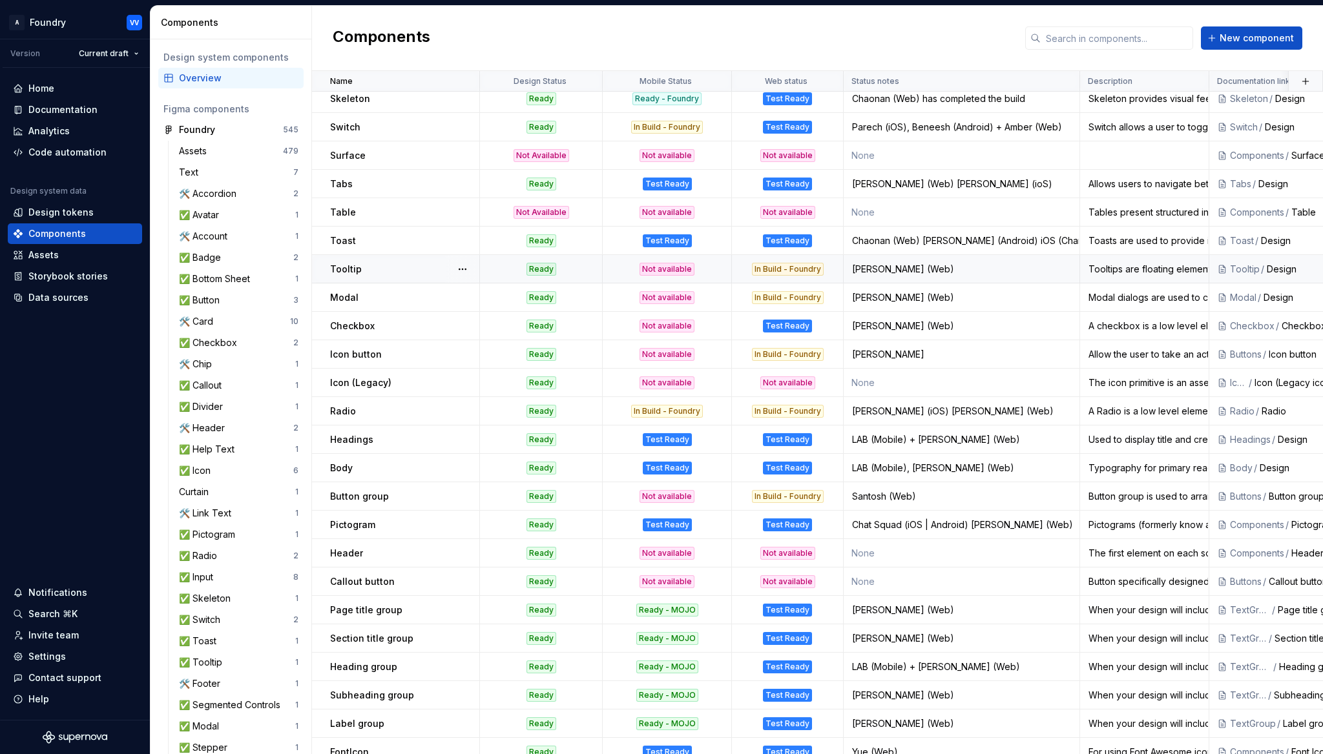
click at [674, 268] on div "Not available" at bounding box center [666, 269] width 55 height 13
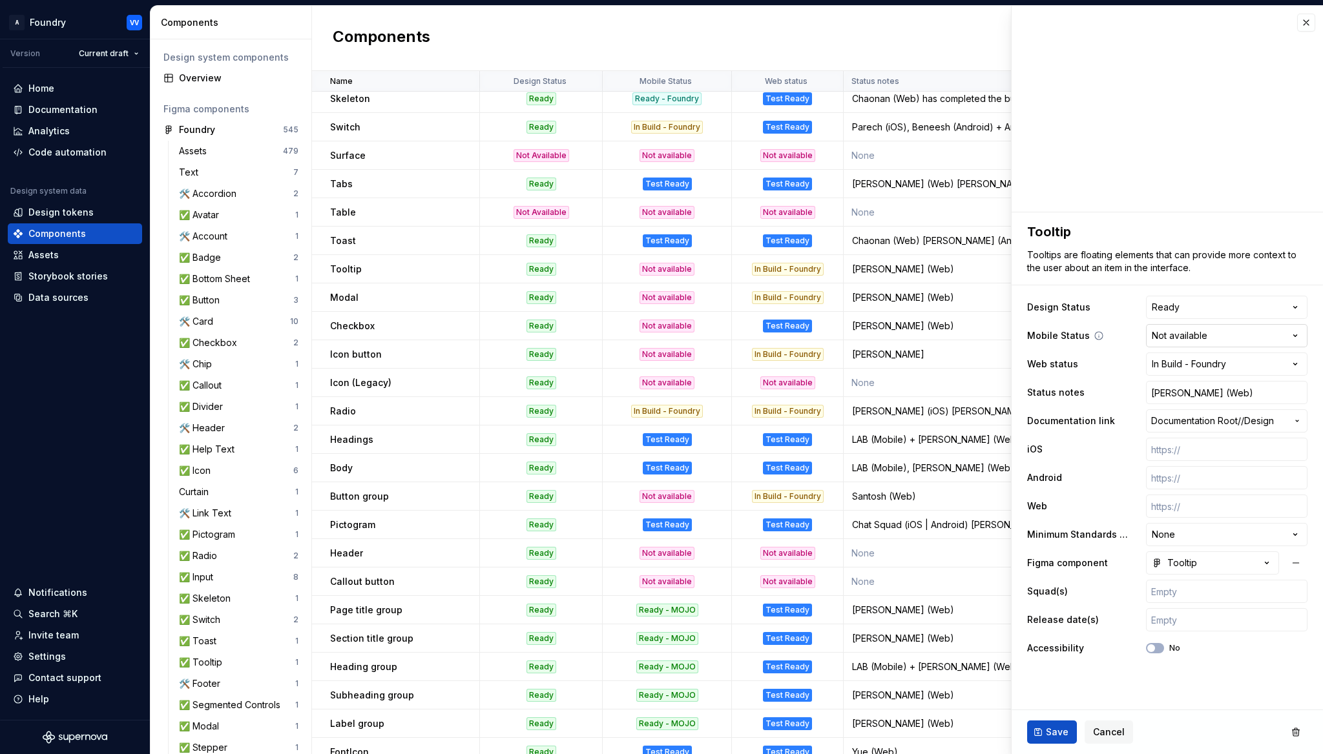
click at [1293, 333] on html "A Foundry VV Version Current draft Home Documentation Analytics Code automation…" at bounding box center [661, 377] width 1323 height 754
type textarea "*"
select select "**********"
click at [1049, 734] on span "Save" at bounding box center [1057, 732] width 23 height 13
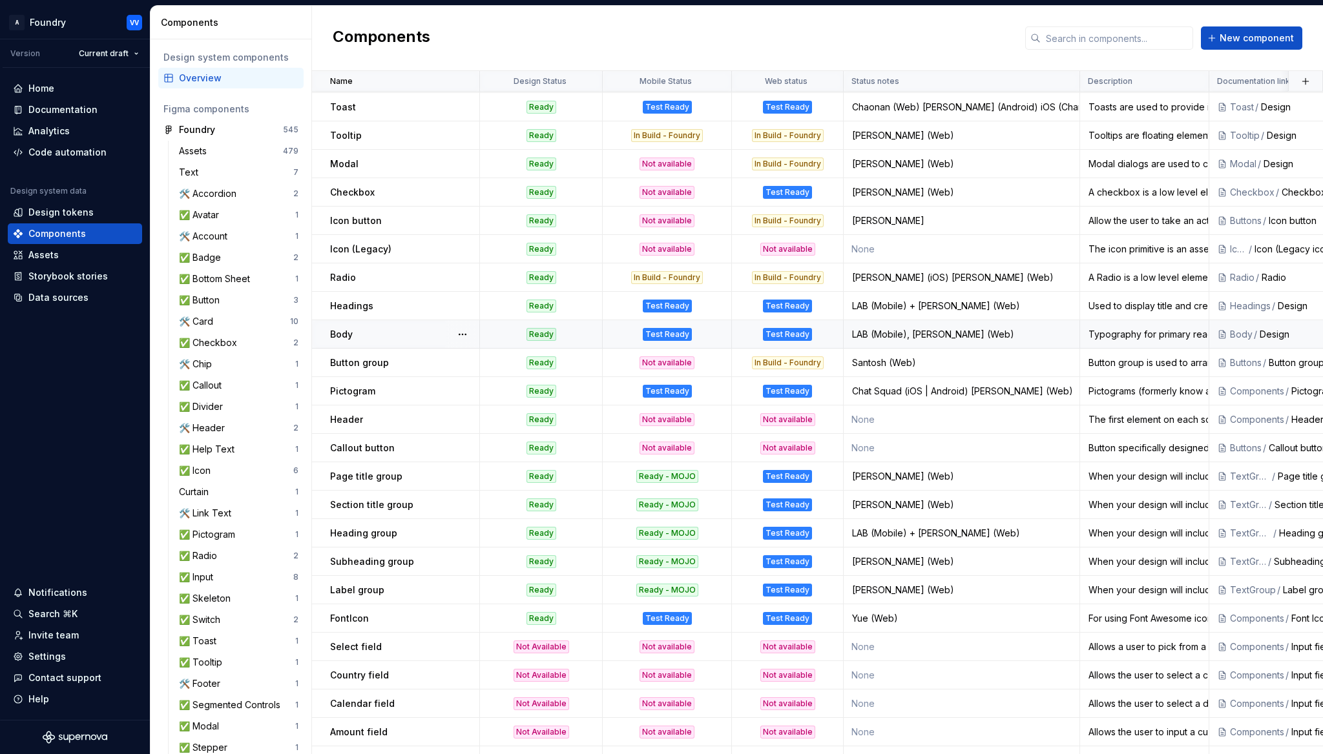
scroll to position [482, 0]
click at [675, 360] on div "Not available" at bounding box center [666, 362] width 55 height 13
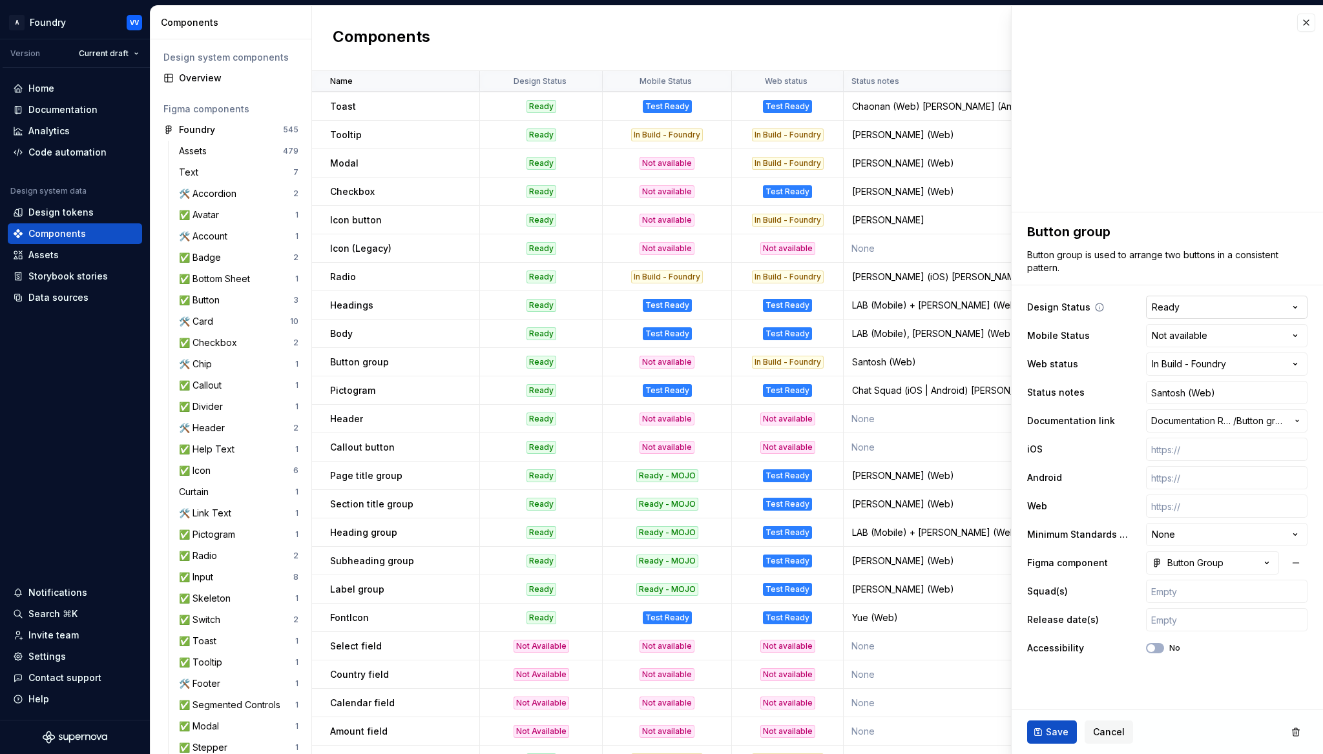
click at [1296, 304] on html "A Foundry VV Version Current draft Home Documentation Analytics Code automation…" at bounding box center [661, 377] width 1323 height 754
type textarea "*"
click at [1231, 278] on html "A Foundry VV Version Current draft Home Documentation Analytics Code automation…" at bounding box center [661, 377] width 1323 height 754
click at [1299, 333] on html "A Foundry VV Version Current draft Home Documentation Analytics Code automation…" at bounding box center [661, 377] width 1323 height 754
select select "**********"
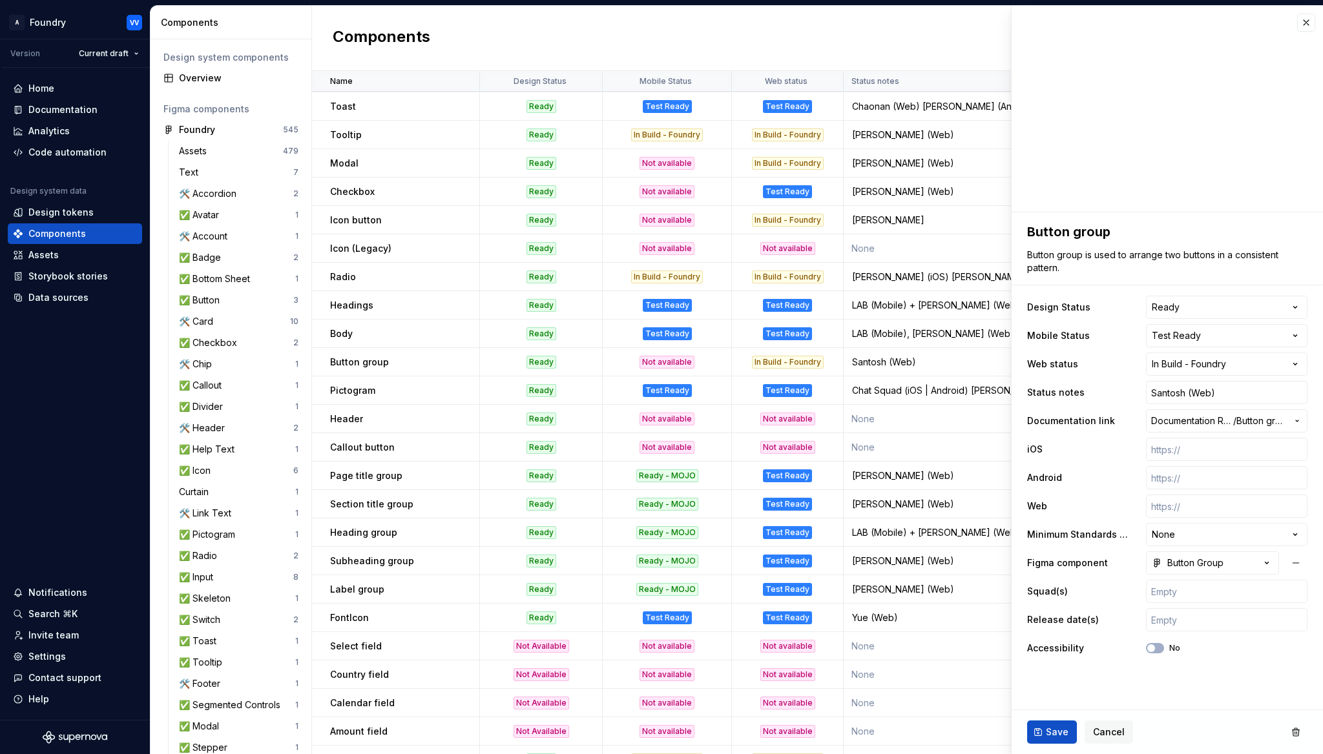
click at [1053, 734] on span "Save" at bounding box center [1057, 732] width 23 height 13
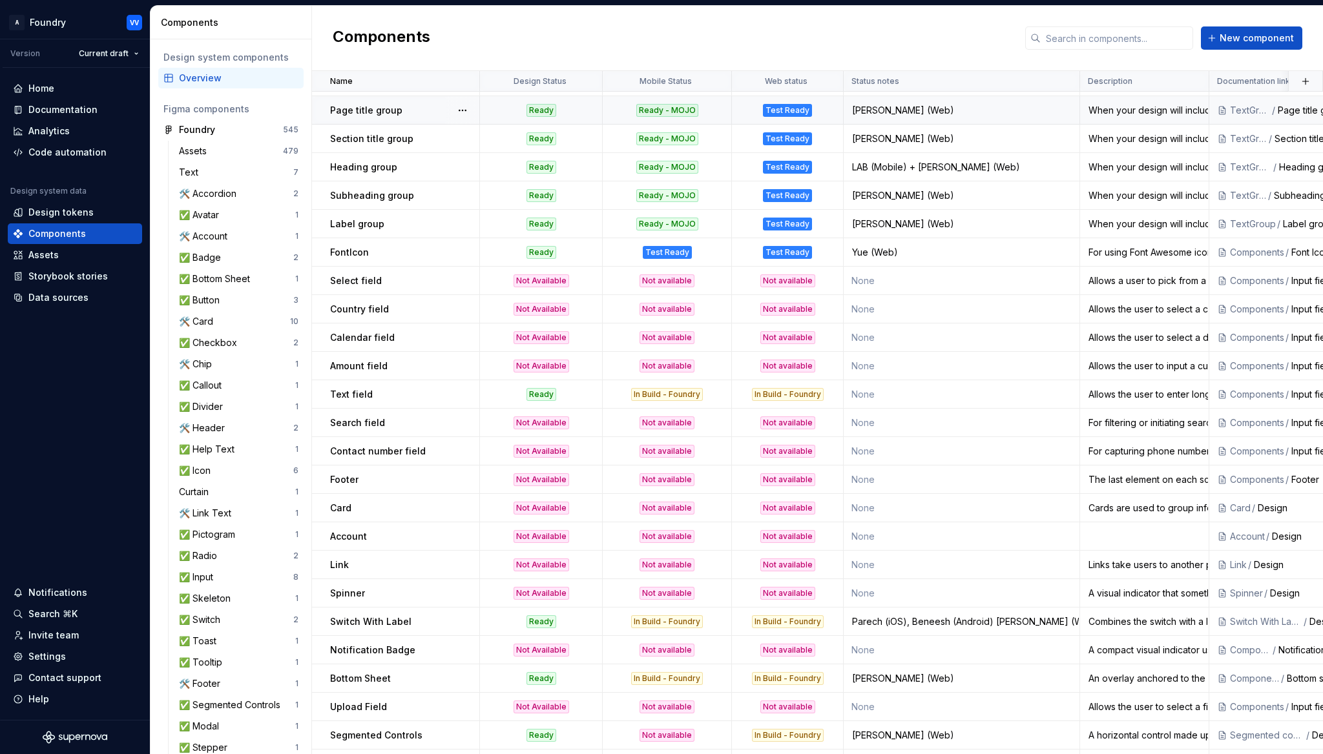
scroll to position [872, 0]
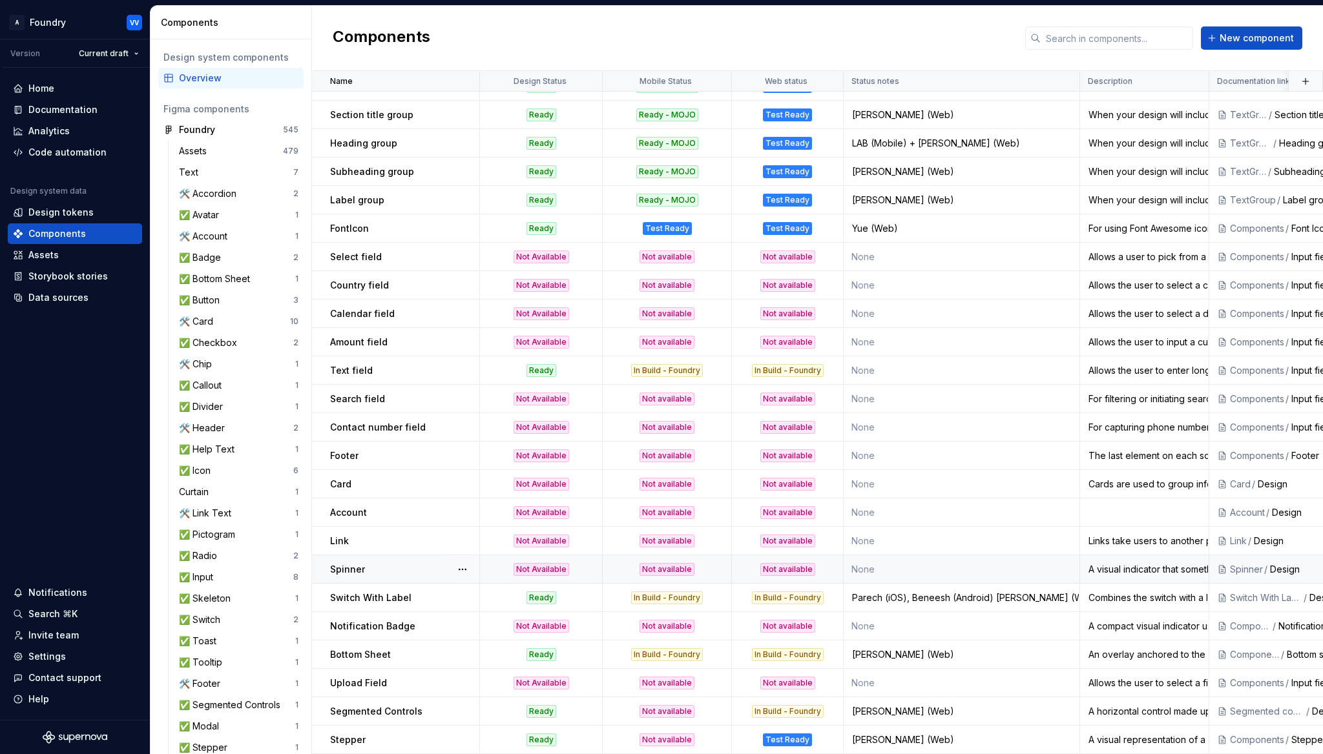
click at [668, 571] on div "Not available" at bounding box center [666, 569] width 55 height 13
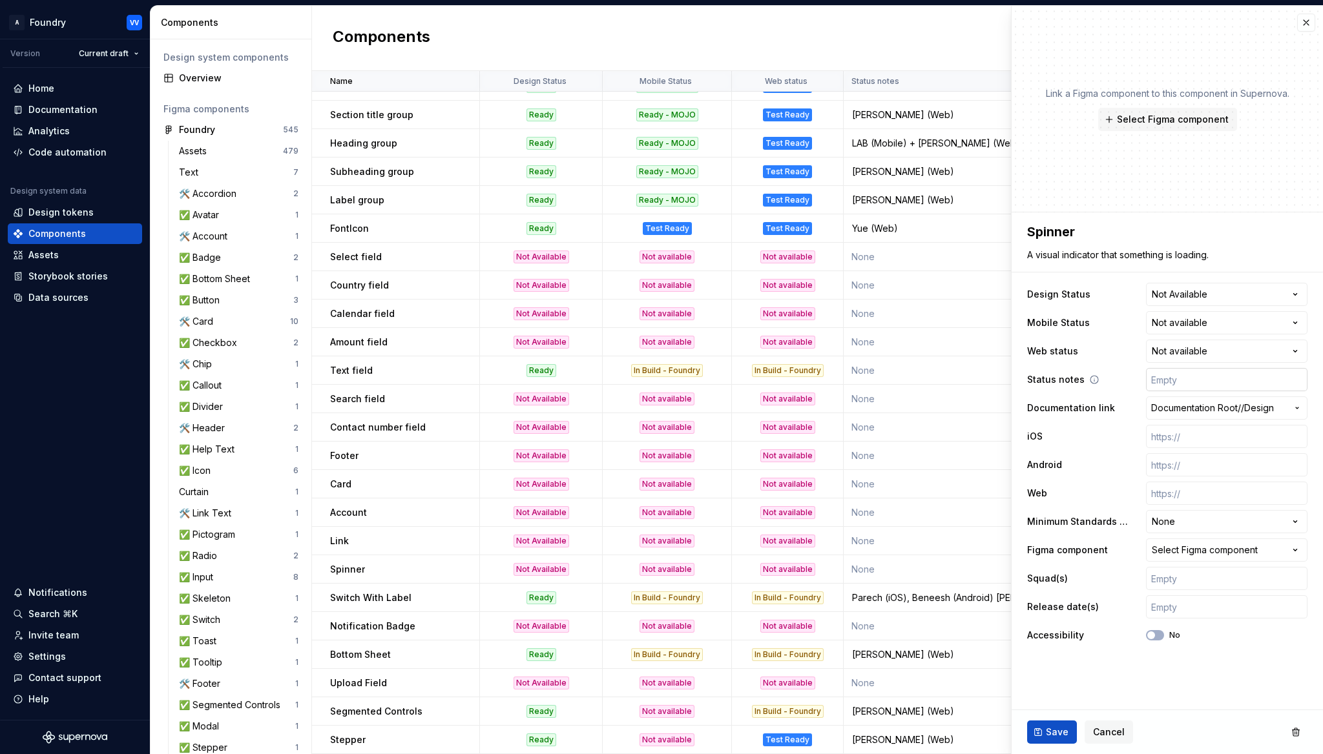
type textarea "*"
click at [1299, 324] on html "A Foundry VV Version Current draft Home Documentation Analytics Code automation…" at bounding box center [661, 377] width 1323 height 754
select select "**********"
click at [1049, 732] on span "Save" at bounding box center [1057, 732] width 23 height 13
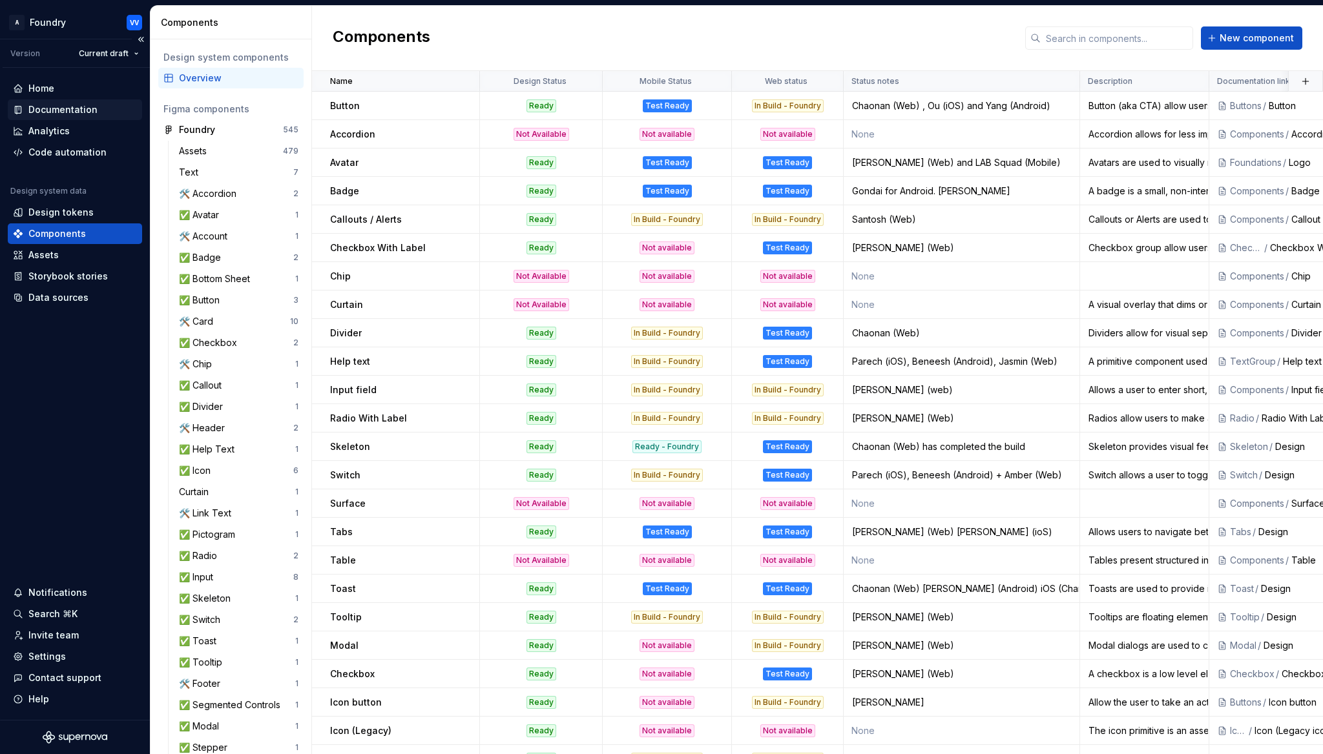
click at [62, 110] on div "Documentation" at bounding box center [62, 109] width 69 height 13
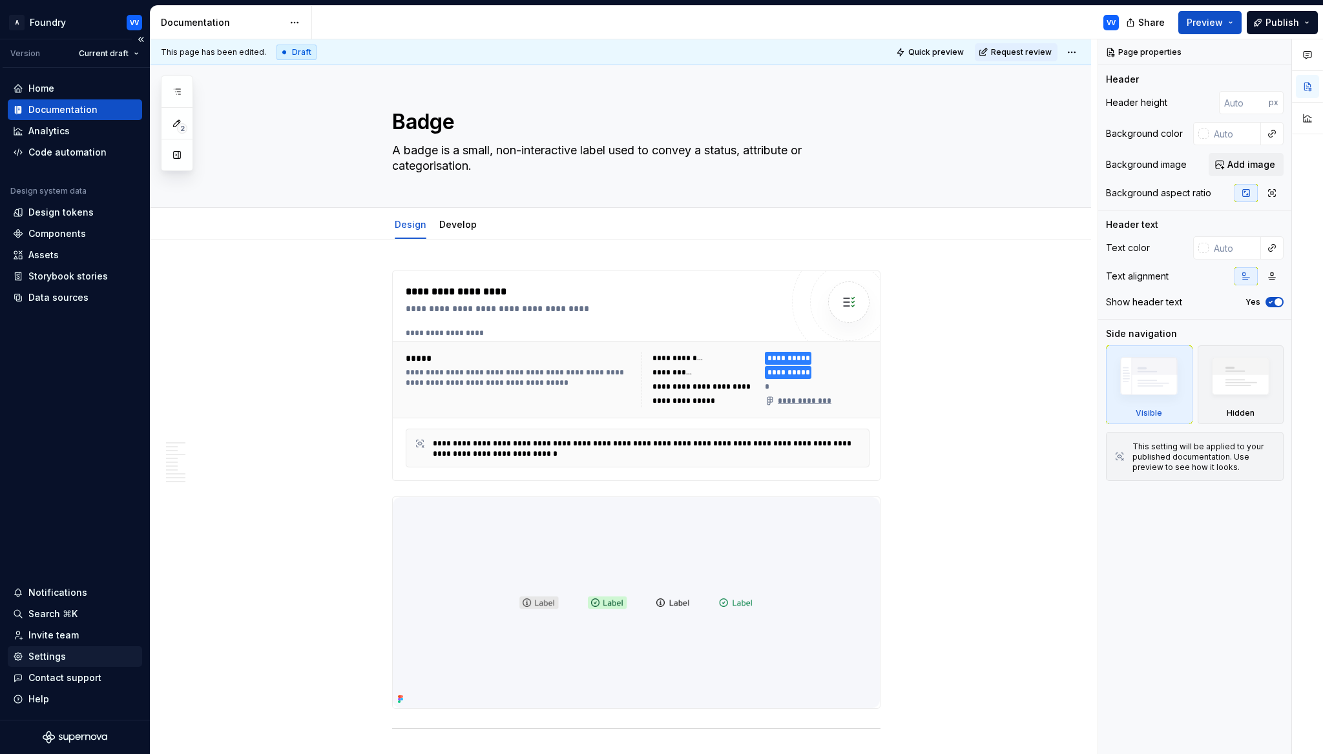
click at [46, 655] on div "Settings" at bounding box center [46, 656] width 37 height 13
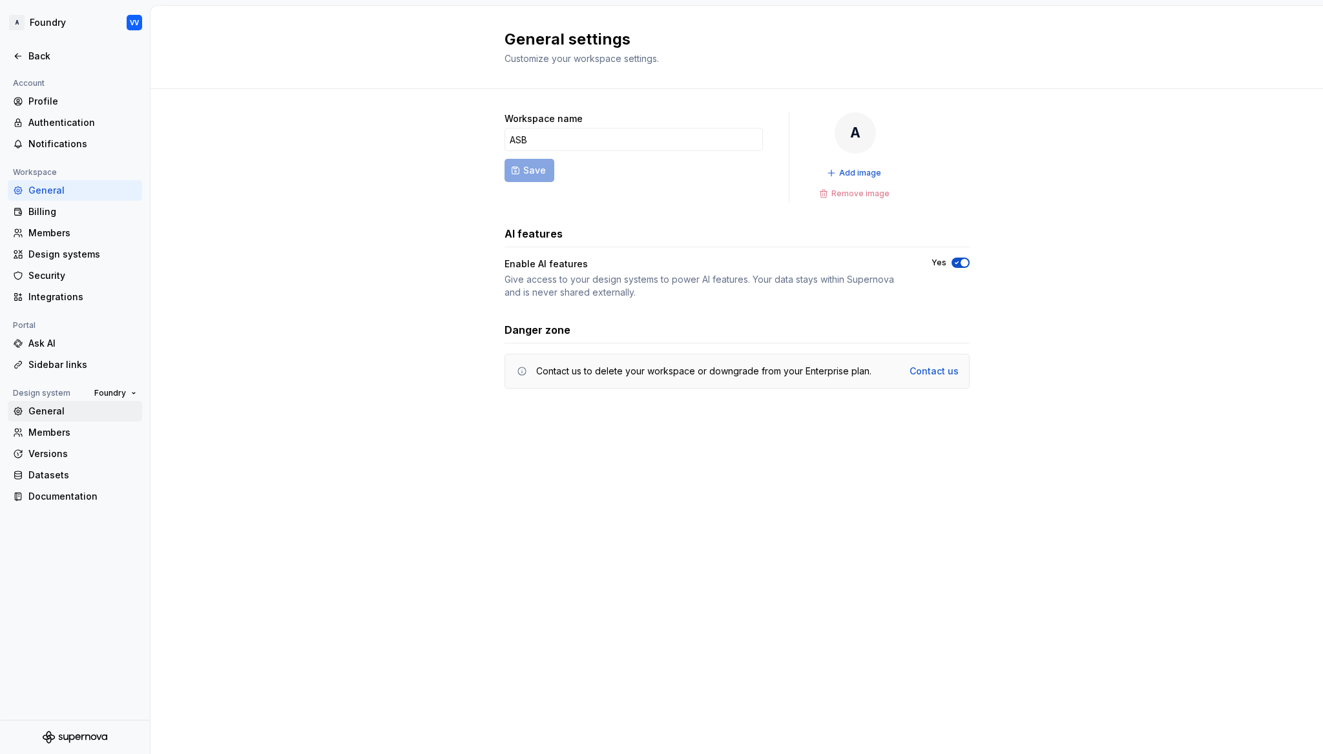
click at [44, 414] on div "General" at bounding box center [82, 411] width 108 height 13
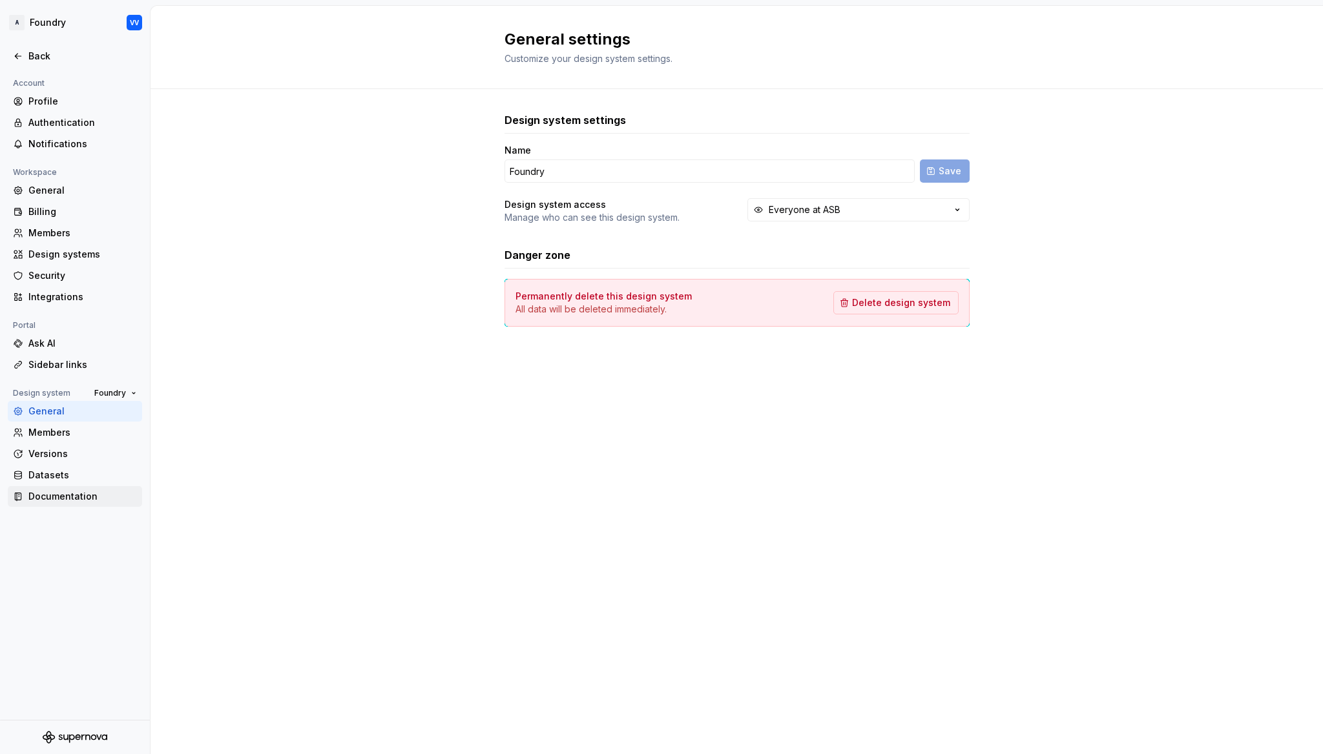
click at [47, 497] on div "Documentation" at bounding box center [82, 496] width 108 height 13
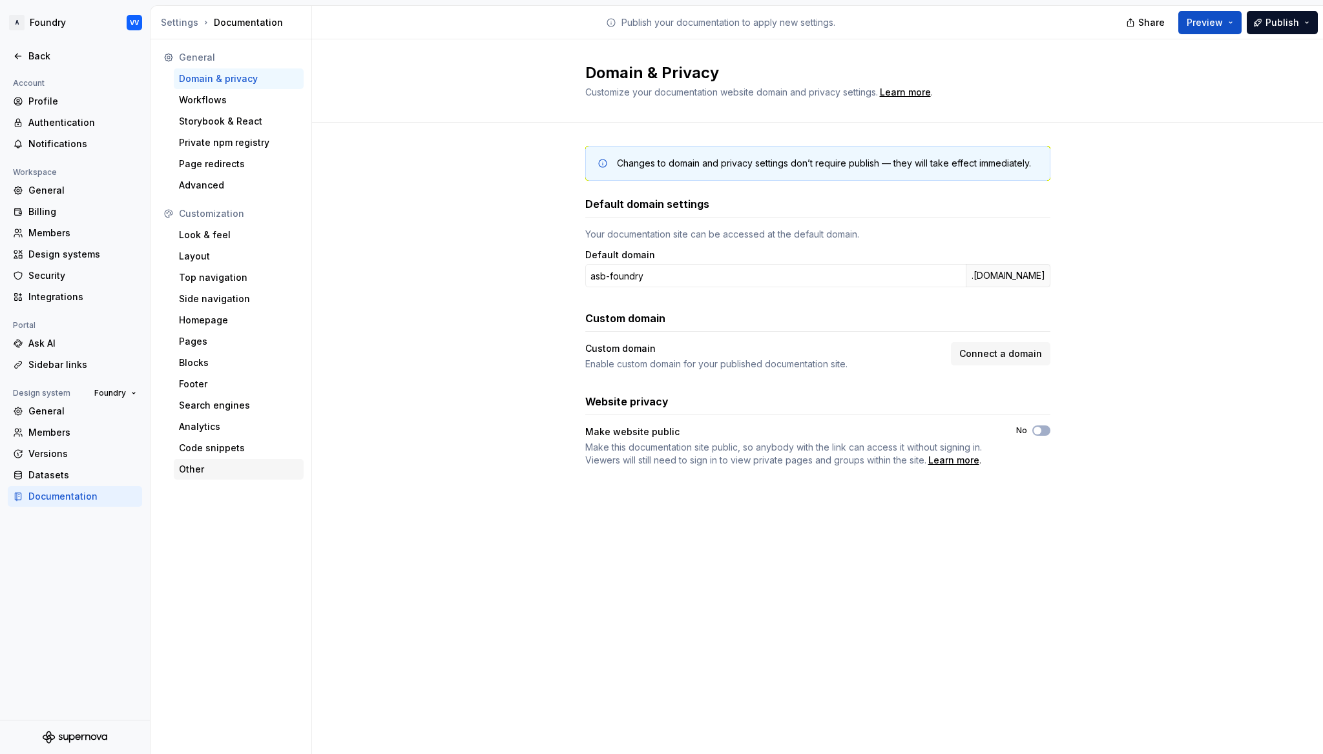
click at [191, 460] on div "Other" at bounding box center [239, 469] width 130 height 21
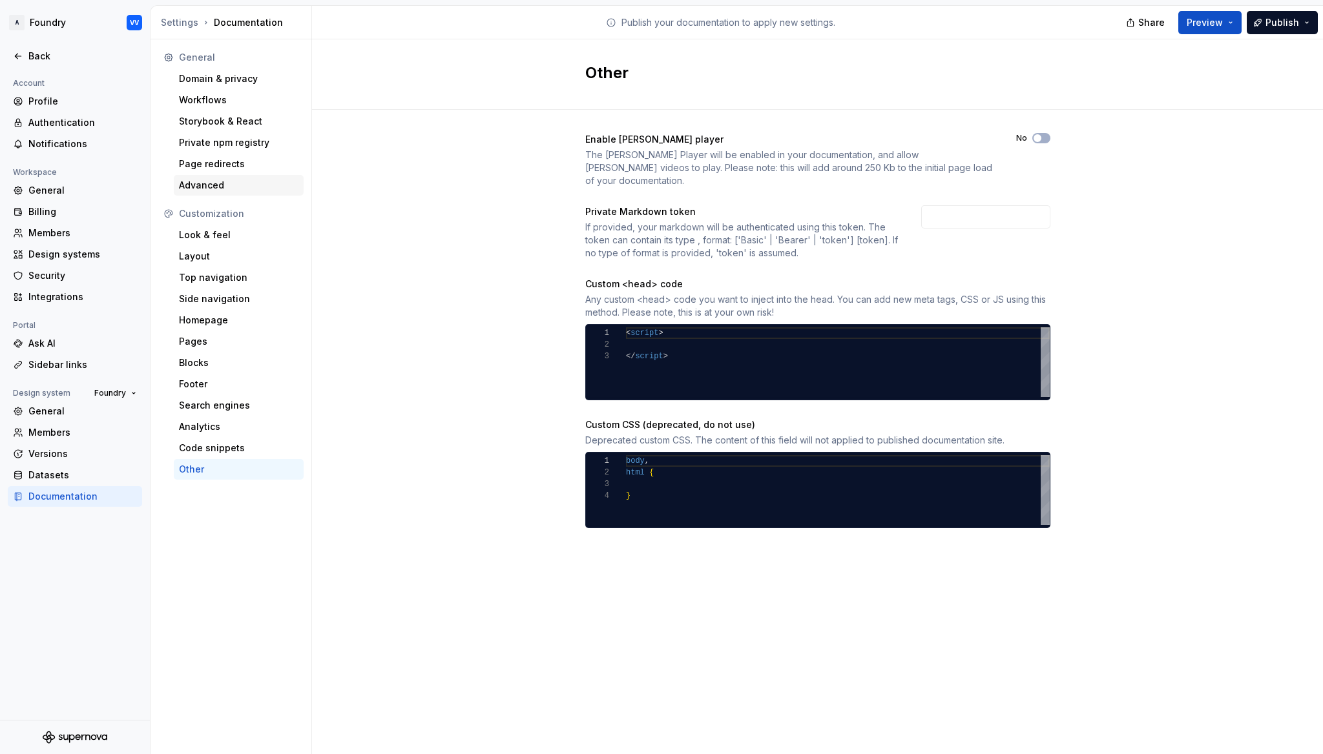
click at [194, 186] on div "Advanced" at bounding box center [238, 185] width 119 height 13
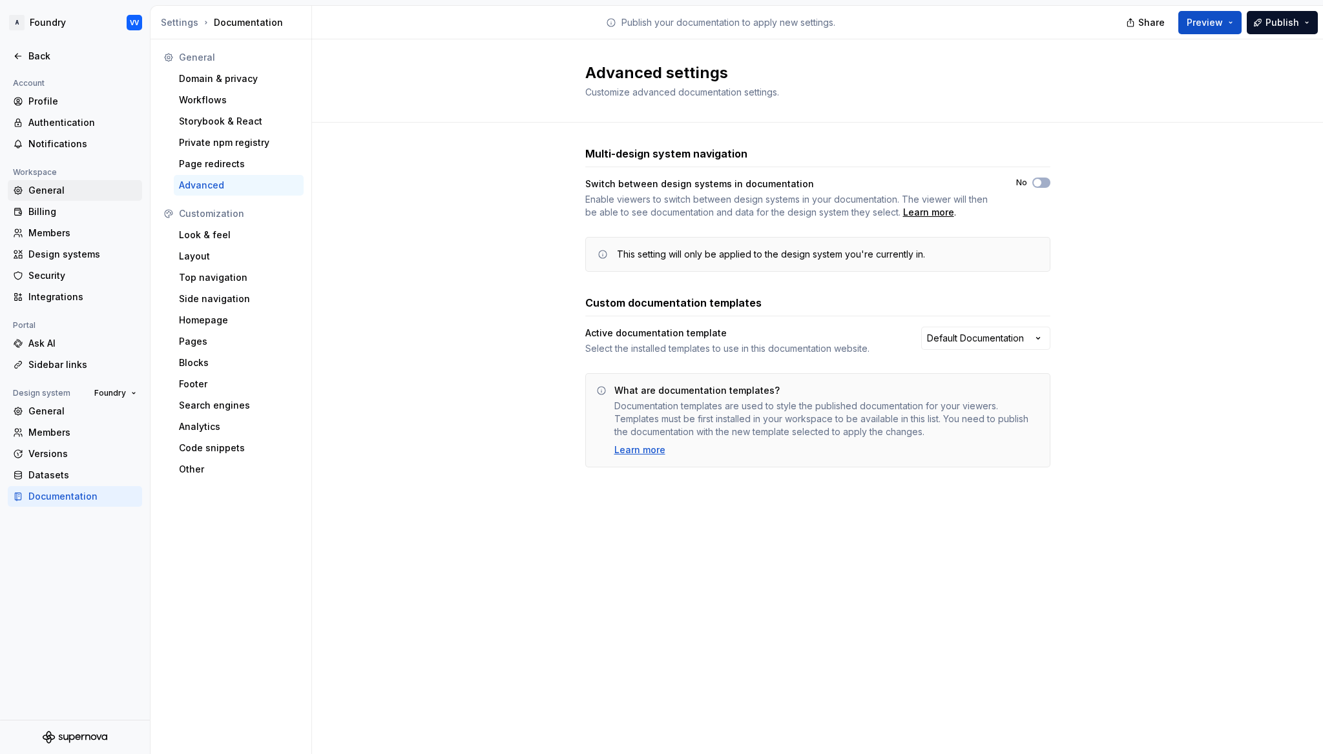
click at [45, 187] on div "General" at bounding box center [82, 190] width 108 height 13
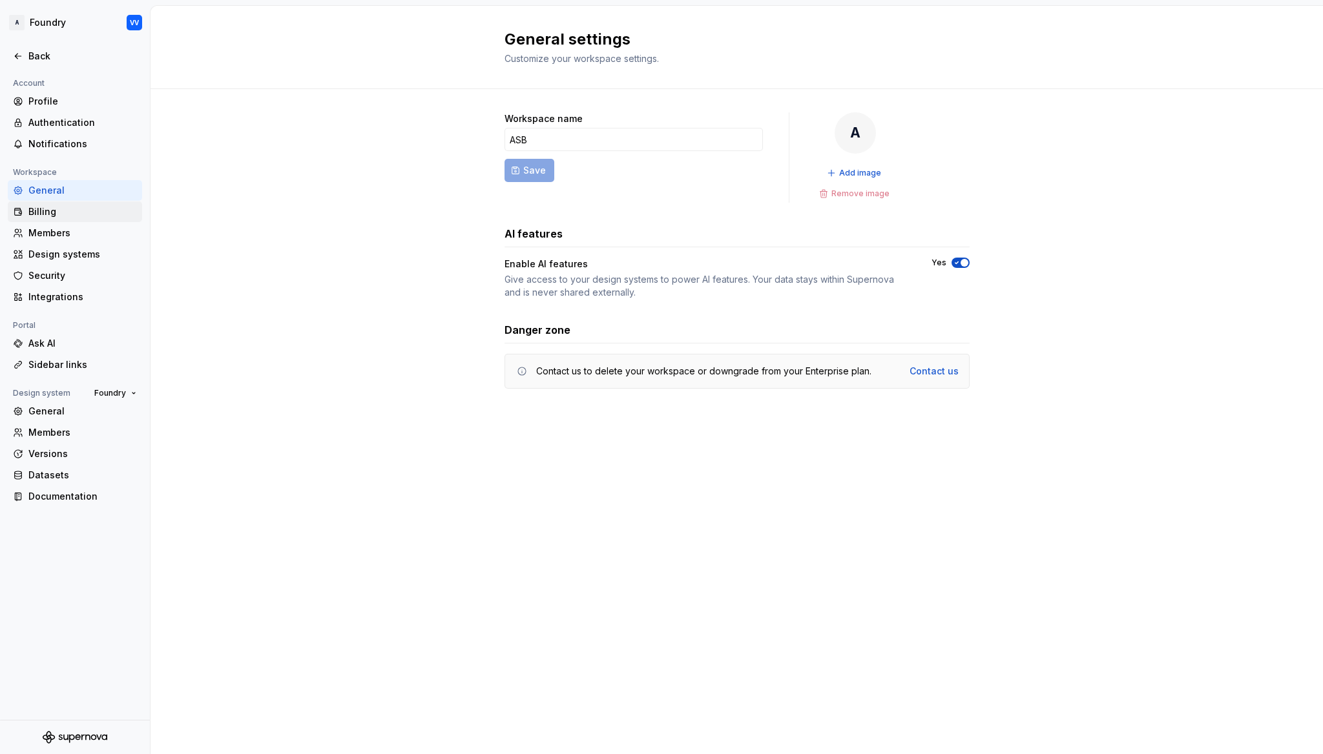
click at [43, 211] on div "Billing" at bounding box center [82, 211] width 108 height 13
click at [40, 235] on div "Members" at bounding box center [82, 233] width 108 height 13
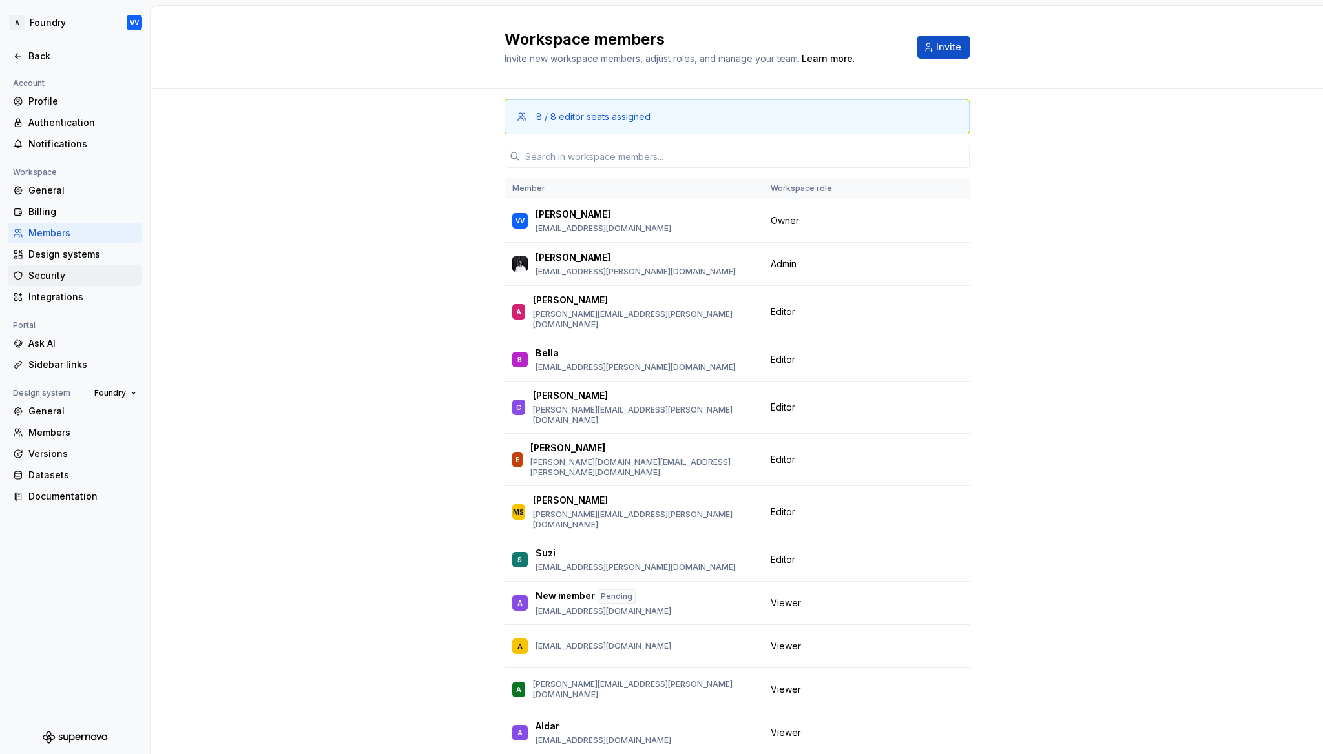
click at [53, 275] on div "Security" at bounding box center [82, 275] width 108 height 13
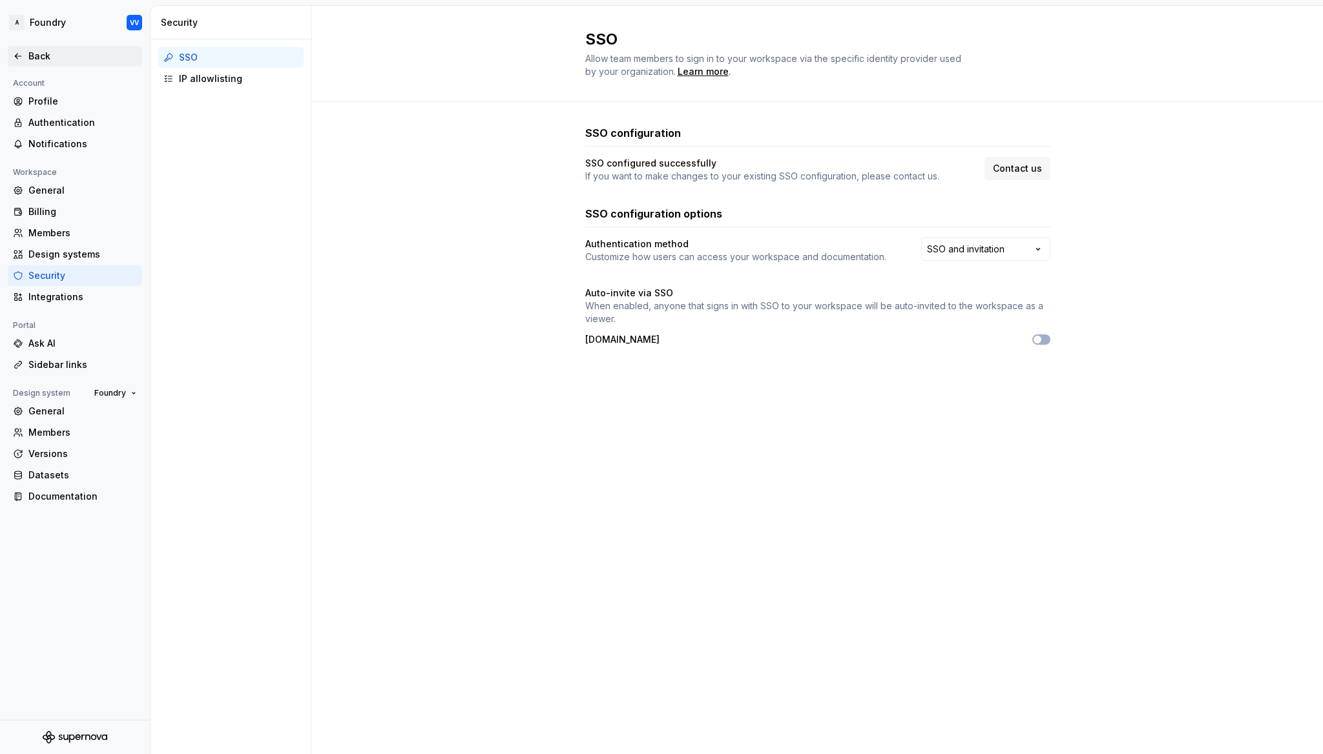
click at [32, 57] on div "Back" at bounding box center [82, 56] width 108 height 13
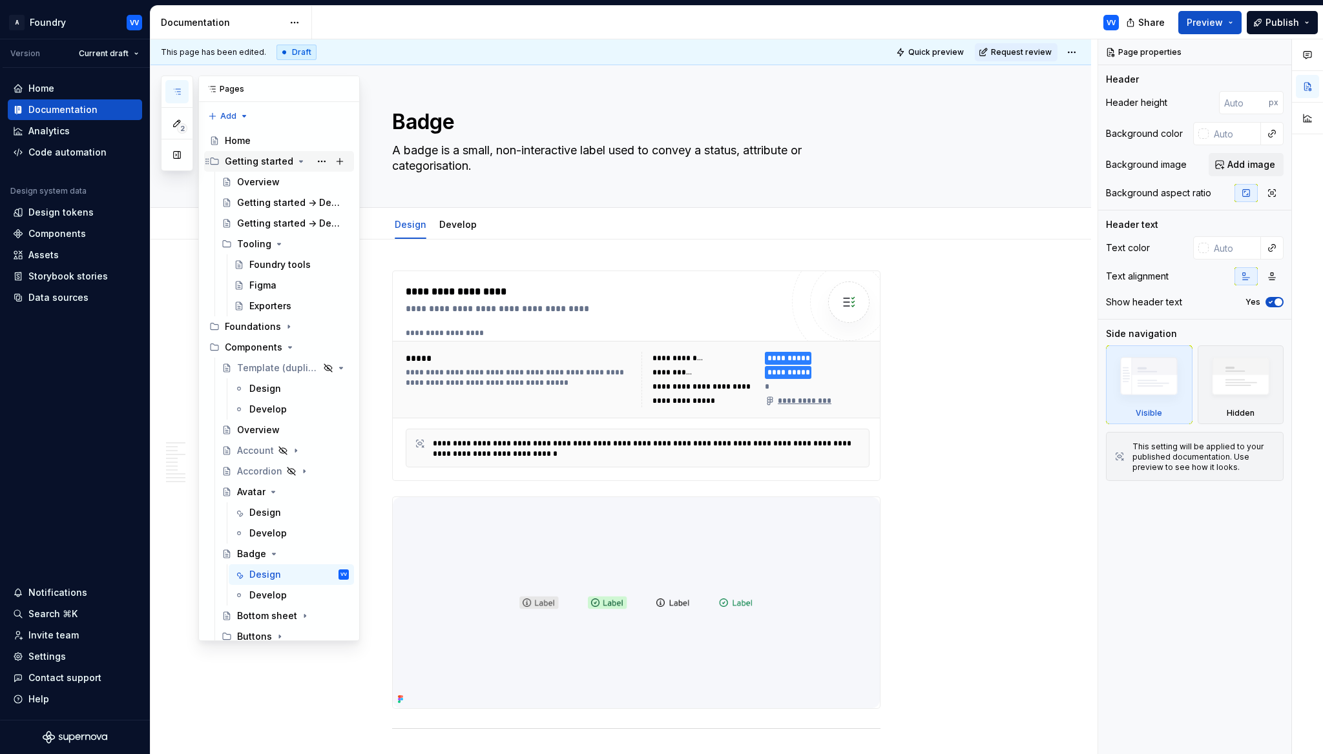
click at [298, 160] on icon "Page tree" at bounding box center [301, 161] width 10 height 10
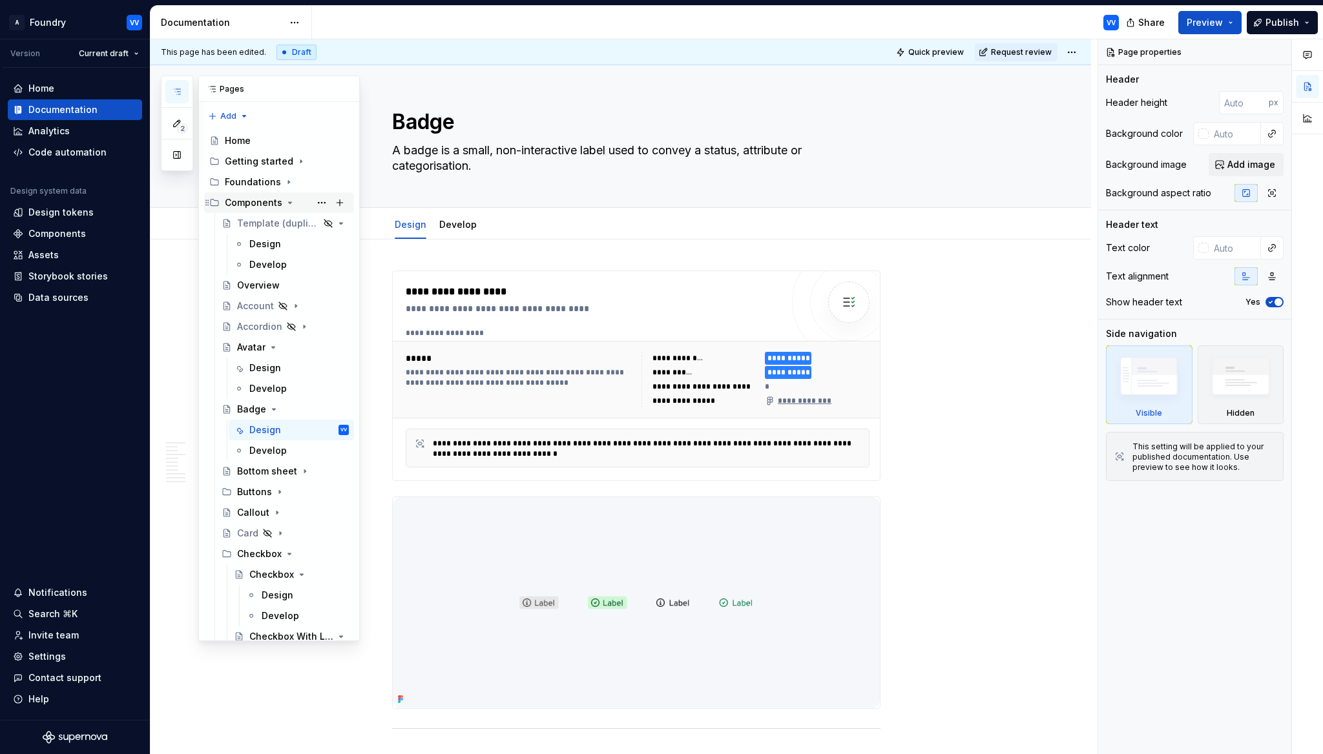
click at [281, 200] on div "Components" at bounding box center [287, 203] width 124 height 18
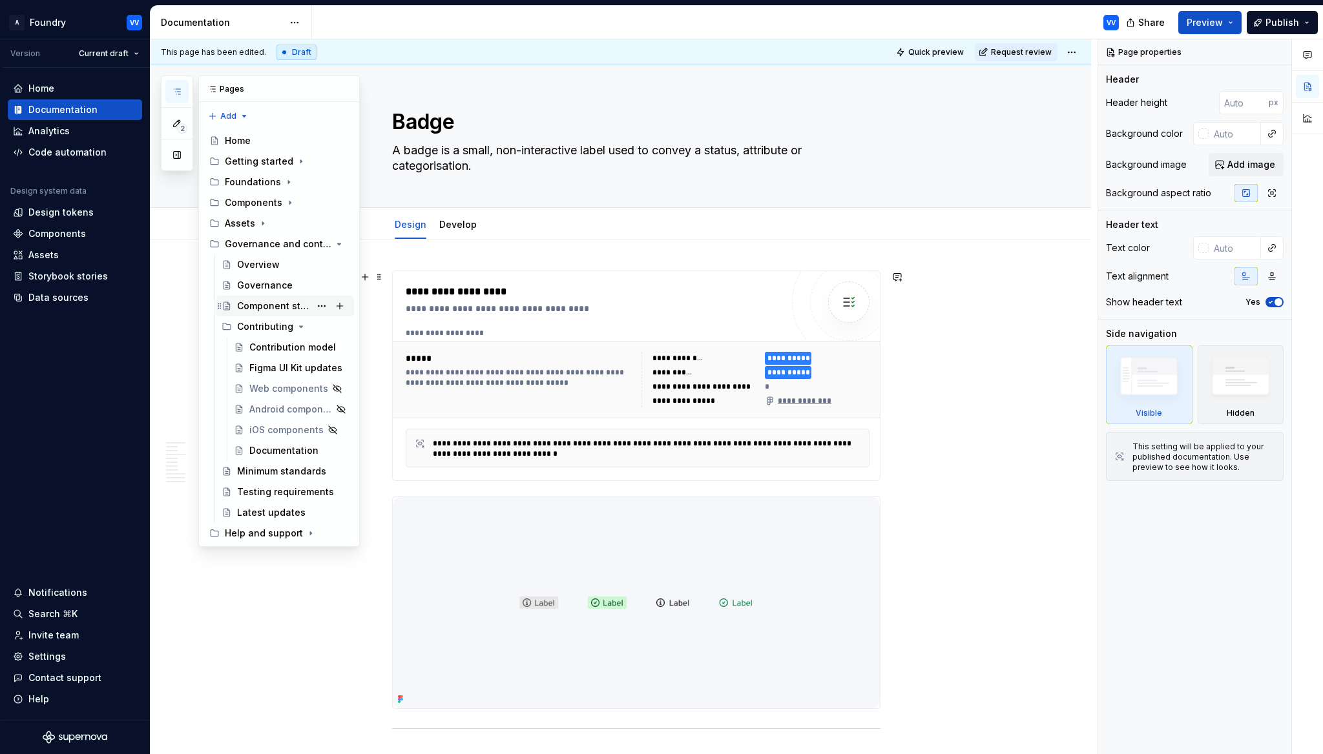
click at [259, 302] on div "Component status" at bounding box center [273, 306] width 73 height 13
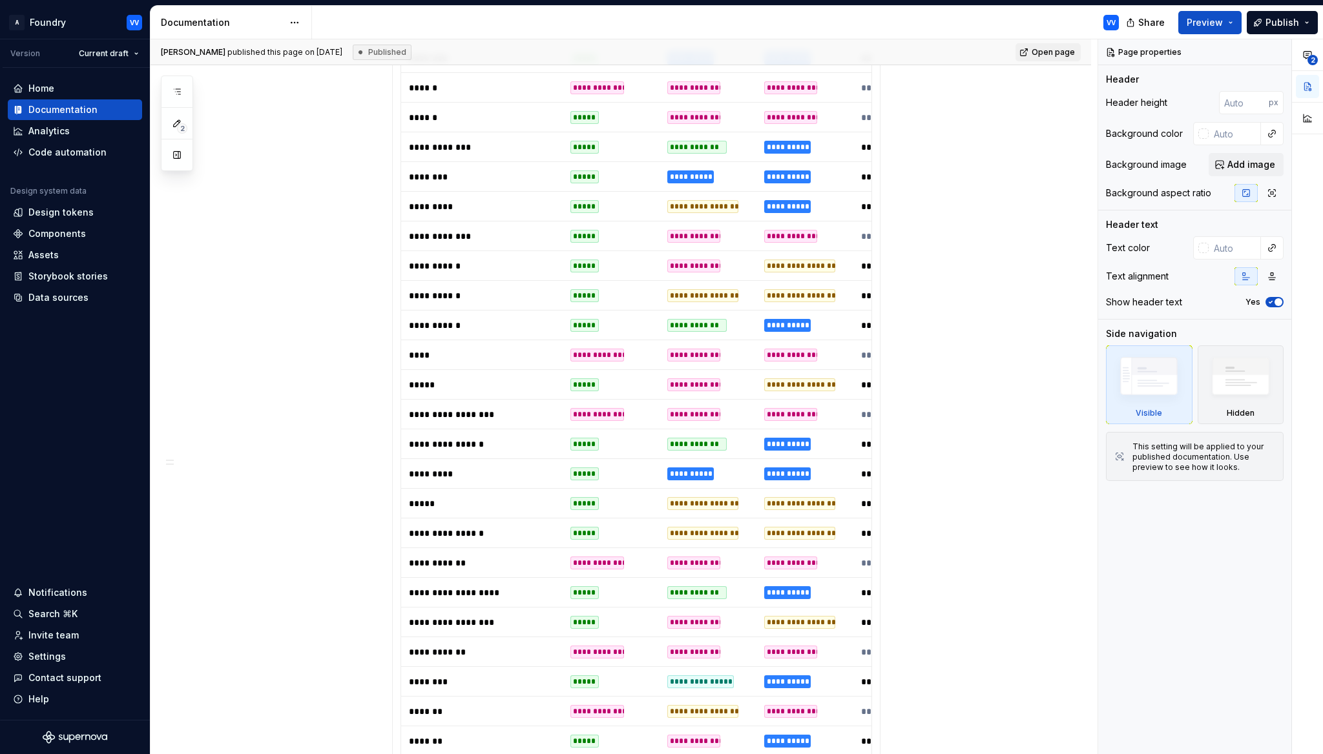
scroll to position [1115, 0]
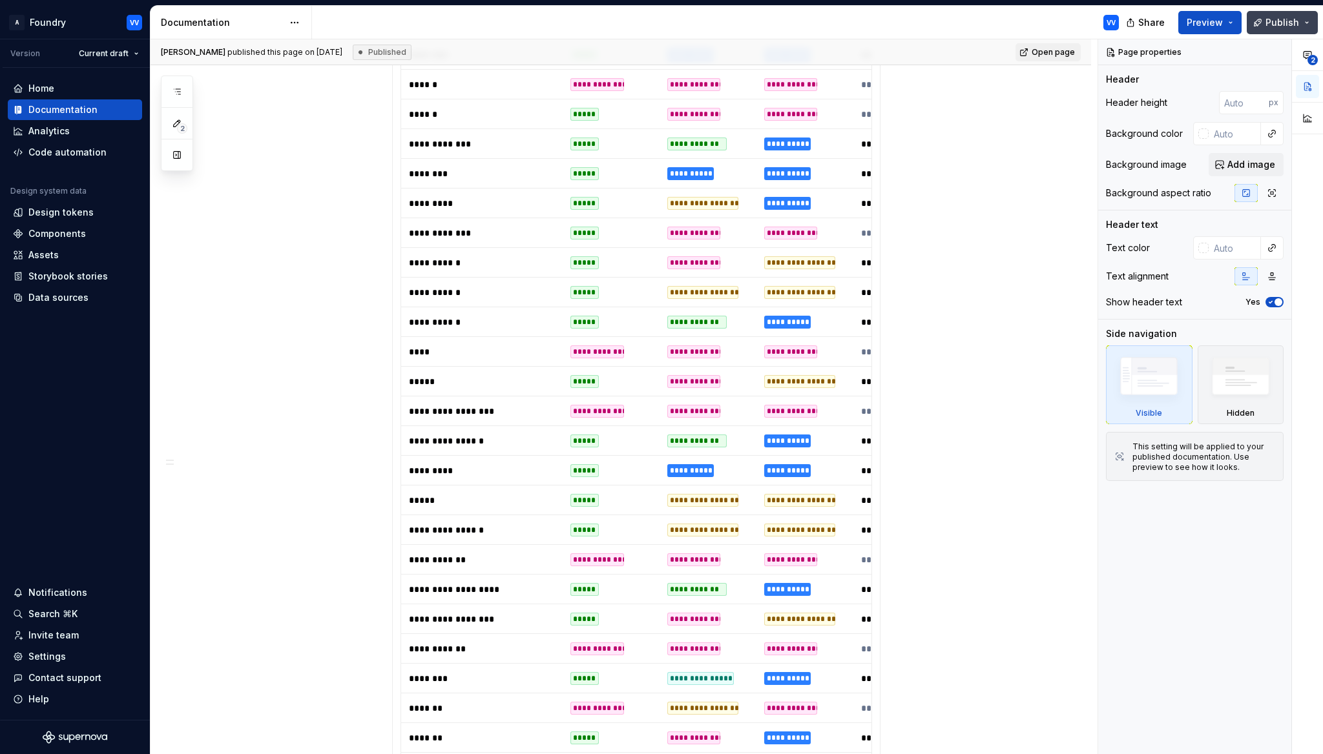
click at [1280, 17] on span "Publish" at bounding box center [1282, 22] width 34 height 13
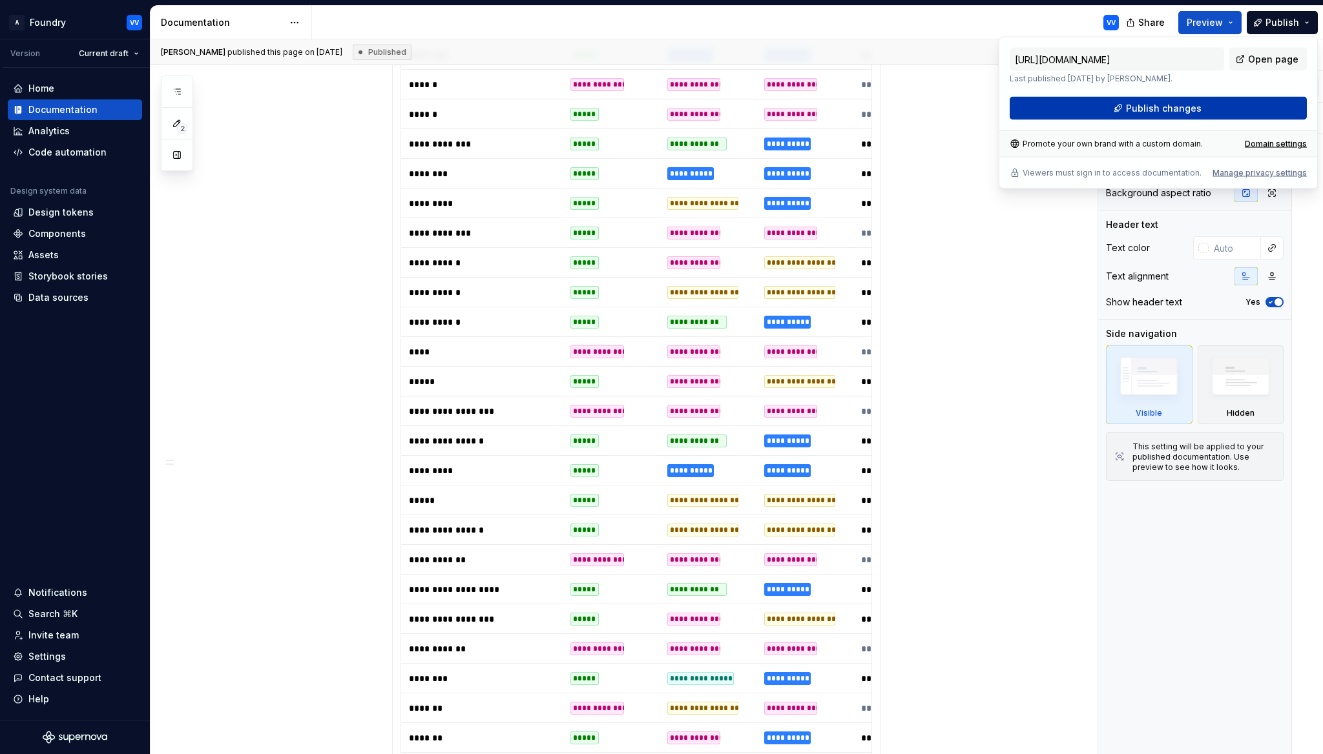
click at [1145, 109] on span "Publish changes" at bounding box center [1164, 108] width 76 height 13
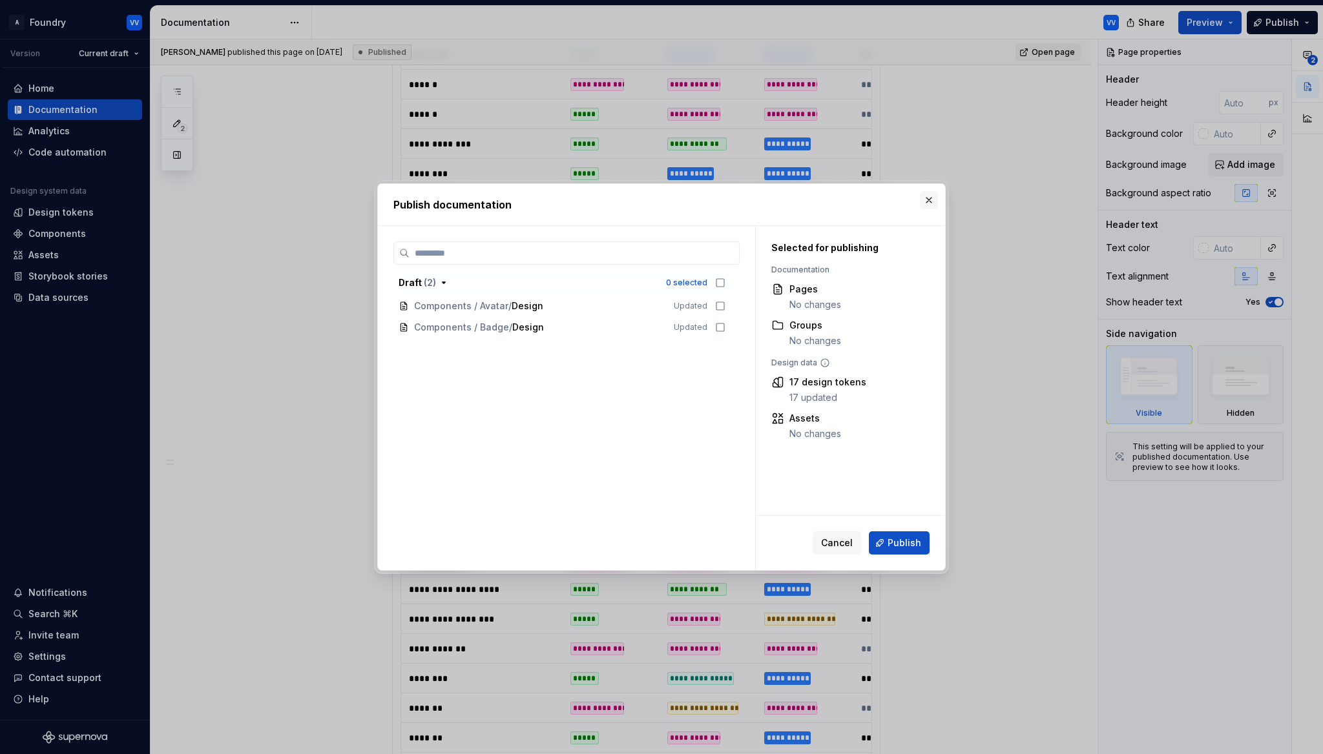
click at [929, 201] on button "button" at bounding box center [929, 200] width 18 height 18
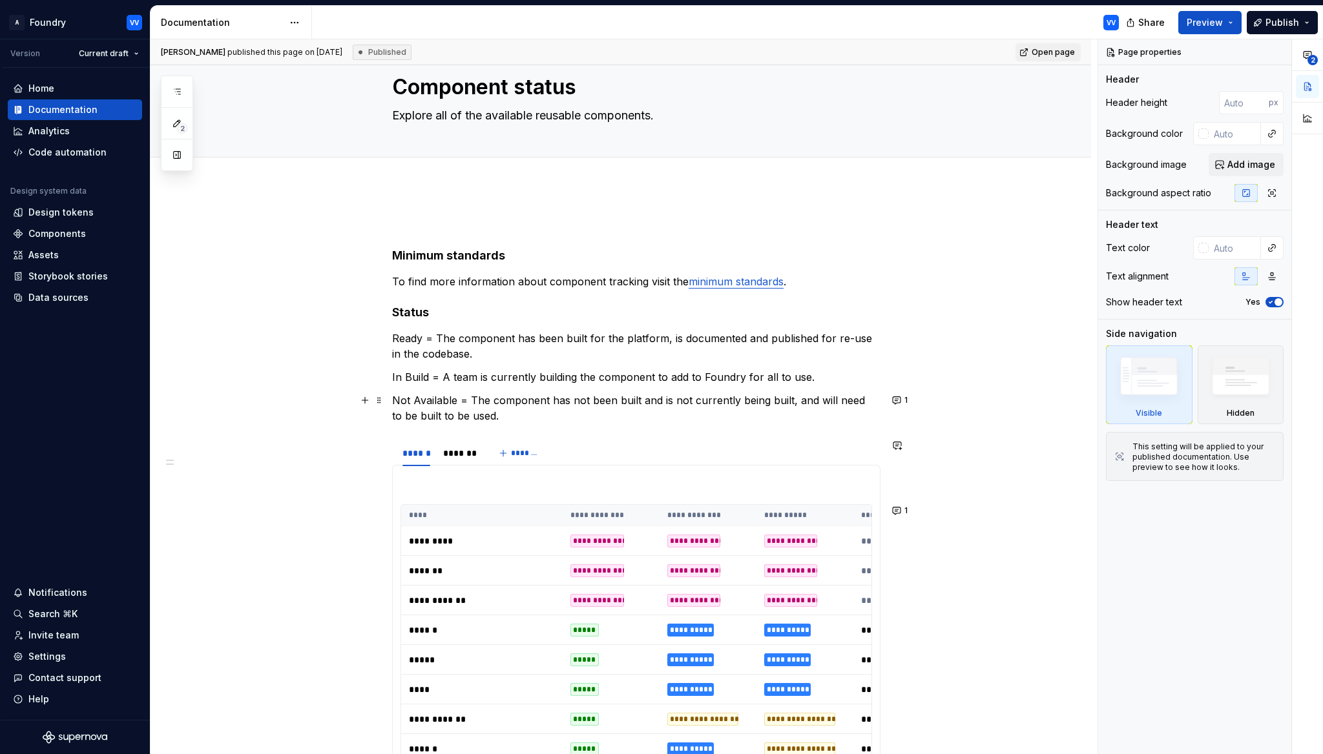
scroll to position [0, 0]
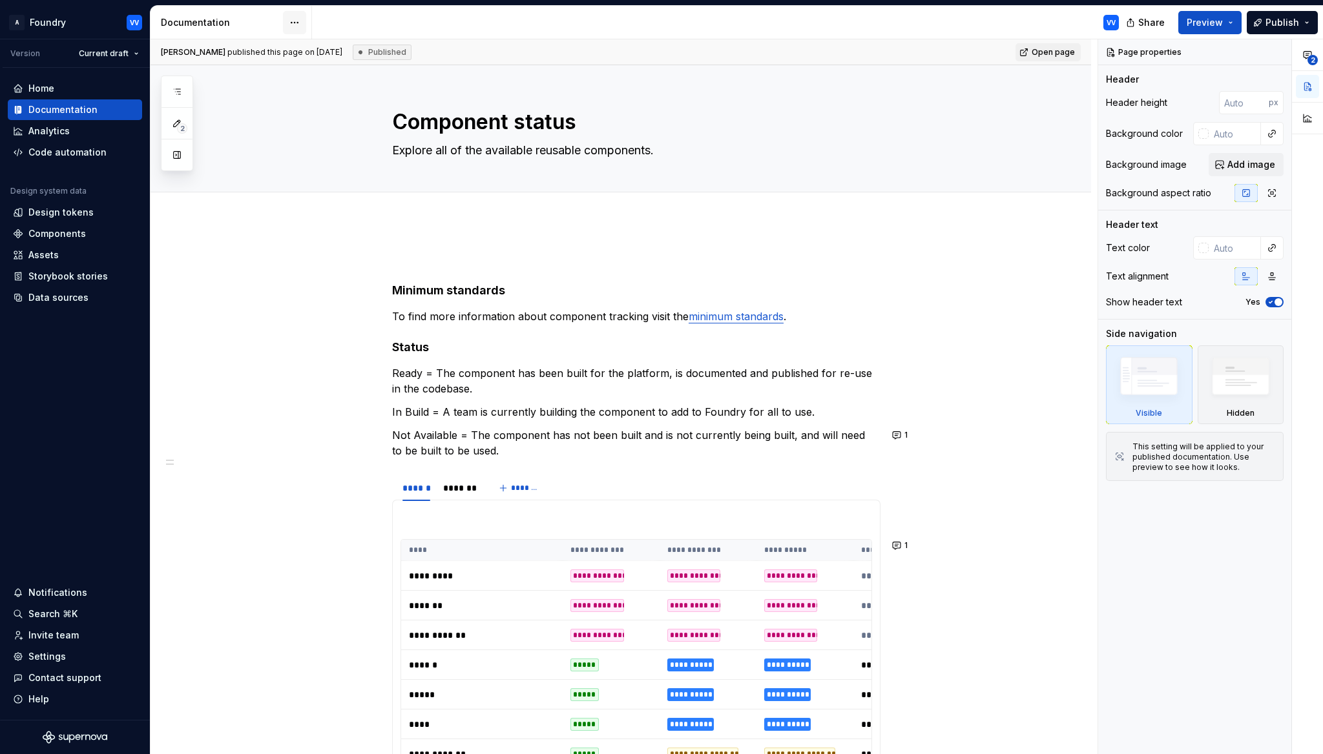
click at [297, 28] on html "A Foundry VV Version Current draft Home Documentation Analytics Code automation…" at bounding box center [661, 377] width 1323 height 754
click at [316, 70] on div "Toggle focus mode" at bounding box center [359, 68] width 105 height 13
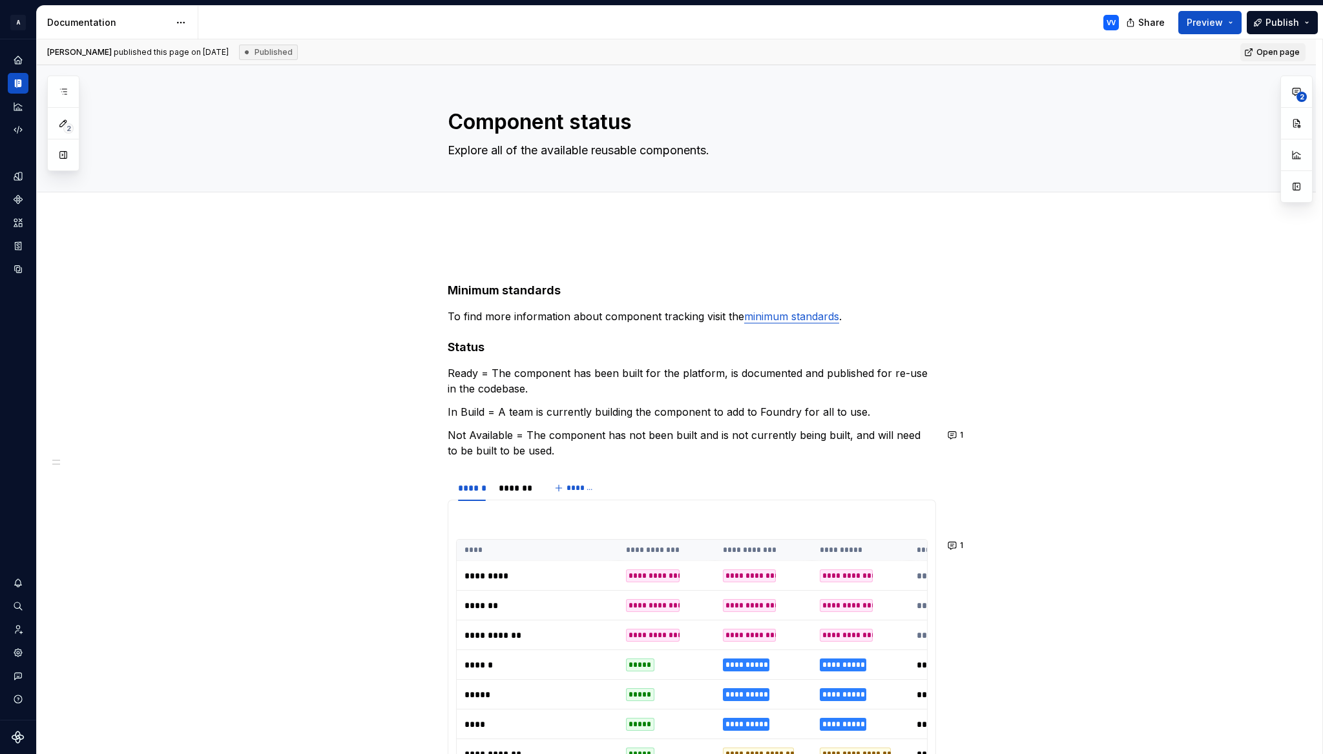
click at [184, 23] on html "A Foundry VV Design system data Documentation VV Share Preview Publish 2 Pages …" at bounding box center [661, 377] width 1323 height 754
click at [213, 65] on div "Toggle focus mode" at bounding box center [245, 68] width 105 height 13
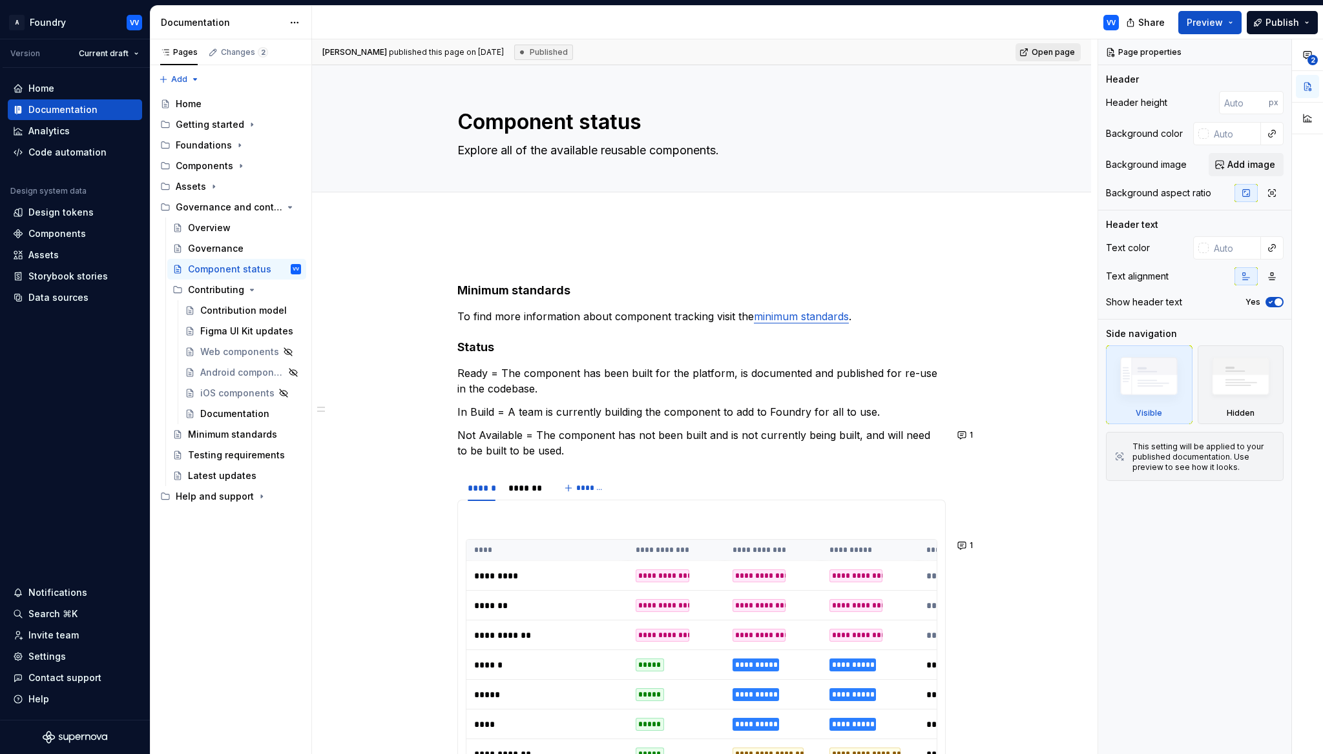
click at [1056, 49] on span "Open page" at bounding box center [1052, 52] width 43 height 10
type textarea "*"
